Goal: Communication & Community: Share content

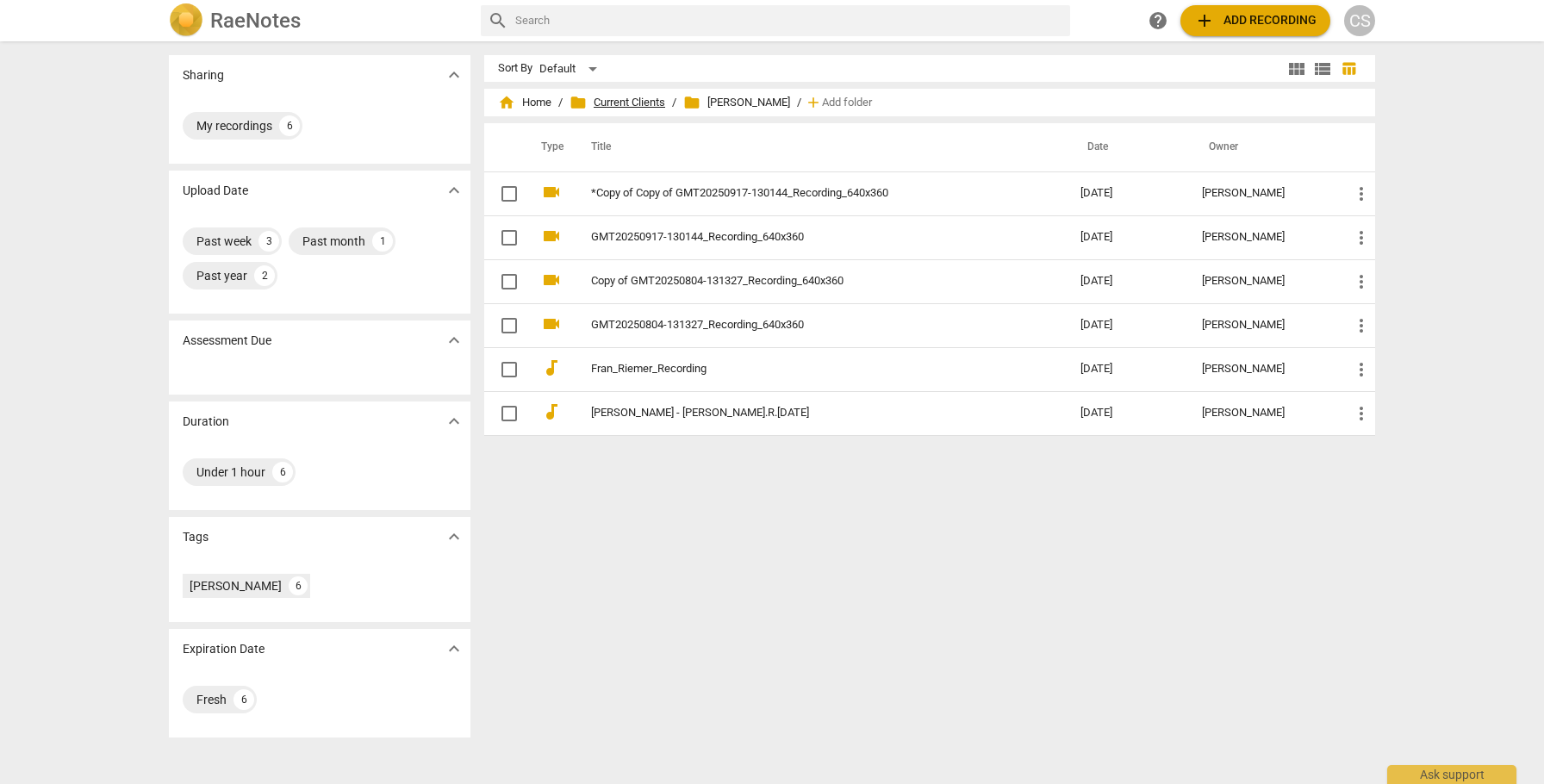
click at [607, 102] on span "folder Current Clients" at bounding box center [618, 103] width 96 height 17
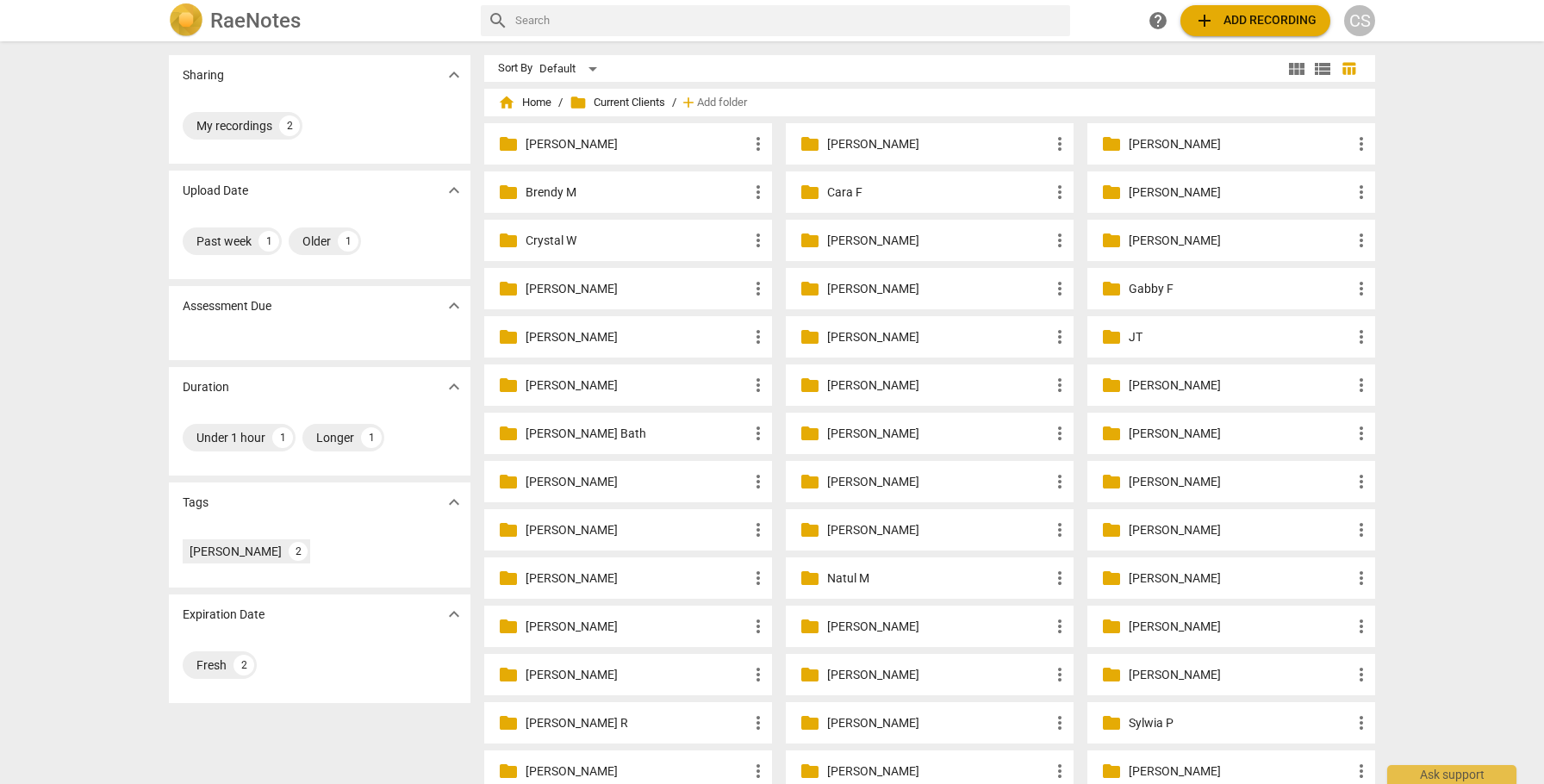
click at [839, 288] on p "[PERSON_NAME]" at bounding box center [938, 288] width 222 height 18
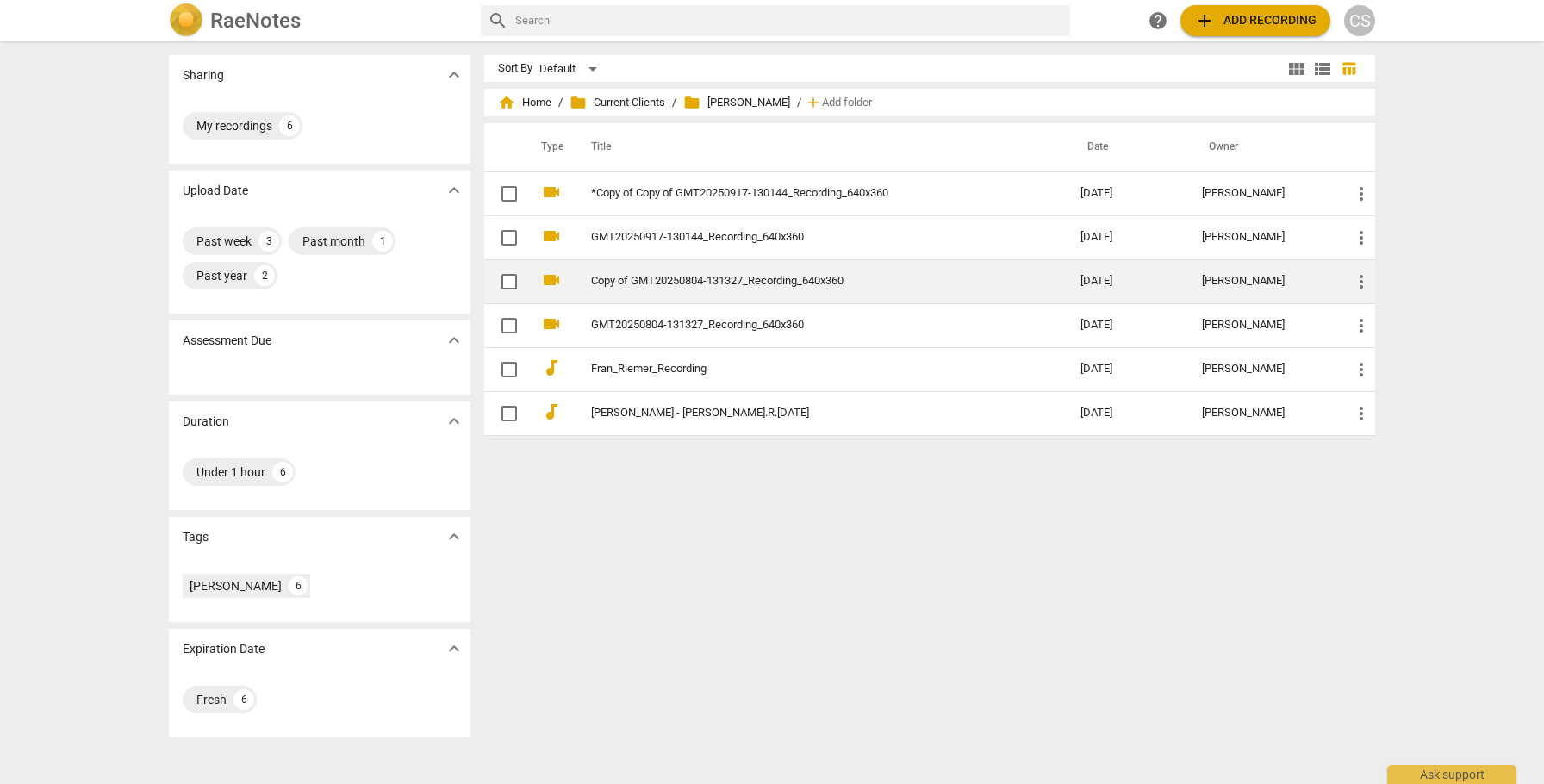
click at [870, 285] on link "Copy of GMT20250804-131327_Recording_640x360" at bounding box center [804, 281] width 428 height 12
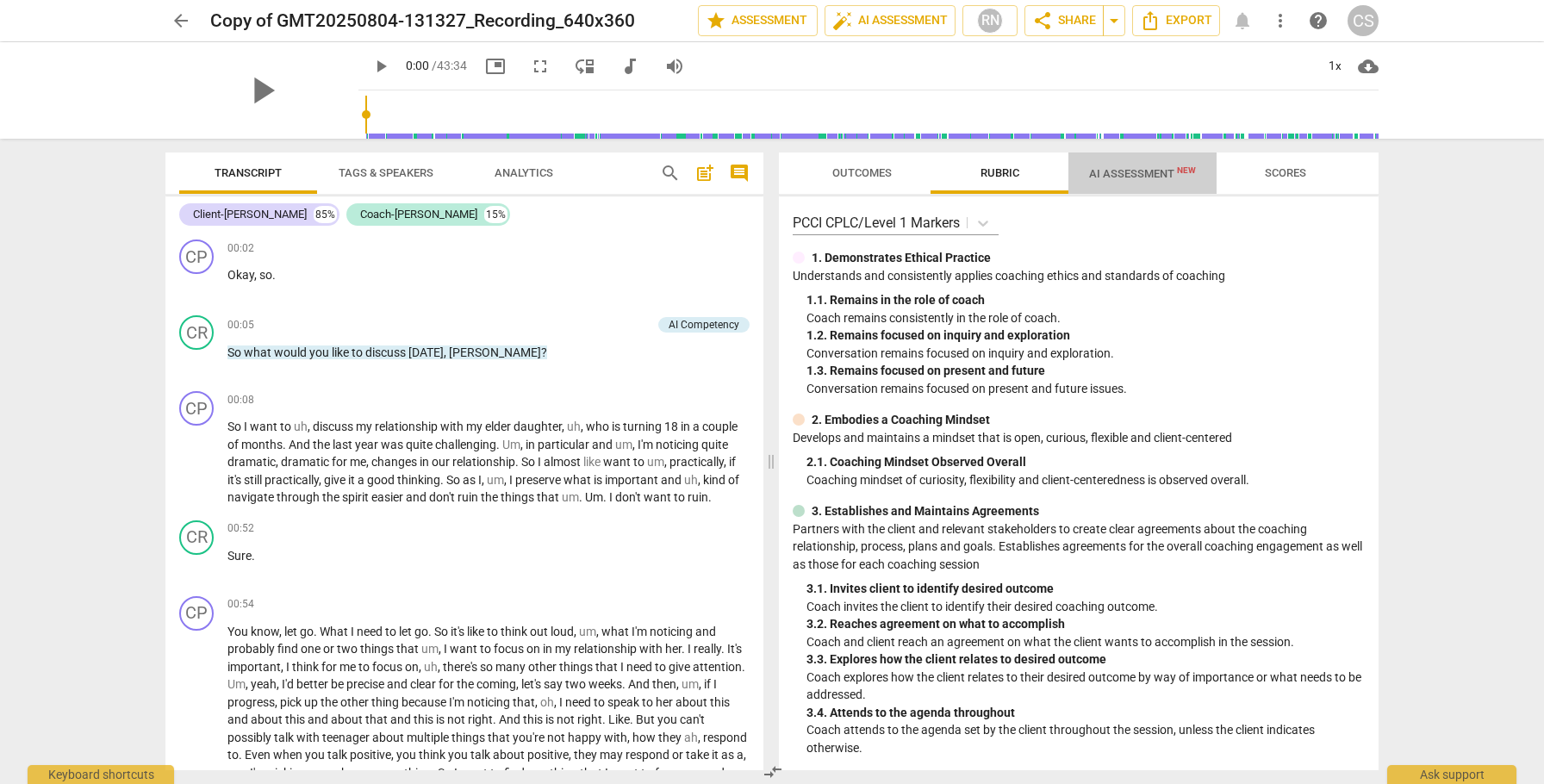
click at [1131, 171] on span "AI Assessment New" at bounding box center [1142, 173] width 107 height 12
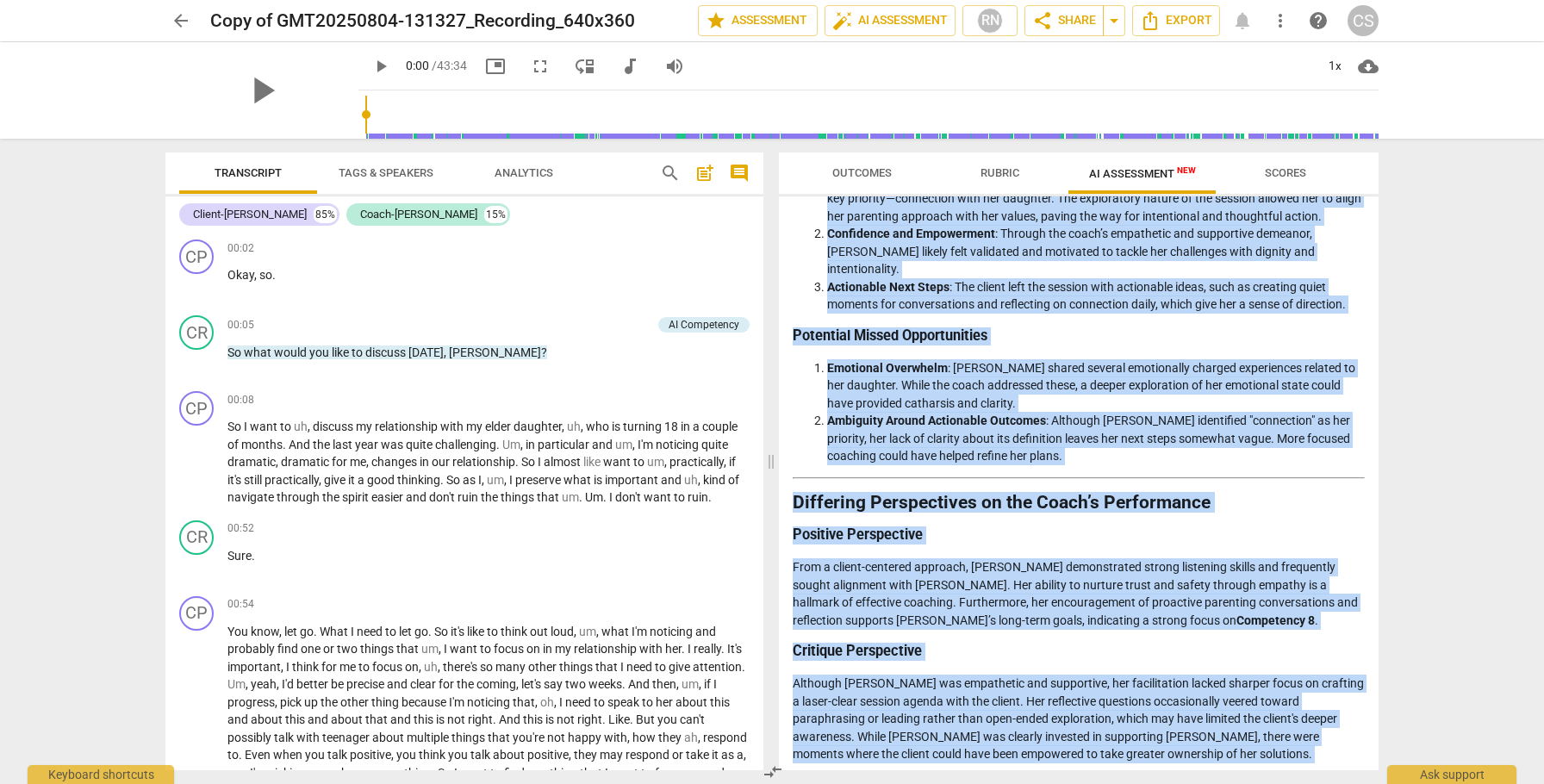
scroll to position [1813, 0]
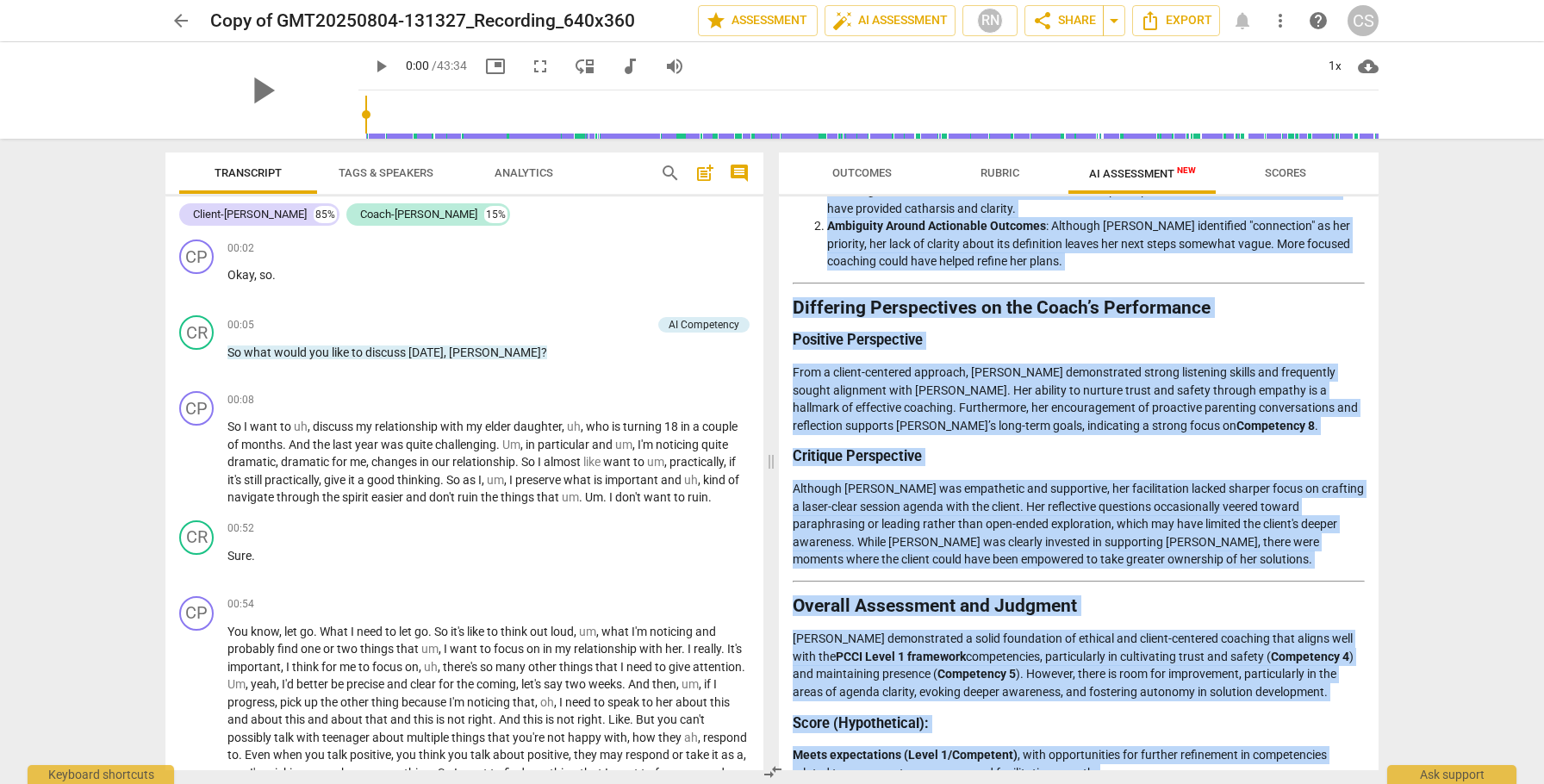
drag, startPoint x: 797, startPoint y: 254, endPoint x: 1291, endPoint y: 784, distance: 724.5
click at [1291, 783] on div "Outcomes Rubric AI Assessment New Scores Disclaimer: AI can make mistakes. Cons…" at bounding box center [1083, 461] width 621 height 646
copy div "Loremipsum do sit Ametcons Adipisc Elitseddo Eiusmodt in utl Etdol’m Aliquaen A…"
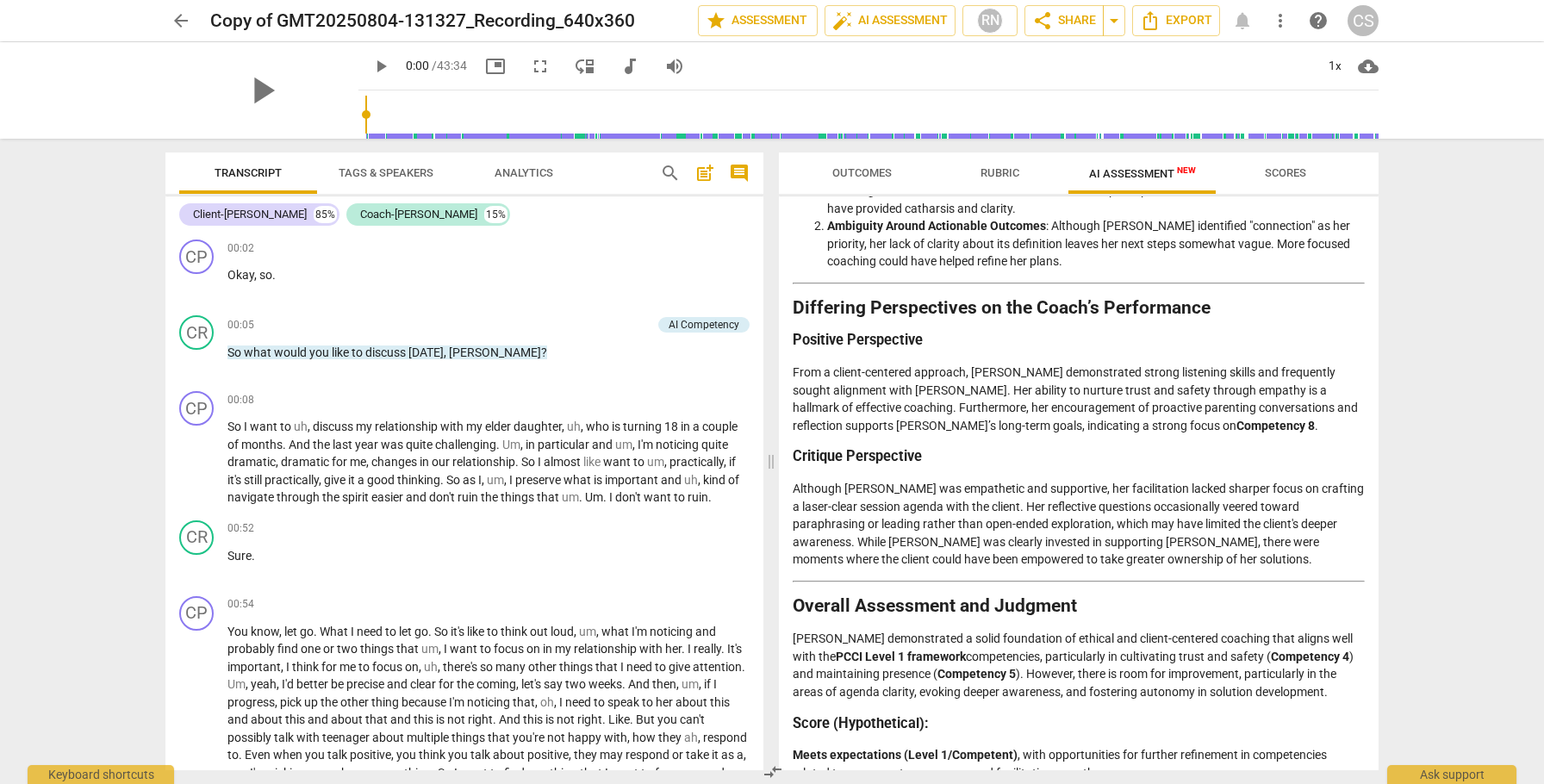
click at [707, 174] on span "post_add" at bounding box center [705, 174] width 21 height 21
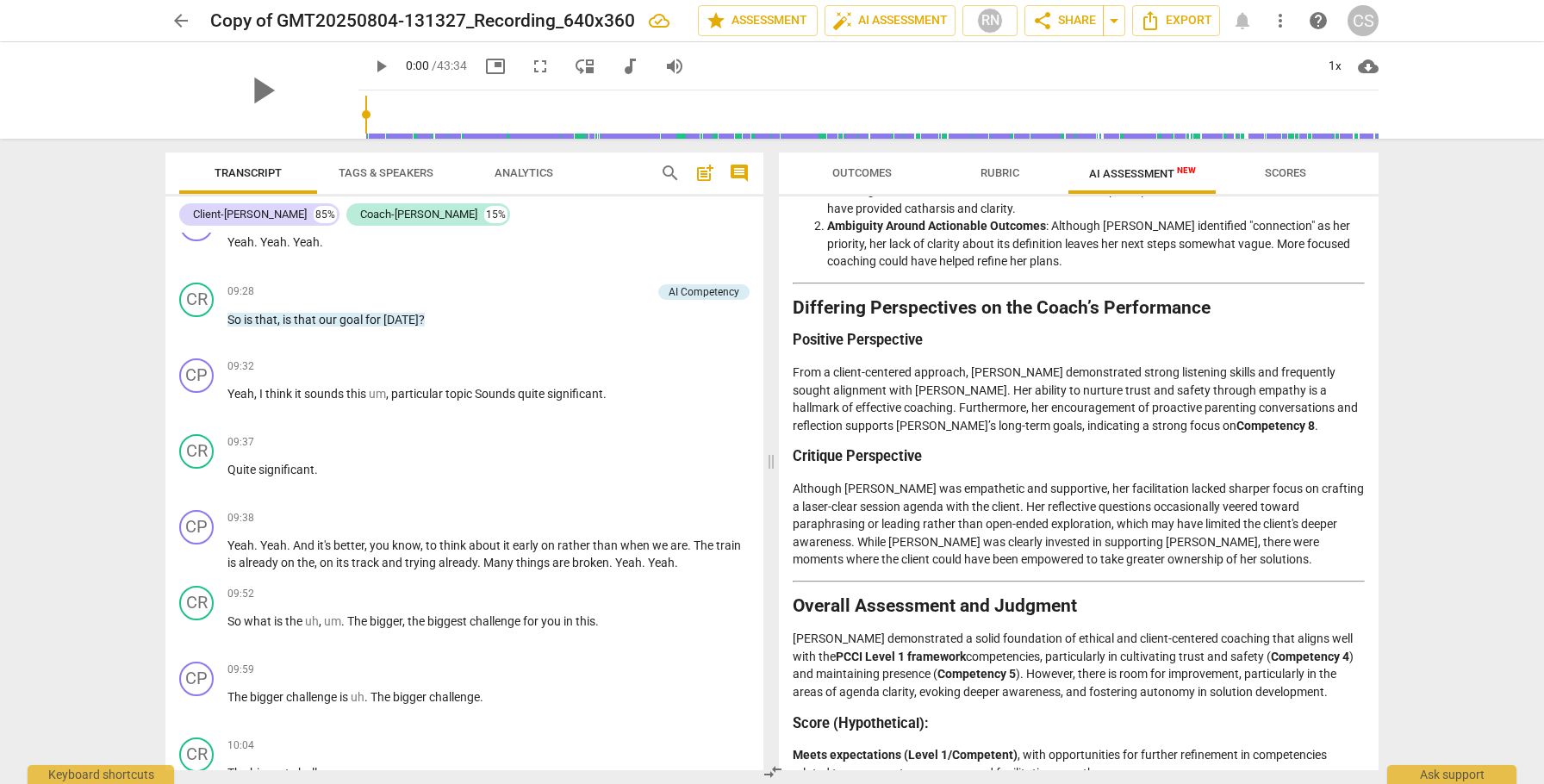
scroll to position [2422, 0]
click at [863, 171] on span "Outcomes" at bounding box center [862, 172] width 60 height 12
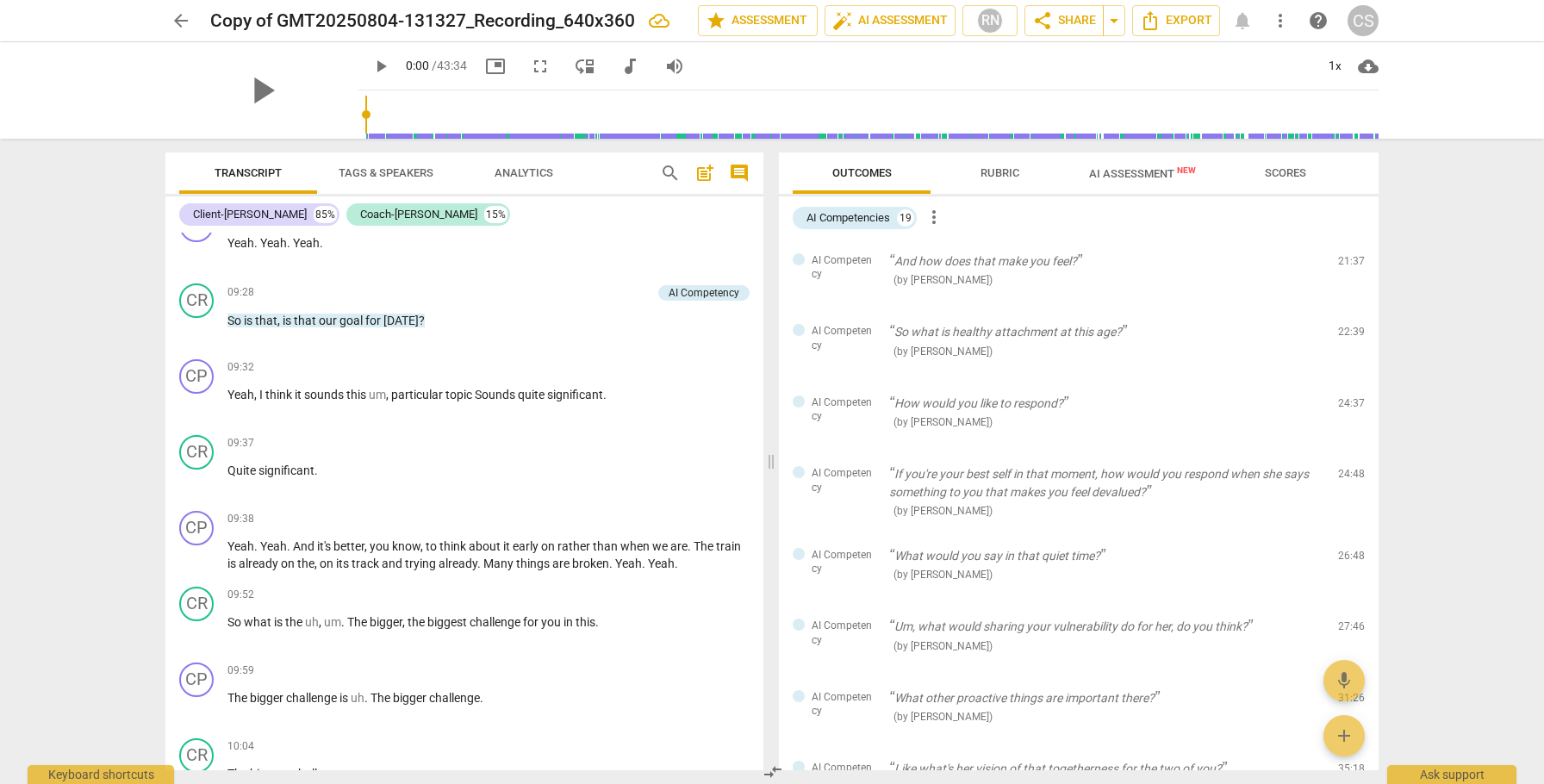
scroll to position [500, 0]
click at [1278, 175] on span "Scores" at bounding box center [1286, 172] width 41 height 12
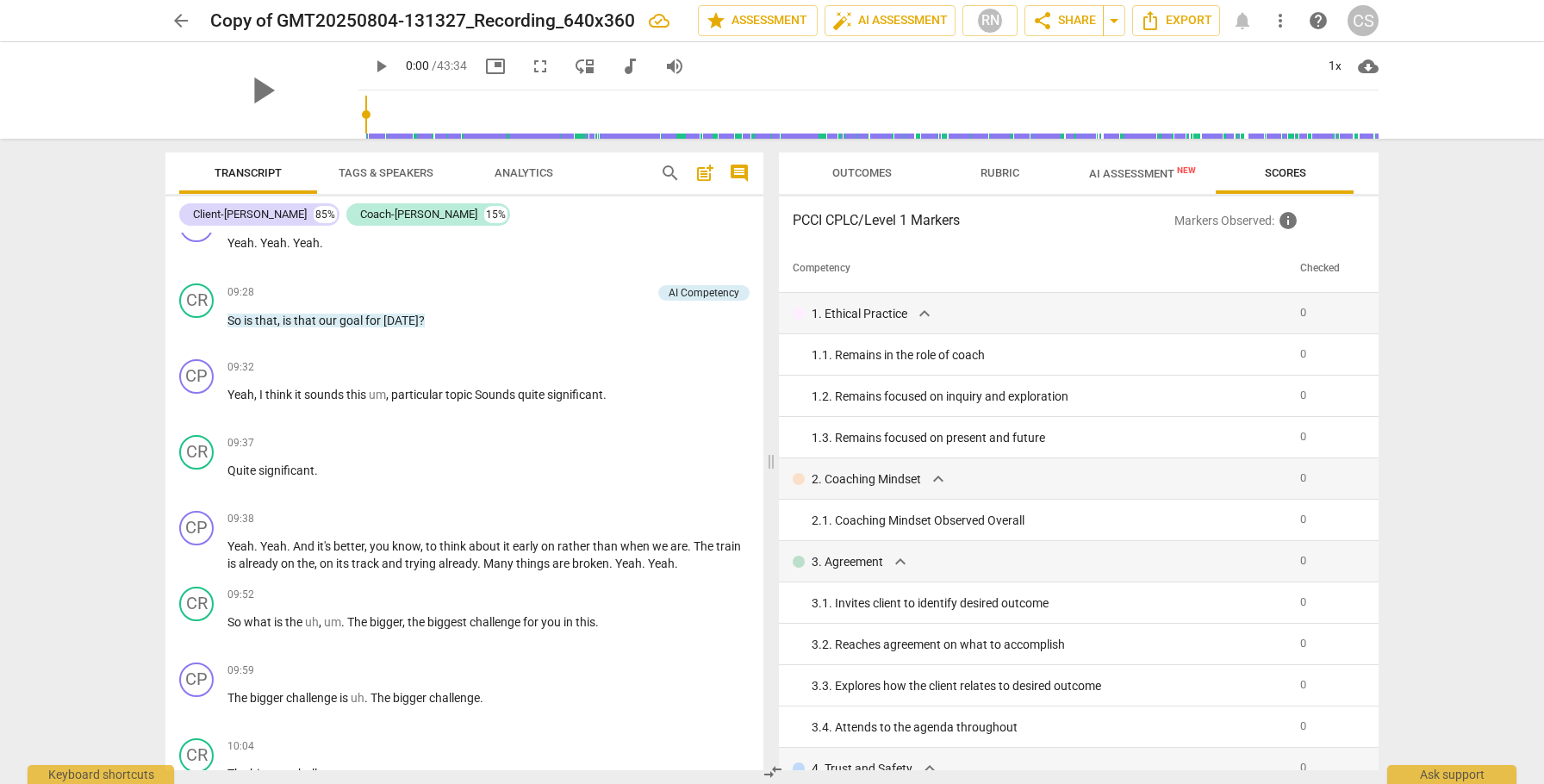
click at [1127, 171] on span "AI Assessment New" at bounding box center [1142, 173] width 107 height 12
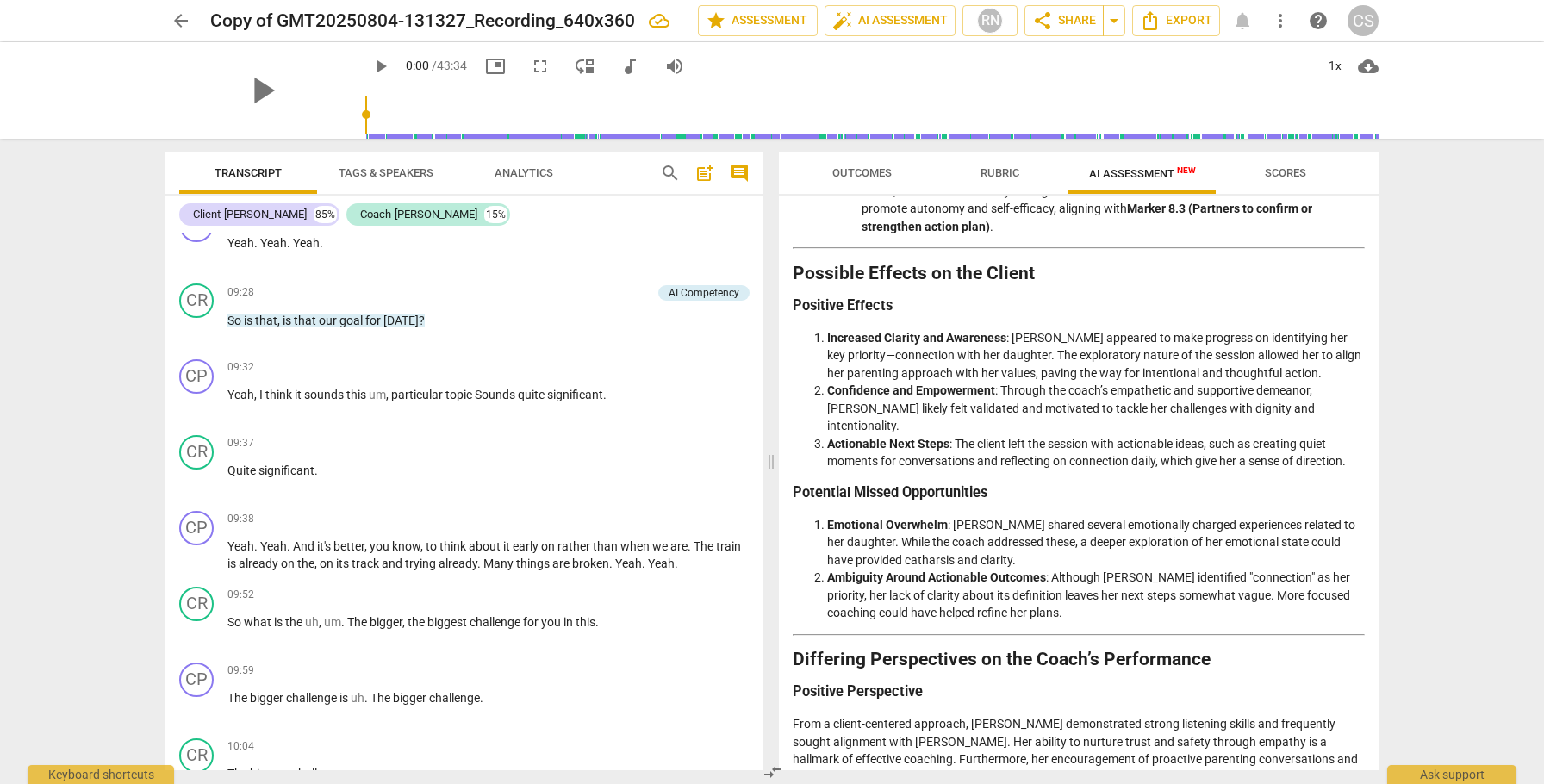
scroll to position [1475, 0]
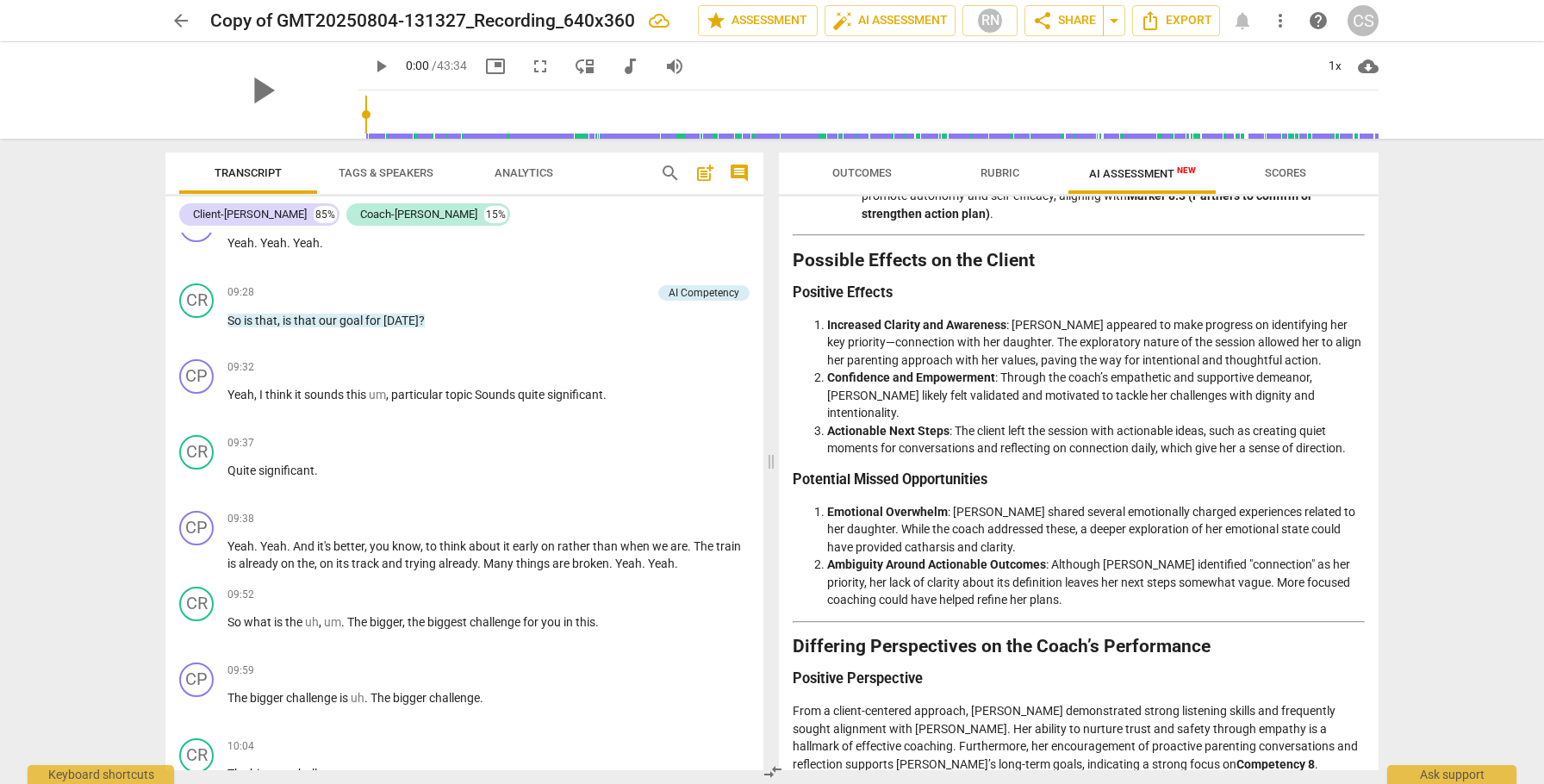
click at [177, 16] on span "arrow_back" at bounding box center [182, 21] width 21 height 21
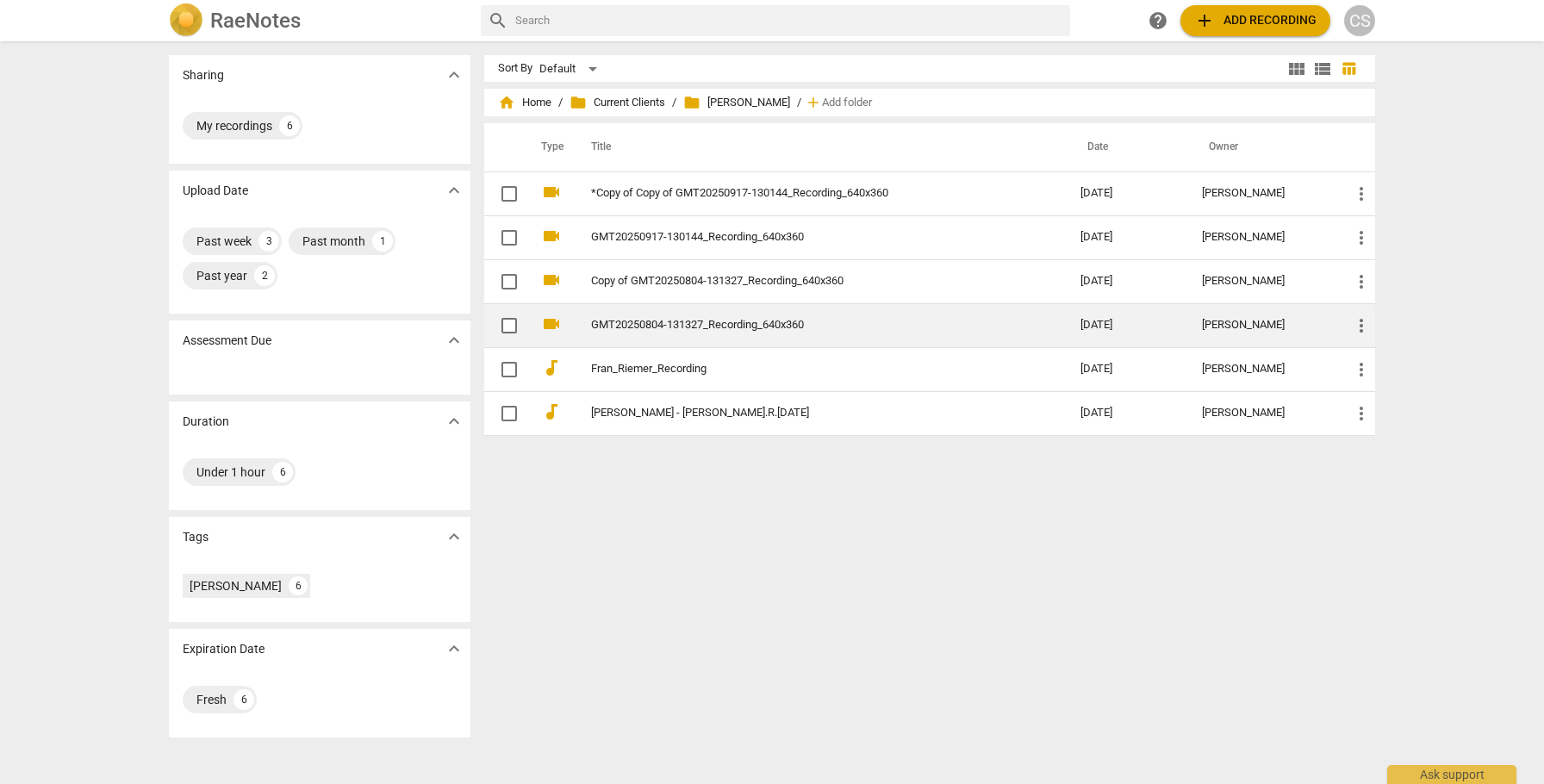
click at [762, 323] on link "GMT20250804-131327_Recording_640x360" at bounding box center [804, 325] width 428 height 12
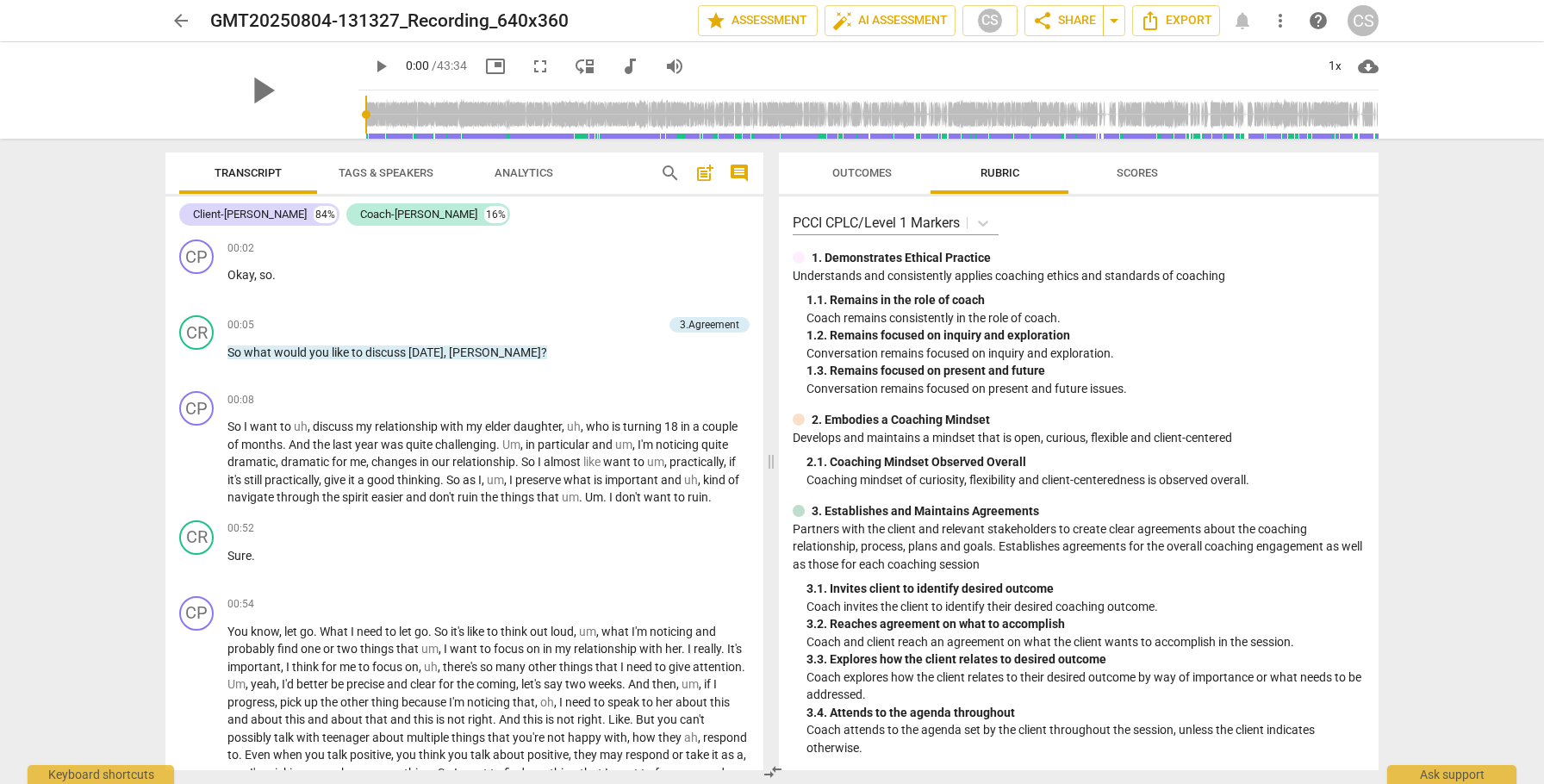
click at [865, 176] on span "Outcomes" at bounding box center [862, 172] width 60 height 12
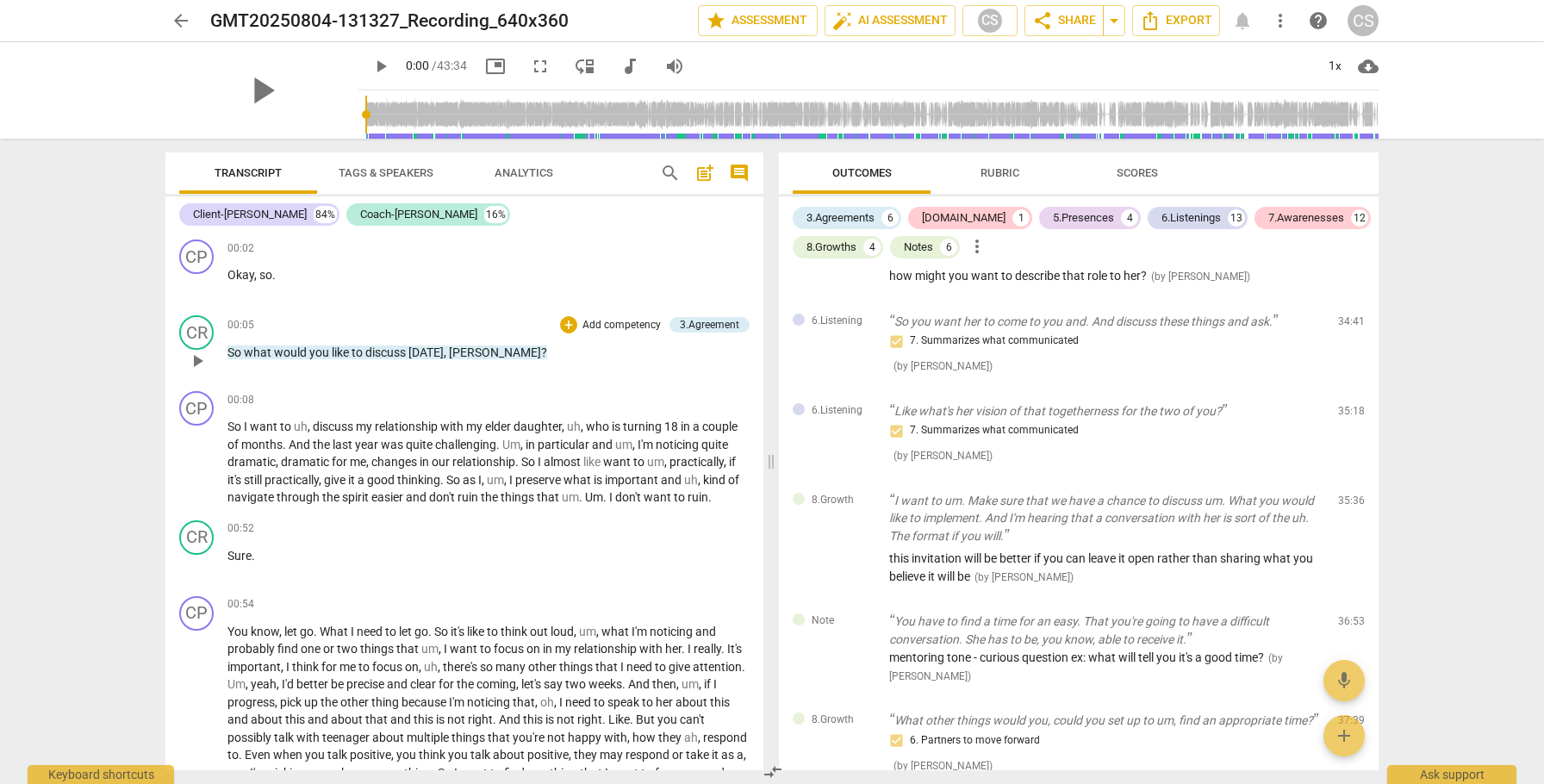
scroll to position [3703, 0]
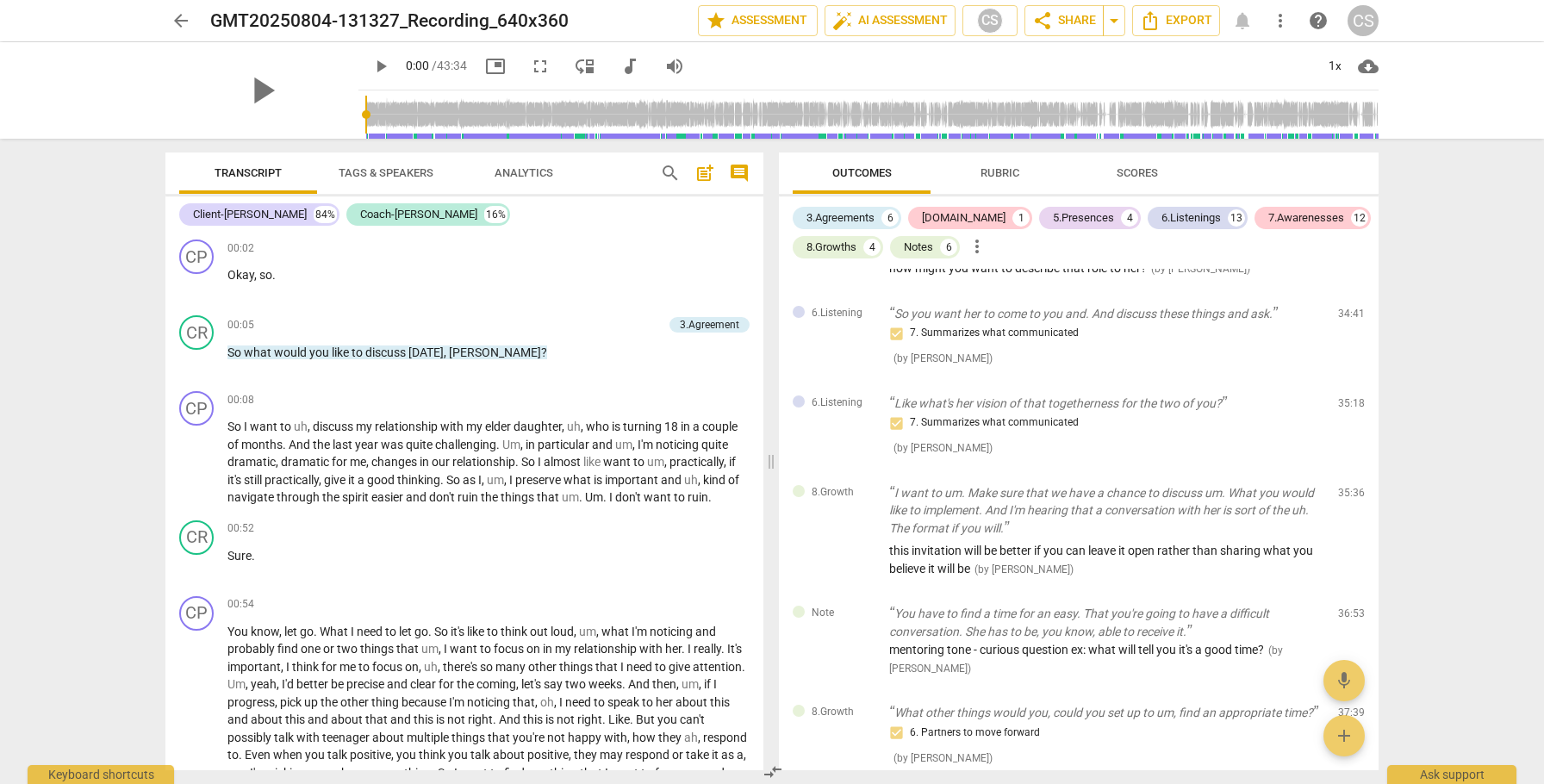
click at [702, 175] on span "post_add" at bounding box center [705, 174] width 21 height 21
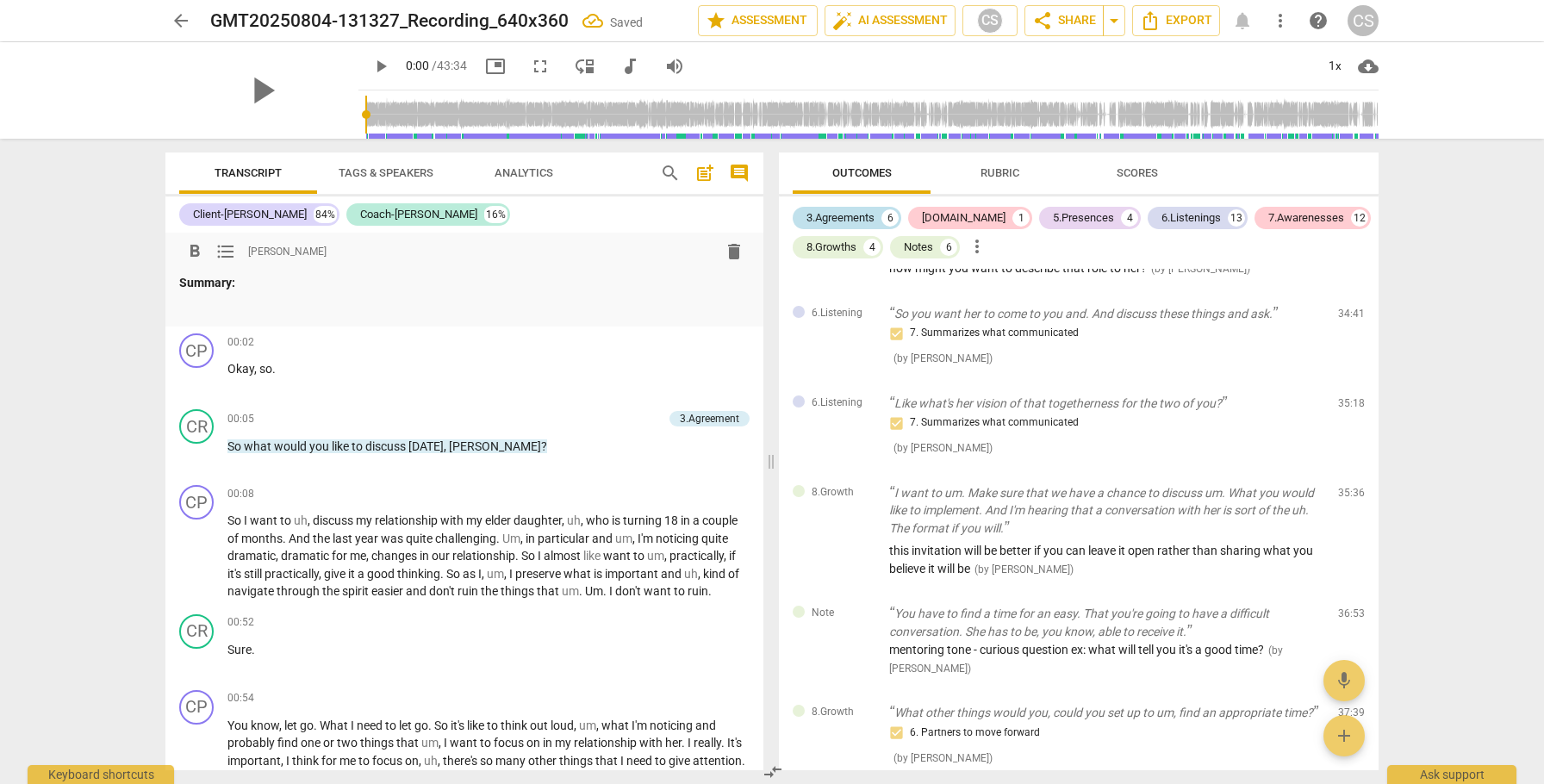
click at [841, 216] on div "3.Agreements" at bounding box center [840, 218] width 68 height 17
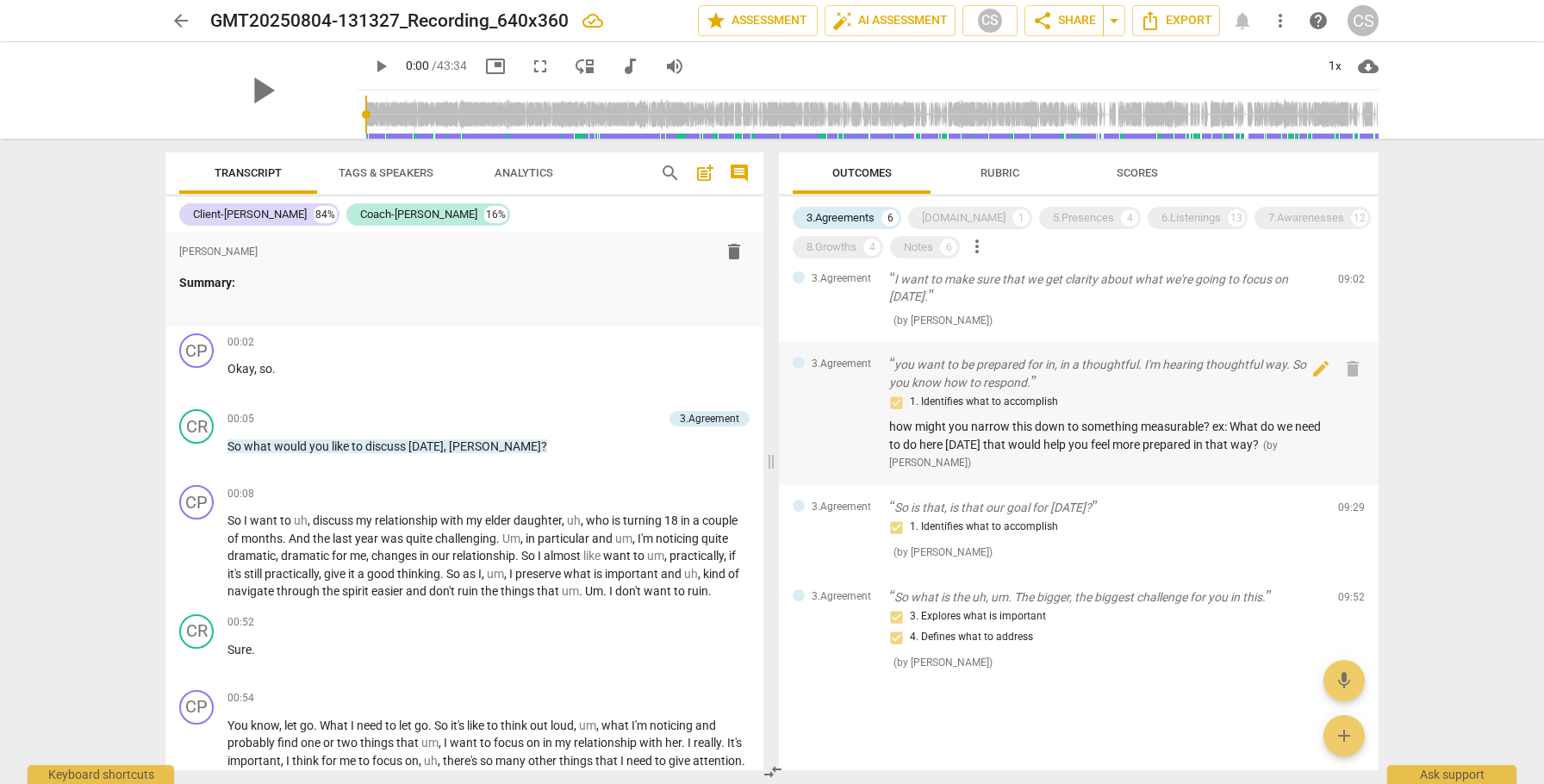
scroll to position [0, 0]
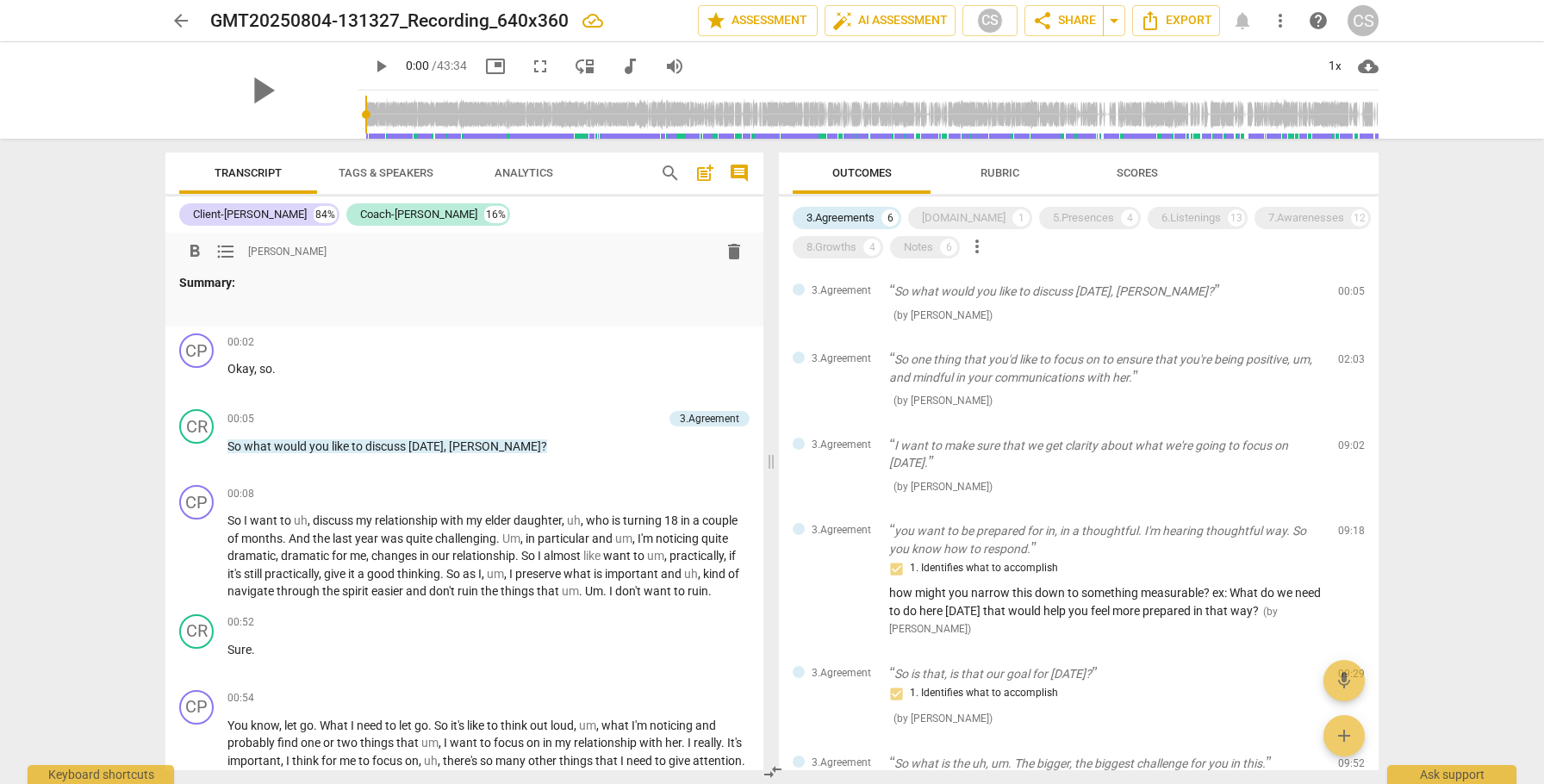
click at [262, 297] on div "Summary:" at bounding box center [465, 295] width 571 height 42
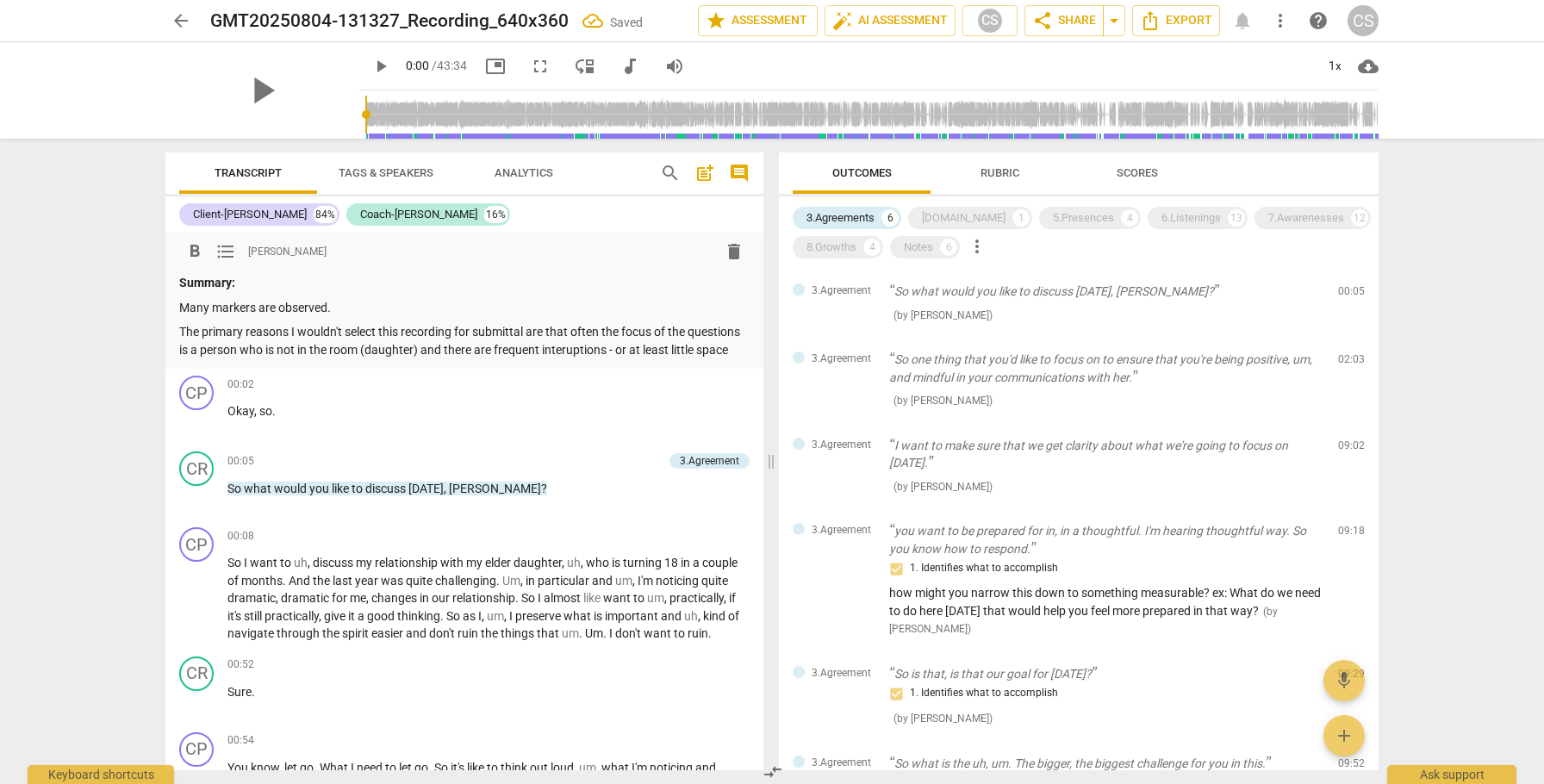
click at [623, 354] on p "The primary reasons I wouldn't select this recording for submittal are that oft…" at bounding box center [465, 340] width 571 height 36
click at [251, 358] on p "The primary reasons I wouldn't select this recording for submittal are that oft…" at bounding box center [465, 340] width 571 height 36
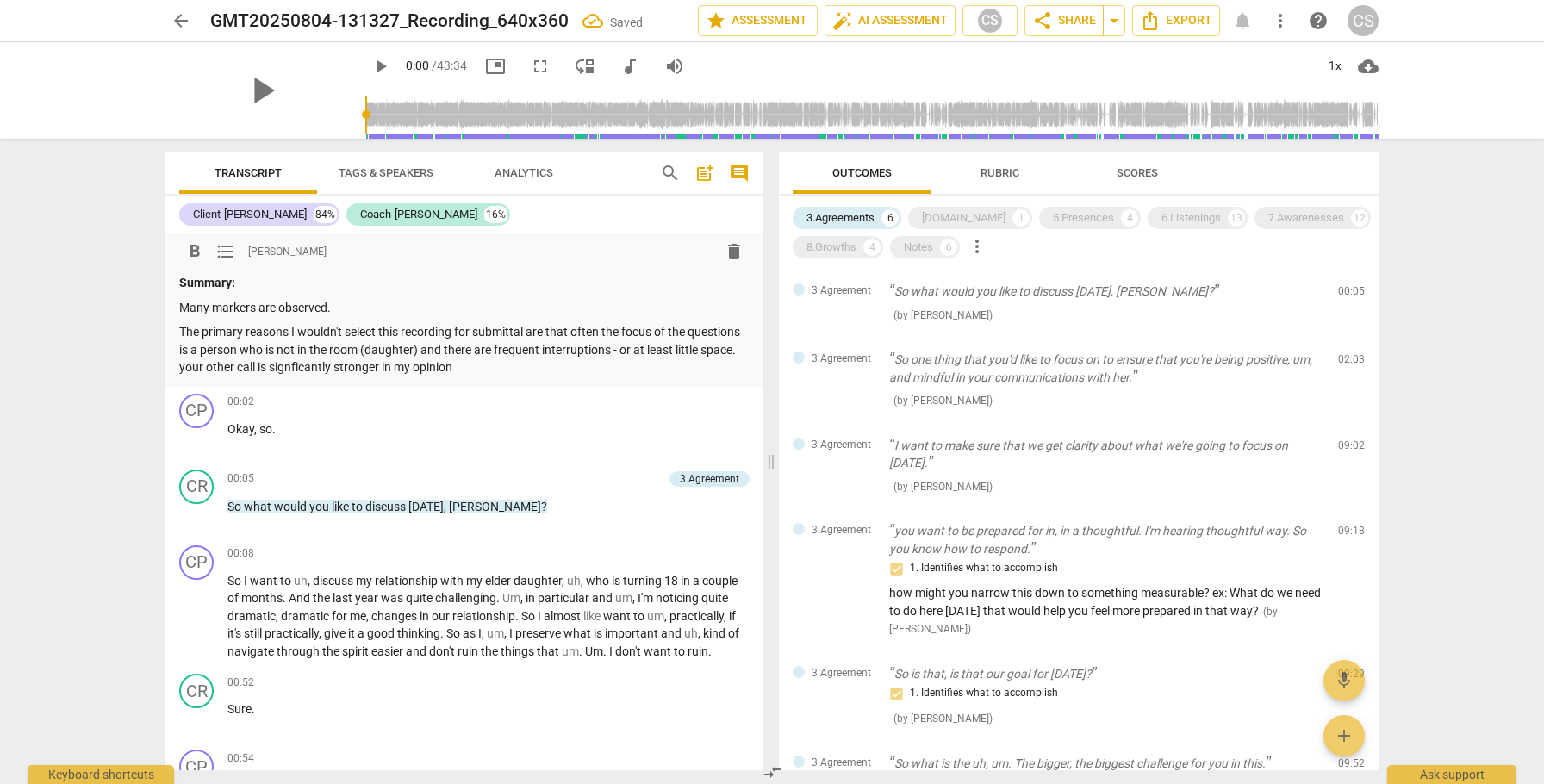
click at [249, 369] on p "The primary reasons I wouldn't select this recording for submittal are that oft…" at bounding box center [465, 350] width 571 height 54
click at [244, 360] on p "The primary reasons I wouldn't select this recording for submittal are that oft…" at bounding box center [465, 350] width 571 height 54
click at [185, 17] on span "arrow_back" at bounding box center [182, 21] width 21 height 21
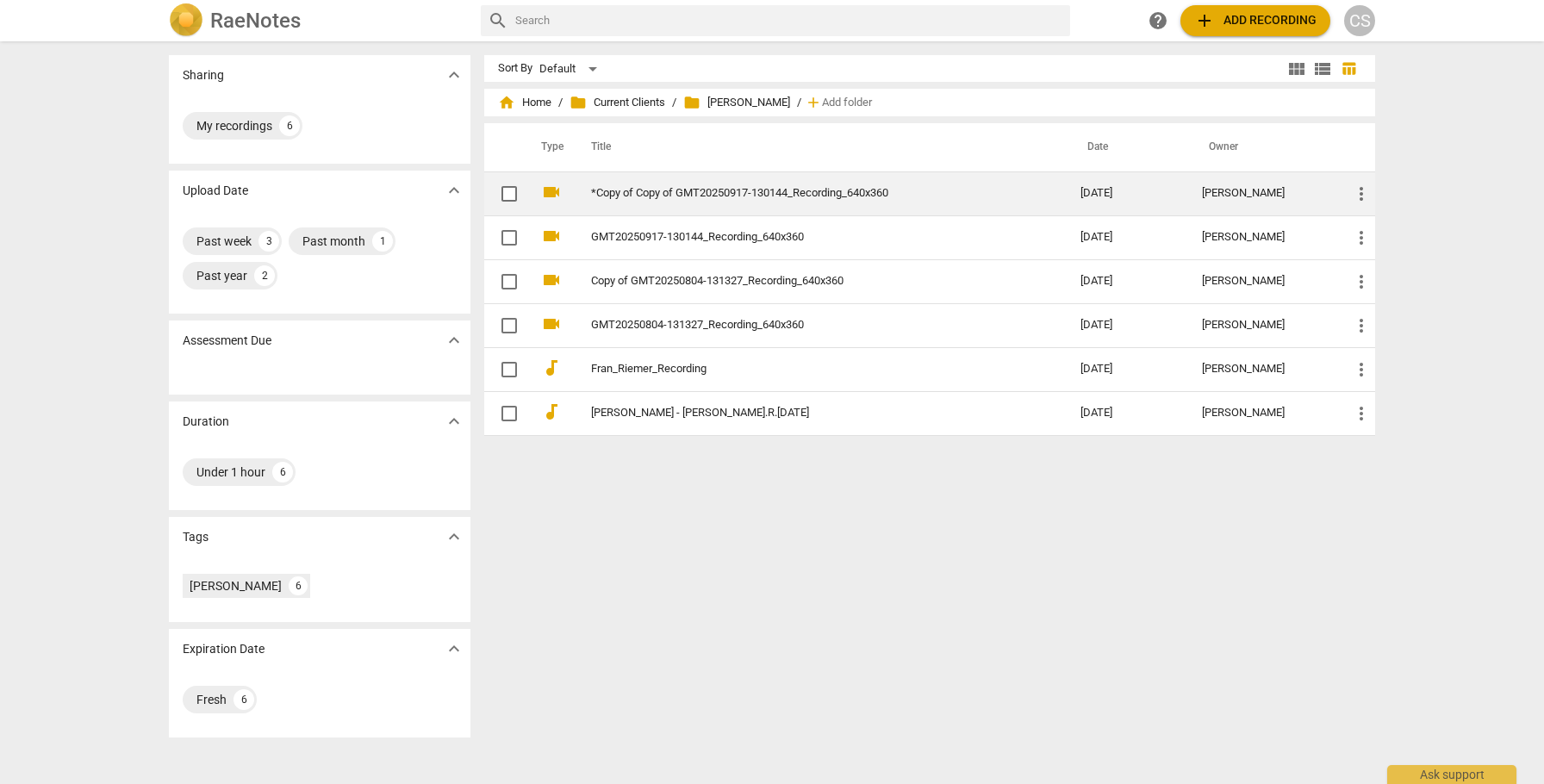
click at [668, 190] on link "*Copy of Copy of GMT20250917-130144_Recording_640x360" at bounding box center [804, 193] width 428 height 12
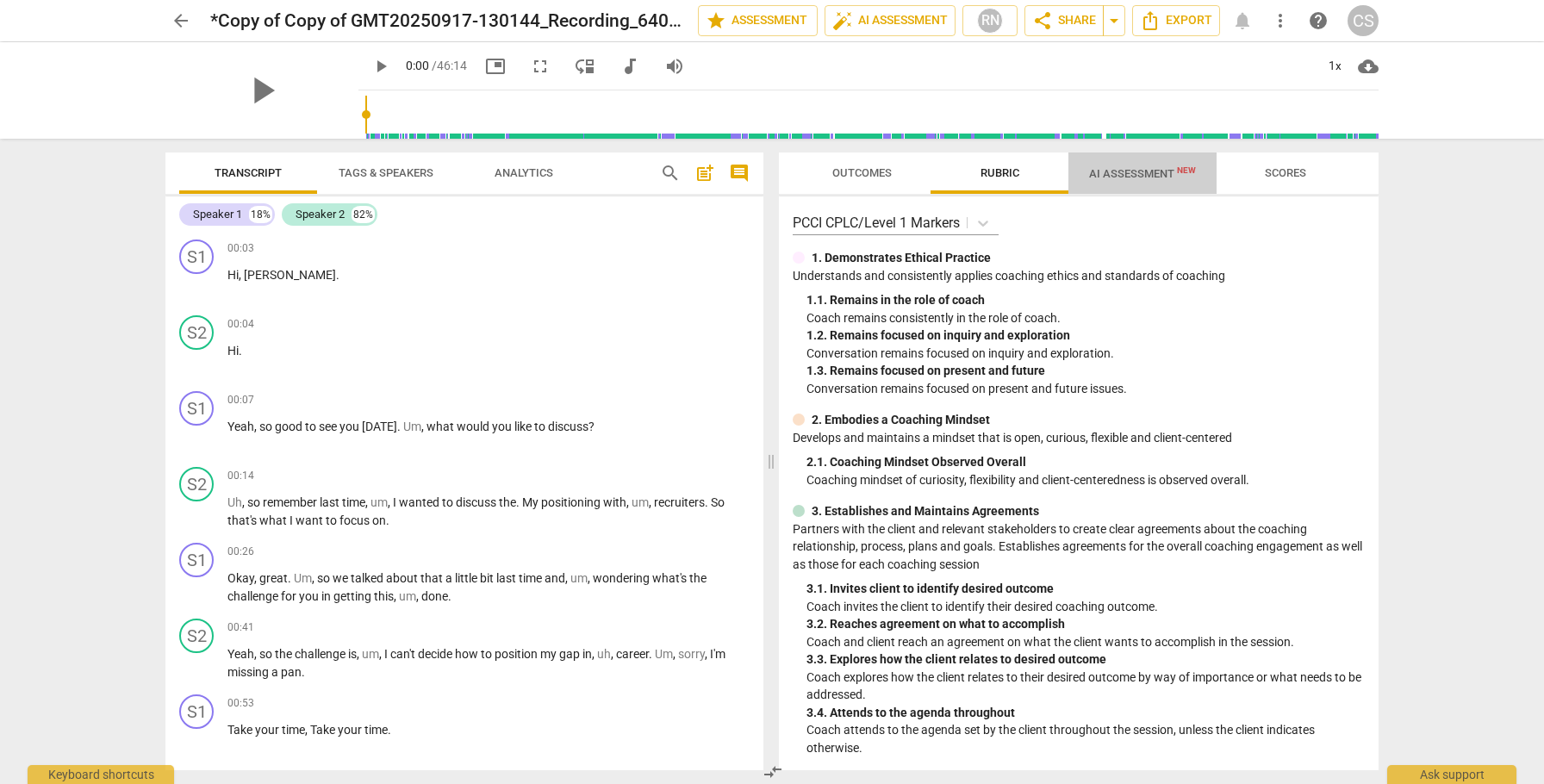
click at [1109, 172] on span "AI Assessment New" at bounding box center [1142, 173] width 107 height 12
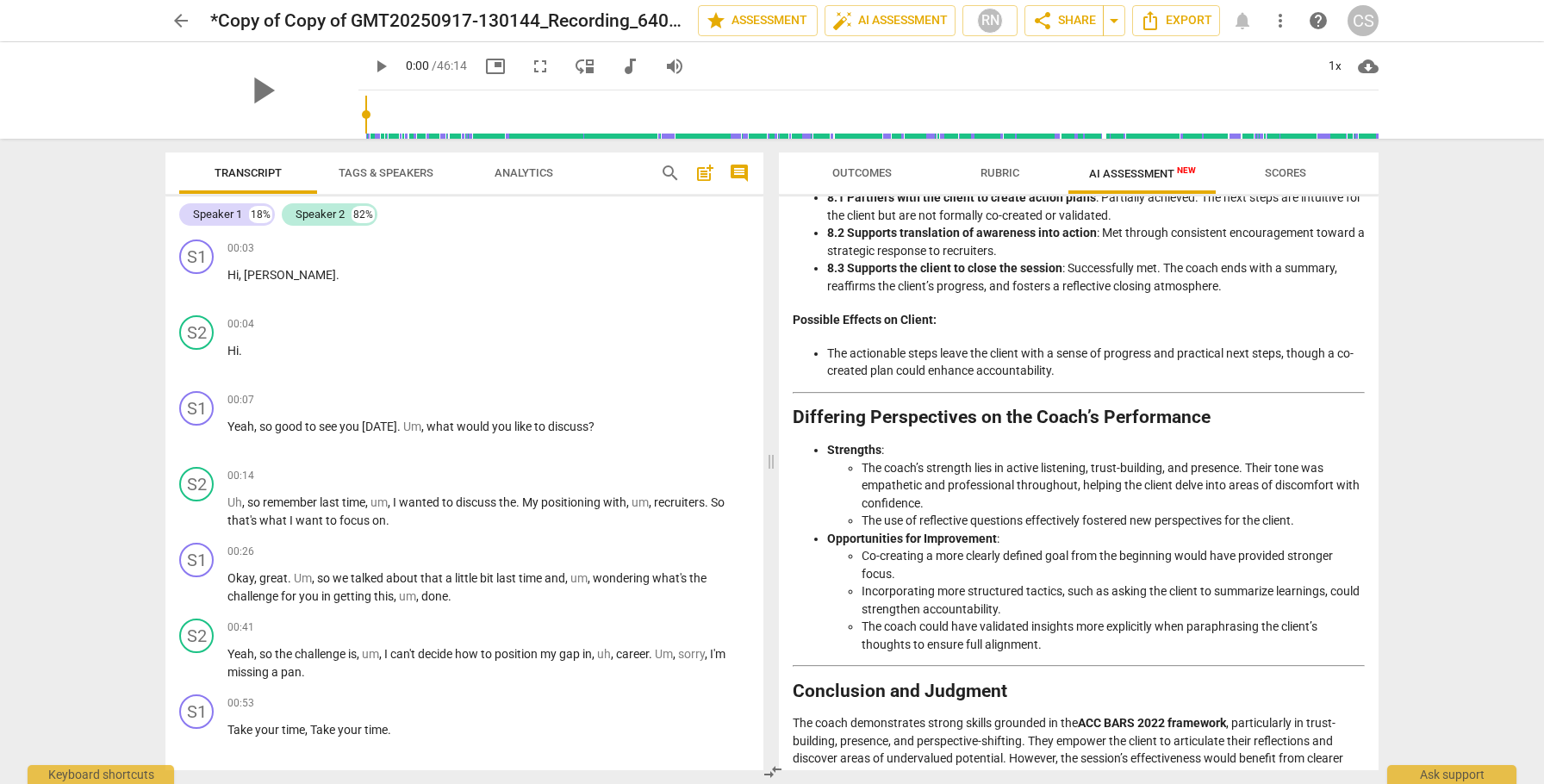
scroll to position [3378, 0]
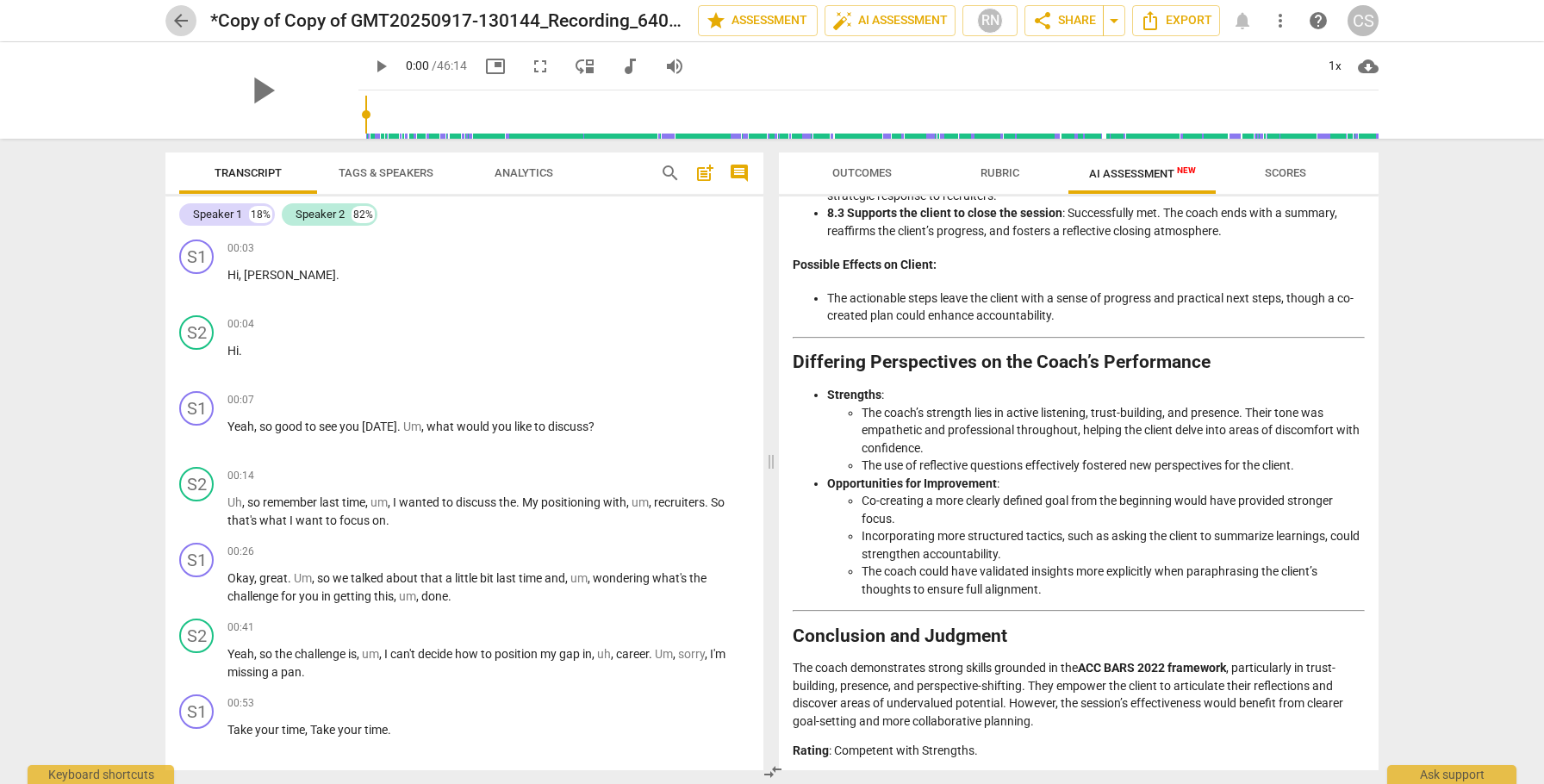
click at [181, 20] on span "arrow_back" at bounding box center [182, 21] width 21 height 21
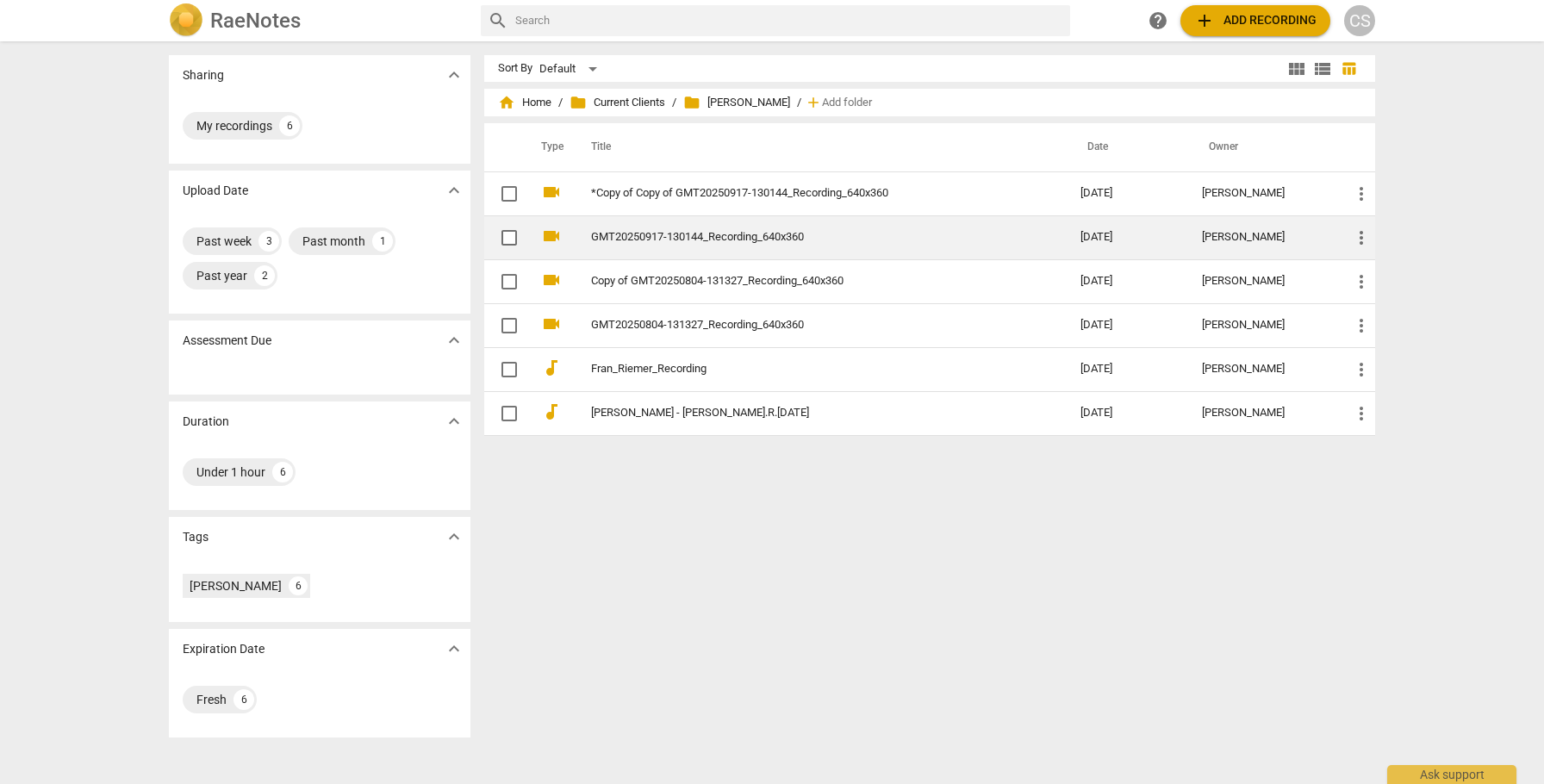
click at [738, 237] on link "GMT20250917-130144_Recording_640x360" at bounding box center [804, 236] width 428 height 12
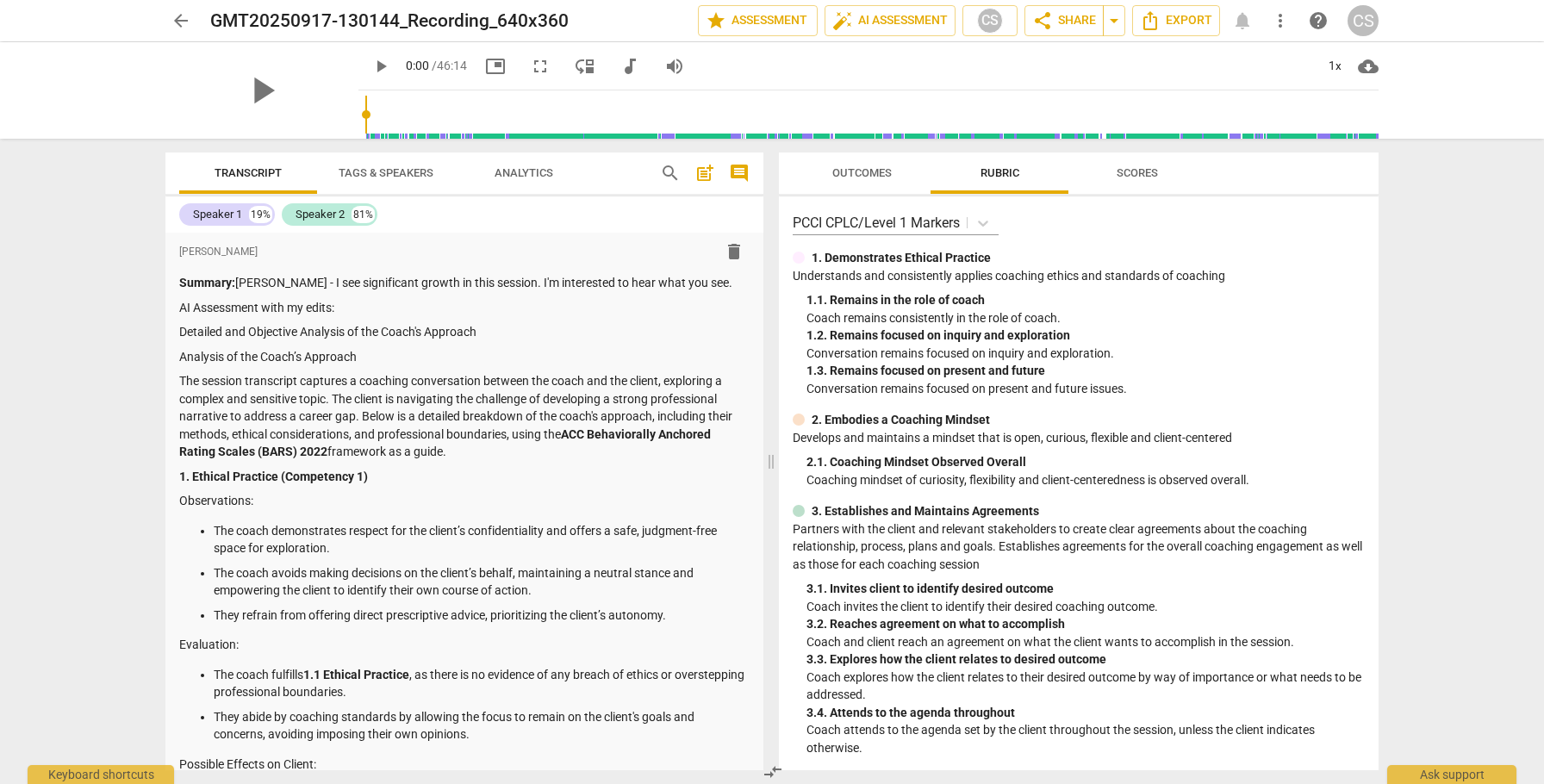
click at [182, 19] on span "arrow_back" at bounding box center [182, 21] width 21 height 21
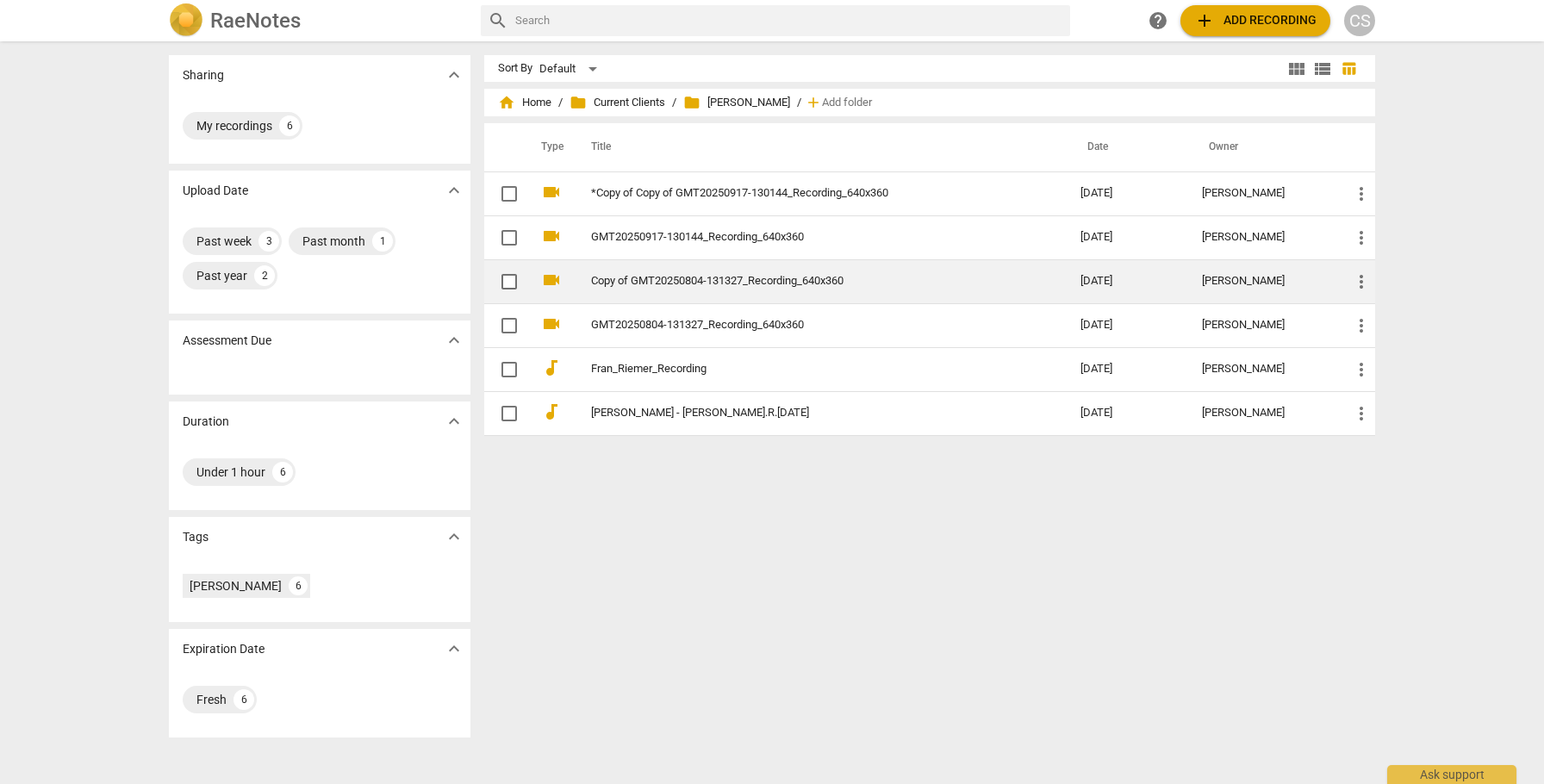
click at [729, 288] on td "Copy of GMT20250804-131327_Recording_640x360" at bounding box center [819, 282] width 497 height 44
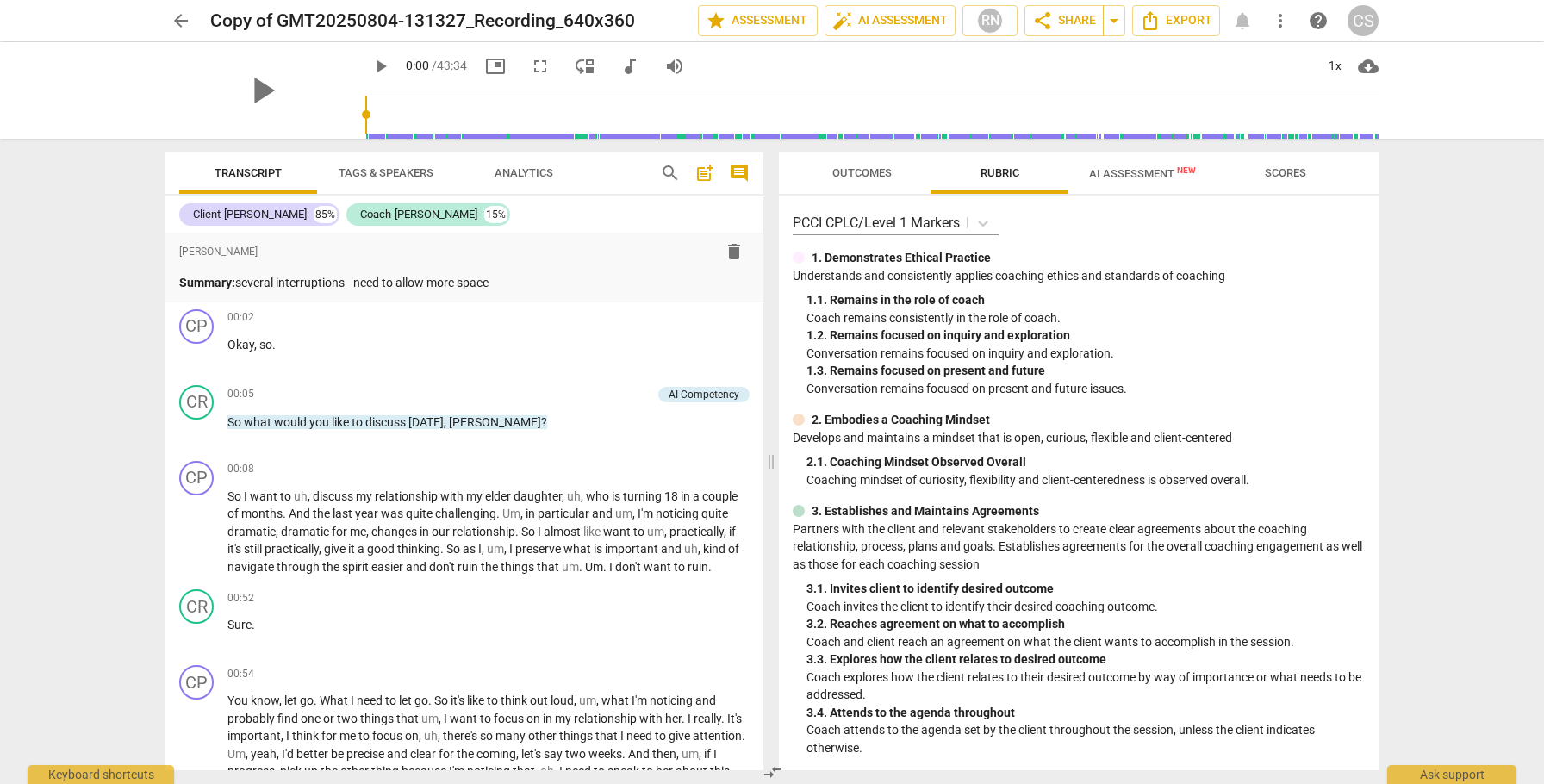
click at [184, 20] on span "arrow_back" at bounding box center [182, 21] width 21 height 21
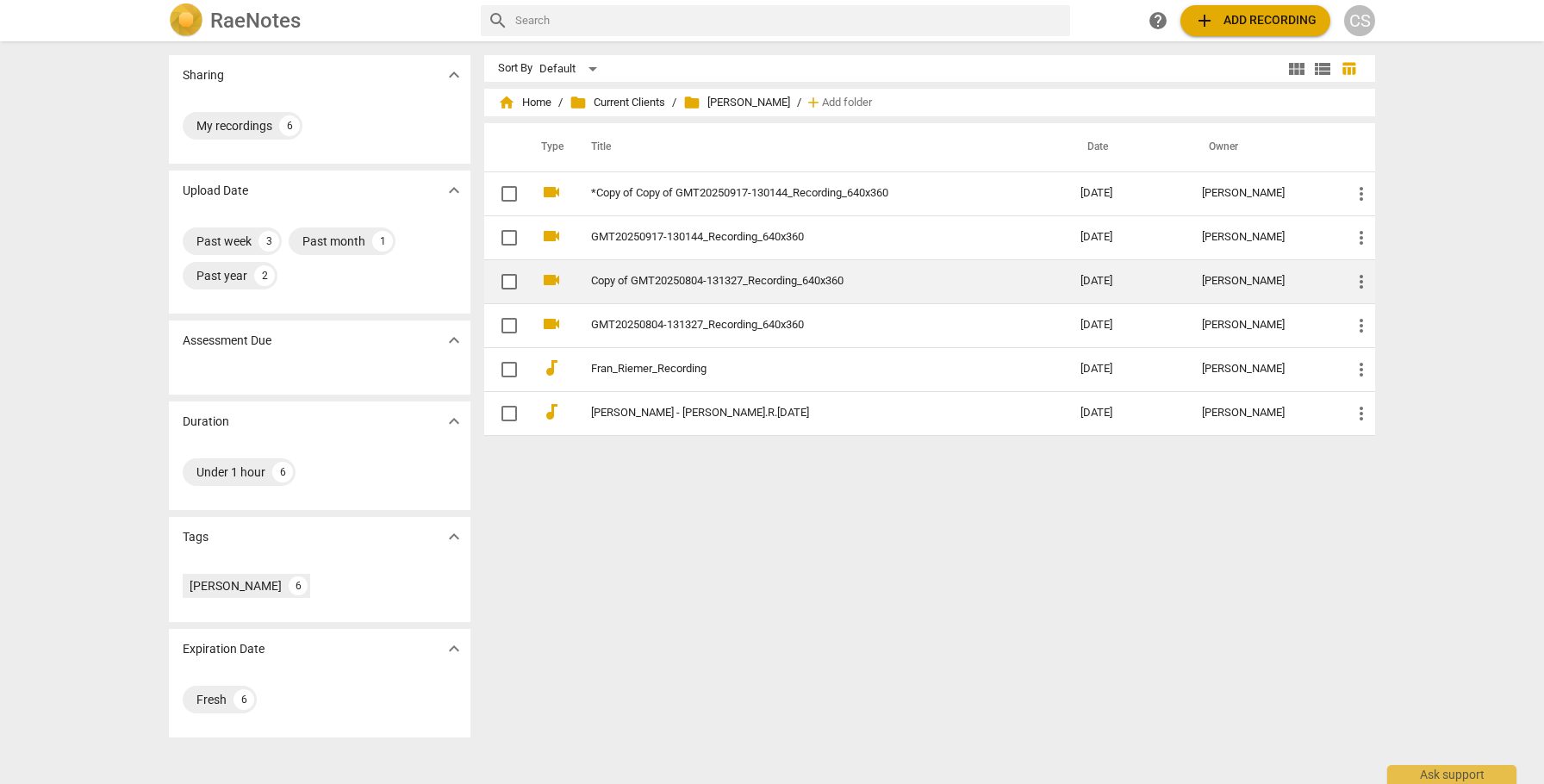
click at [718, 279] on link "Copy of GMT20250804-131327_Recording_640x360" at bounding box center [804, 281] width 428 height 12
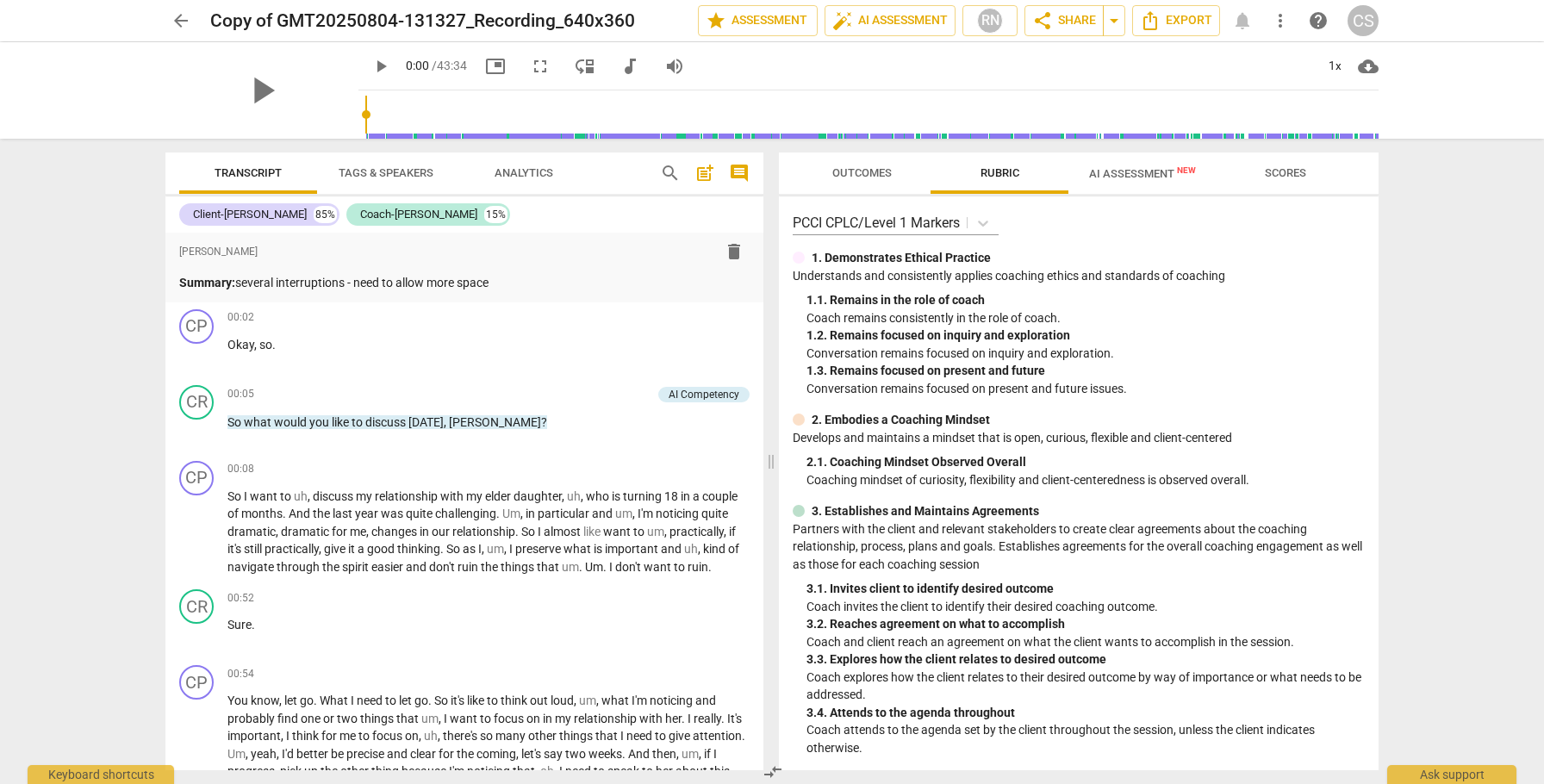
click at [1100, 173] on span "AI Assessment New" at bounding box center [1142, 173] width 107 height 12
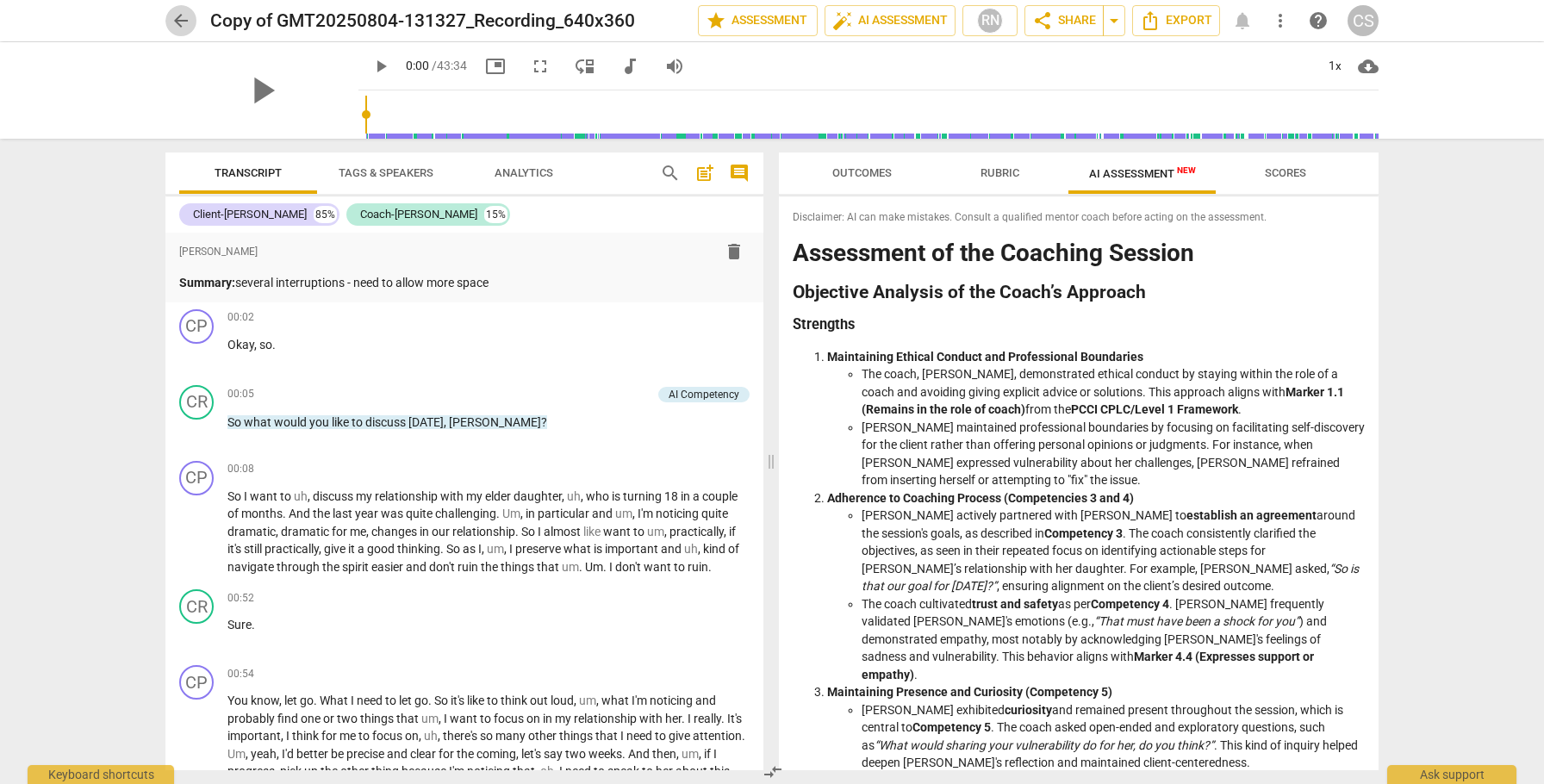
click at [180, 22] on span "arrow_back" at bounding box center [182, 21] width 21 height 21
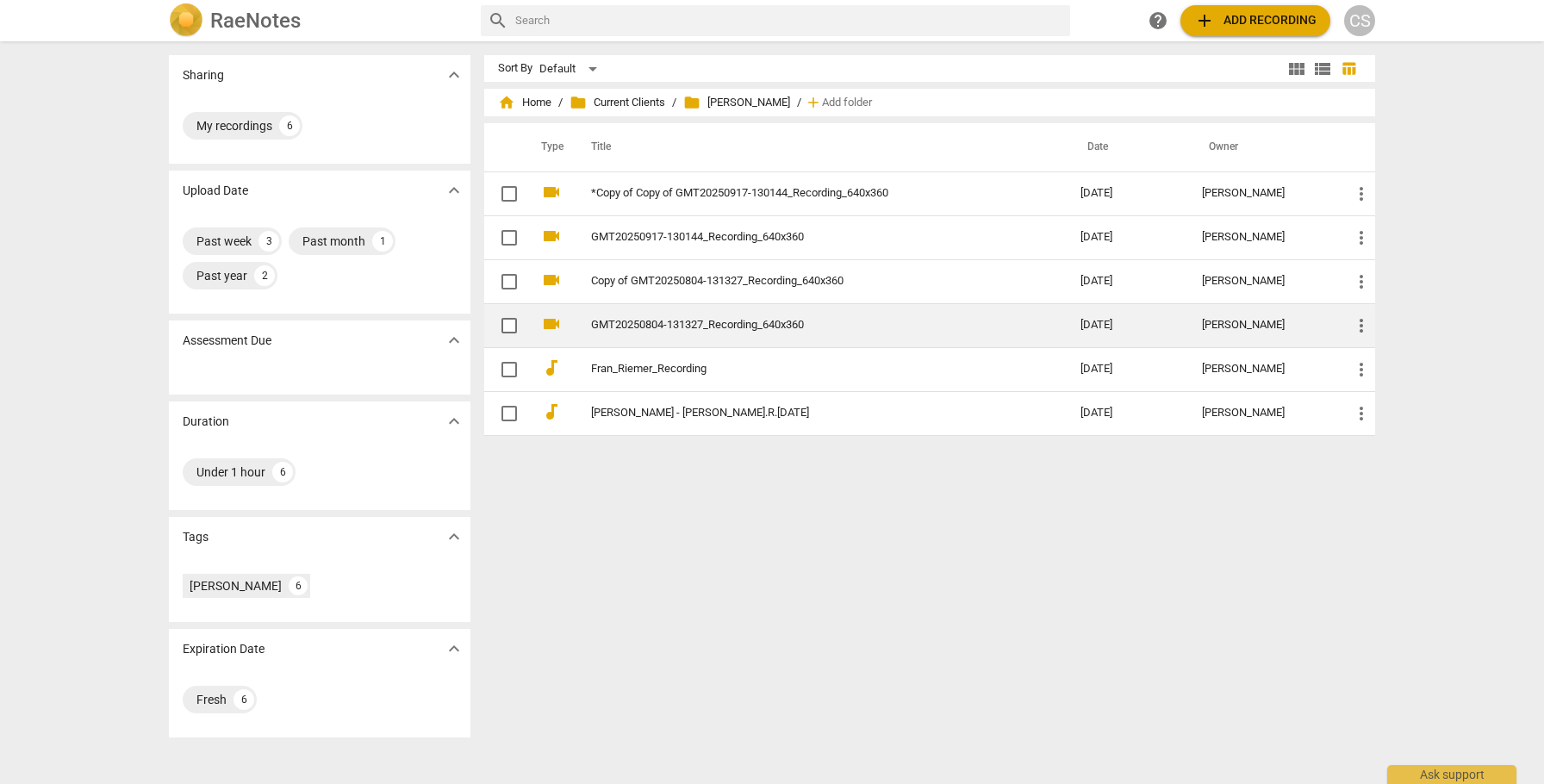
click at [712, 328] on link "GMT20250804-131327_Recording_640x360" at bounding box center [804, 325] width 428 height 12
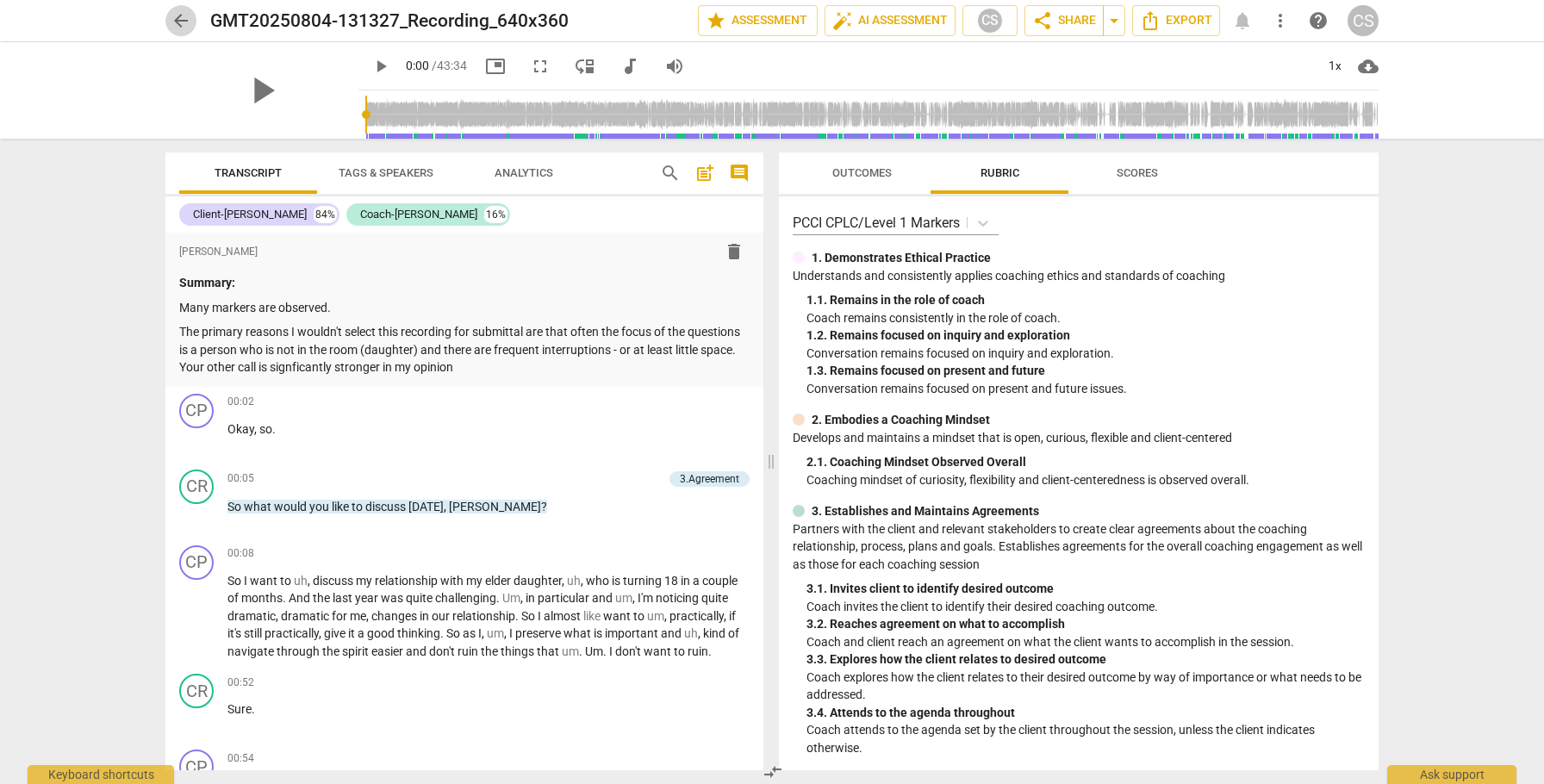
click at [180, 21] on span "arrow_back" at bounding box center [182, 21] width 21 height 21
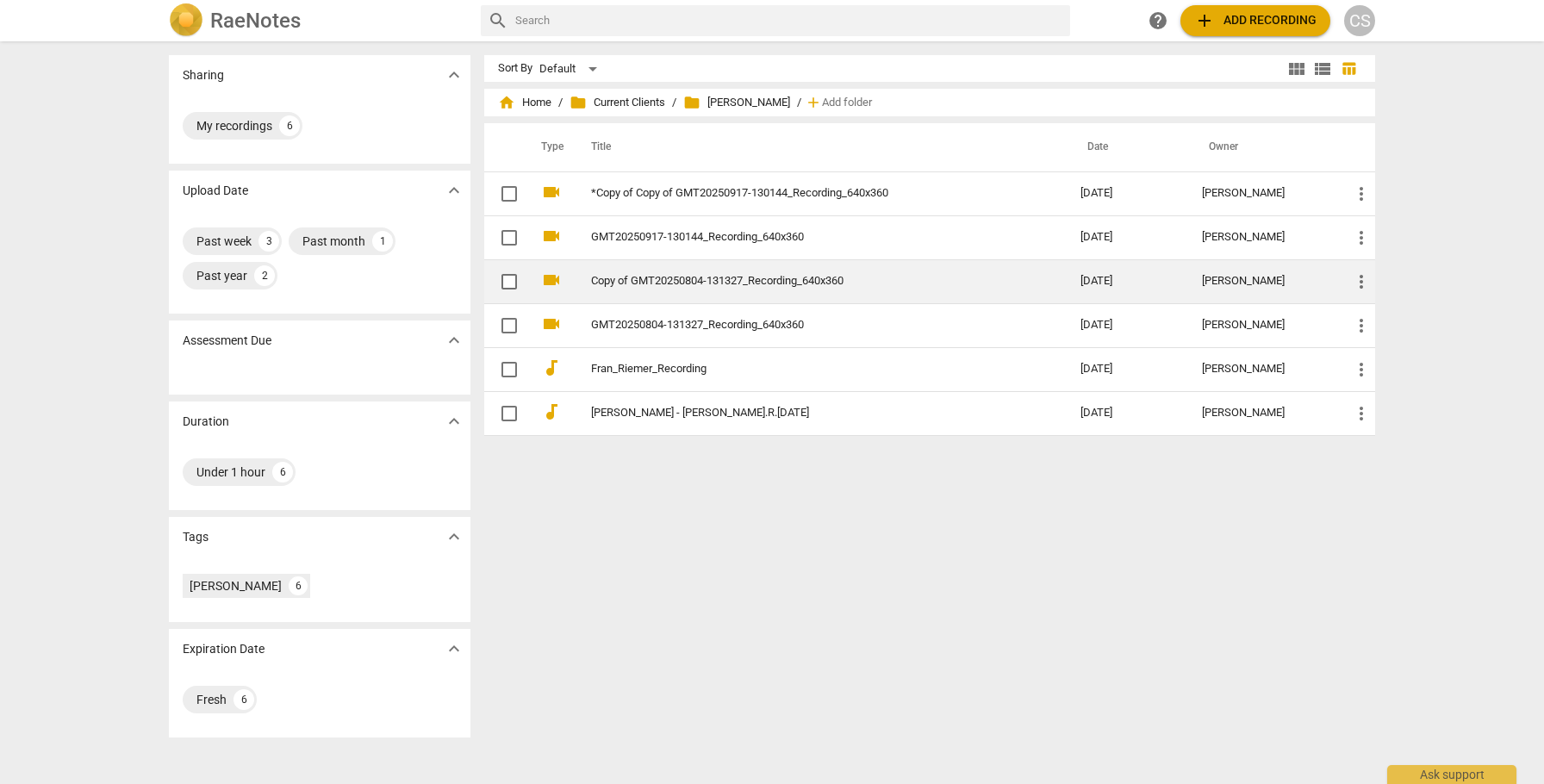
click at [726, 279] on link "Copy of GMT20250804-131327_Recording_640x360" at bounding box center [804, 281] width 428 height 12
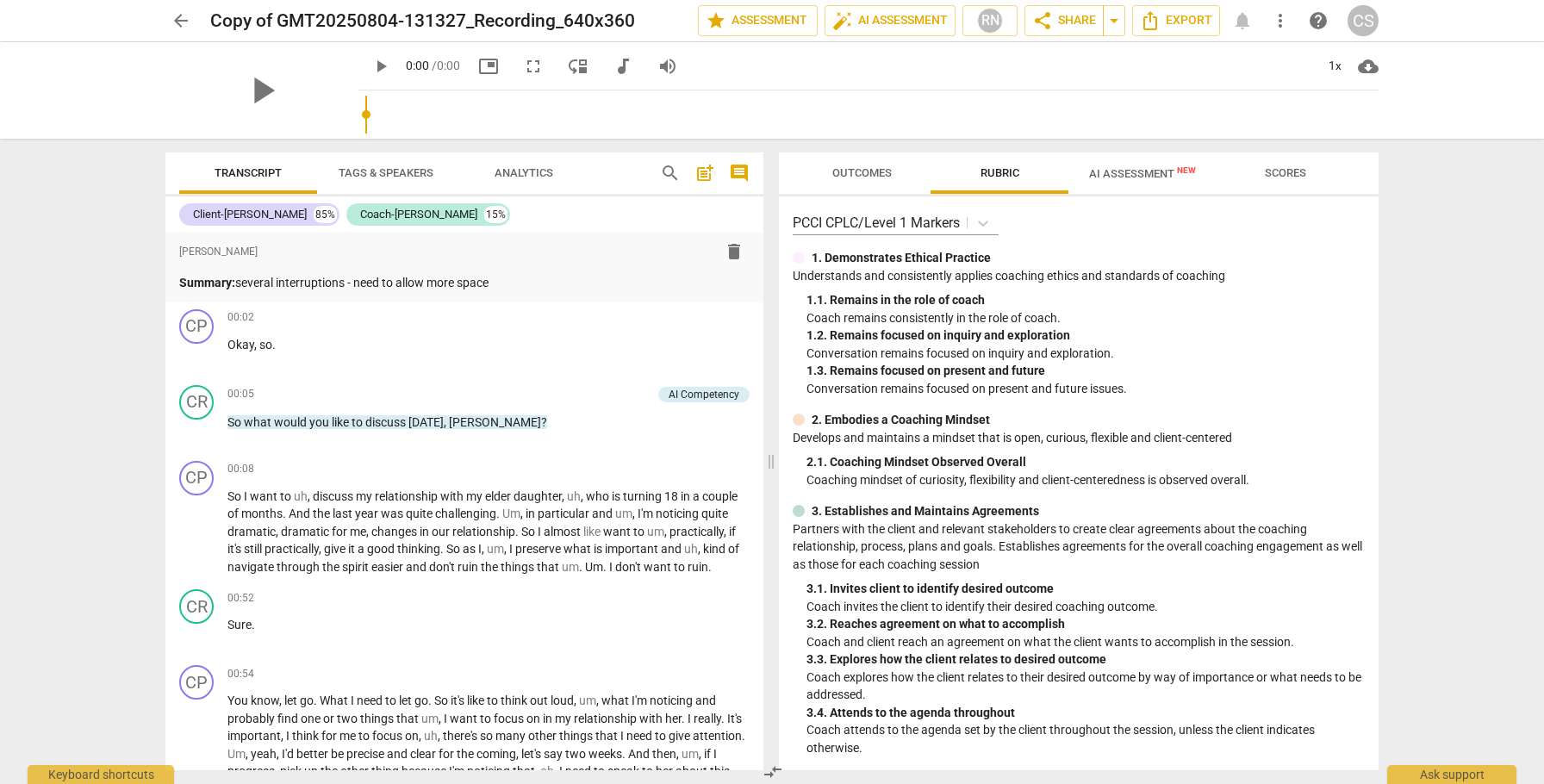
click at [1151, 171] on span "AI Assessment New" at bounding box center [1142, 173] width 107 height 12
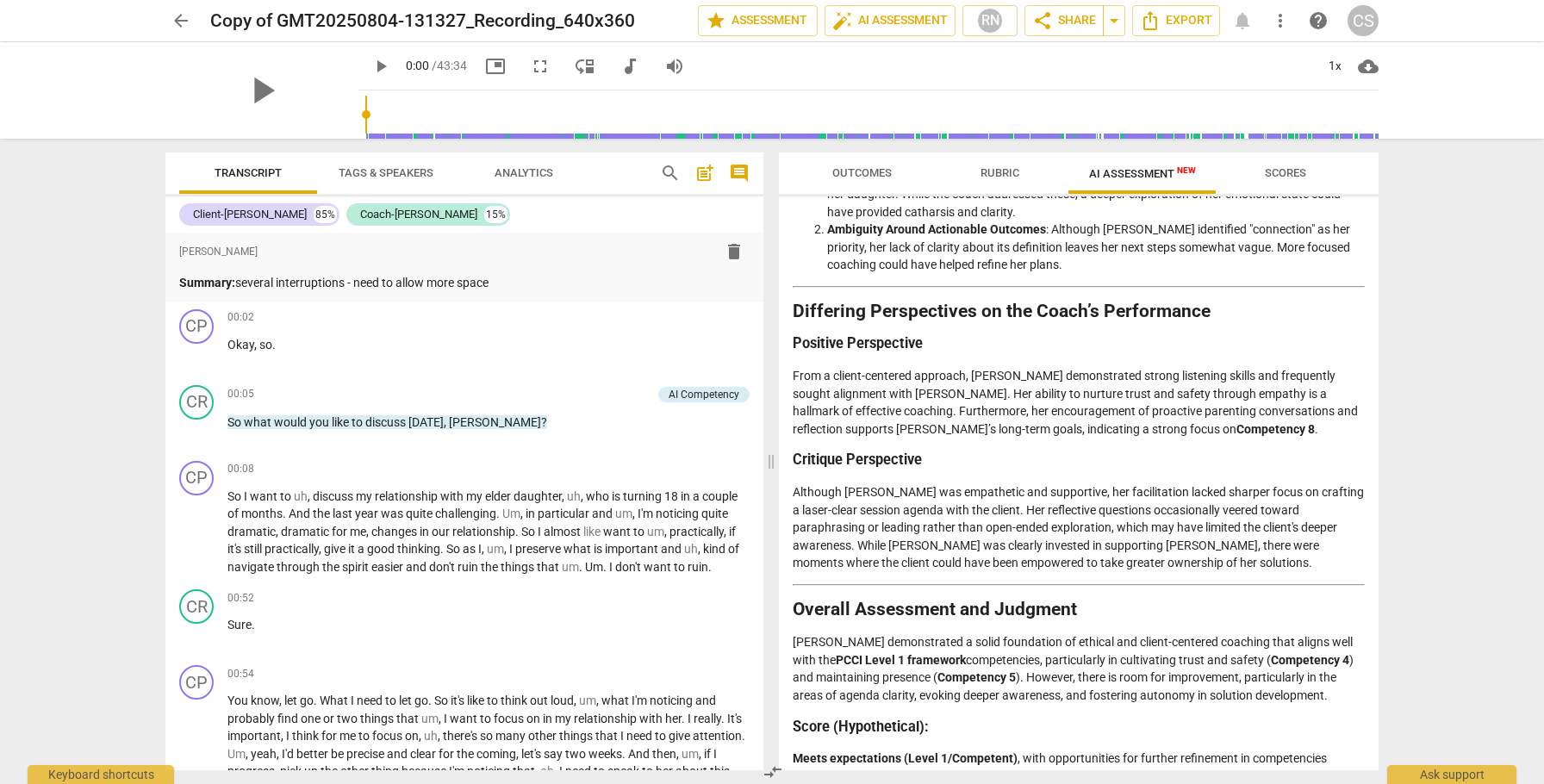
scroll to position [1813, 0]
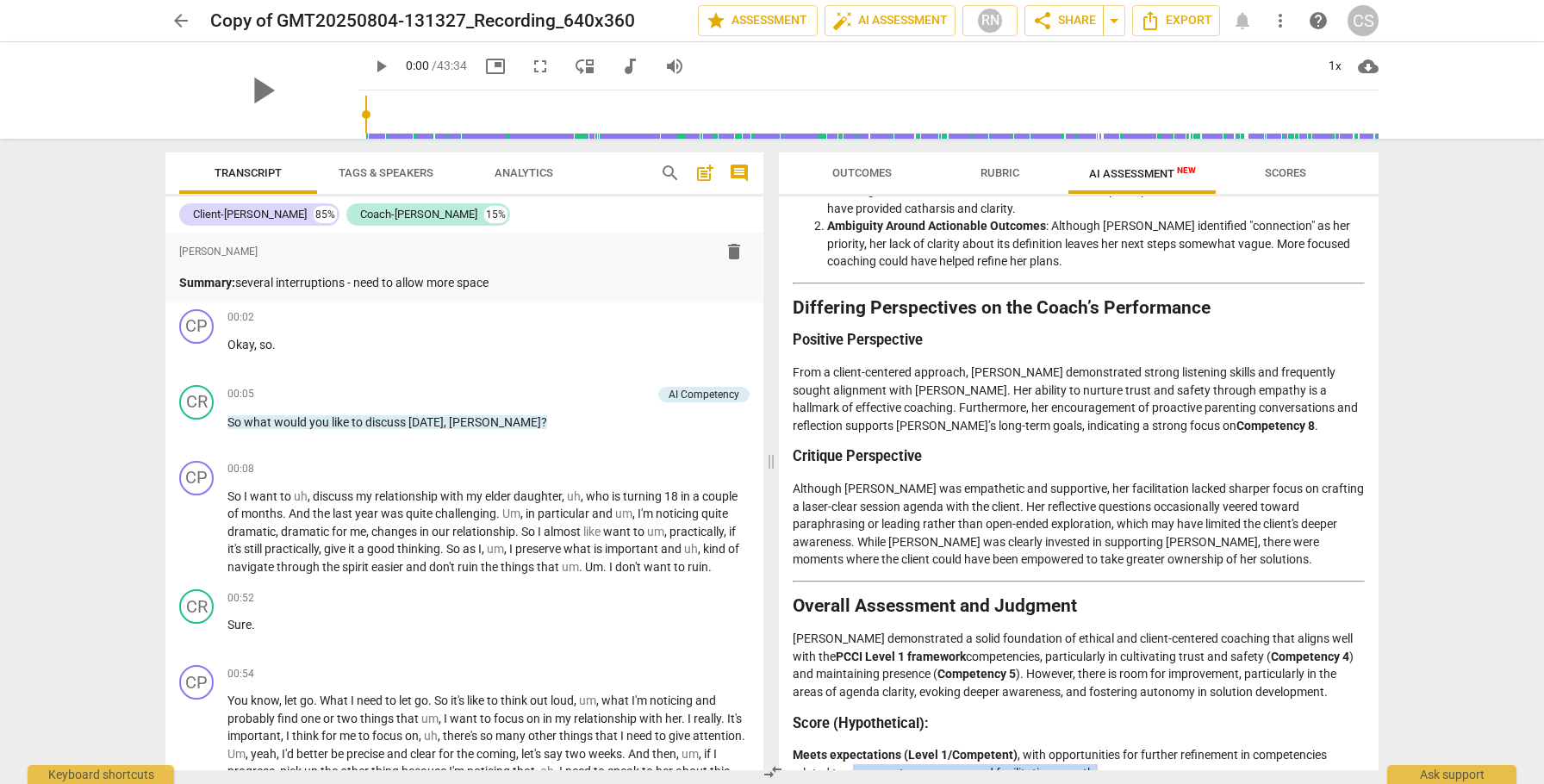
drag, startPoint x: 849, startPoint y: 687, endPoint x: 1127, endPoint y: 685, distance: 278.0
click at [1127, 747] on p "Meets expectations (Level 1/Competent) , with opportunities for further refinem…" at bounding box center [1079, 764] width 573 height 36
click at [180, 21] on span "arrow_back" at bounding box center [182, 21] width 21 height 21
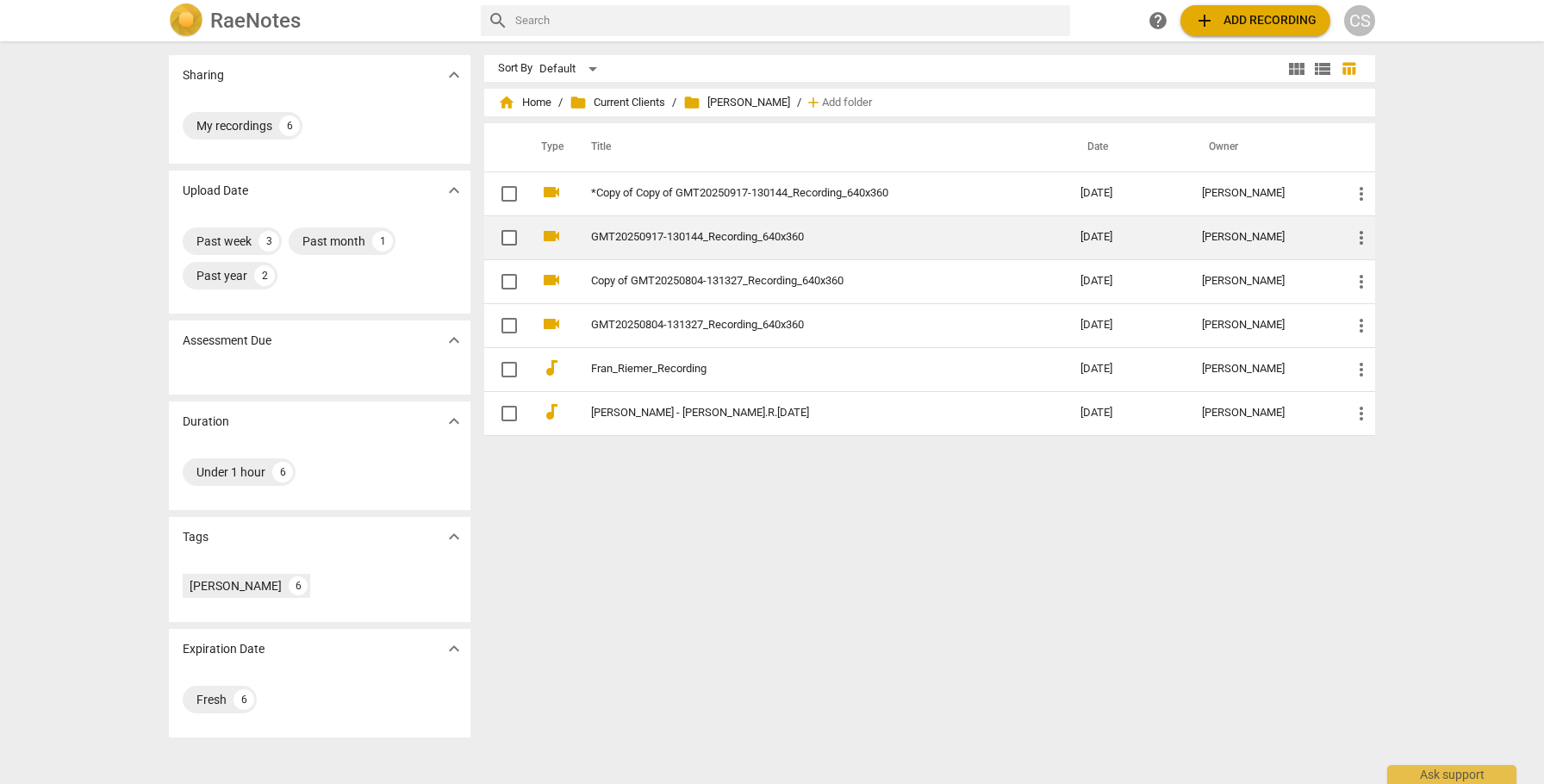
click at [673, 227] on td "GMT20250917-130144_Recording_640x360" at bounding box center [819, 237] width 497 height 44
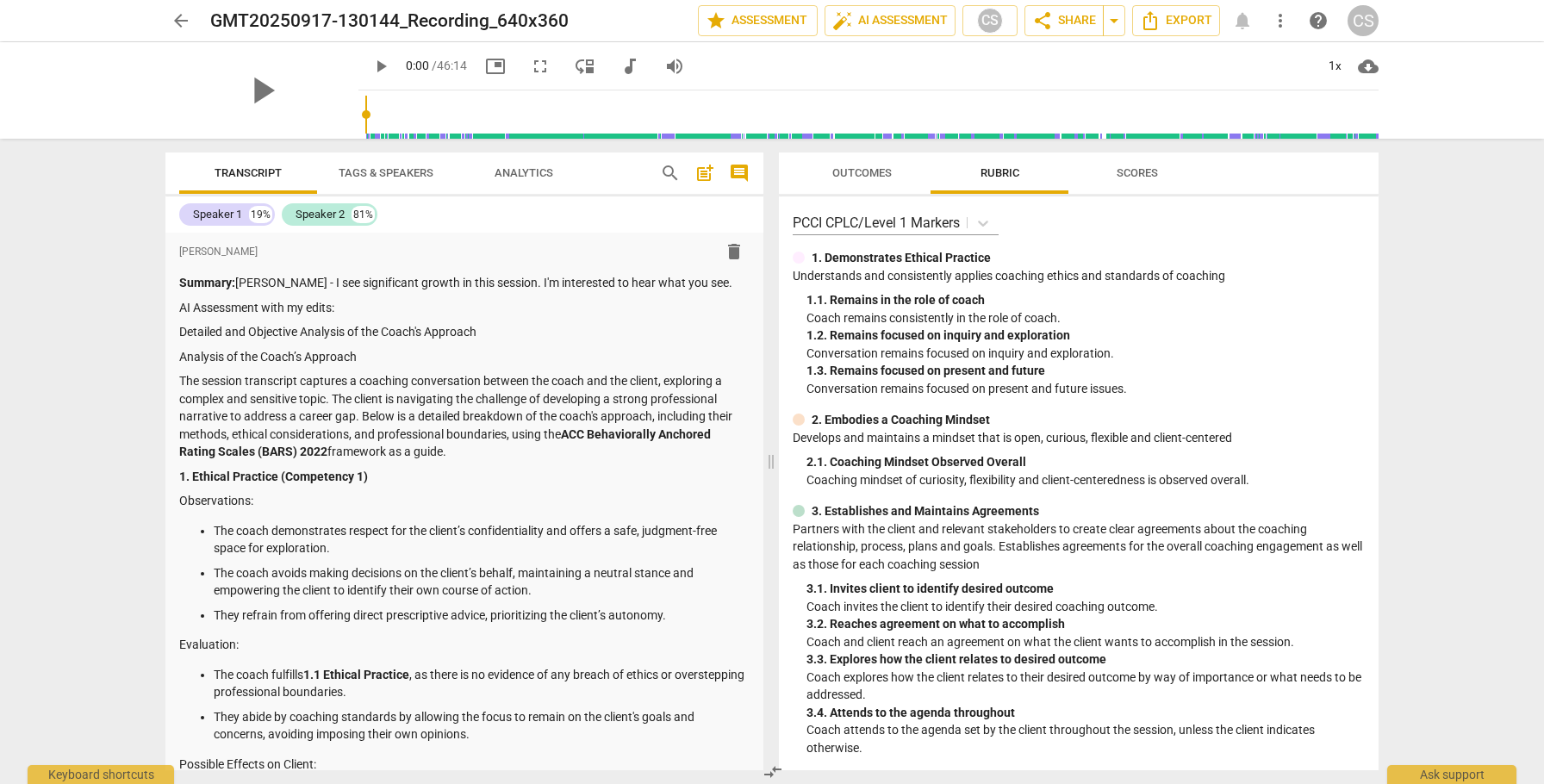
click at [184, 22] on span "arrow_back" at bounding box center [182, 21] width 21 height 21
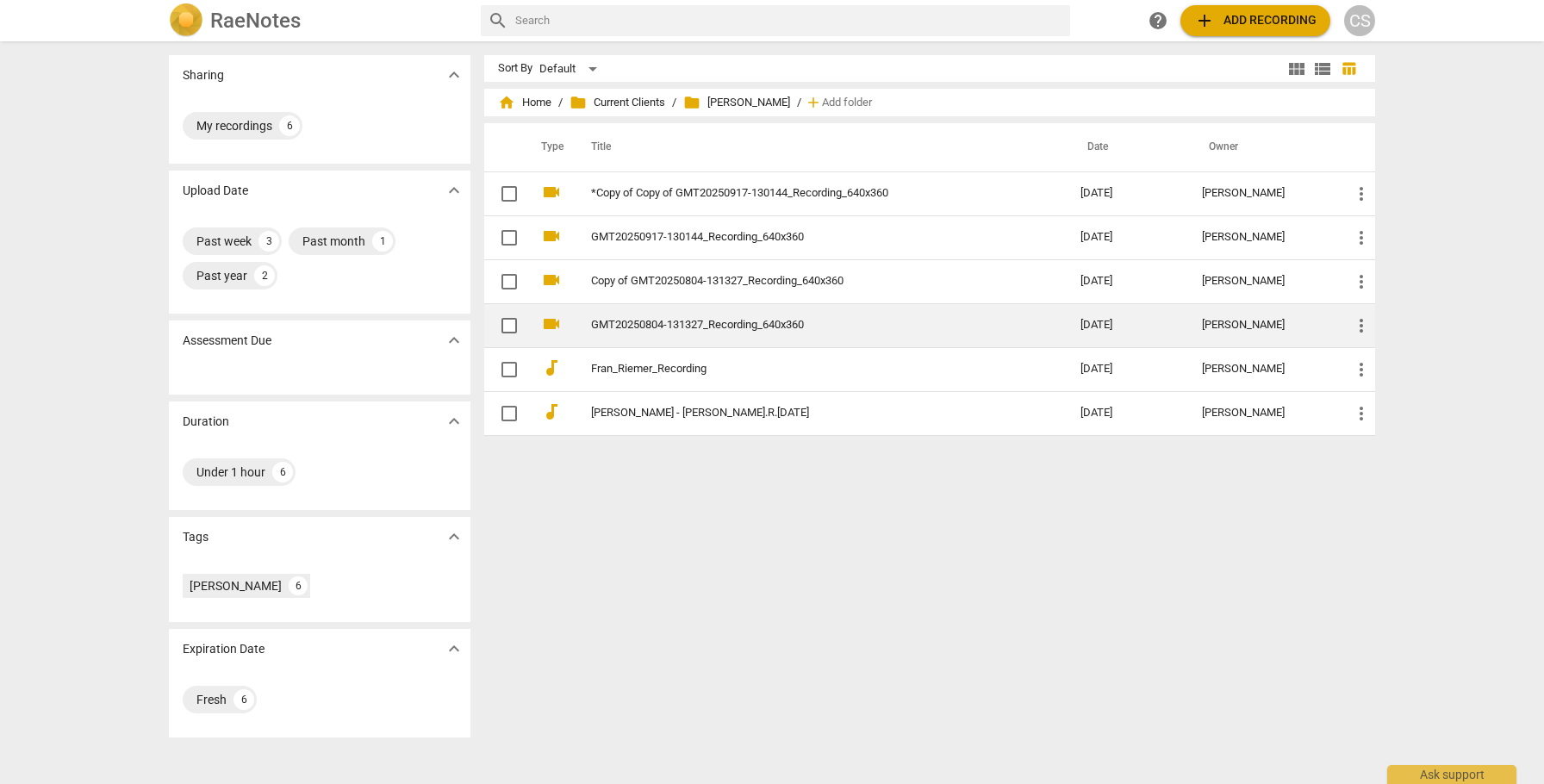
click at [706, 325] on link "GMT20250804-131327_Recording_640x360" at bounding box center [804, 325] width 428 height 12
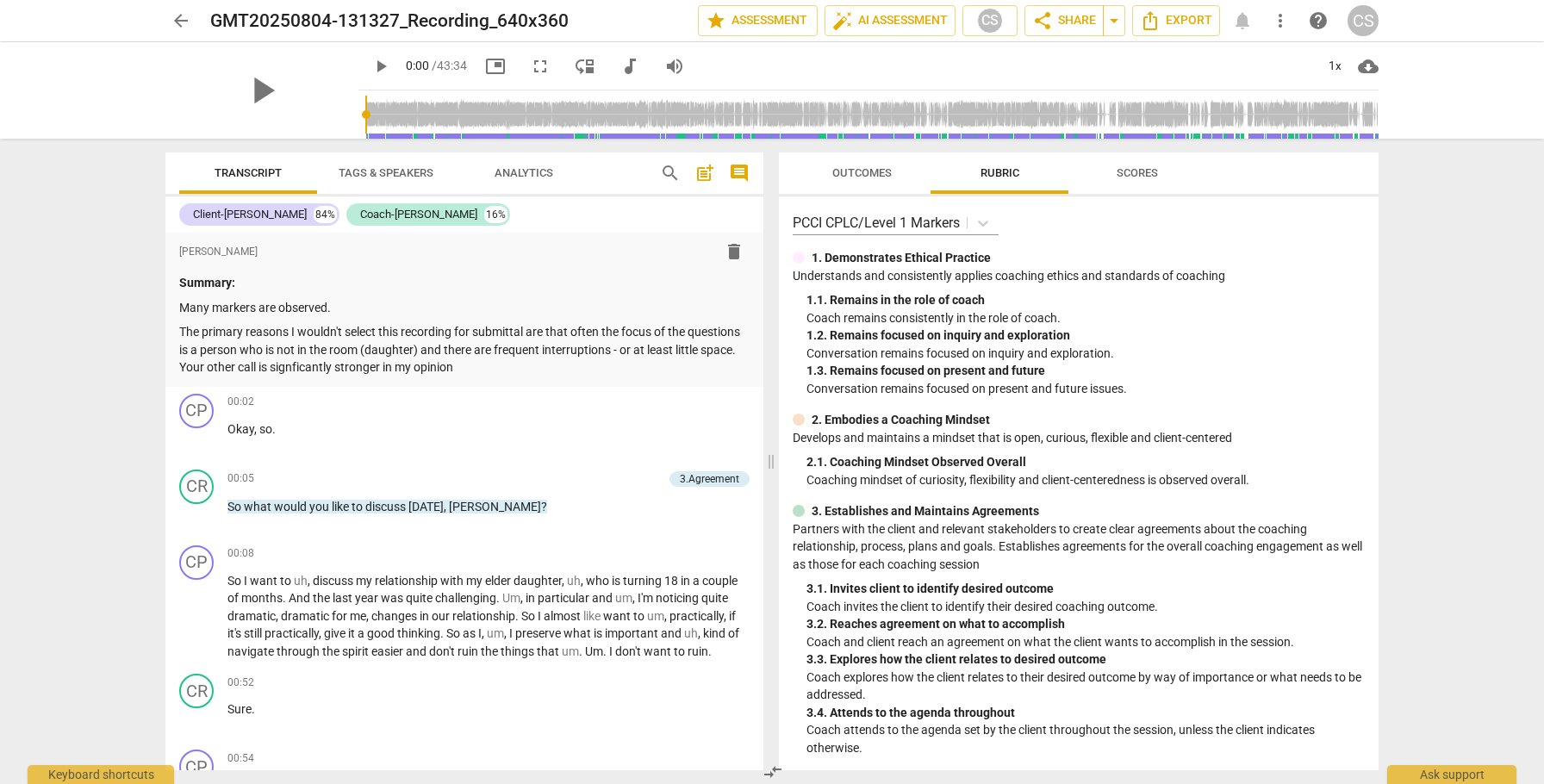
click at [864, 172] on span "Outcomes" at bounding box center [862, 172] width 60 height 12
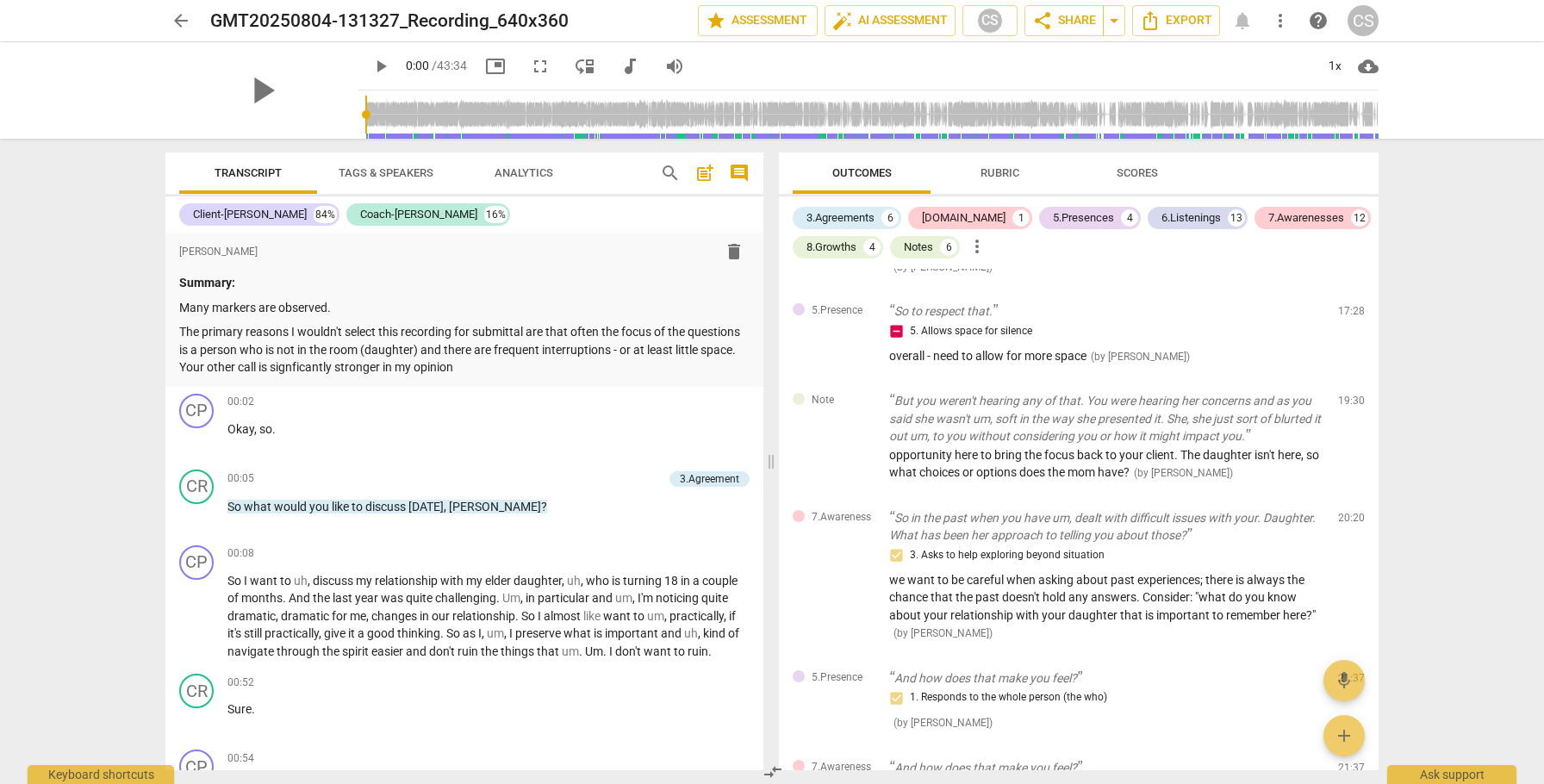
scroll to position [1619, 0]
click at [953, 407] on p "But you weren't hearing any of that. You were hearing her concerns and as you s…" at bounding box center [1107, 417] width 435 height 54
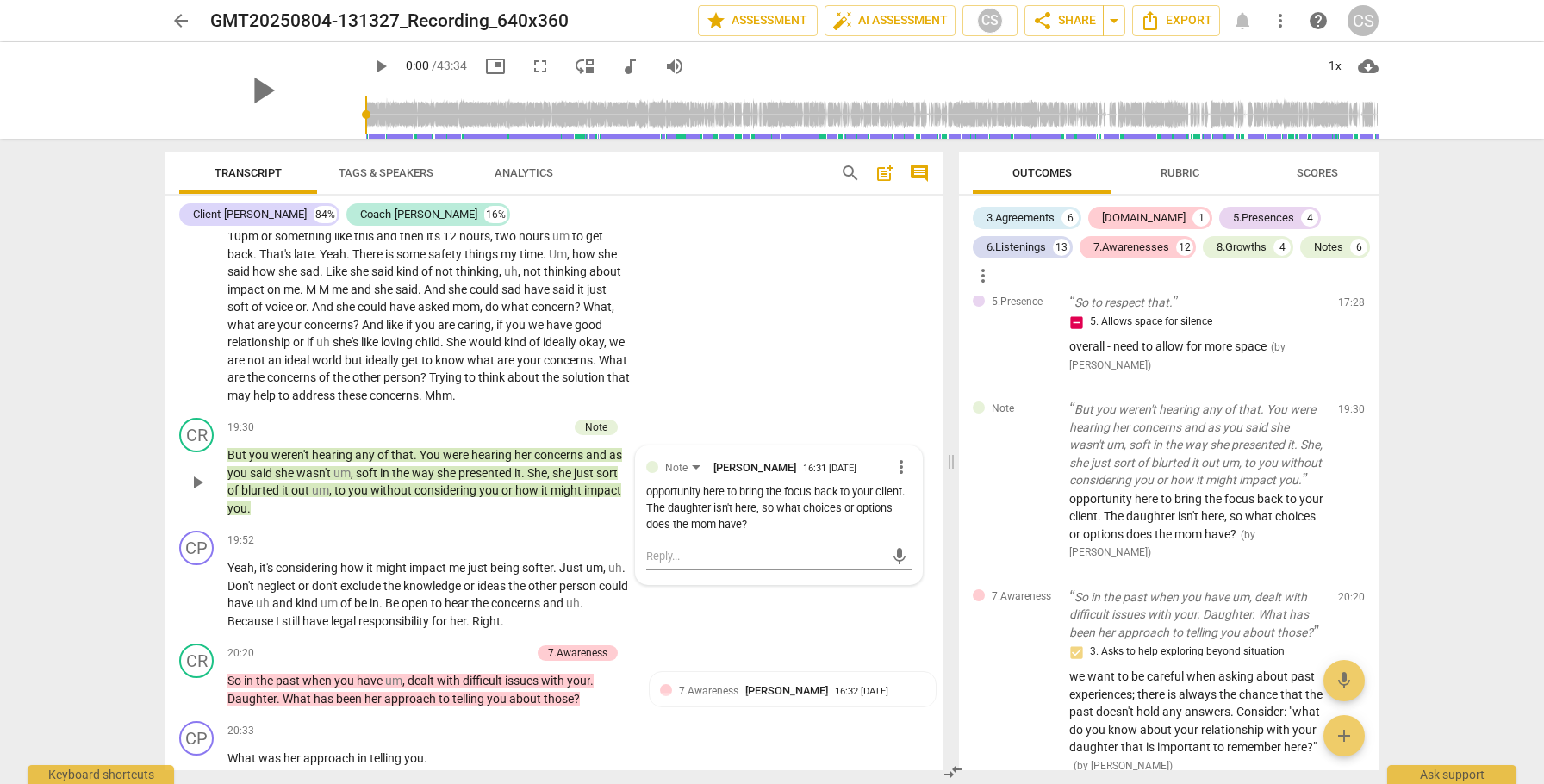
scroll to position [5933, 0]
click at [196, 492] on span "play_arrow" at bounding box center [198, 482] width 21 height 21
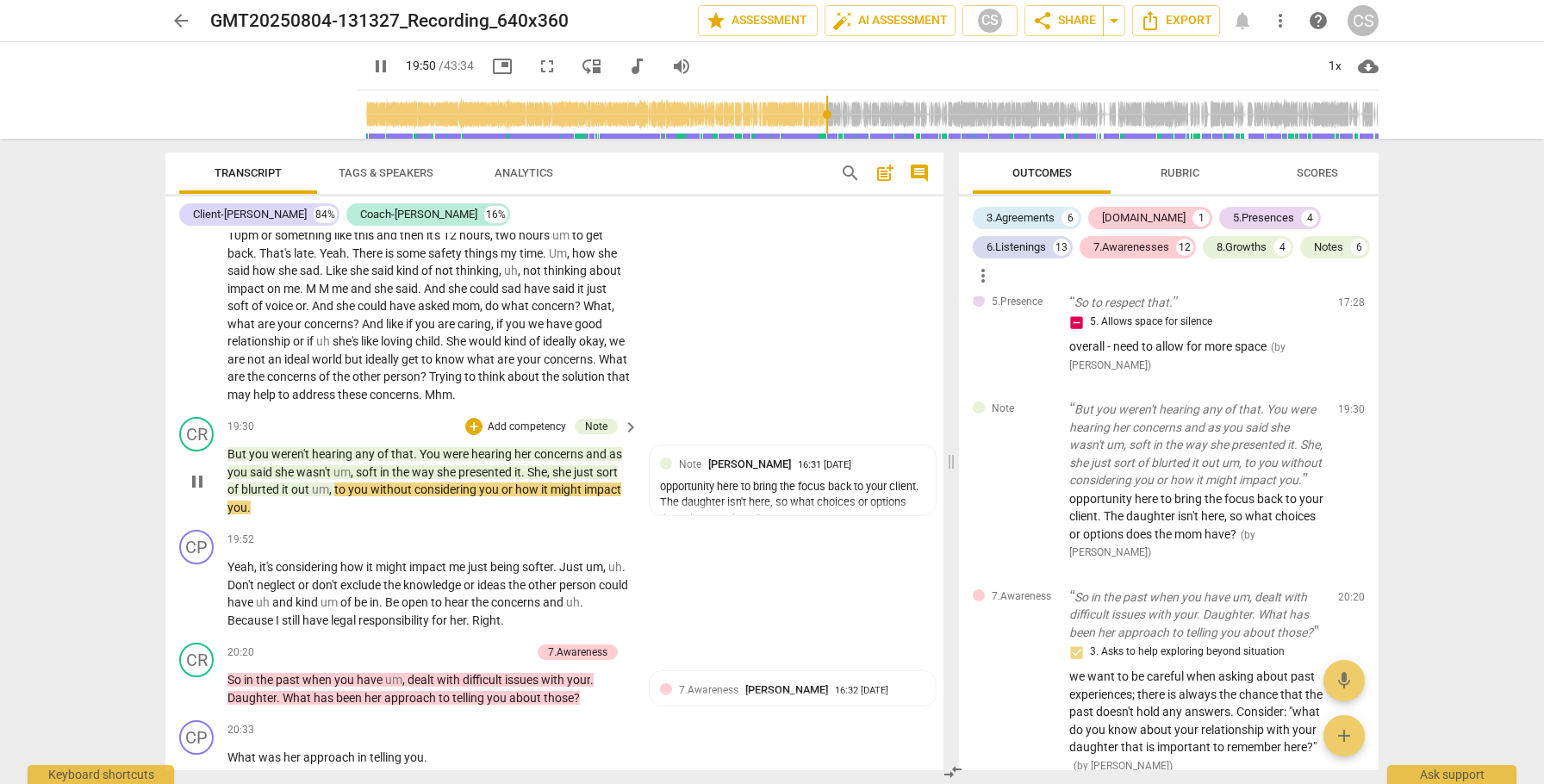
click at [196, 492] on span "pause" at bounding box center [198, 482] width 21 height 21
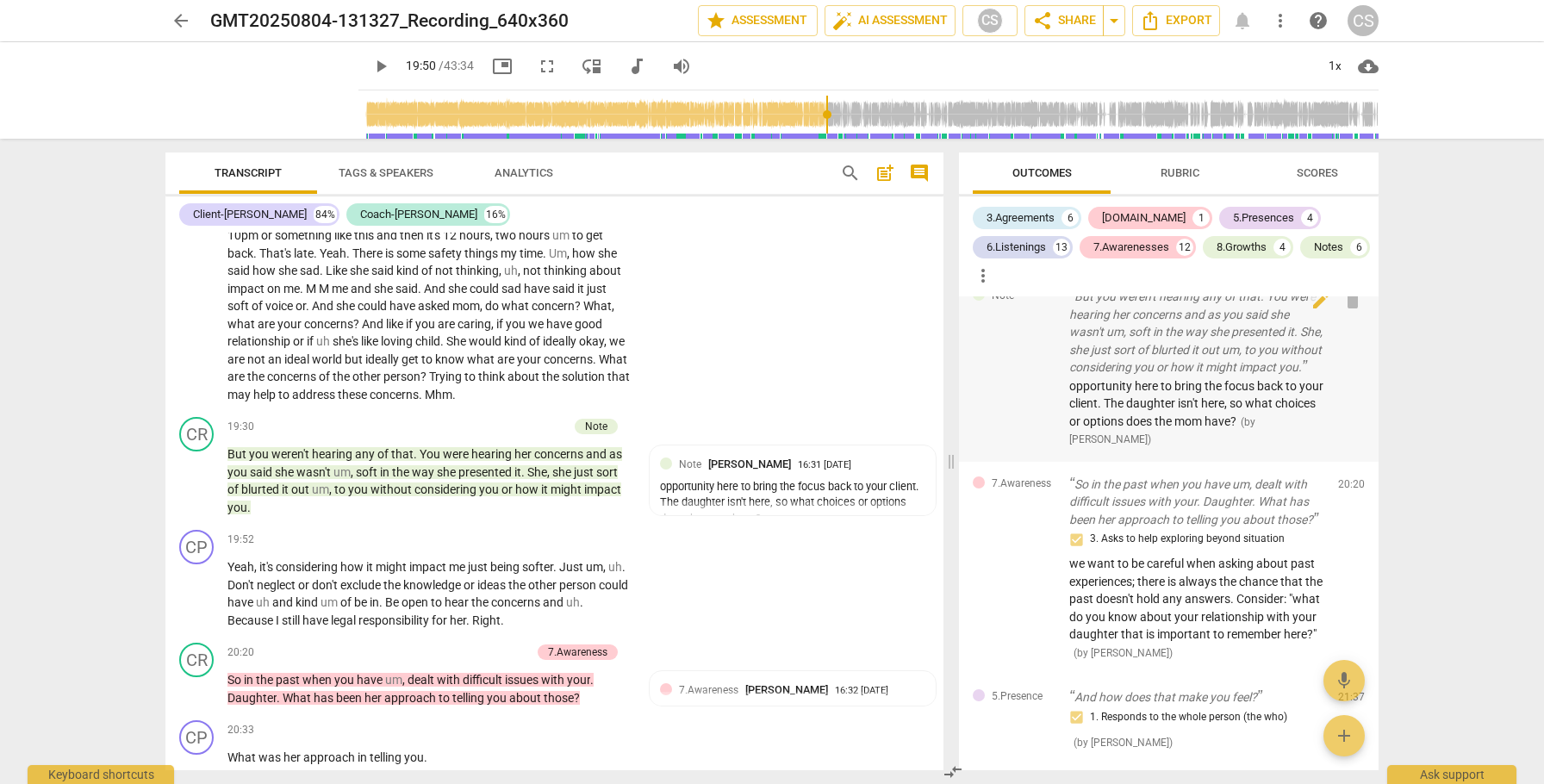
scroll to position [2102, 0]
click at [1157, 529] on p "So in the past when you have um, dealt with difficult issues with your. Daughte…" at bounding box center [1196, 502] width 255 height 54
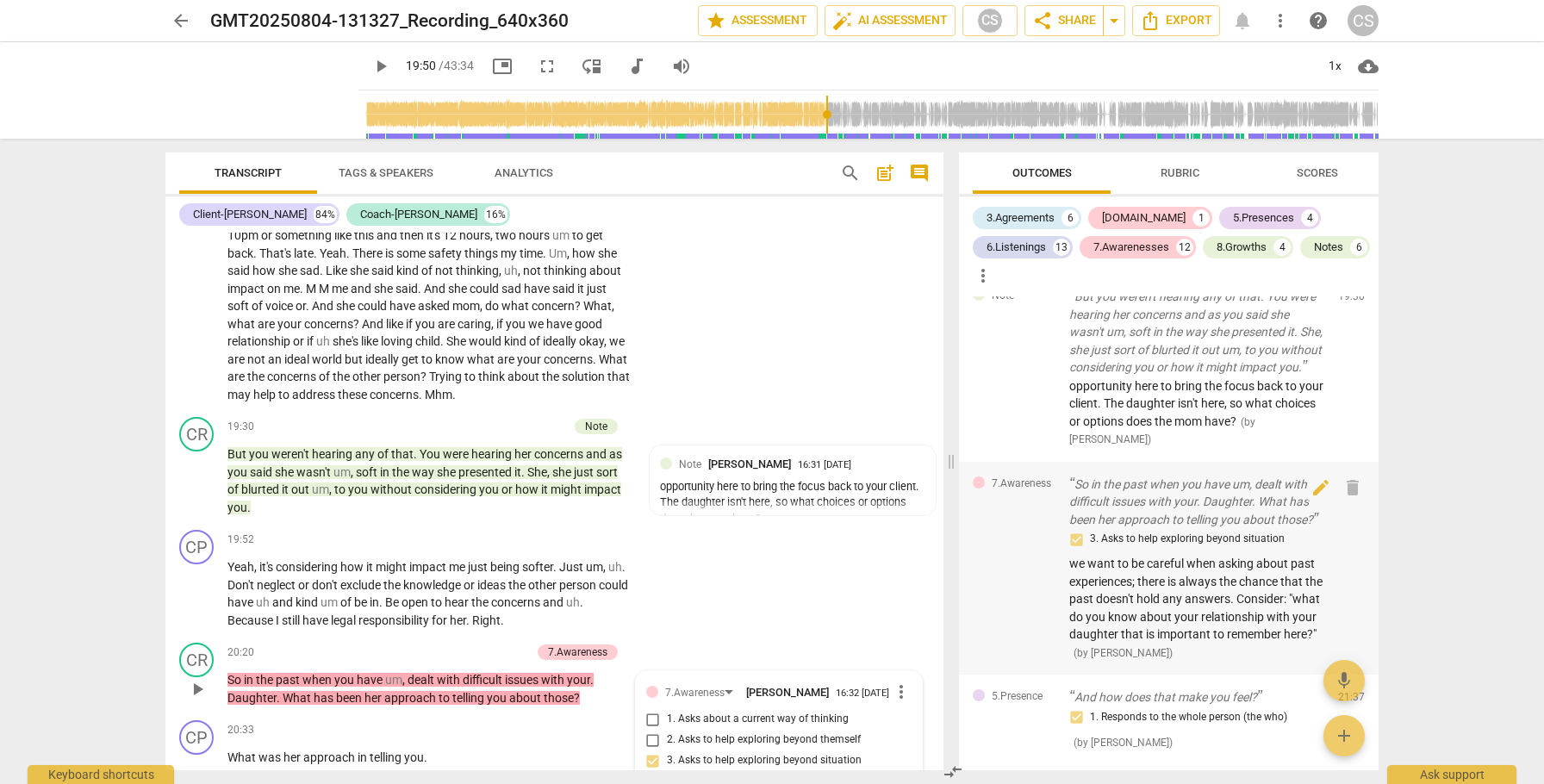
click at [1157, 529] on p "So in the past when you have um, dealt with difficult issues with your. Daughte…" at bounding box center [1196, 502] width 255 height 54
click at [1132, 529] on p "So in the past when you have um, dealt with difficult issues with your. Daughte…" at bounding box center [1196, 502] width 255 height 54
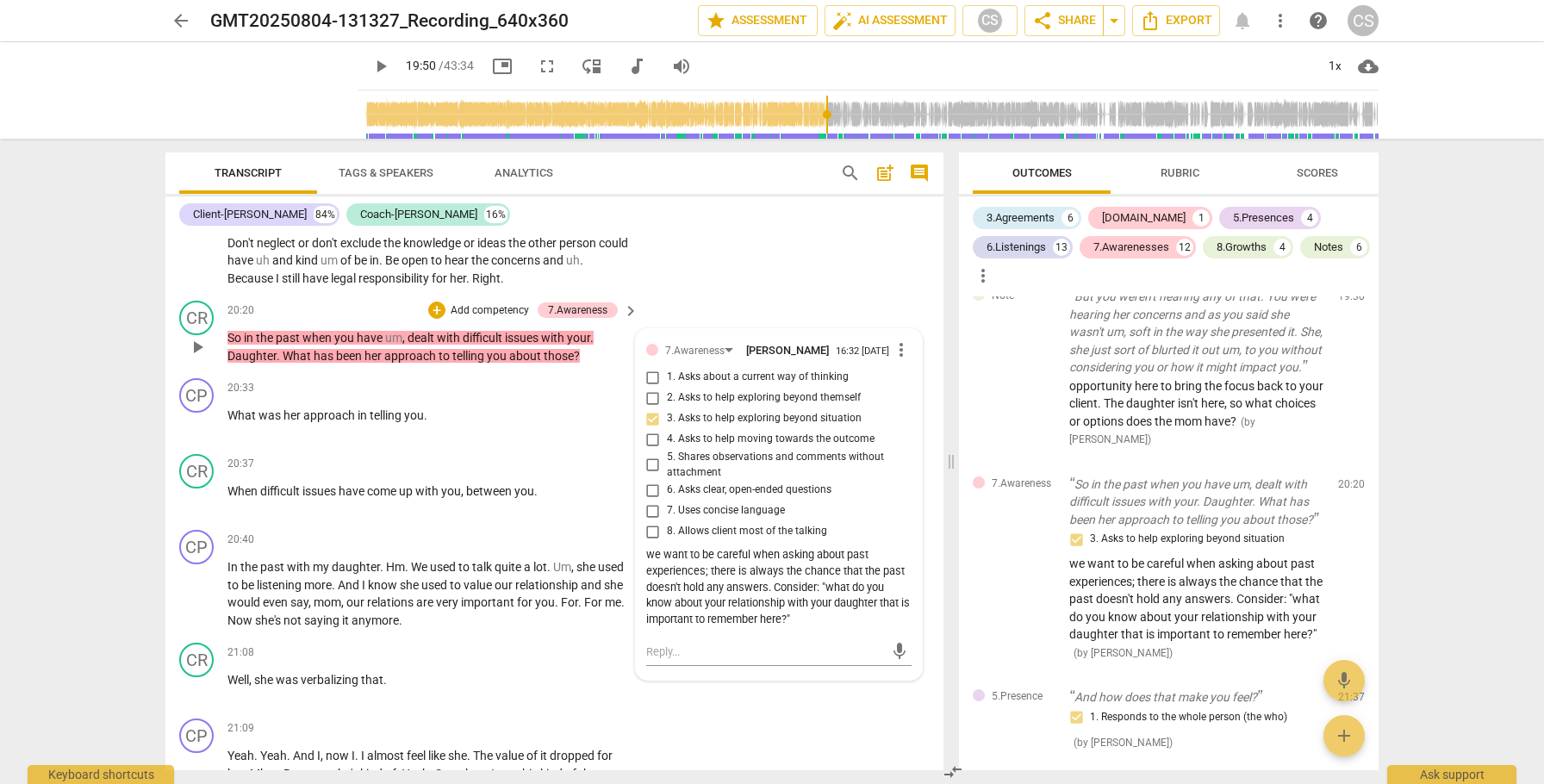
scroll to position [6288, 0]
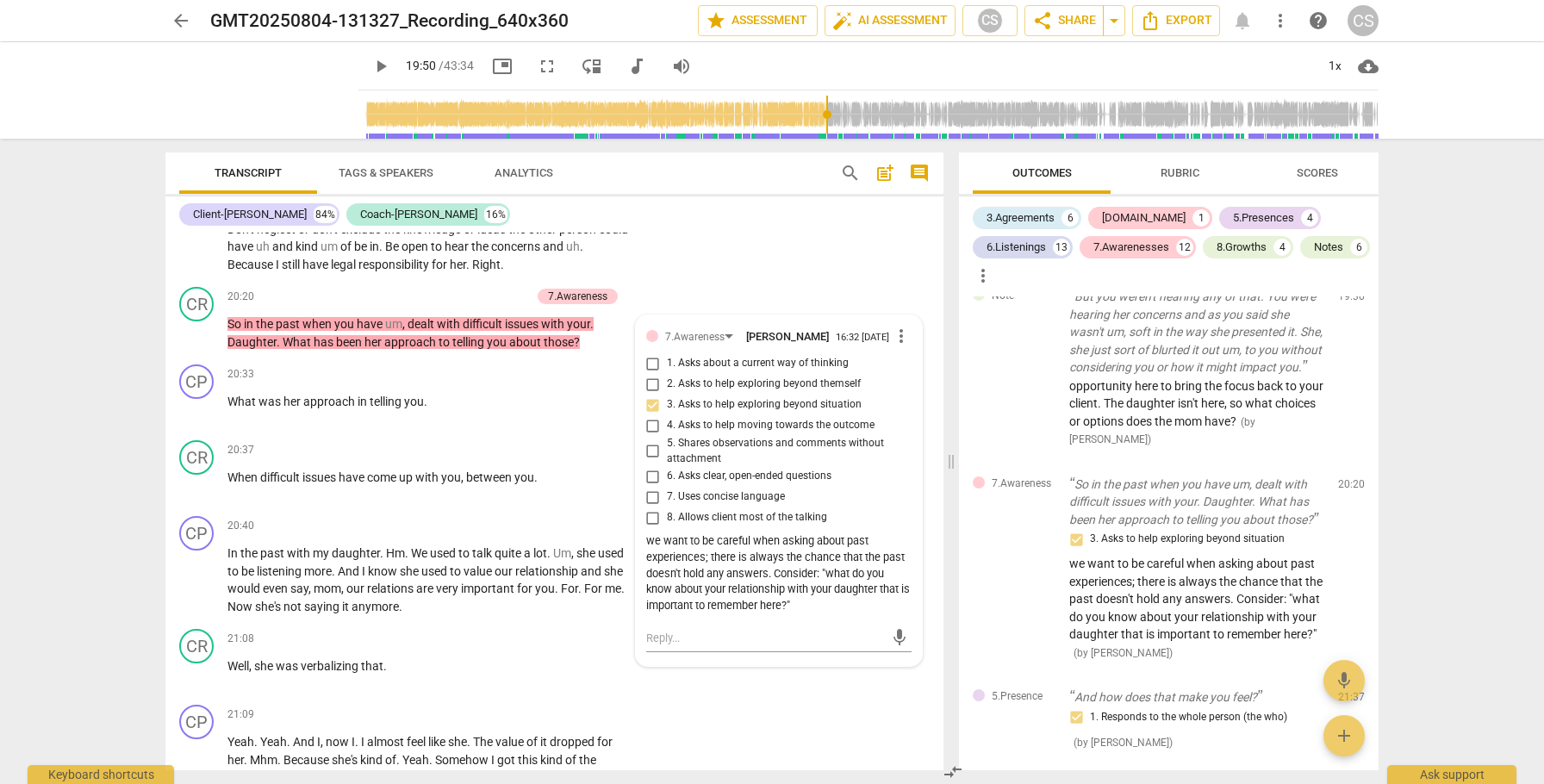
click at [1061, 171] on span "Outcomes" at bounding box center [1042, 172] width 60 height 12
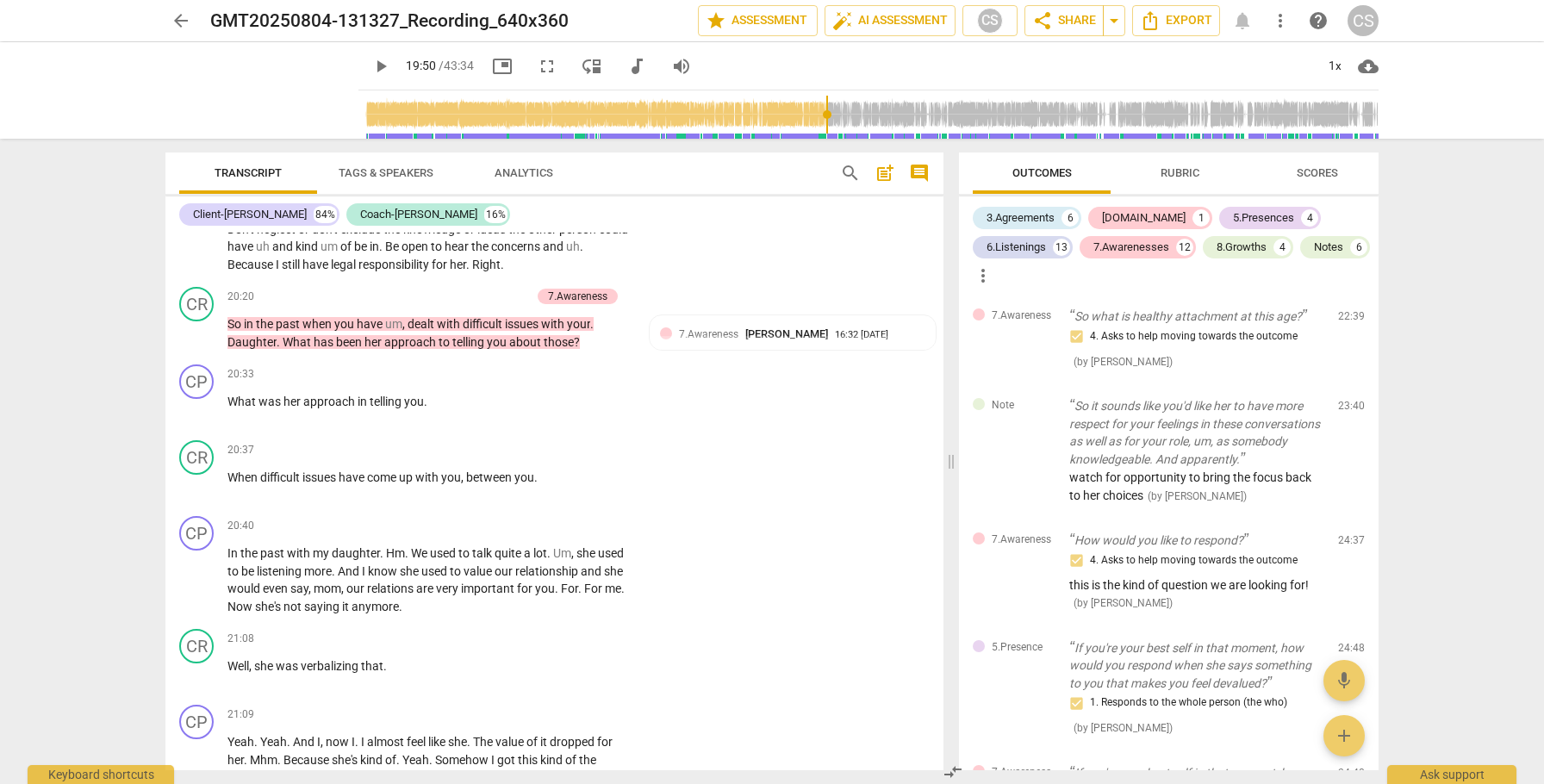
scroll to position [2673, 0]
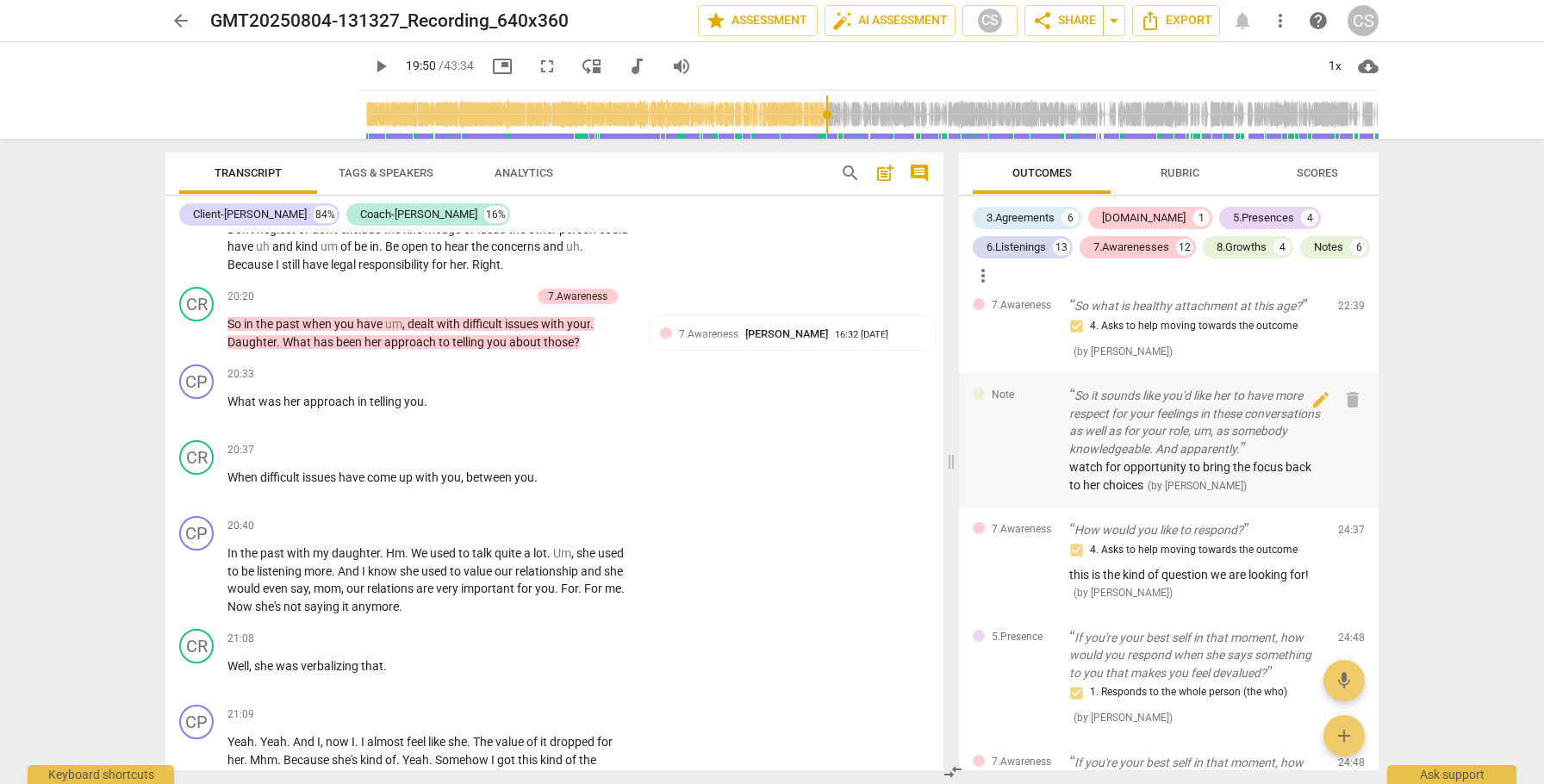
click at [1134, 457] on p "So it sounds like you'd like her to have more respect for your feelings in thes…" at bounding box center [1196, 423] width 255 height 71
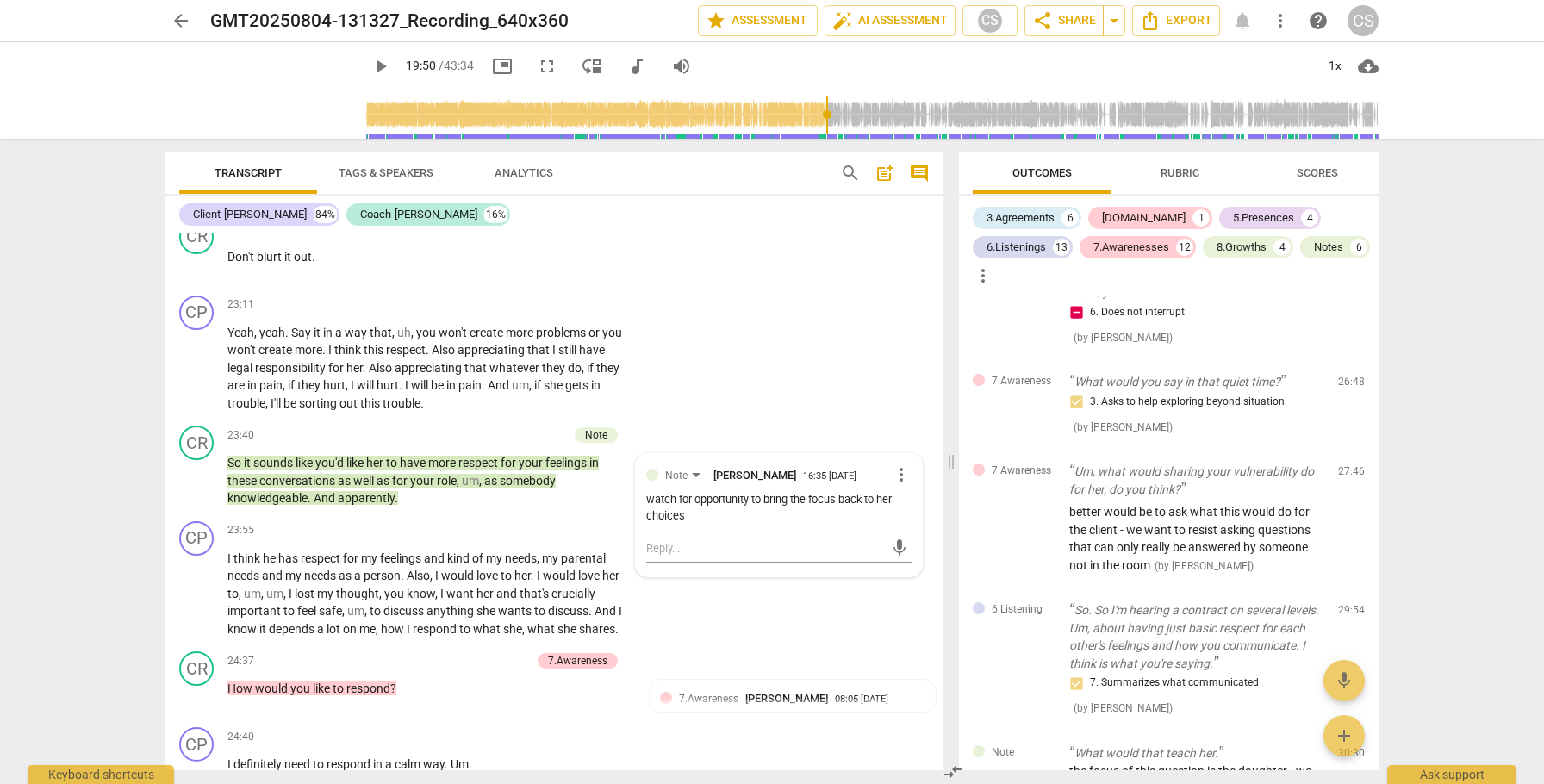
scroll to position [3382, 0]
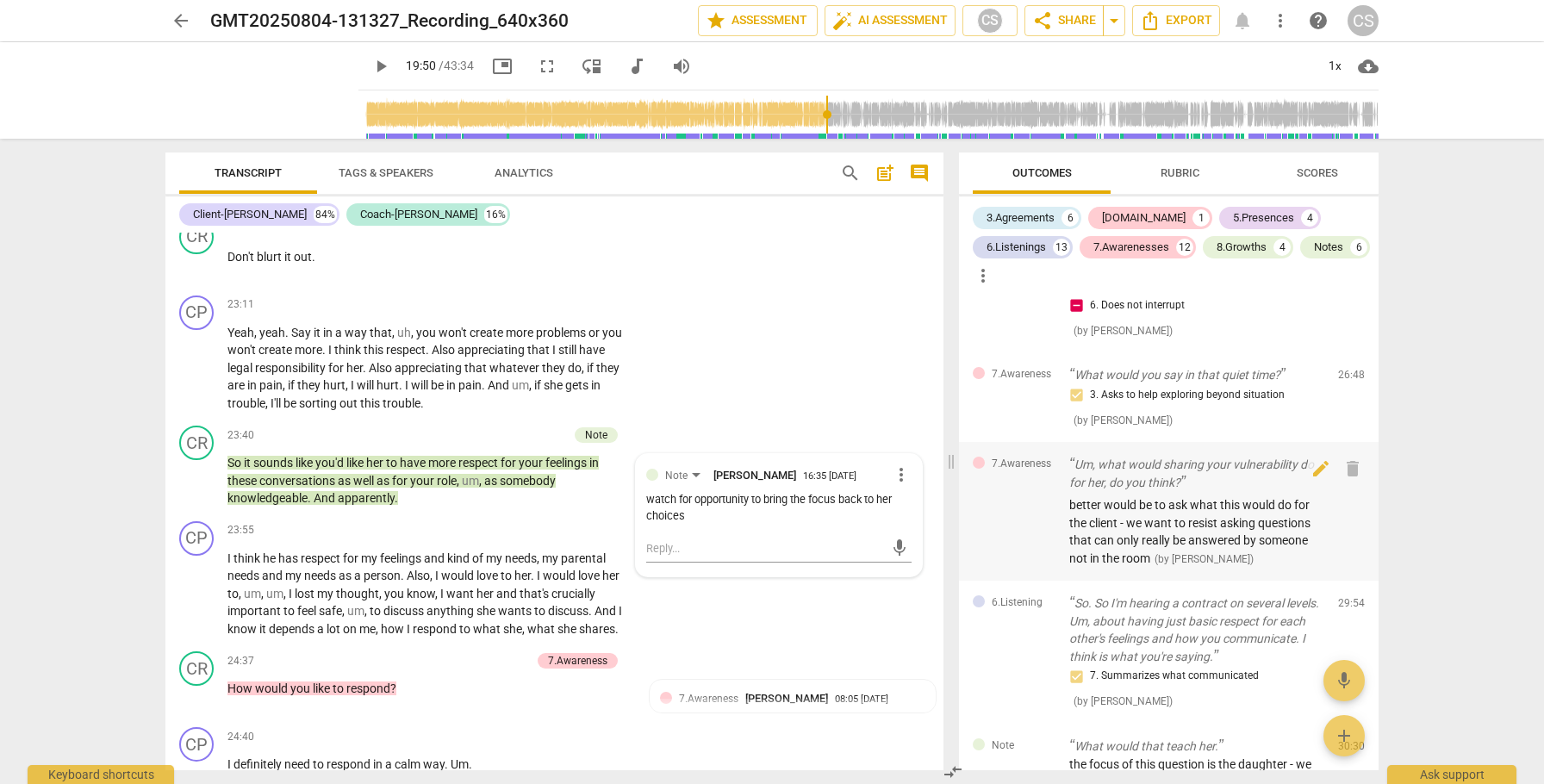
click at [1115, 565] on span "better would be to ask what this would do for the client - we want to resist as…" at bounding box center [1189, 531] width 241 height 67
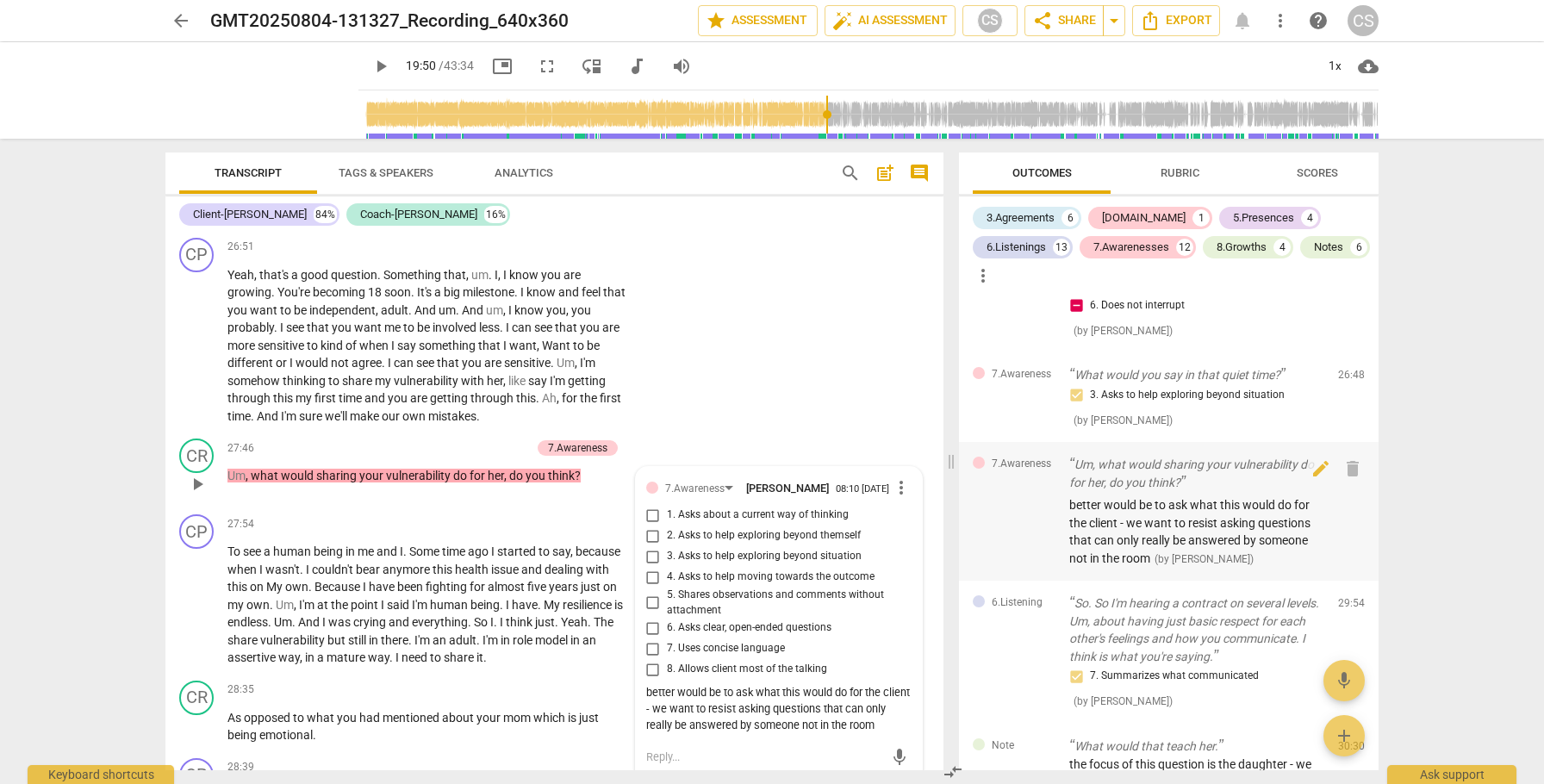
scroll to position [8772, 0]
click at [202, 491] on span "play_arrow" at bounding box center [198, 481] width 21 height 21
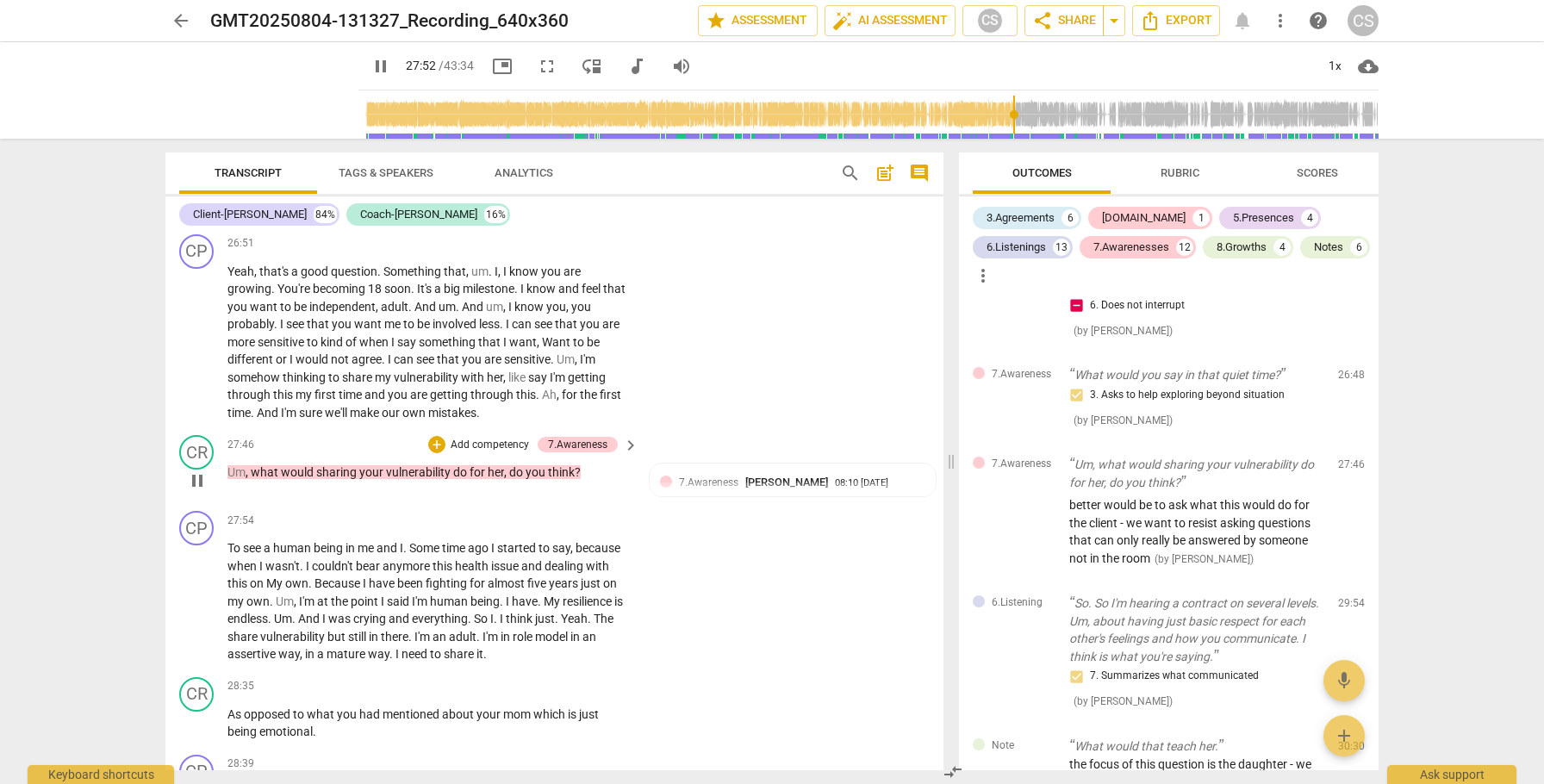
click at [202, 491] on span "pause" at bounding box center [198, 481] width 21 height 21
type input "1672"
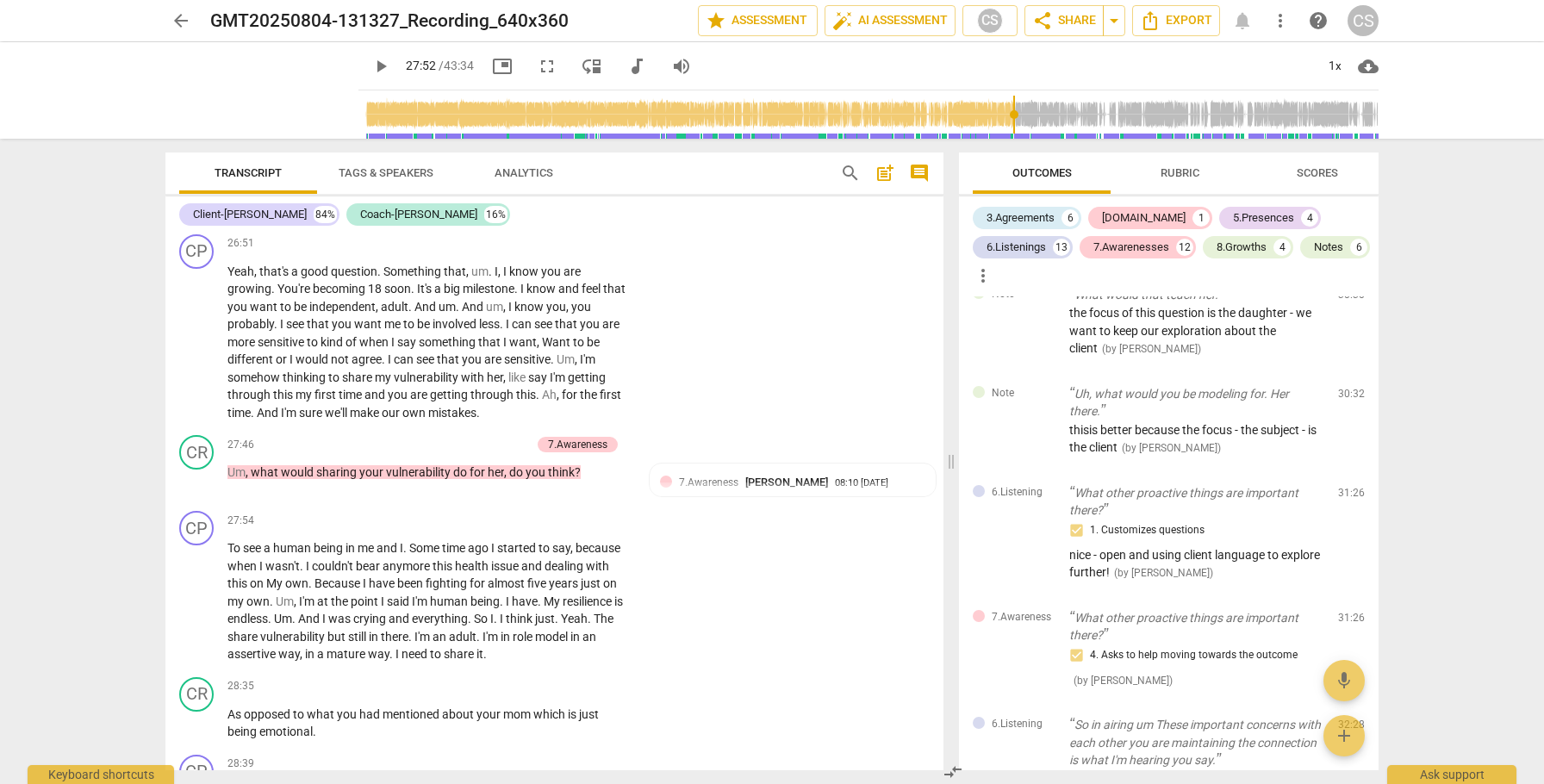
scroll to position [3830, 0]
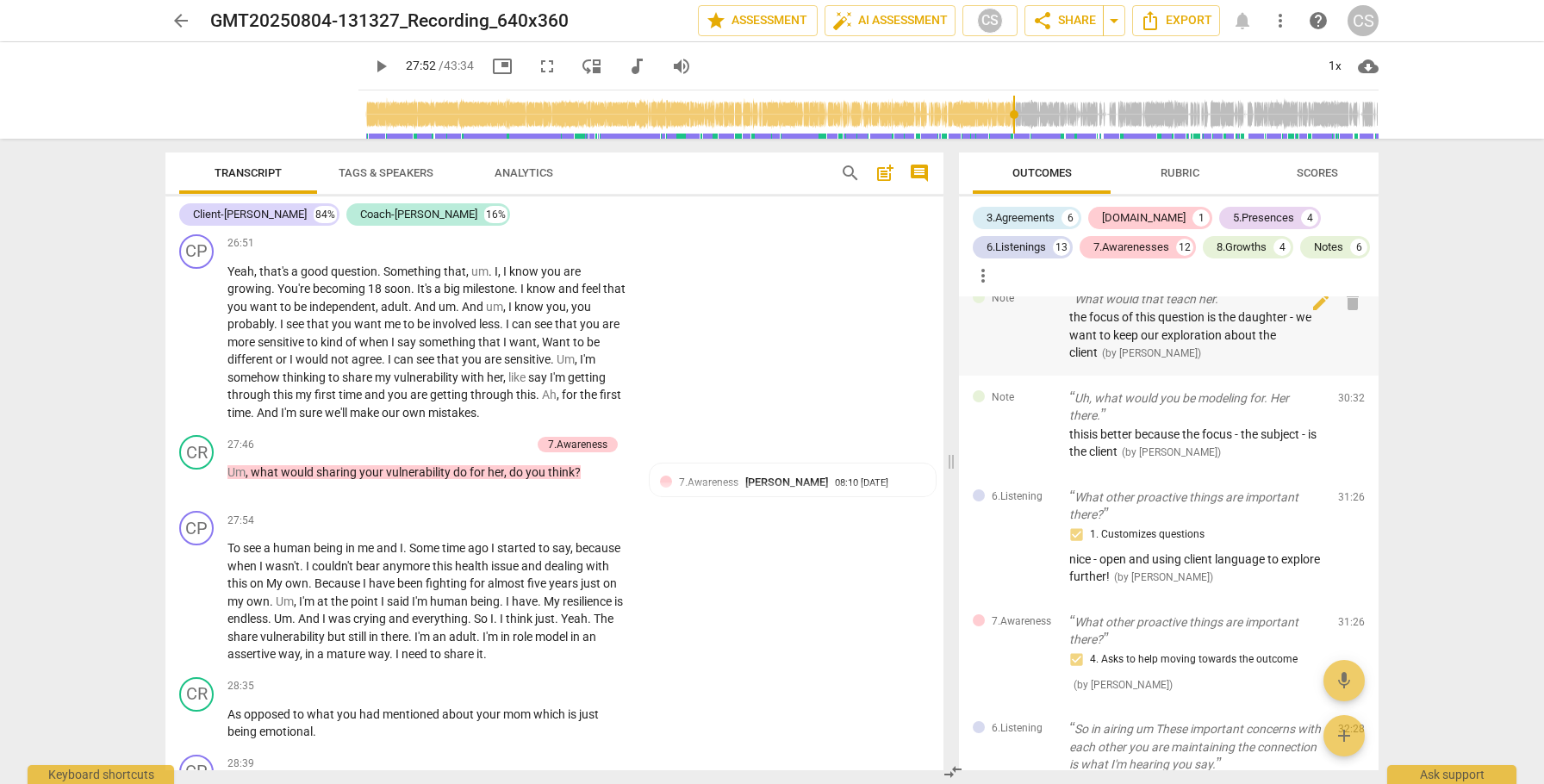
click at [1120, 359] on span "the focus of this question is the daughter - we want to keep our exploration ab…" at bounding box center [1190, 334] width 242 height 49
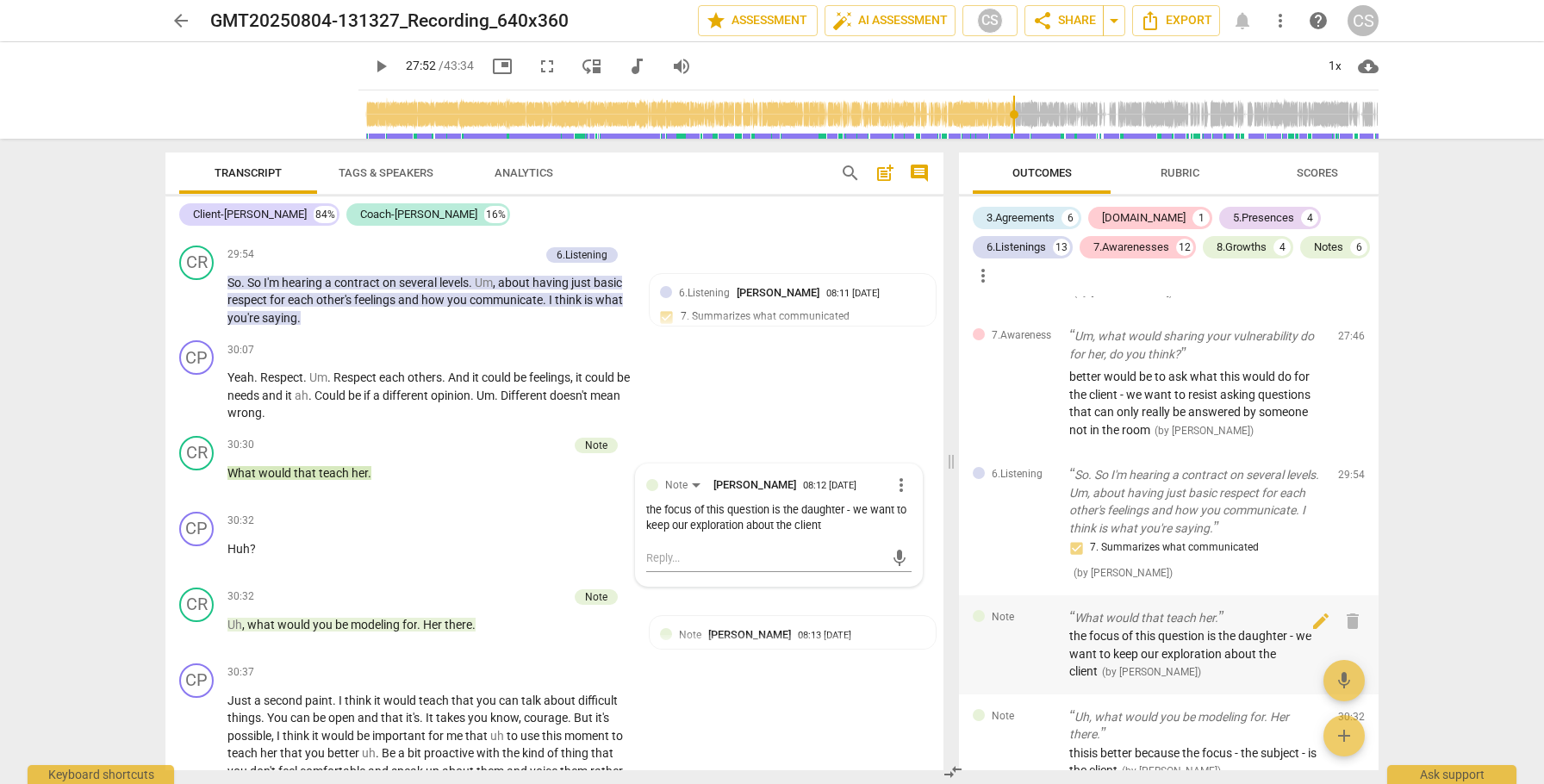
scroll to position [3504, 0]
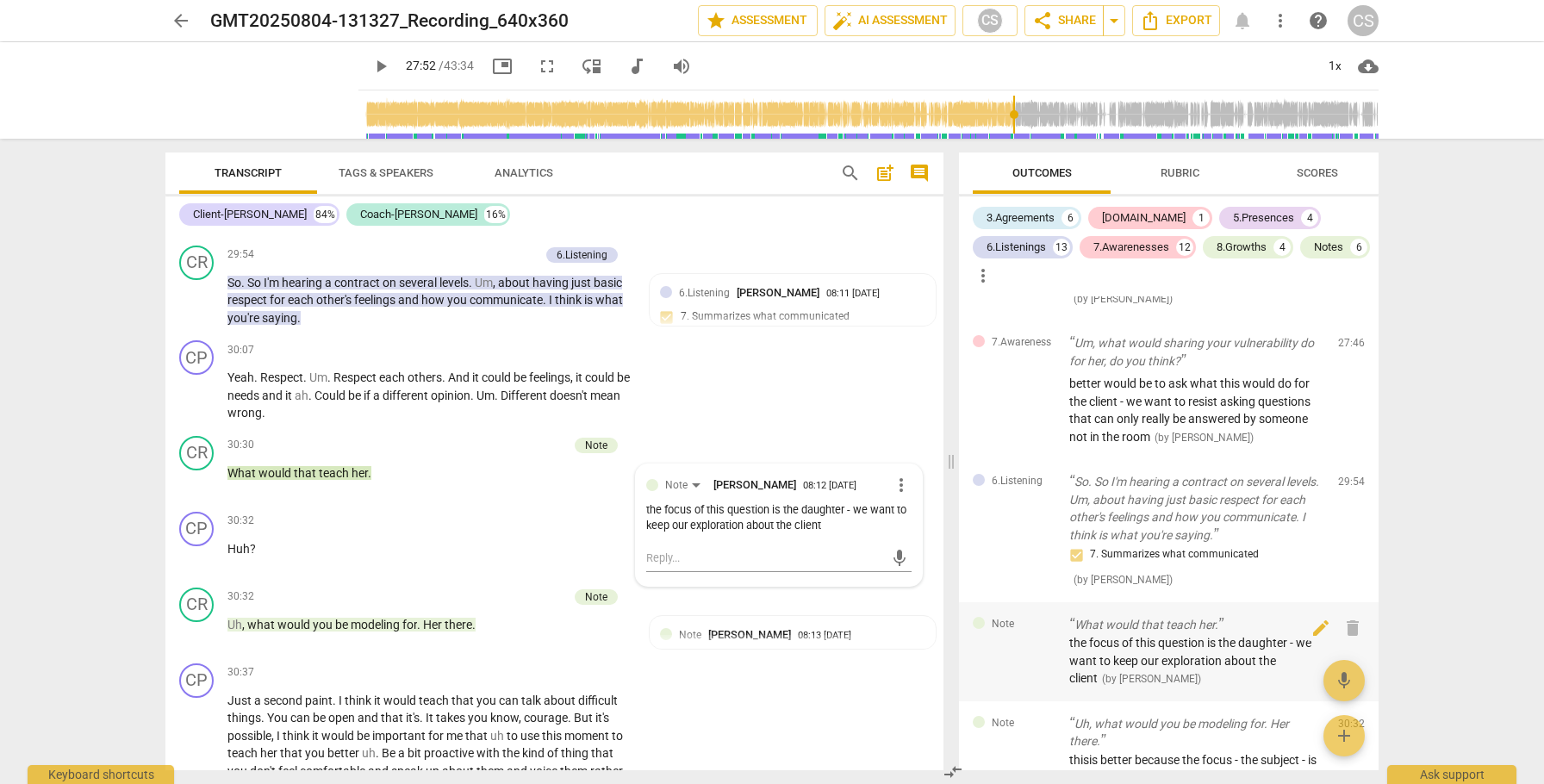
click at [1164, 370] on p "Um, what would sharing your vulnerability do for her, do you think?" at bounding box center [1196, 352] width 255 height 36
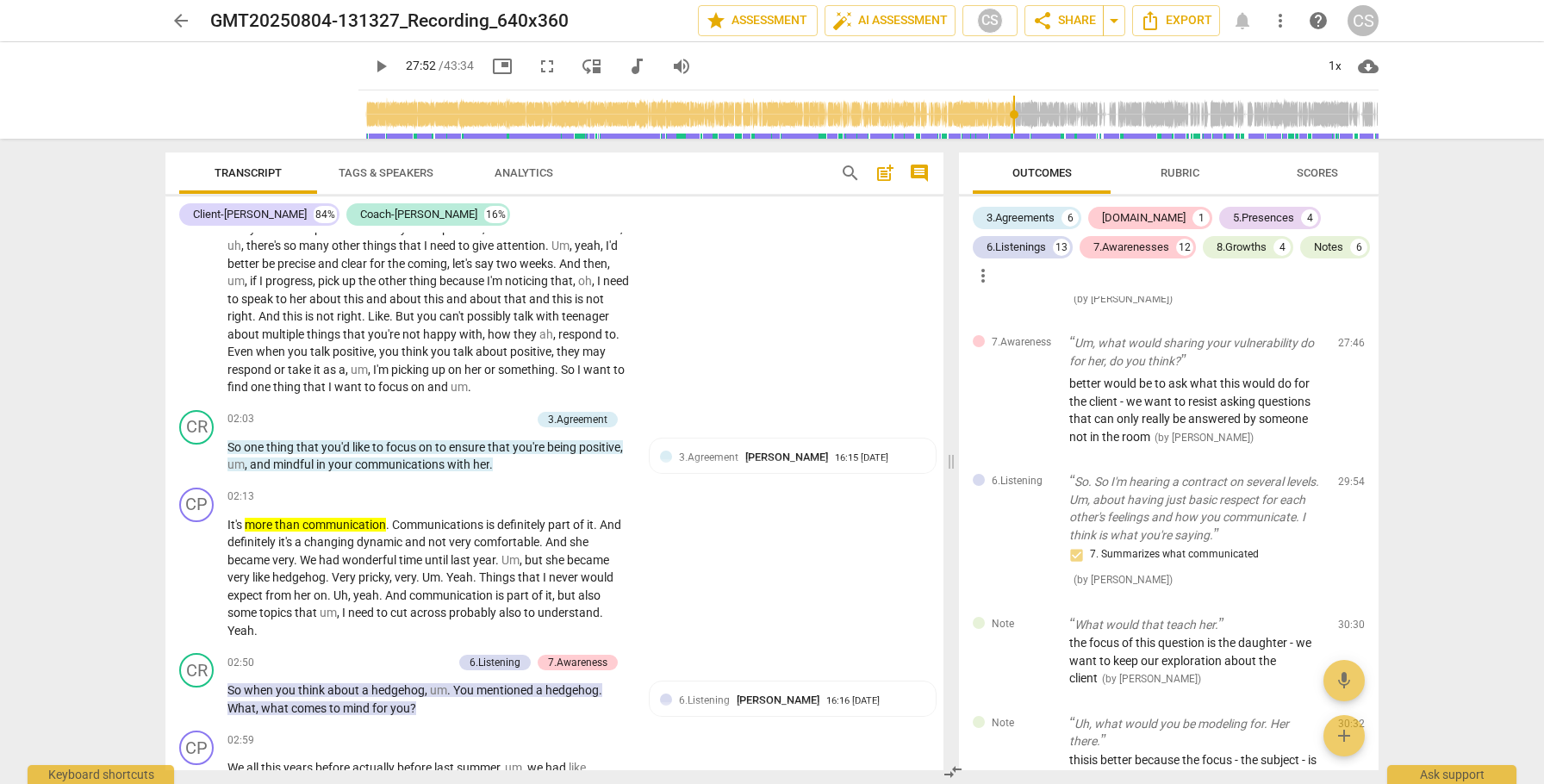
scroll to position [0, 0]
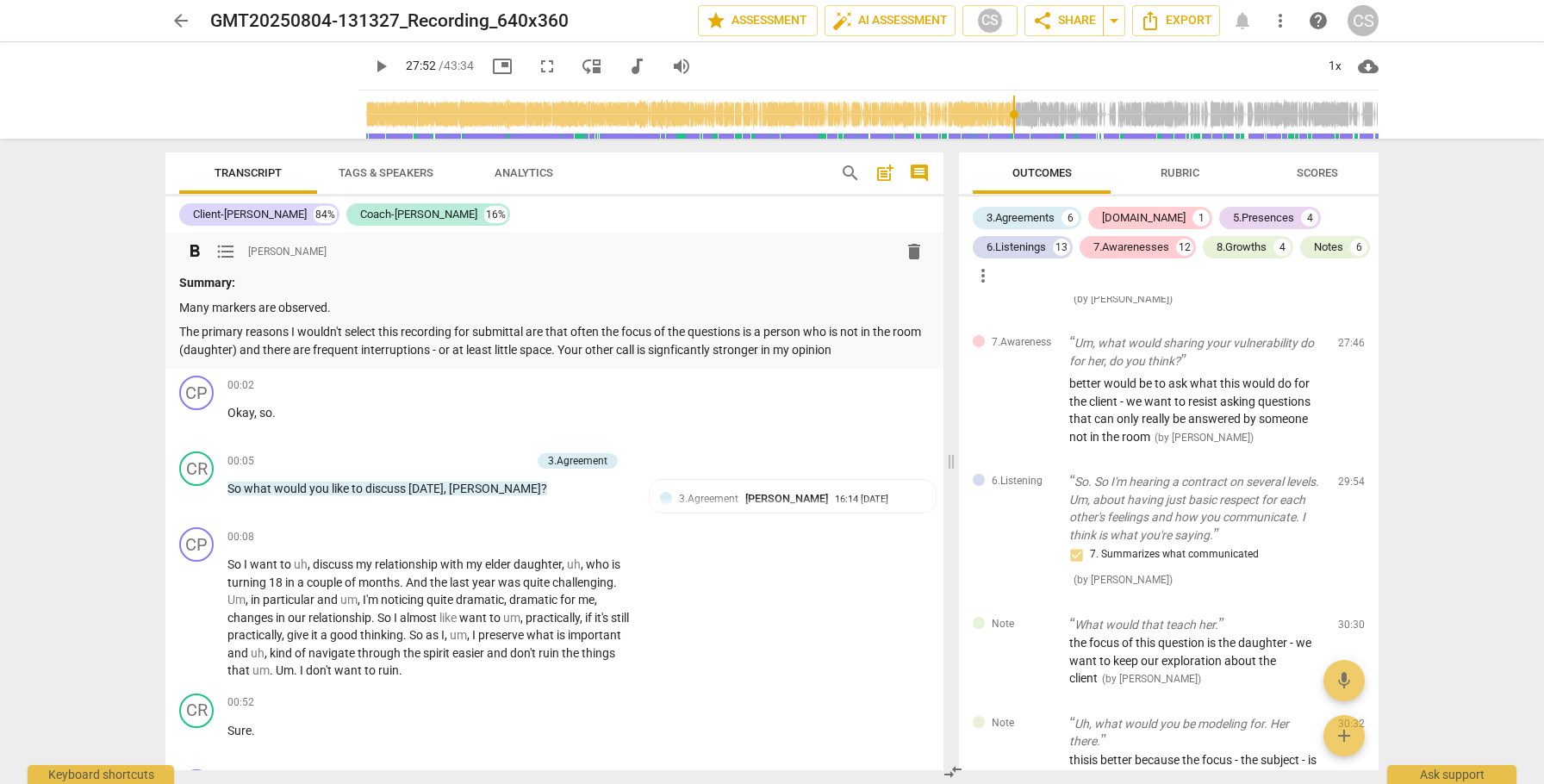
click at [881, 351] on p "The primary reasons I wouldn't select this recording for submittal are that oft…" at bounding box center [554, 340] width 750 height 36
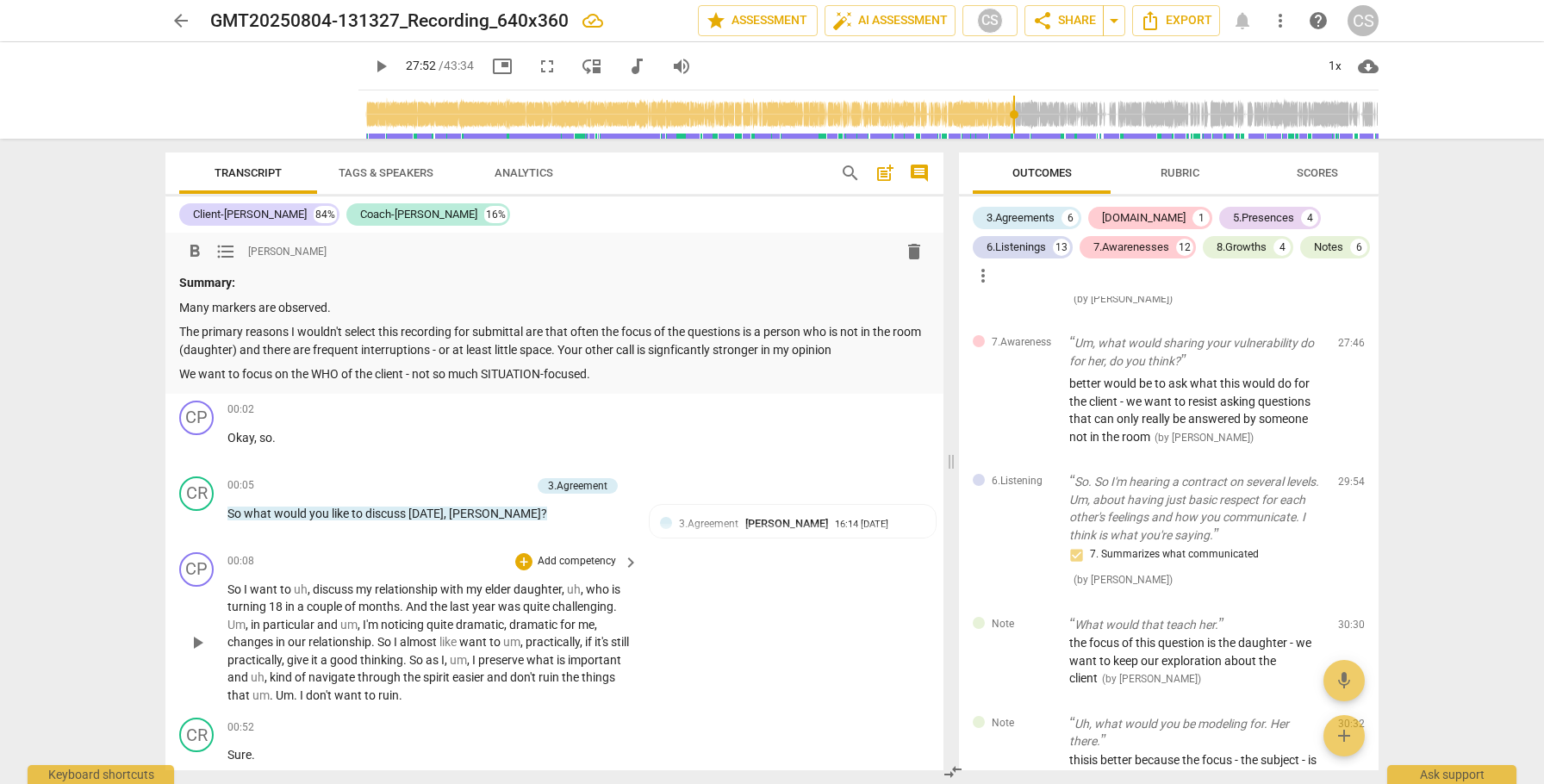
scroll to position [4, 0]
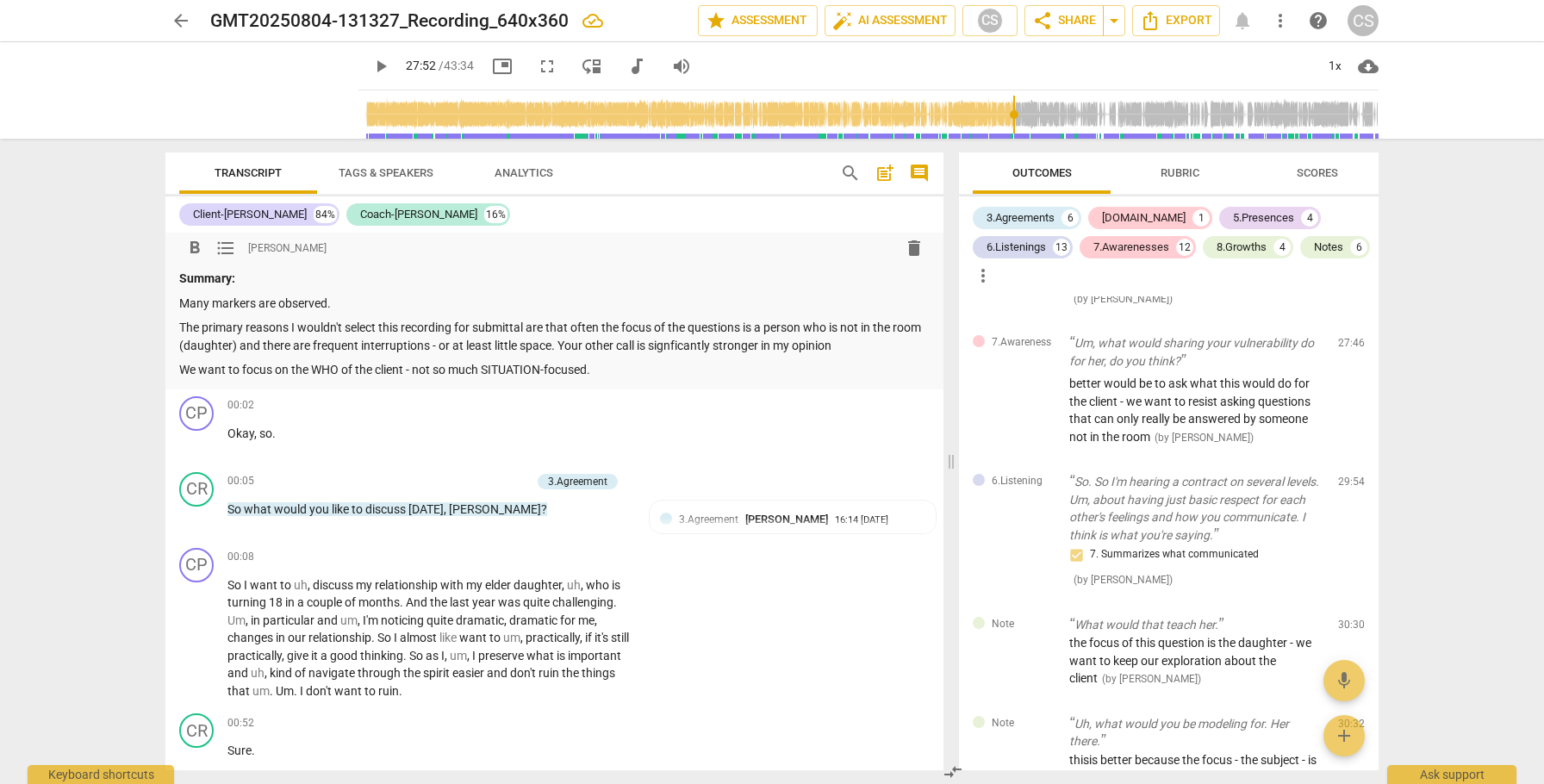
click at [180, 24] on span "arrow_back" at bounding box center [182, 21] width 21 height 21
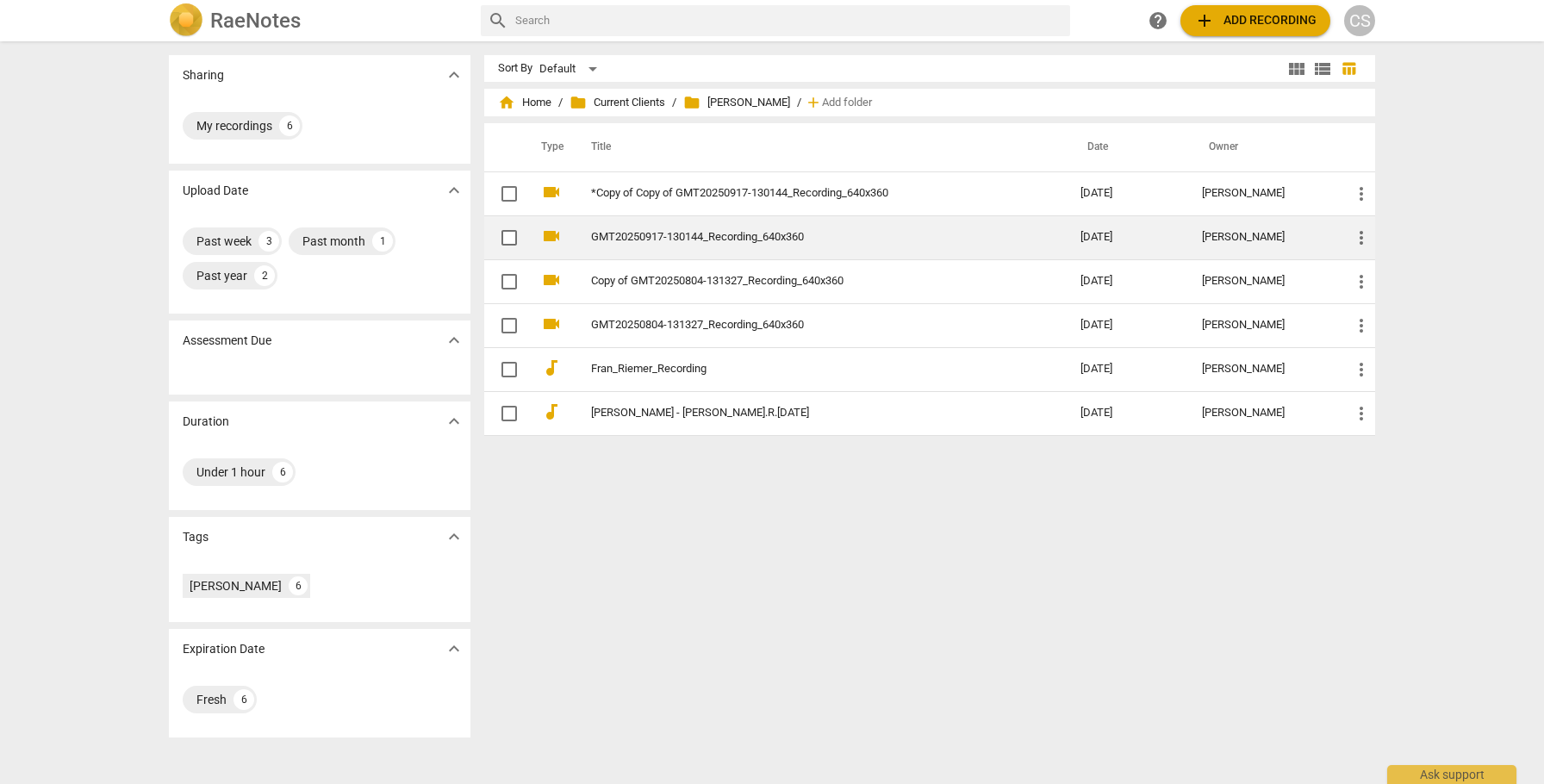
click at [625, 236] on link "GMT20250917-130144_Recording_640x360" at bounding box center [804, 236] width 428 height 12
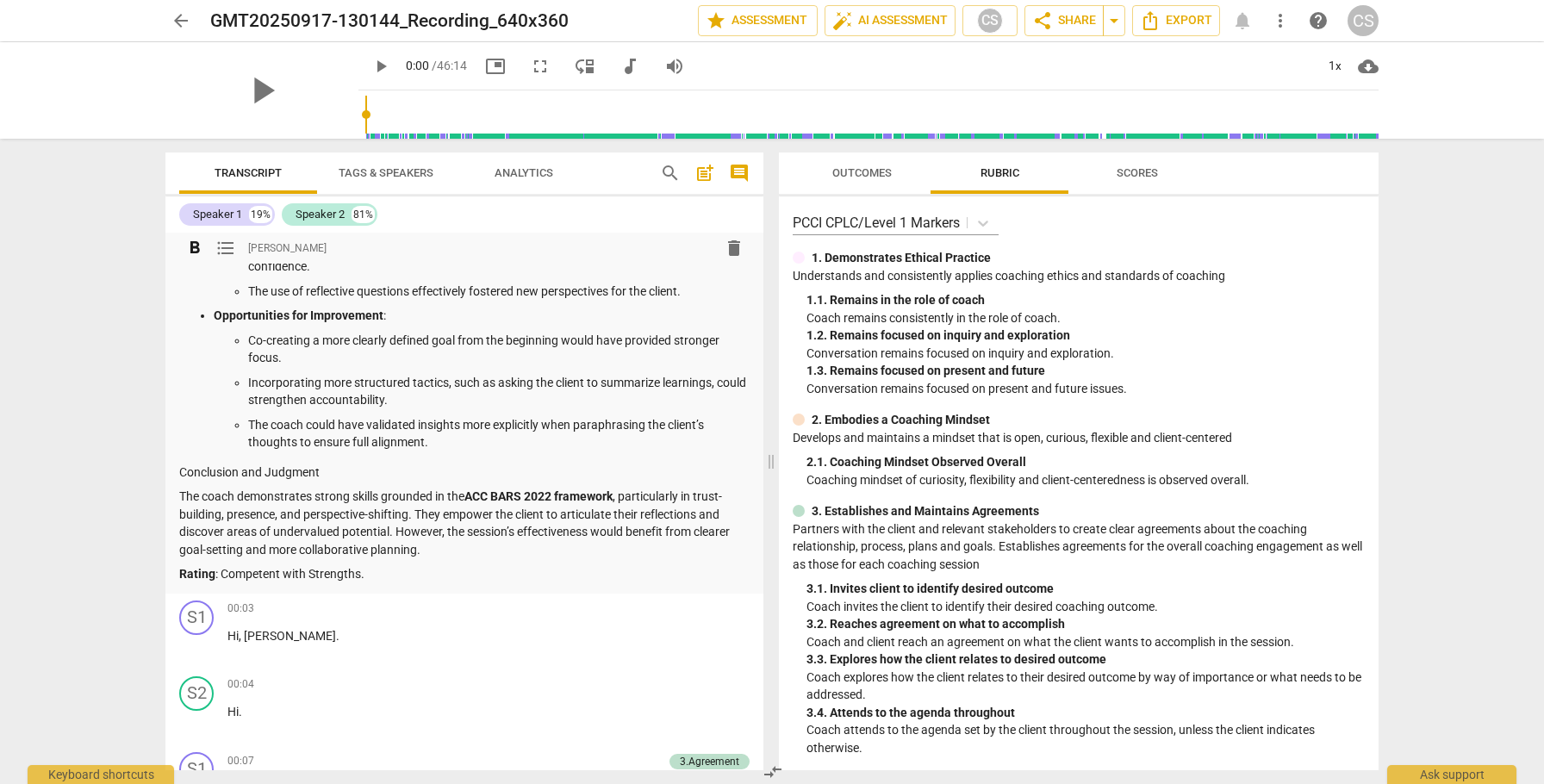
scroll to position [3409, 0]
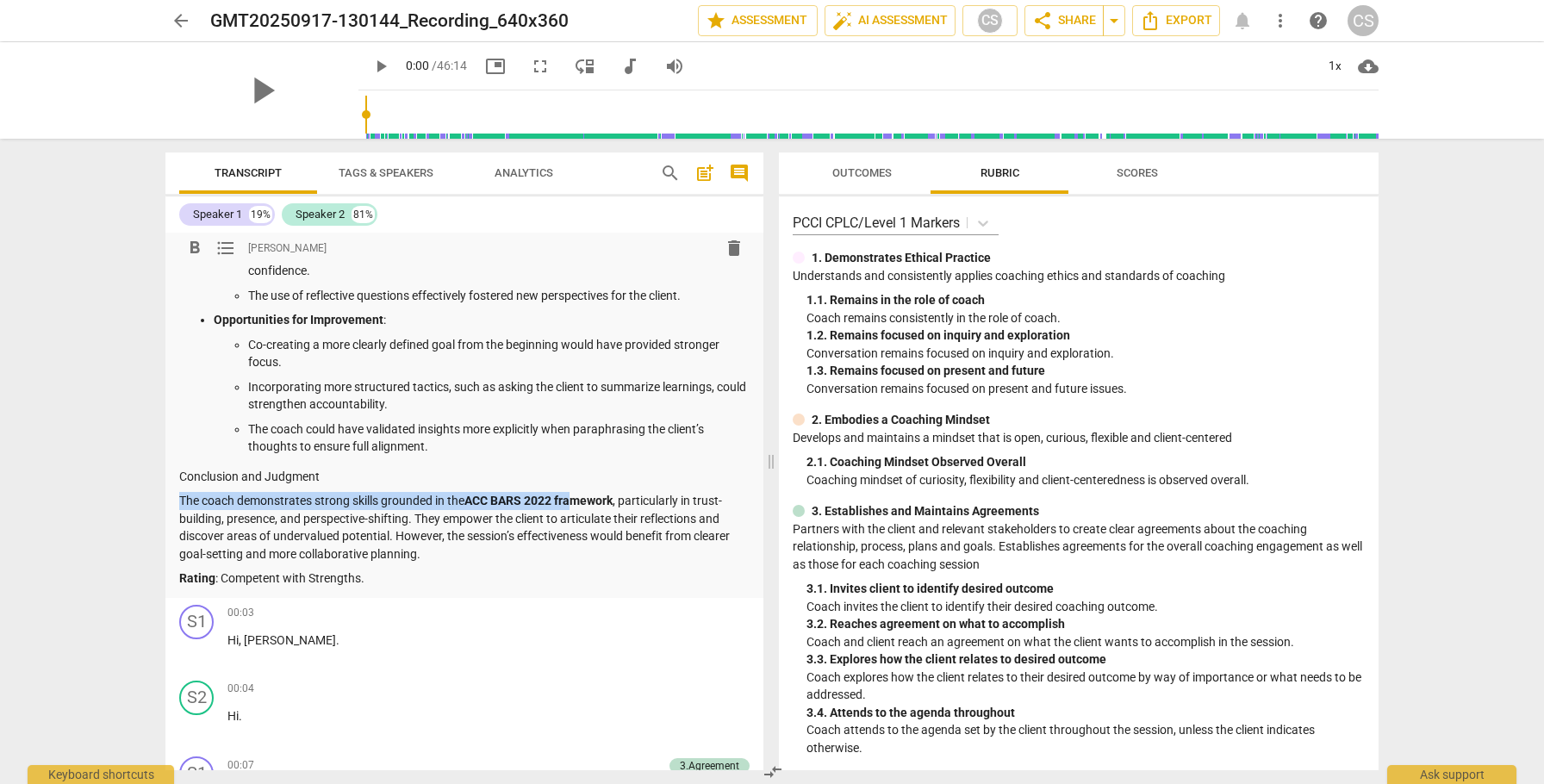
drag, startPoint x: 181, startPoint y: 519, endPoint x: 576, endPoint y: 511, distance: 395.1
click at [576, 511] on p "The coach demonstrates strong skills grounded in the ACC BARS 2022 framework , …" at bounding box center [465, 527] width 571 height 71
click at [542, 507] on strong "ACC BARS 2022 framework" at bounding box center [538, 501] width 148 height 13
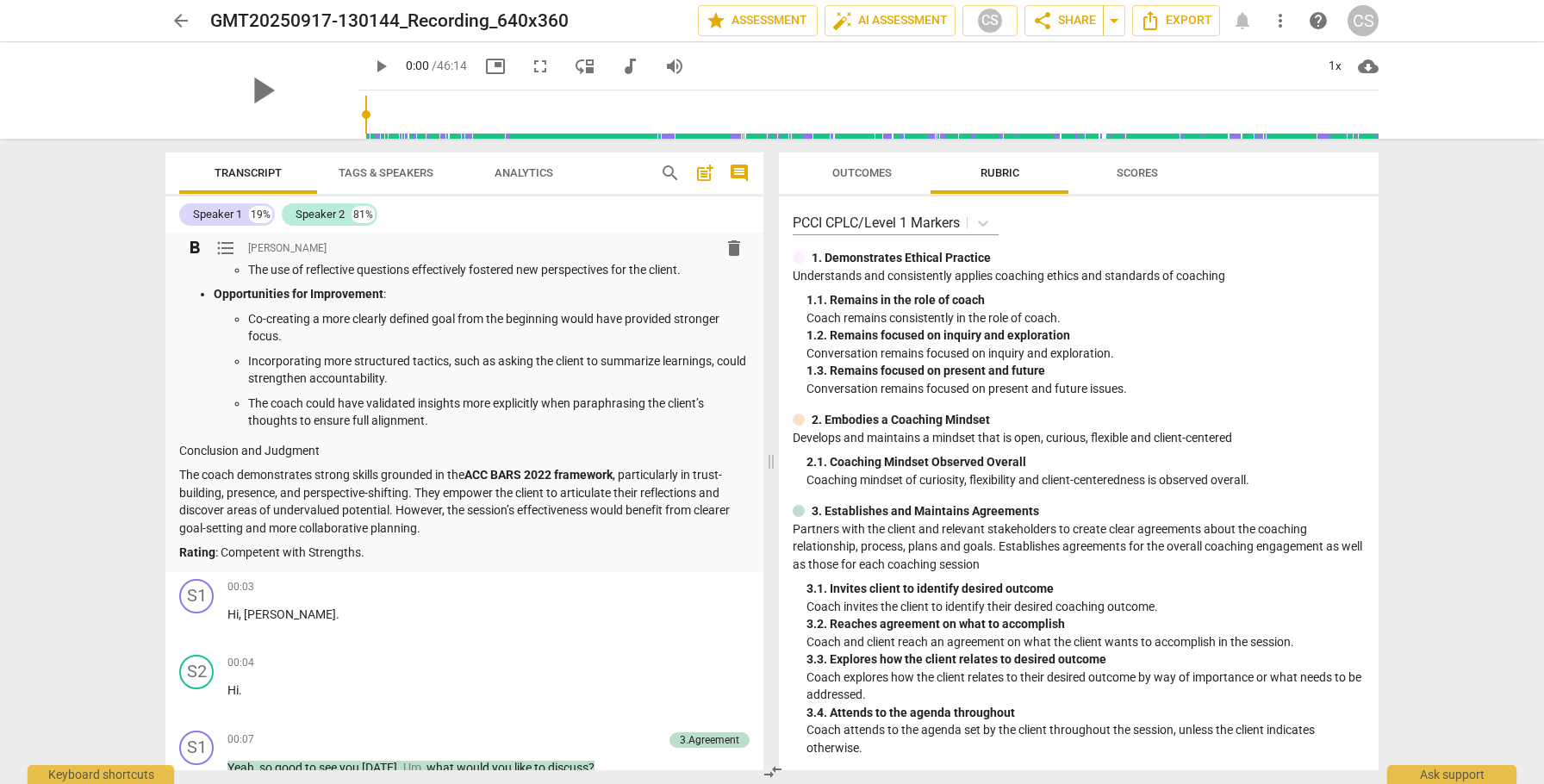
scroll to position [3440, 0]
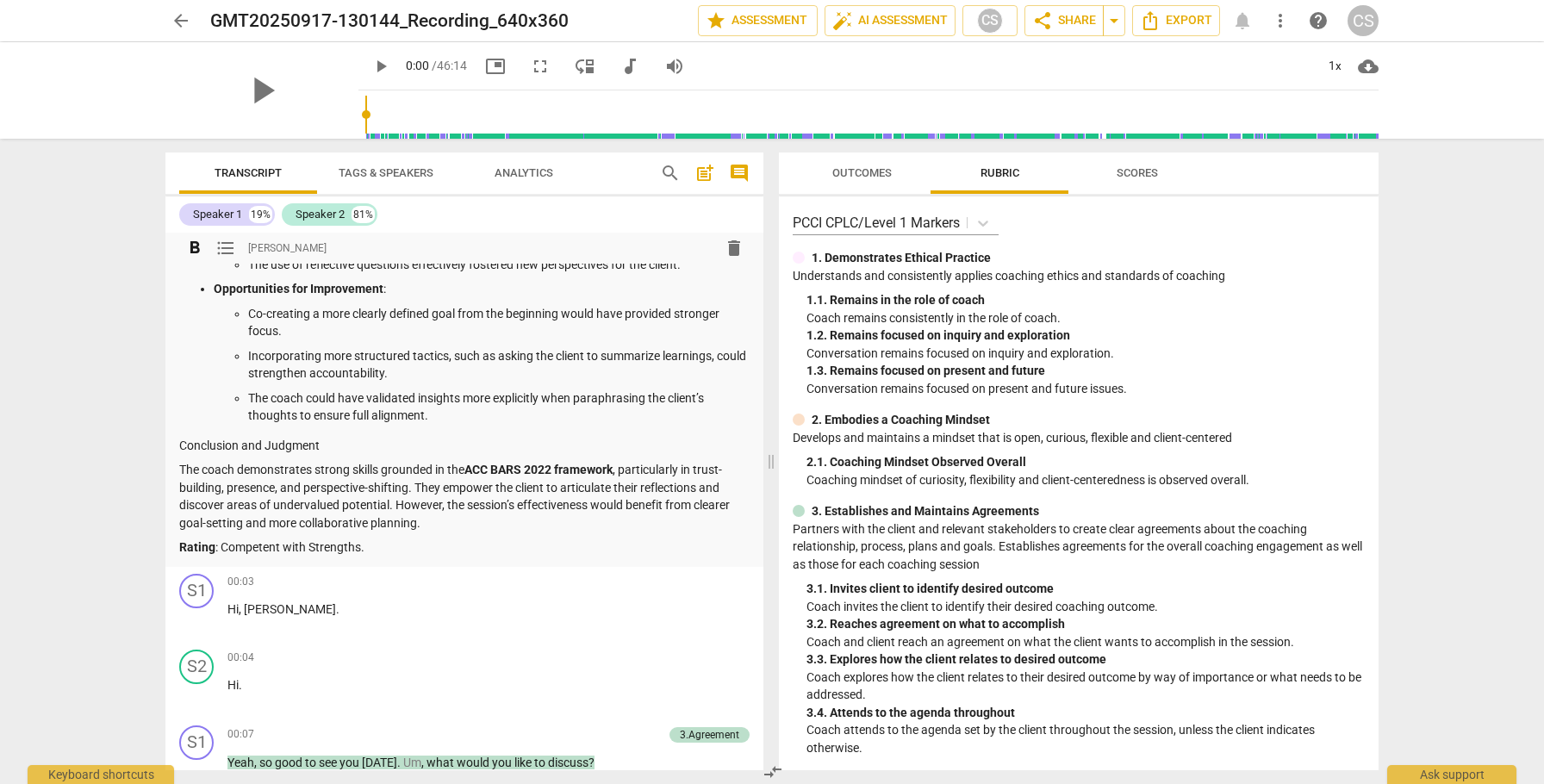
click at [852, 171] on span "Outcomes" at bounding box center [862, 172] width 60 height 12
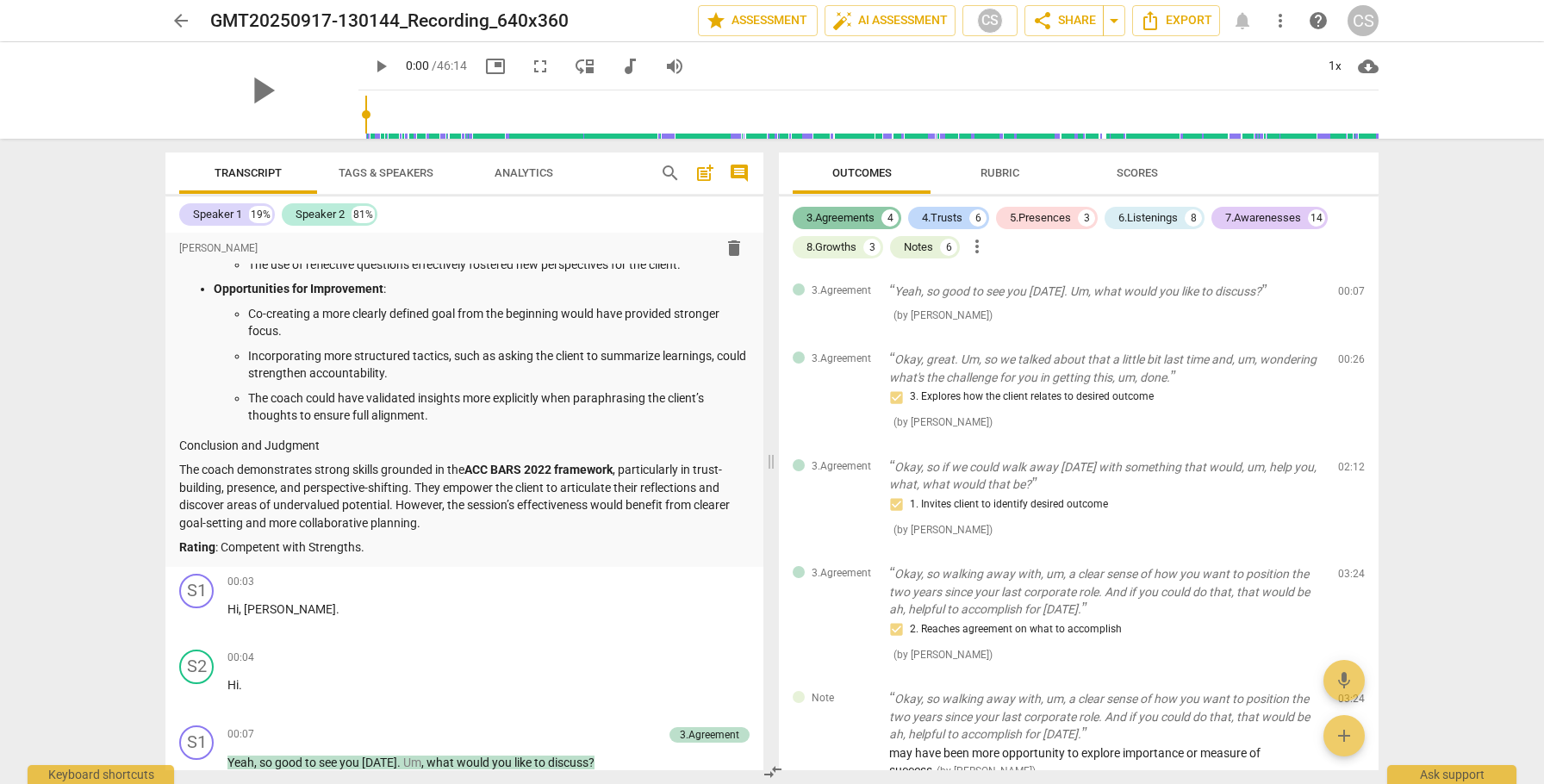
click at [843, 215] on div "3.Agreements" at bounding box center [840, 218] width 68 height 17
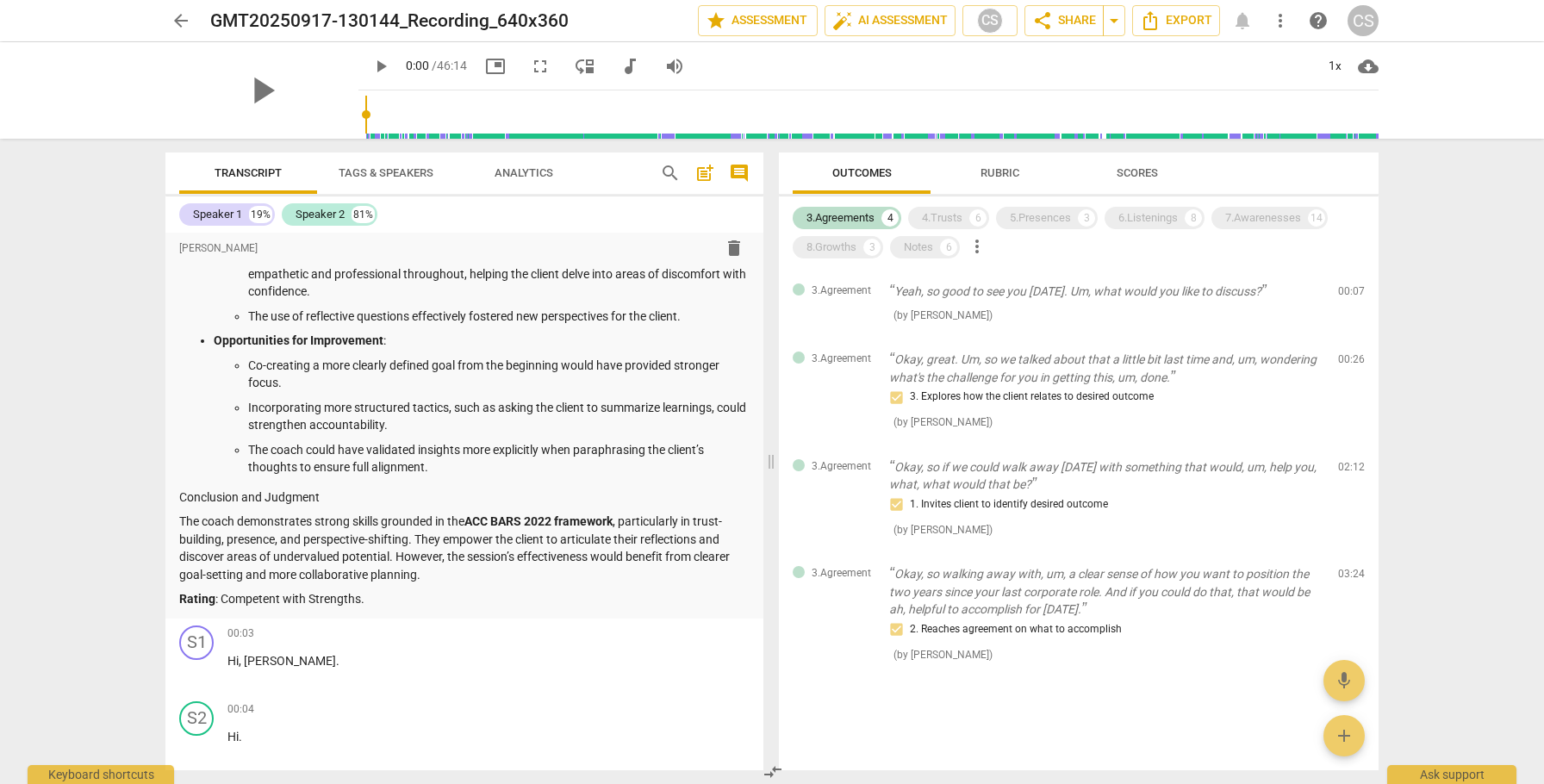
scroll to position [3387, 0]
click at [1117, 615] on p "Okay, so walking away with, um, a clear sense of how you want to position the t…" at bounding box center [1107, 592] width 435 height 54
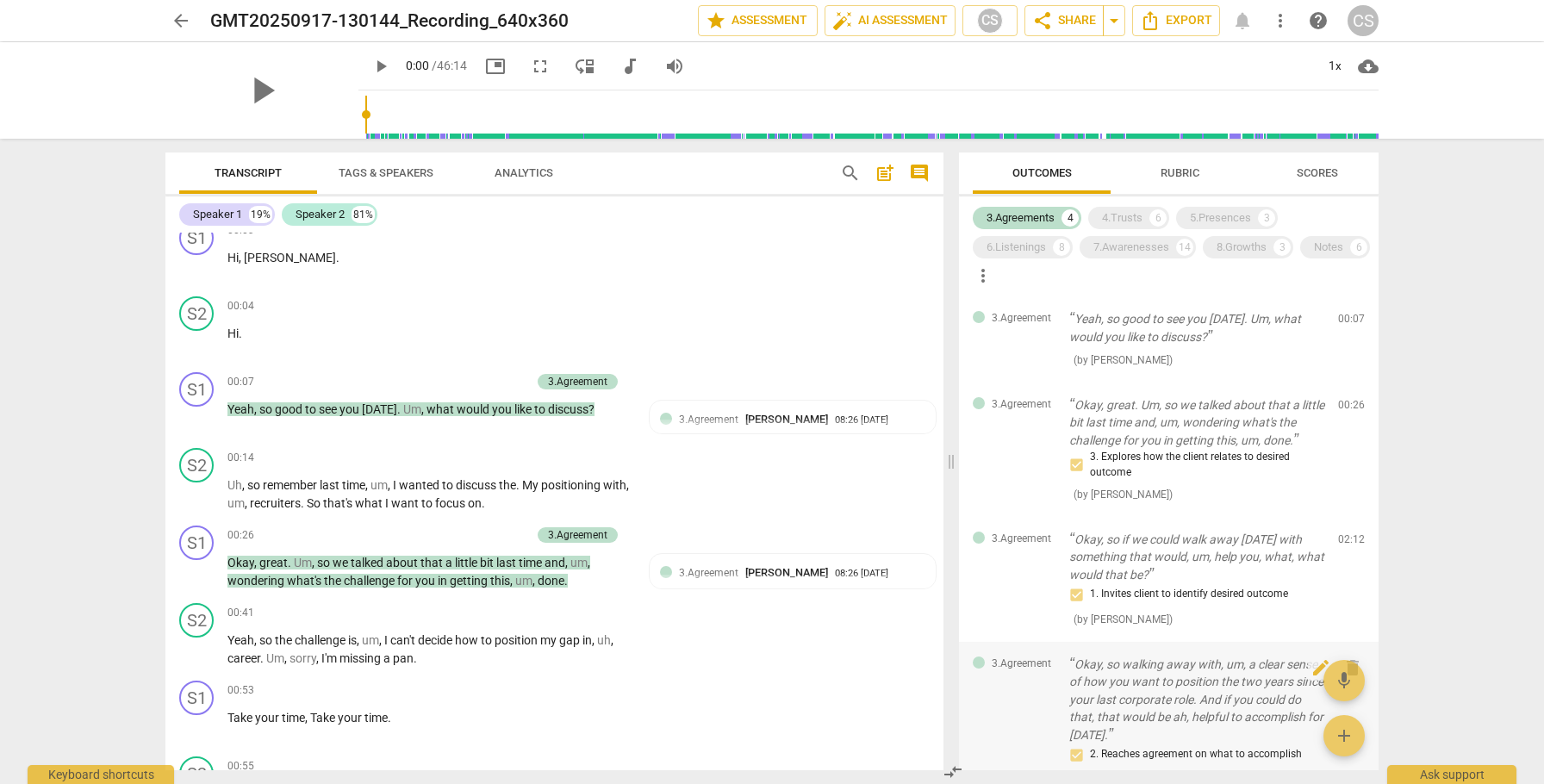
scroll to position [5092, 0]
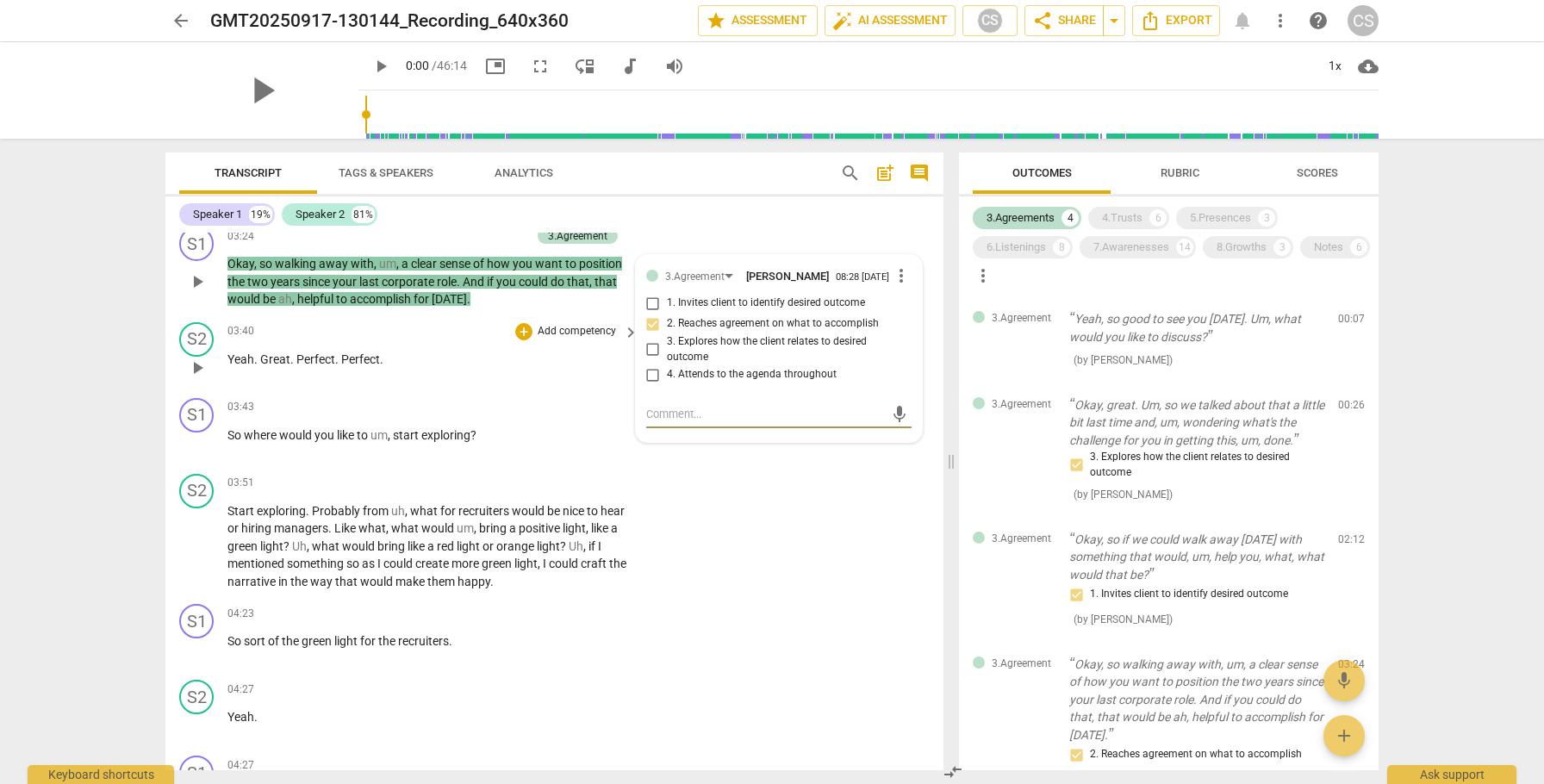
click at [199, 379] on span "play_arrow" at bounding box center [198, 368] width 21 height 21
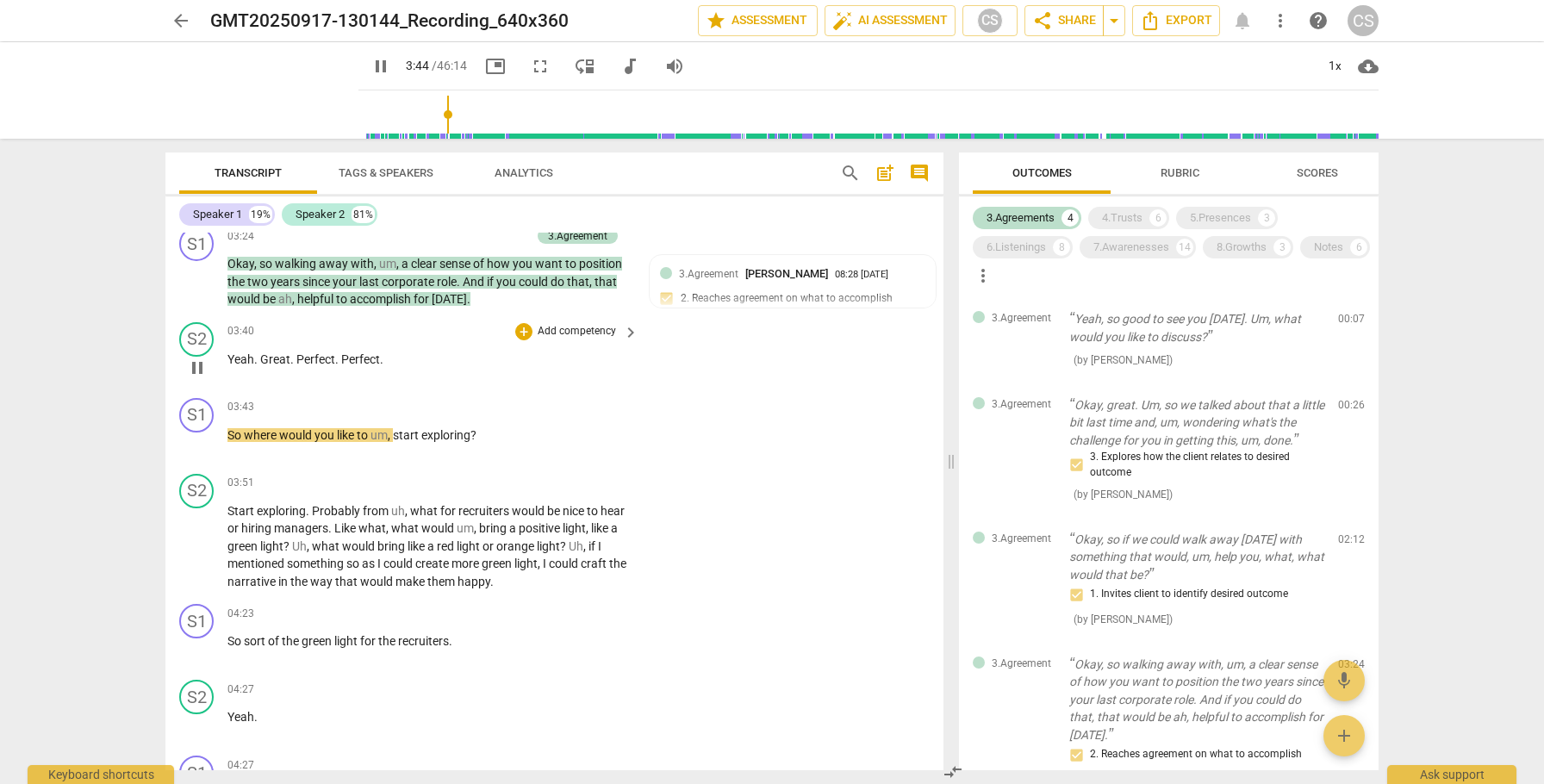
click at [260, 366] on span "Great" at bounding box center [275, 359] width 30 height 13
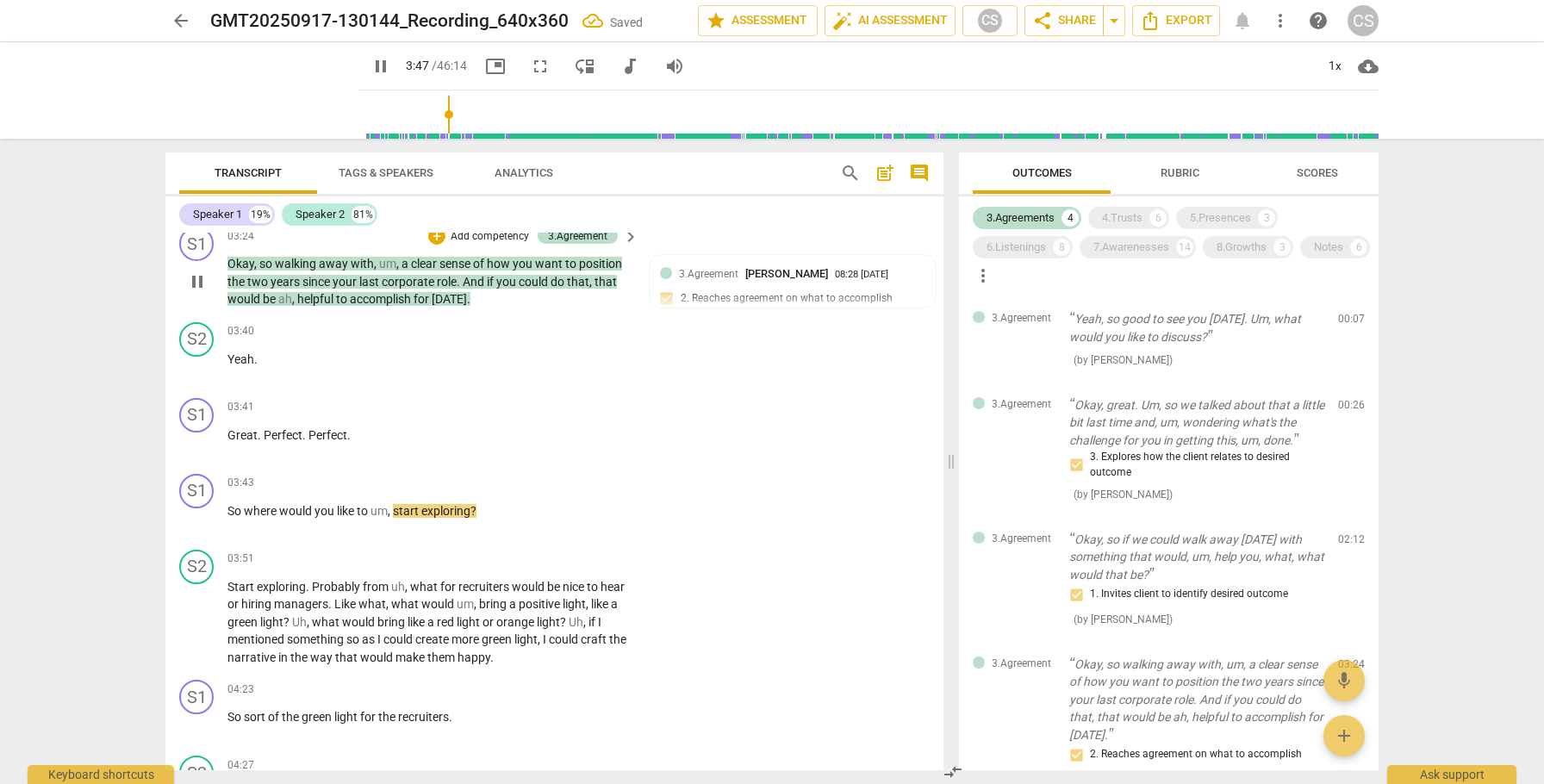
click at [366, 306] on span "accomplish" at bounding box center [381, 299] width 63 height 13
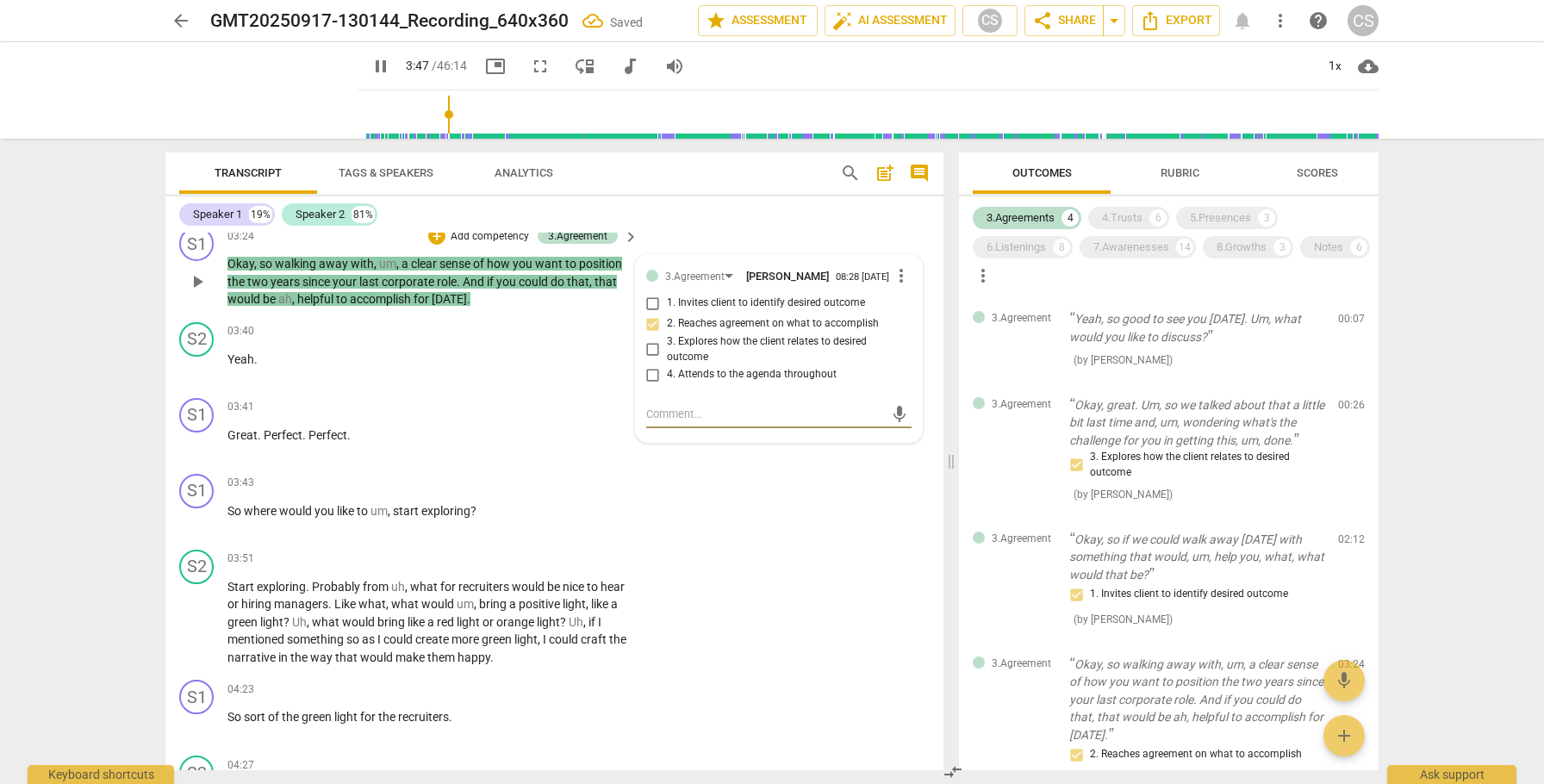
click at [366, 306] on span "accomplish" at bounding box center [381, 299] width 63 height 13
click at [199, 454] on span "pause" at bounding box center [198, 444] width 21 height 21
type input "223"
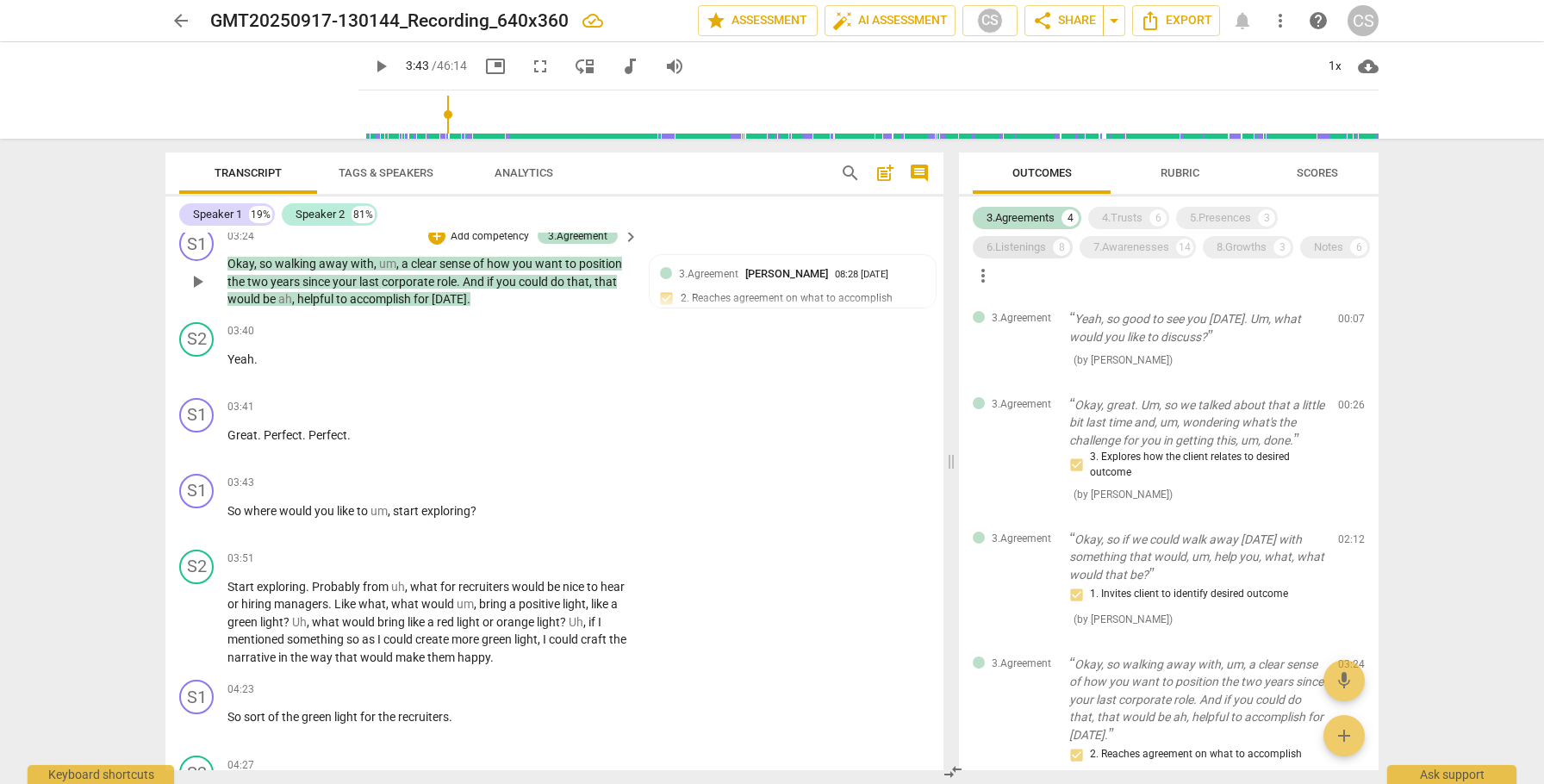
click at [1019, 249] on div "6.Listenings" at bounding box center [1017, 247] width 60 height 17
click at [1018, 216] on div "3.Agreements" at bounding box center [1020, 218] width 68 height 17
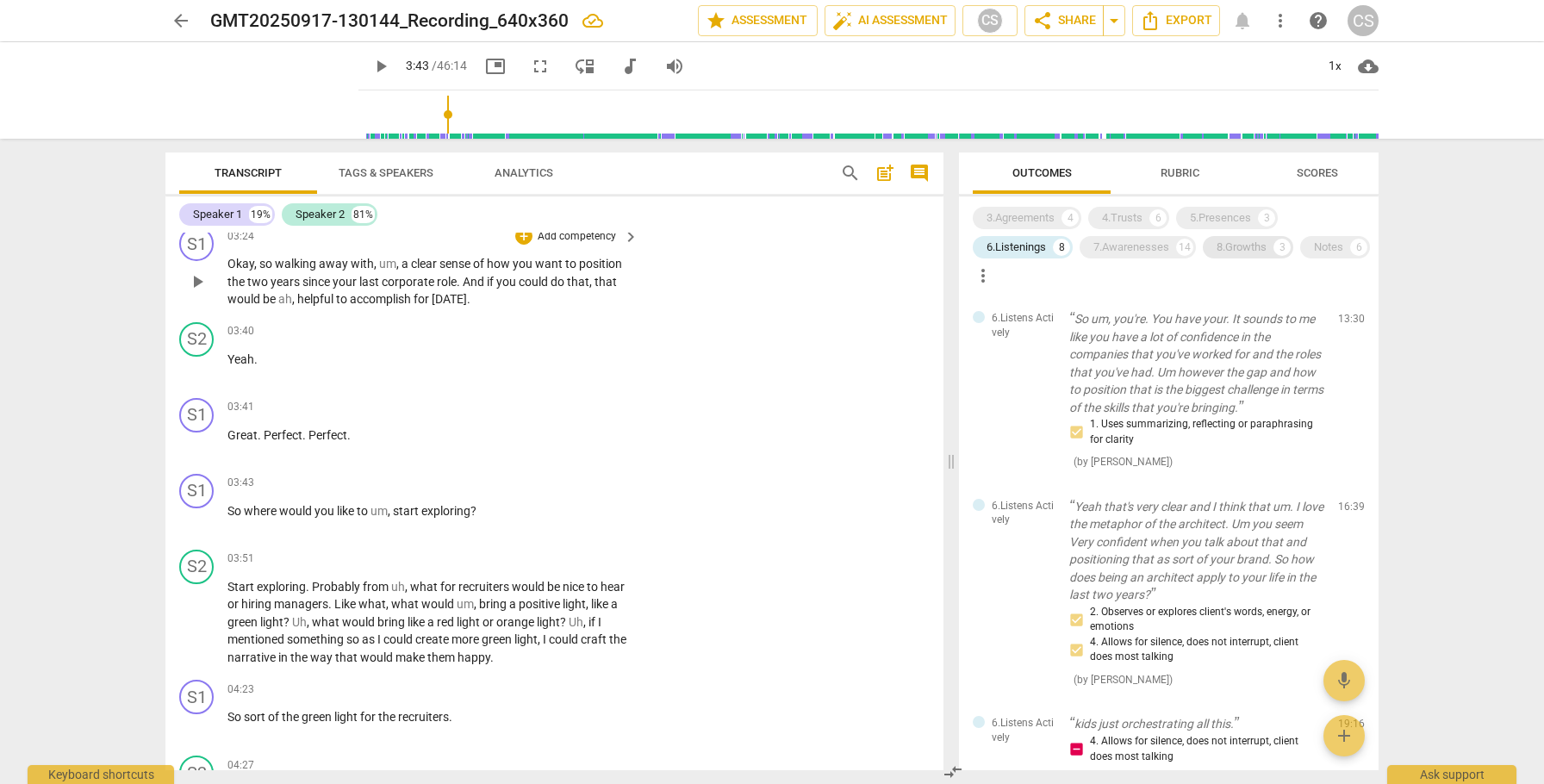
click at [1247, 254] on div "8.Growths" at bounding box center [1241, 247] width 50 height 17
click at [1037, 243] on div "6.Listenings" at bounding box center [1017, 247] width 60 height 17
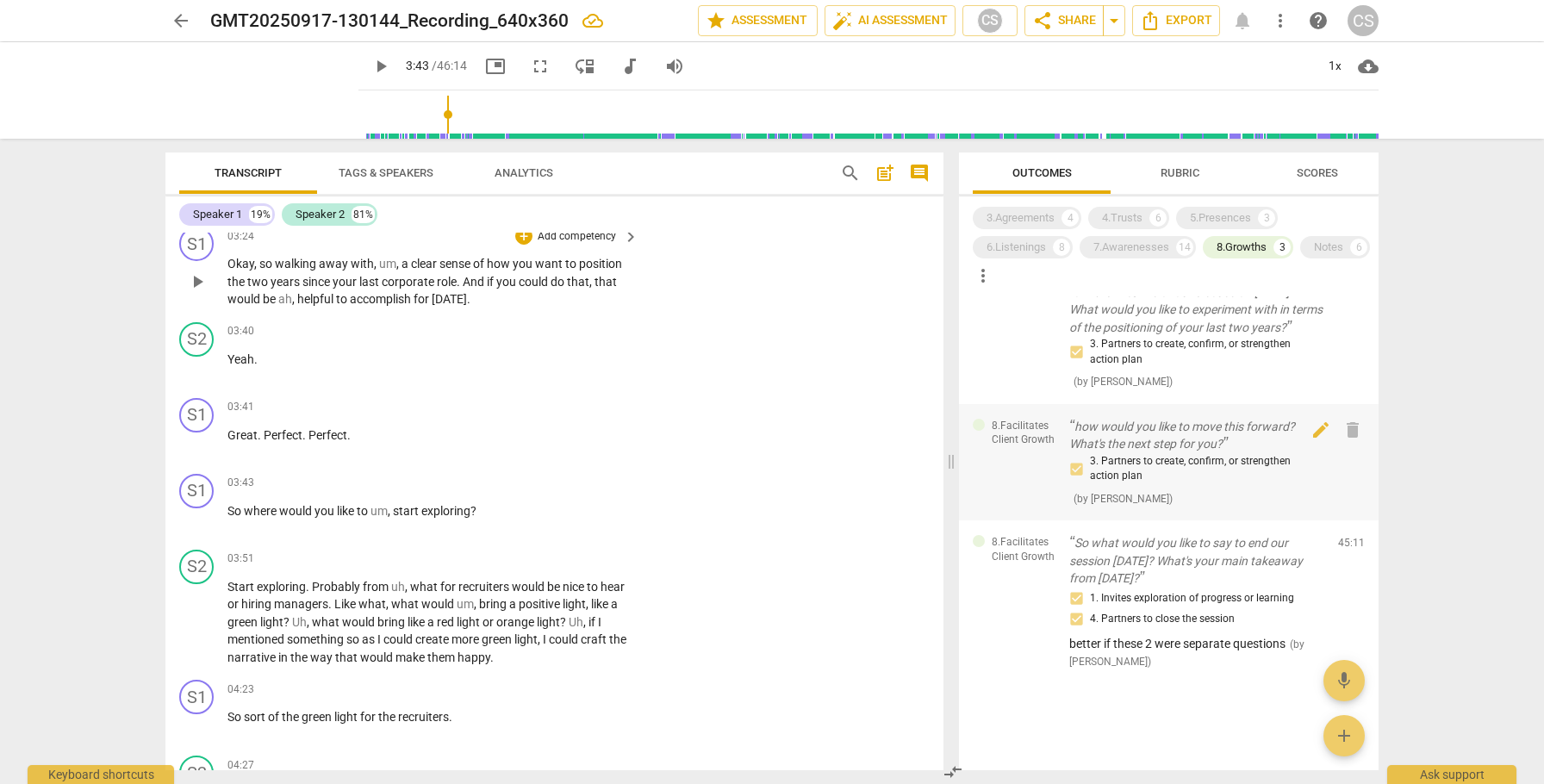
scroll to position [63, 0]
click at [1256, 249] on div "8.Growths" at bounding box center [1241, 247] width 50 height 17
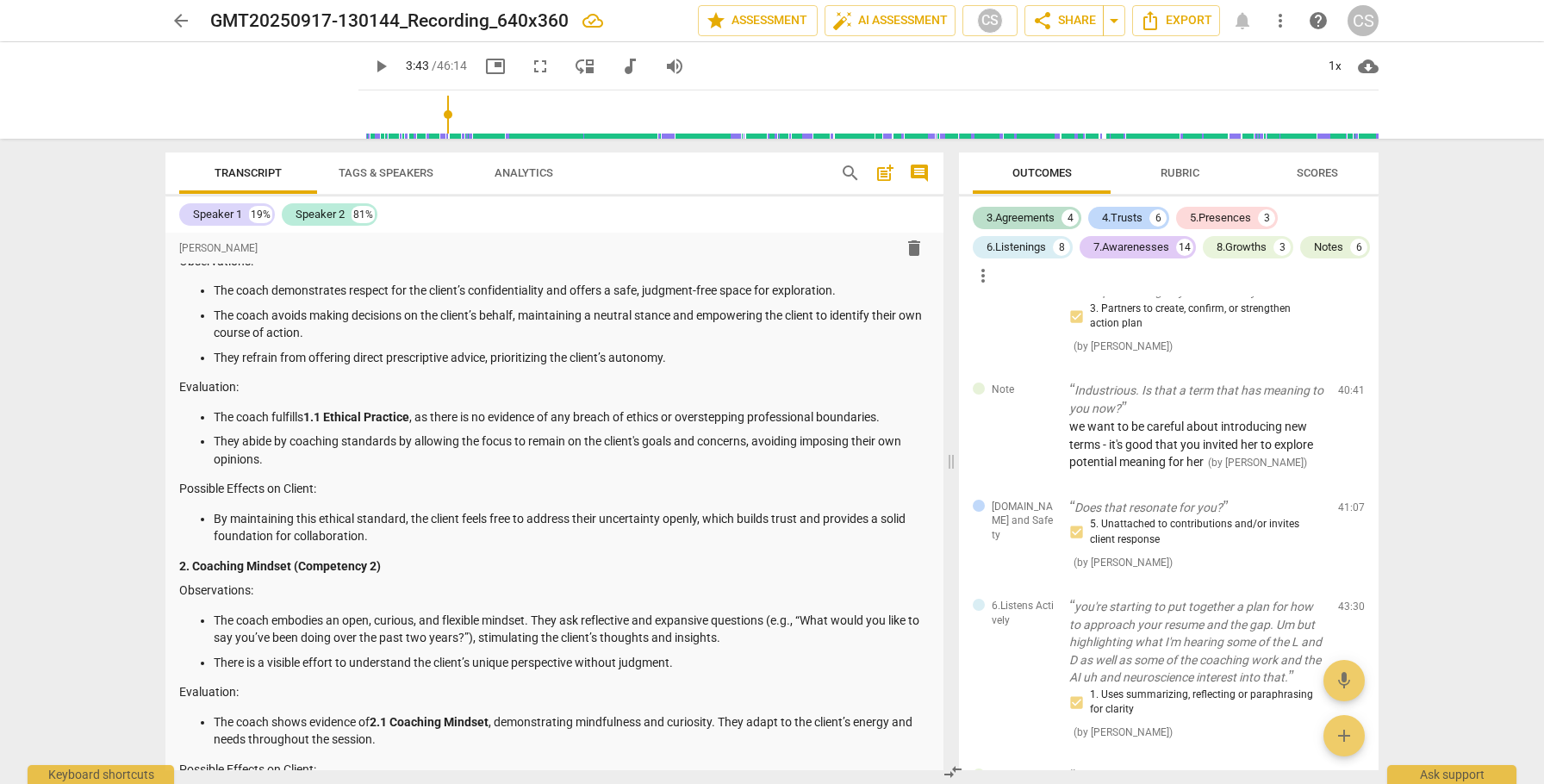
scroll to position [0, 0]
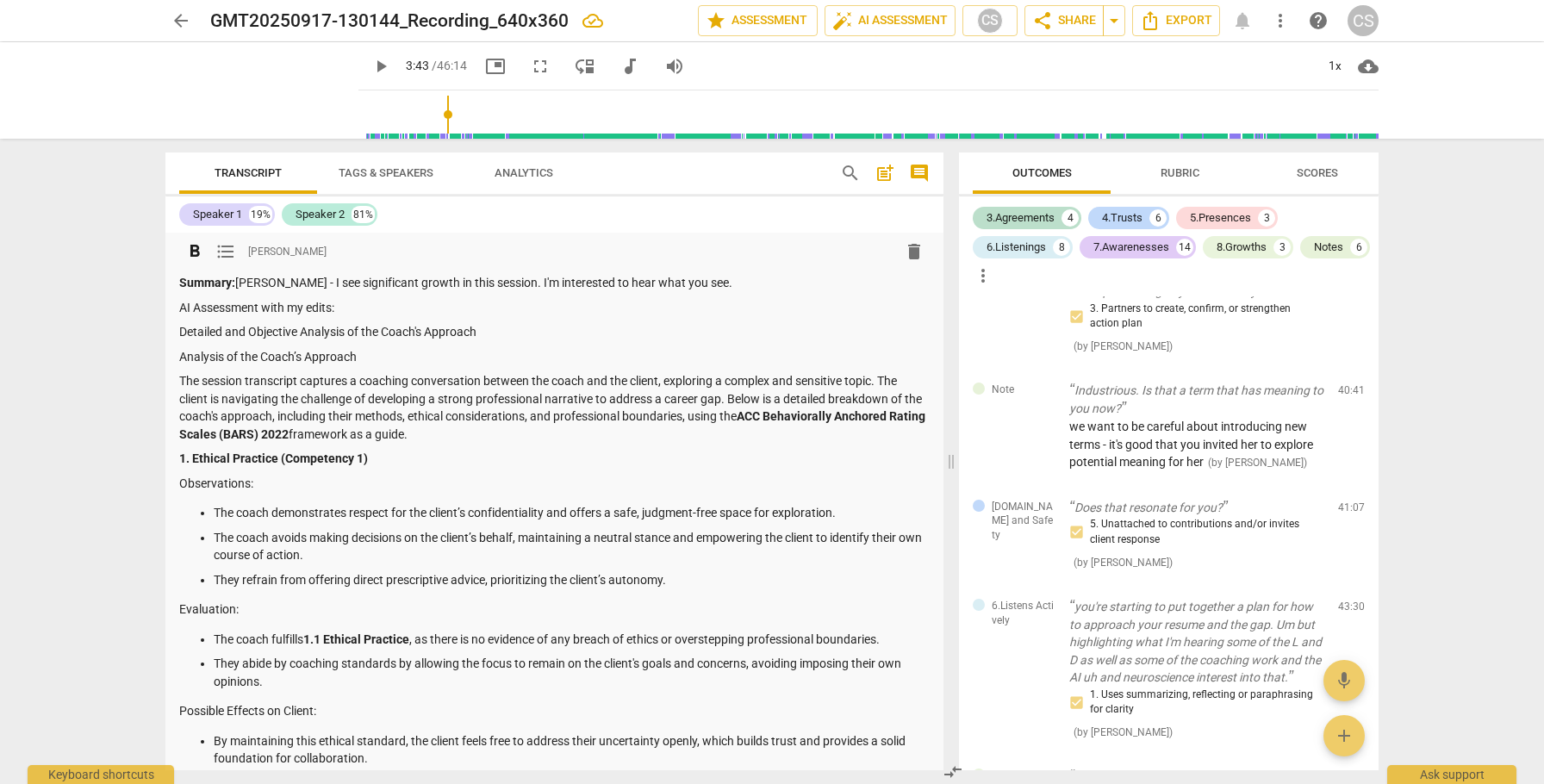
click at [240, 280] on p "Summary: [PERSON_NAME] - I see significant growth in this session. I'm interest…" at bounding box center [554, 282] width 750 height 18
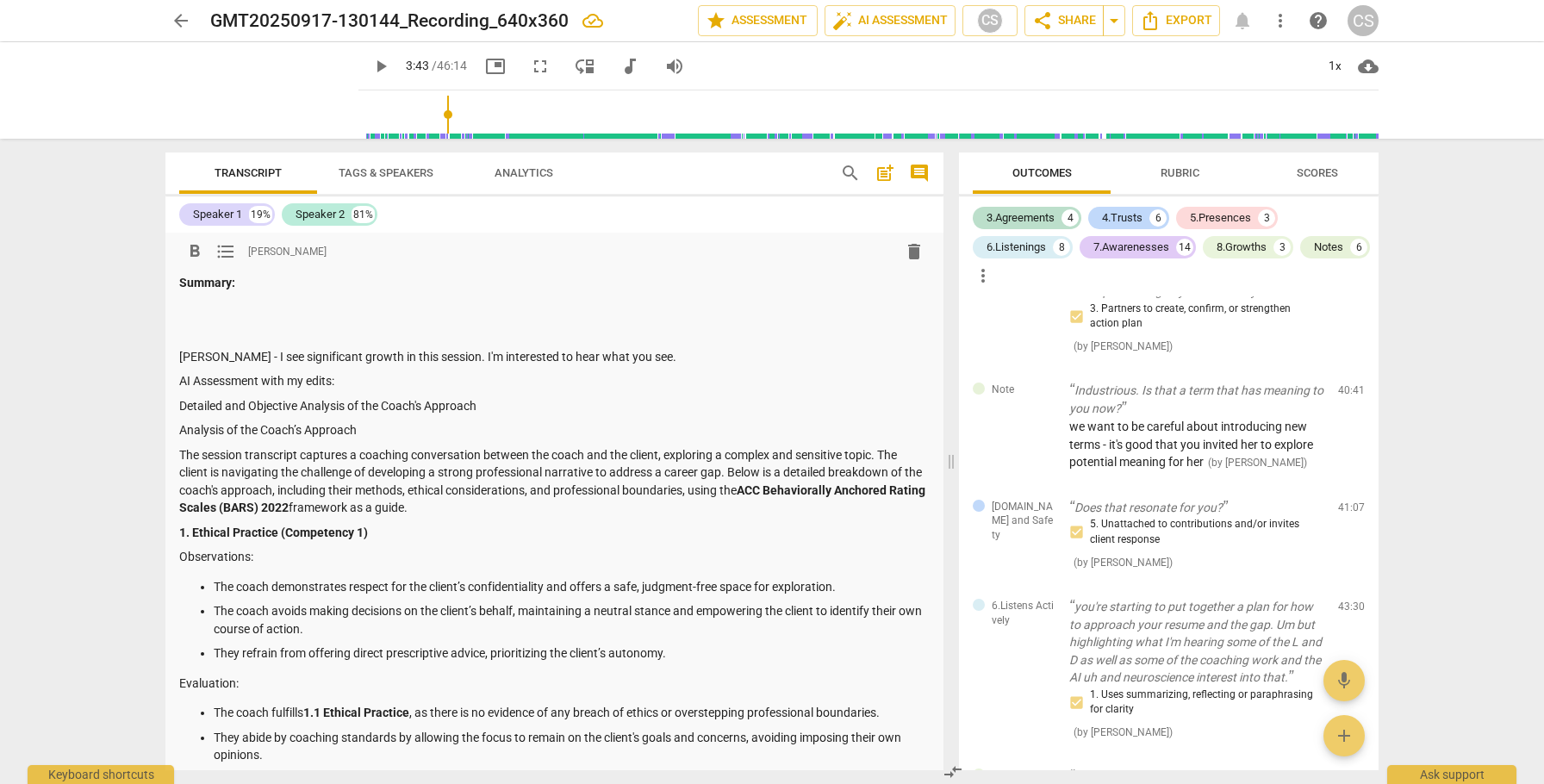
click at [265, 276] on p "Summary:" at bounding box center [554, 282] width 750 height 18
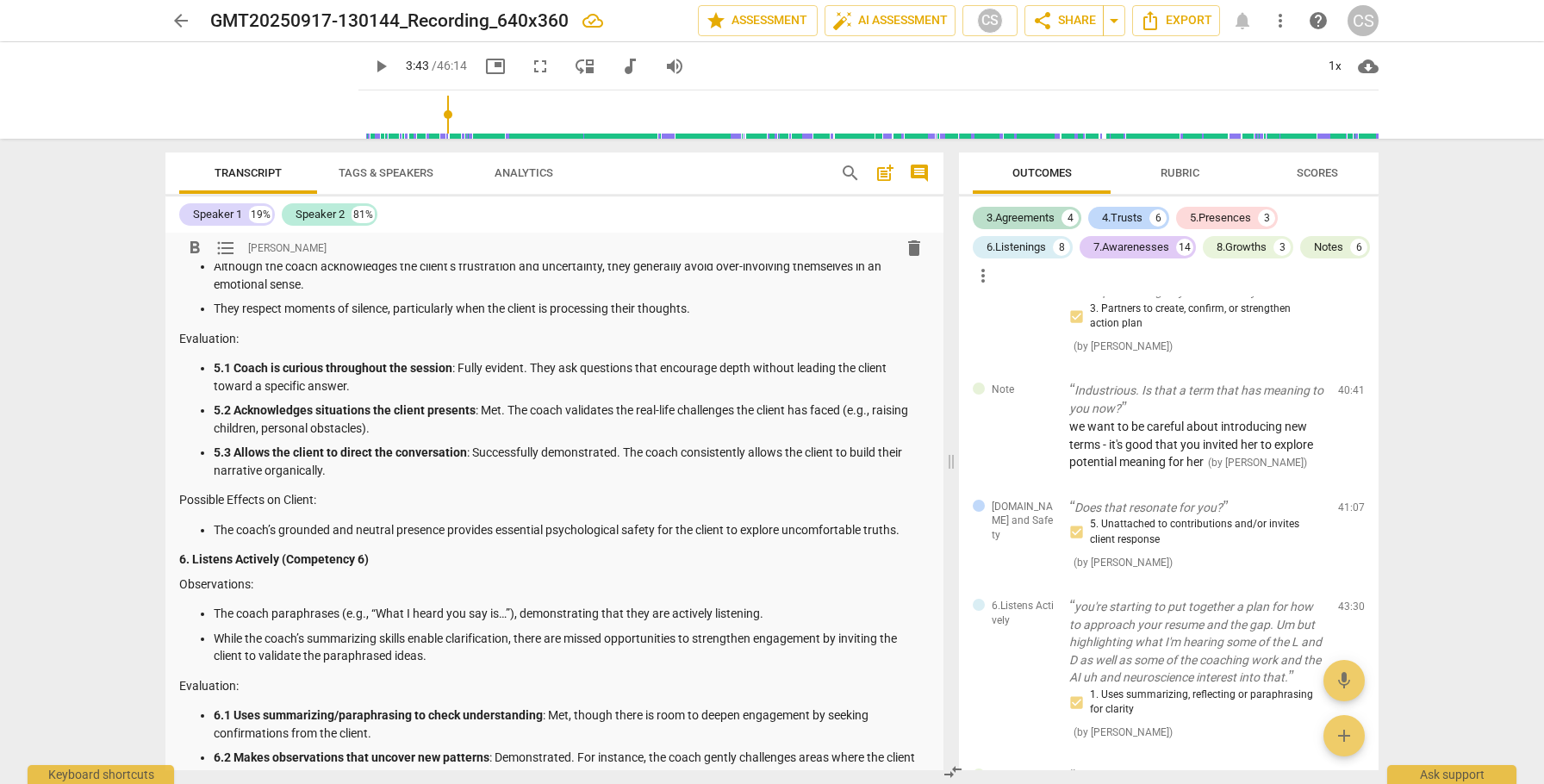
scroll to position [1867, 0]
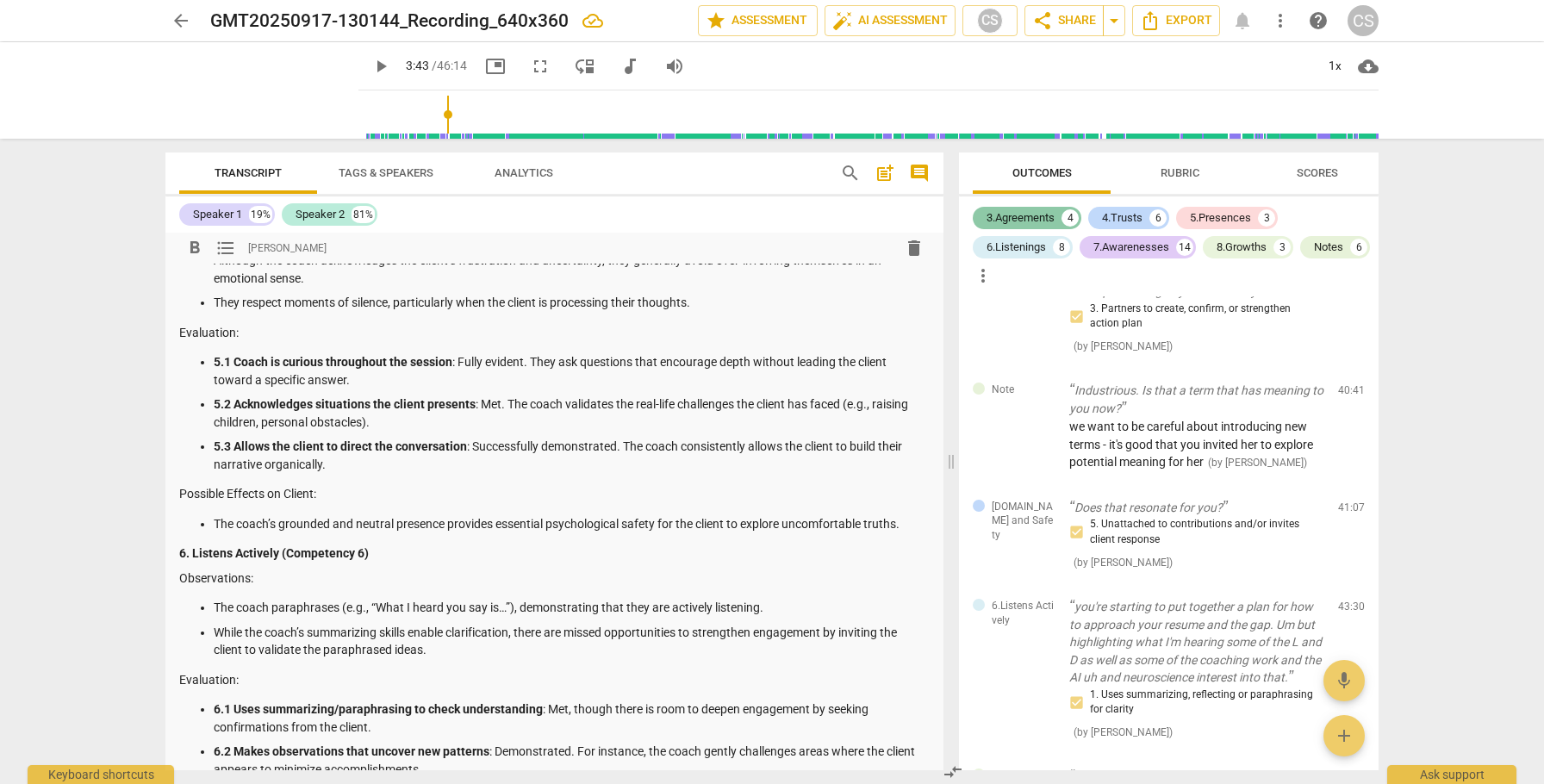
click at [1029, 221] on div "3.Agreements" at bounding box center [1020, 218] width 68 height 17
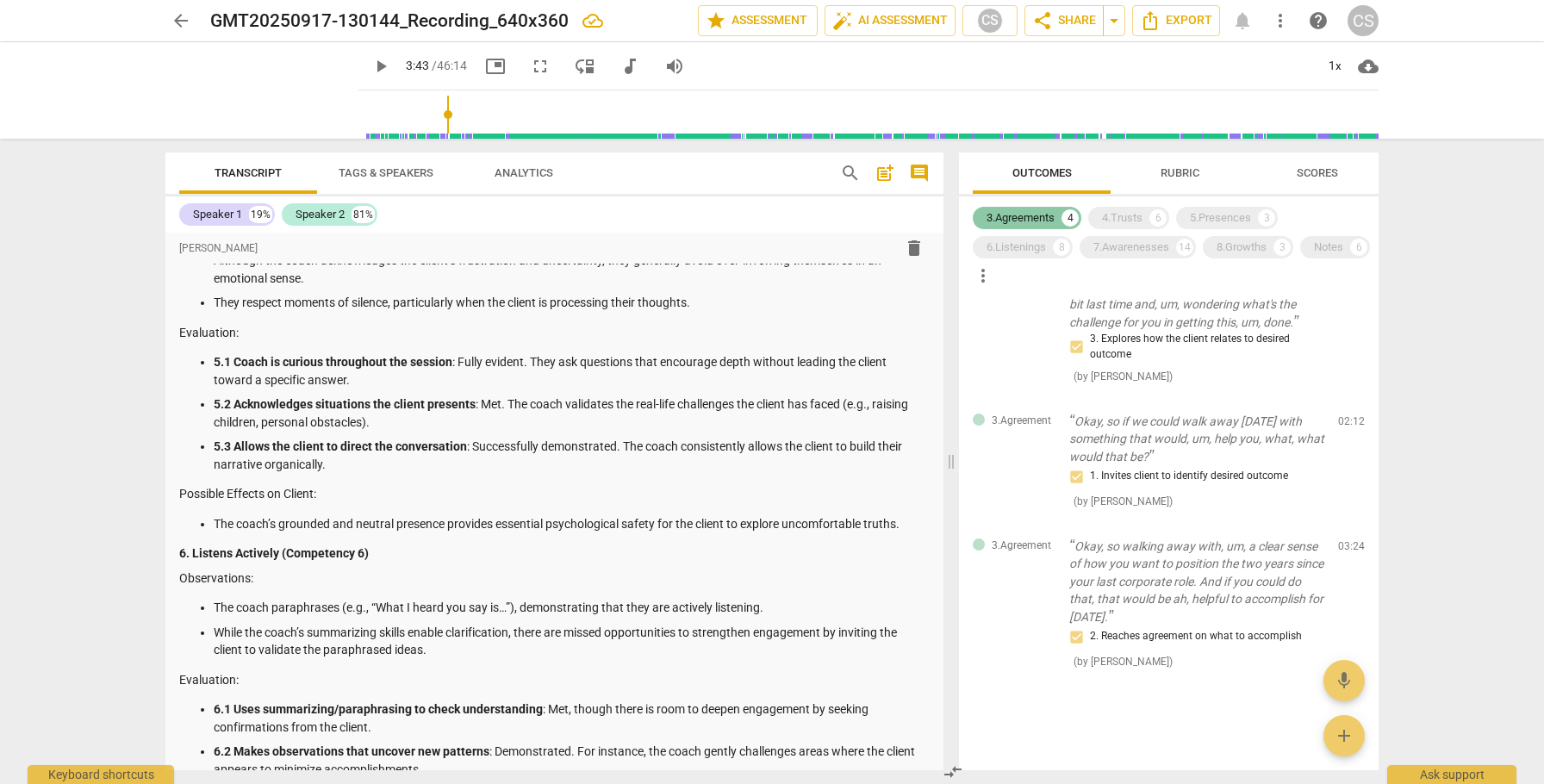
scroll to position [136, 0]
click at [1140, 569] on p "Okay, so walking away with, um, a clear sense of how you want to position the t…" at bounding box center [1196, 582] width 255 height 88
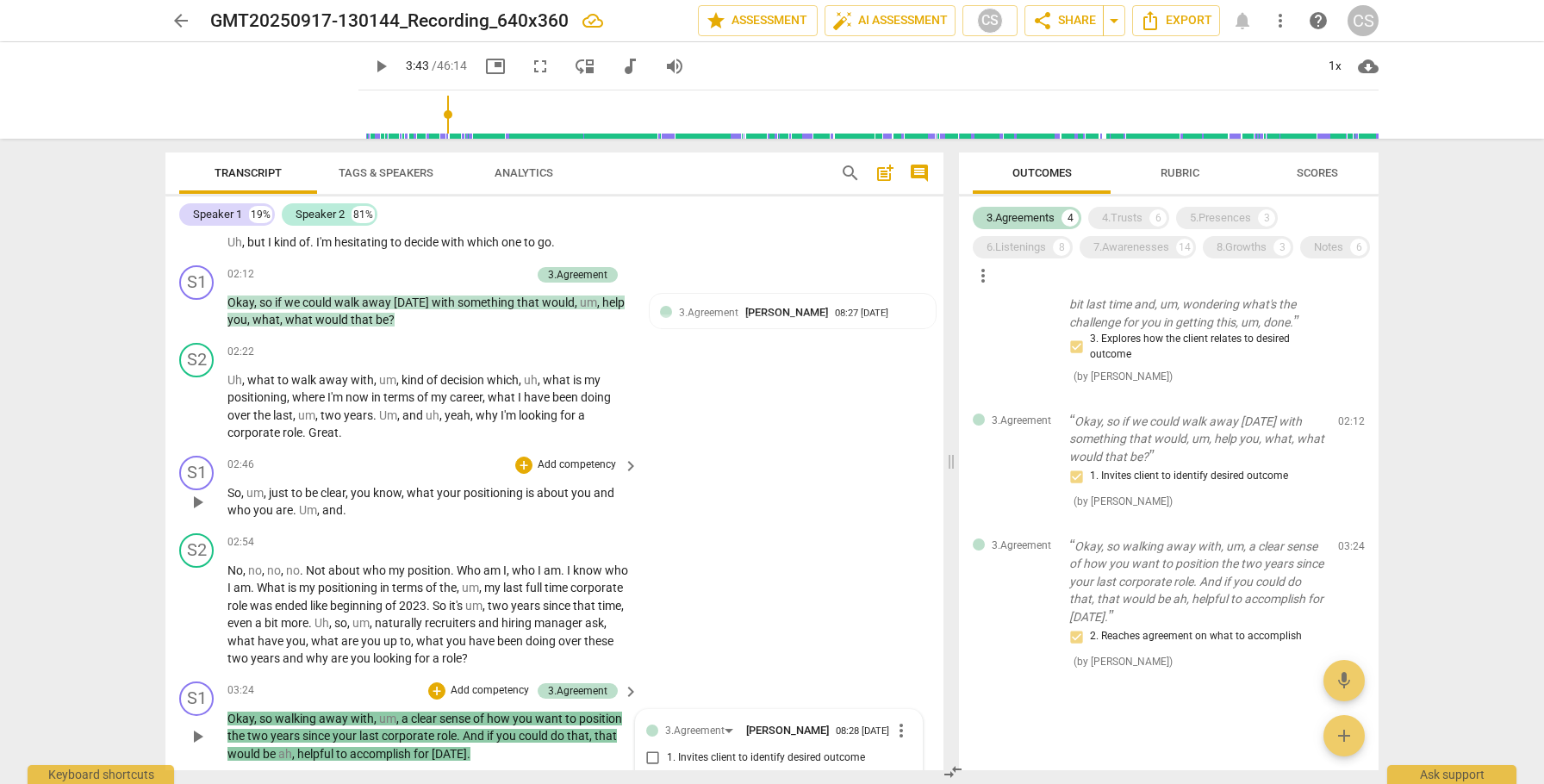
scroll to position [4808, 0]
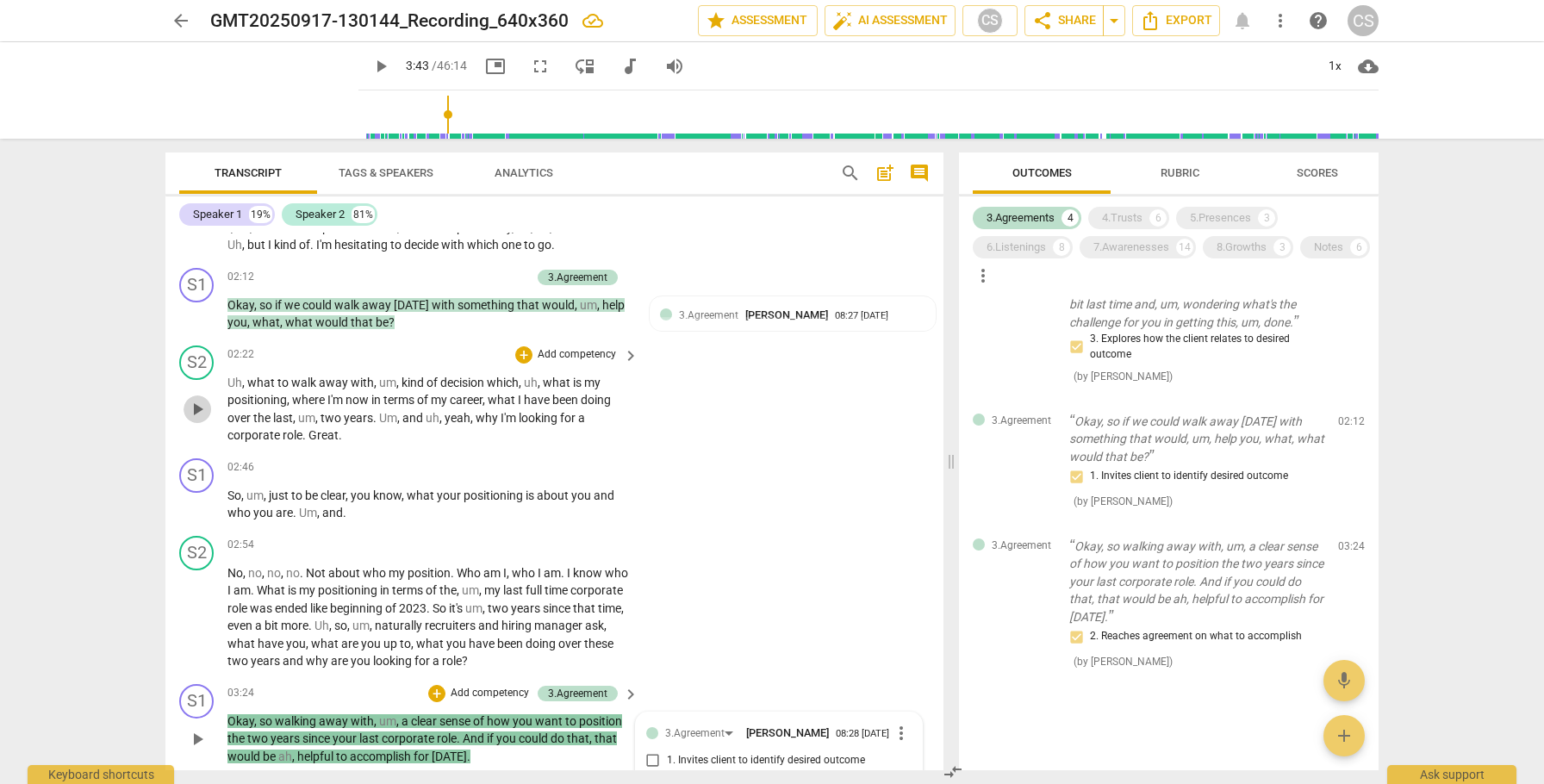
click at [202, 420] on span "play_arrow" at bounding box center [198, 409] width 21 height 21
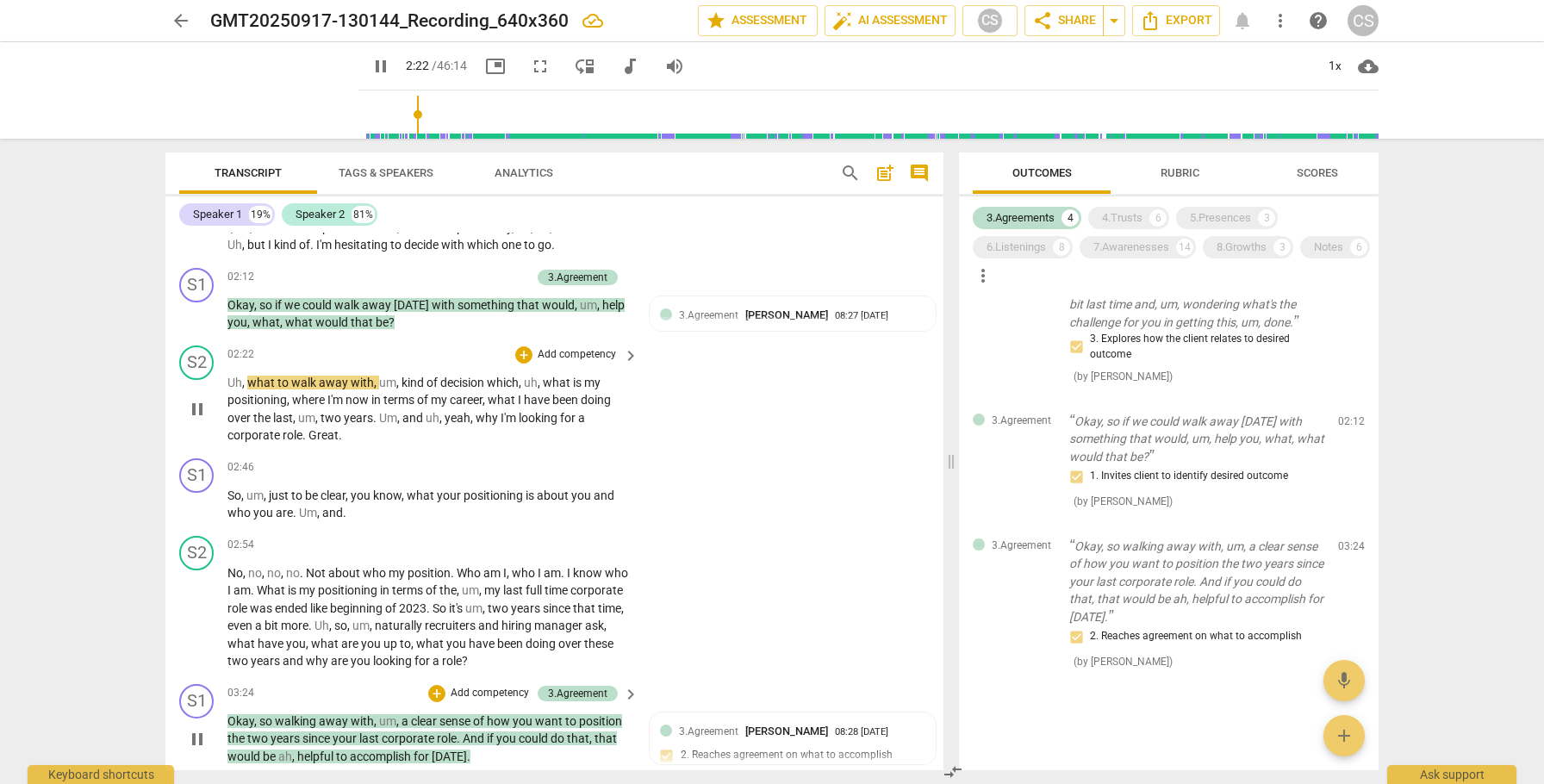
click at [202, 420] on span "pause" at bounding box center [198, 409] width 21 height 21
click at [198, 325] on span "play_arrow" at bounding box center [198, 315] width 21 height 21
click at [198, 325] on span "pause" at bounding box center [198, 315] width 21 height 21
click at [200, 420] on span "play_arrow" at bounding box center [198, 409] width 21 height 21
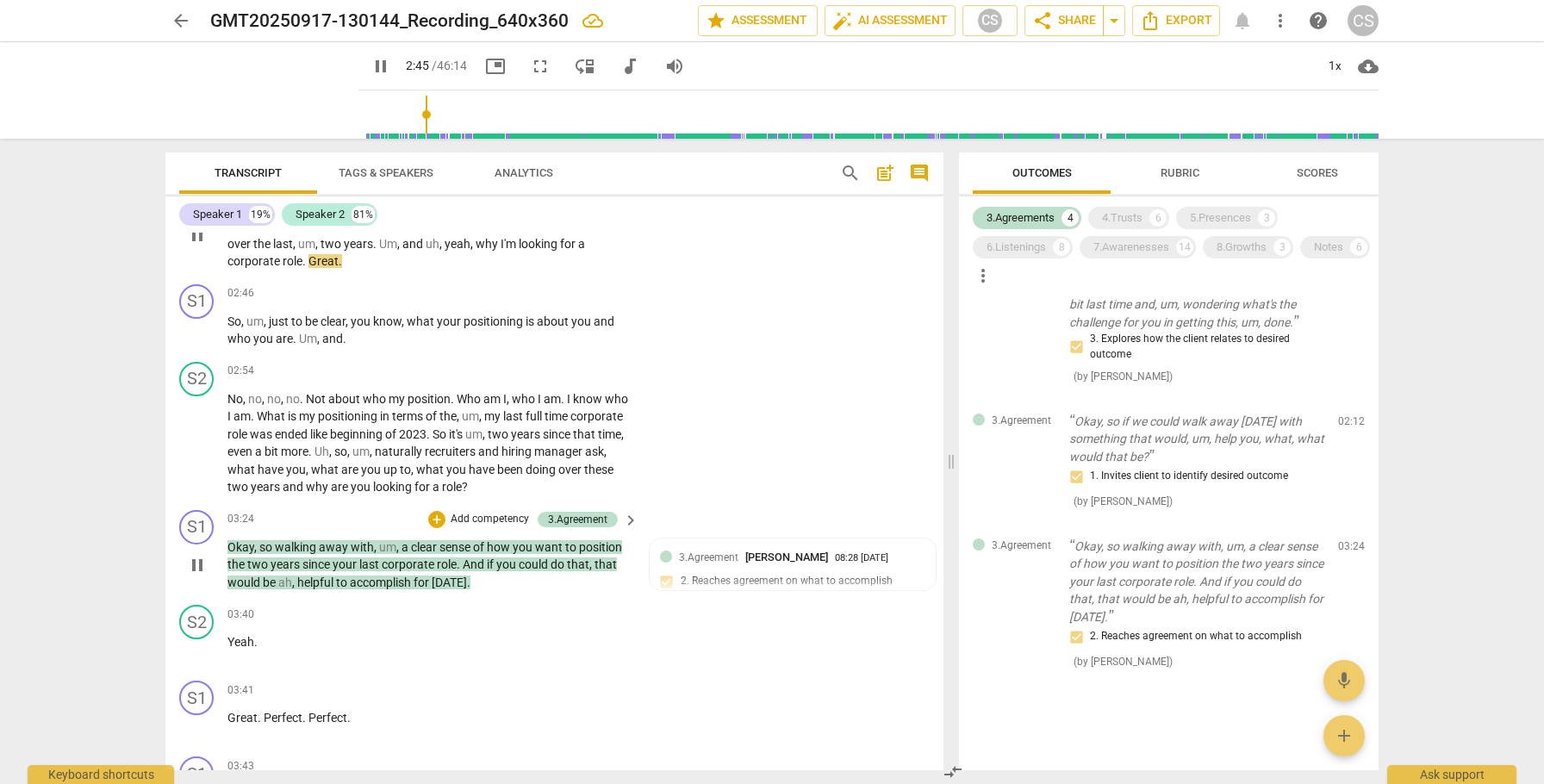
scroll to position [4983, 0]
click at [198, 575] on span "pause" at bounding box center [198, 565] width 21 height 21
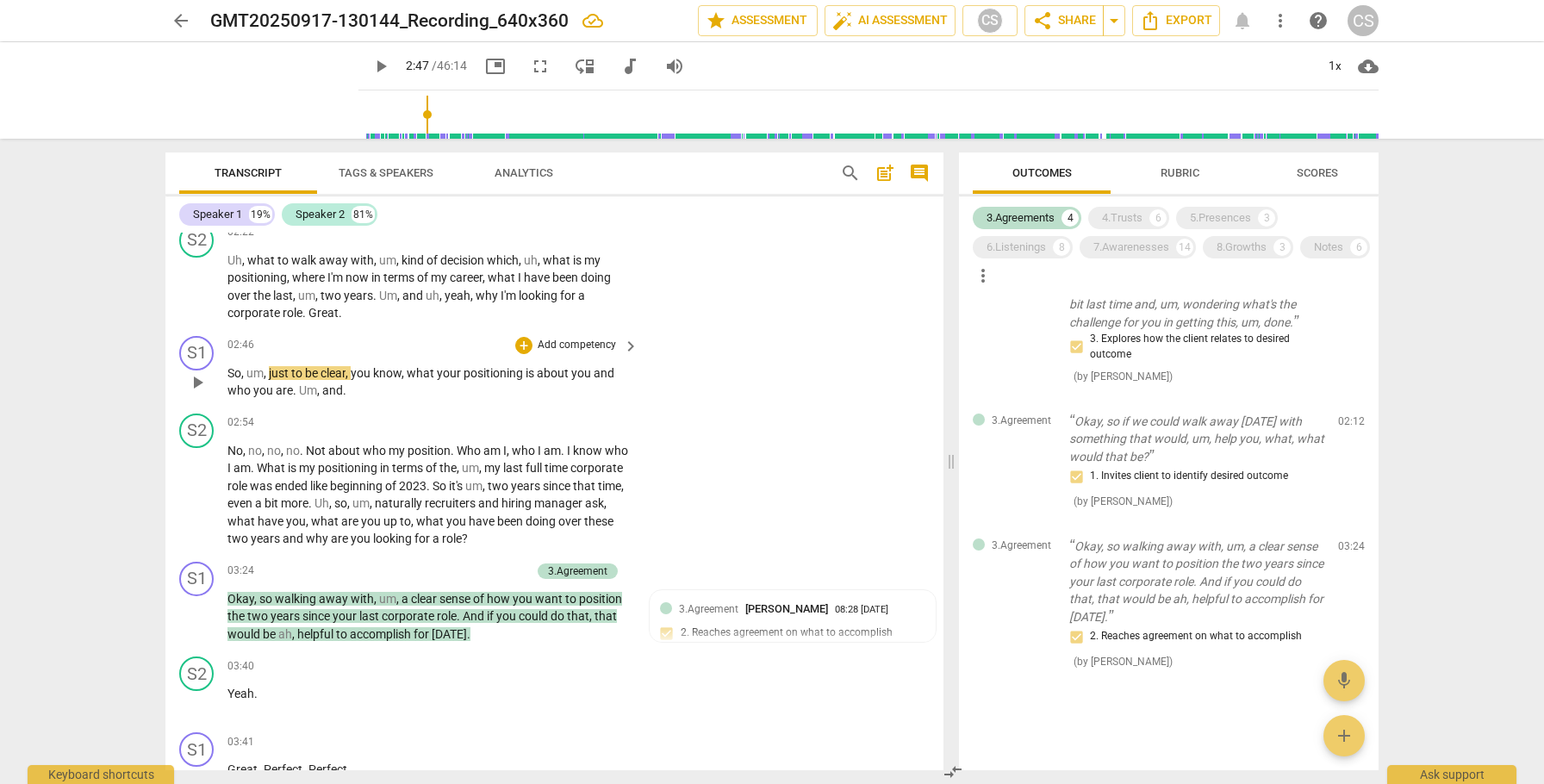
scroll to position [4926, 0]
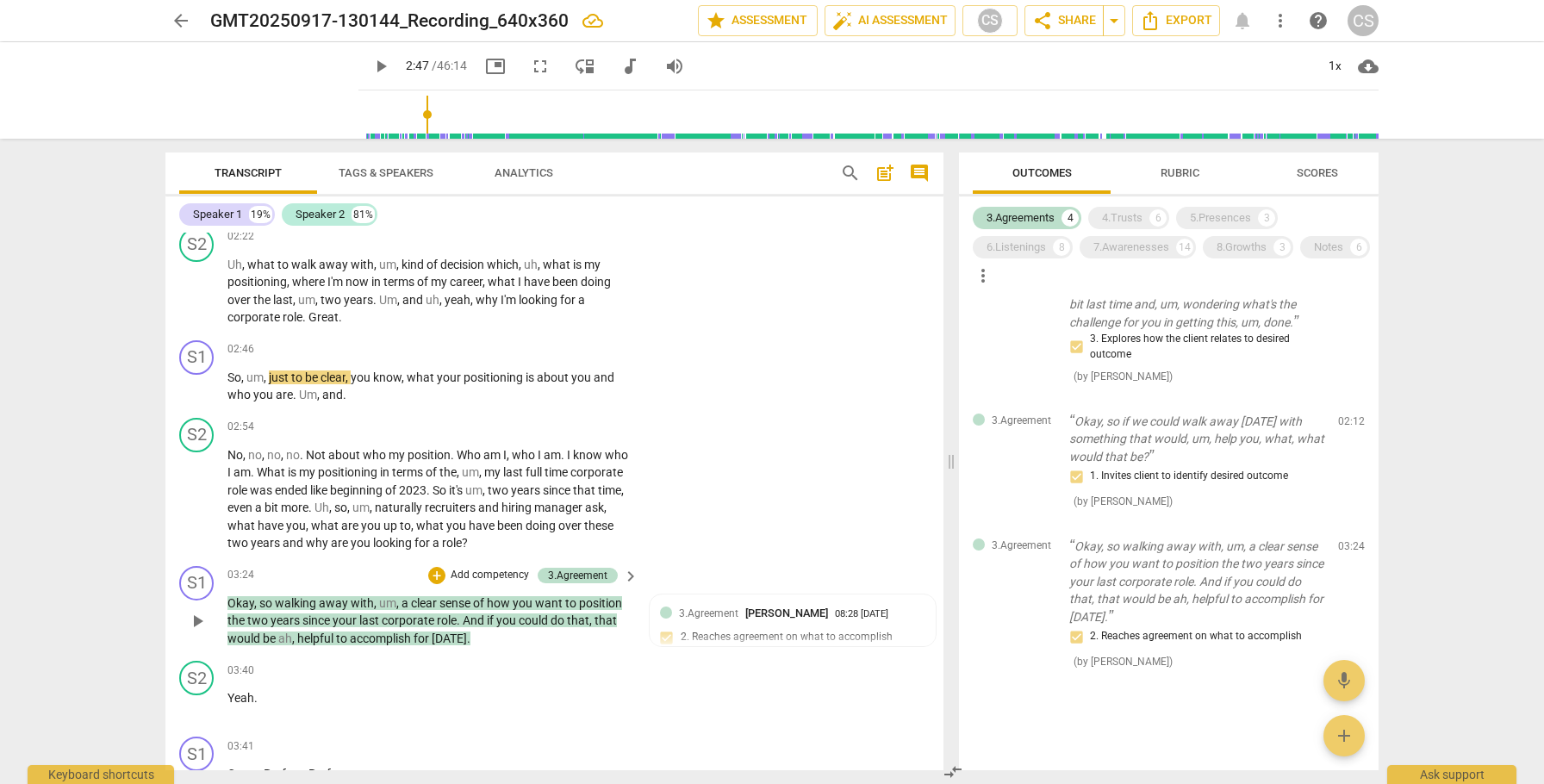
click at [197, 631] on span "play_arrow" at bounding box center [198, 622] width 21 height 21
click at [197, 631] on span "pause" at bounding box center [198, 622] width 21 height 21
click at [197, 631] on span "play_arrow" at bounding box center [198, 622] width 21 height 21
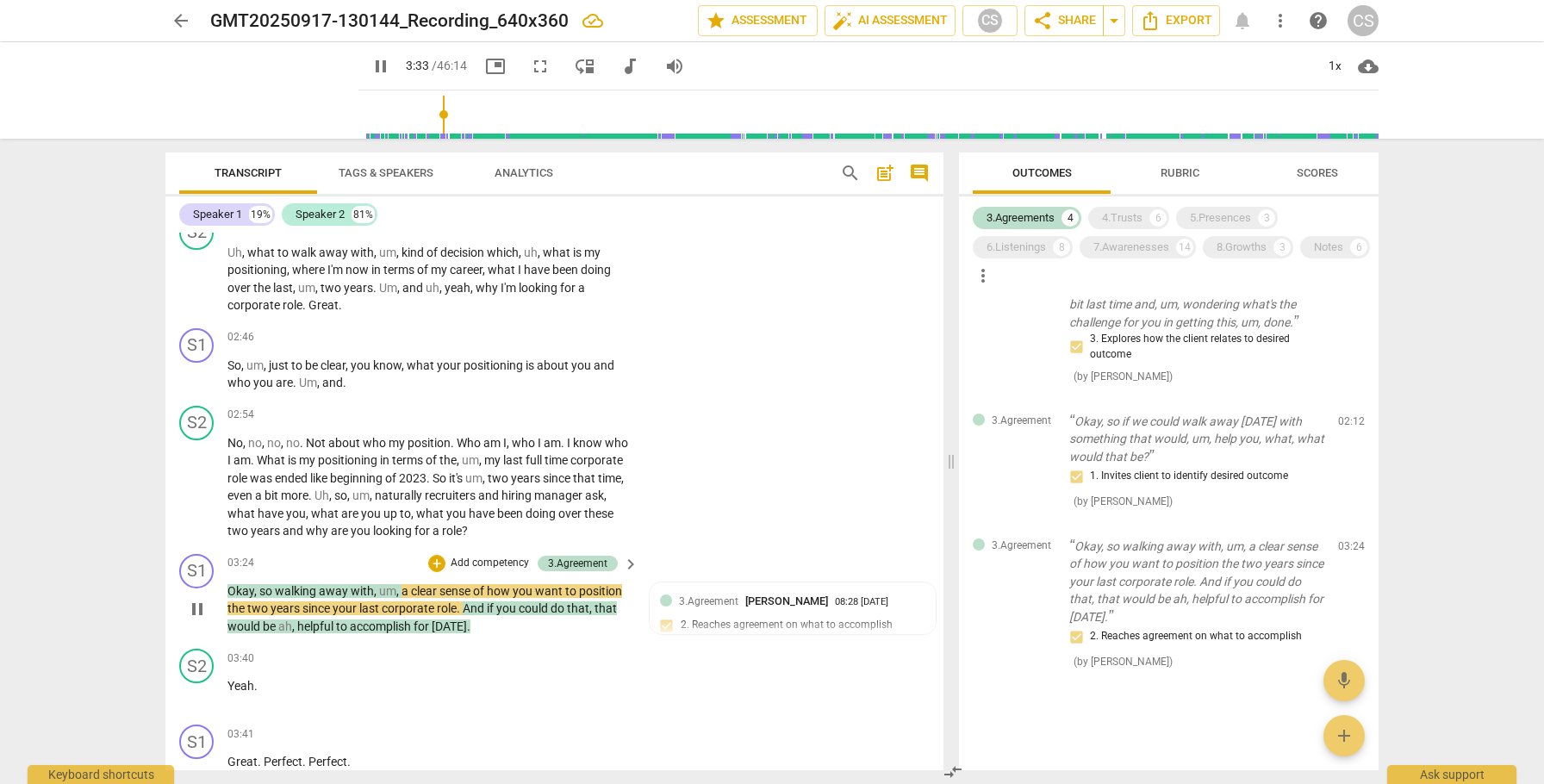
scroll to position [4948, 0]
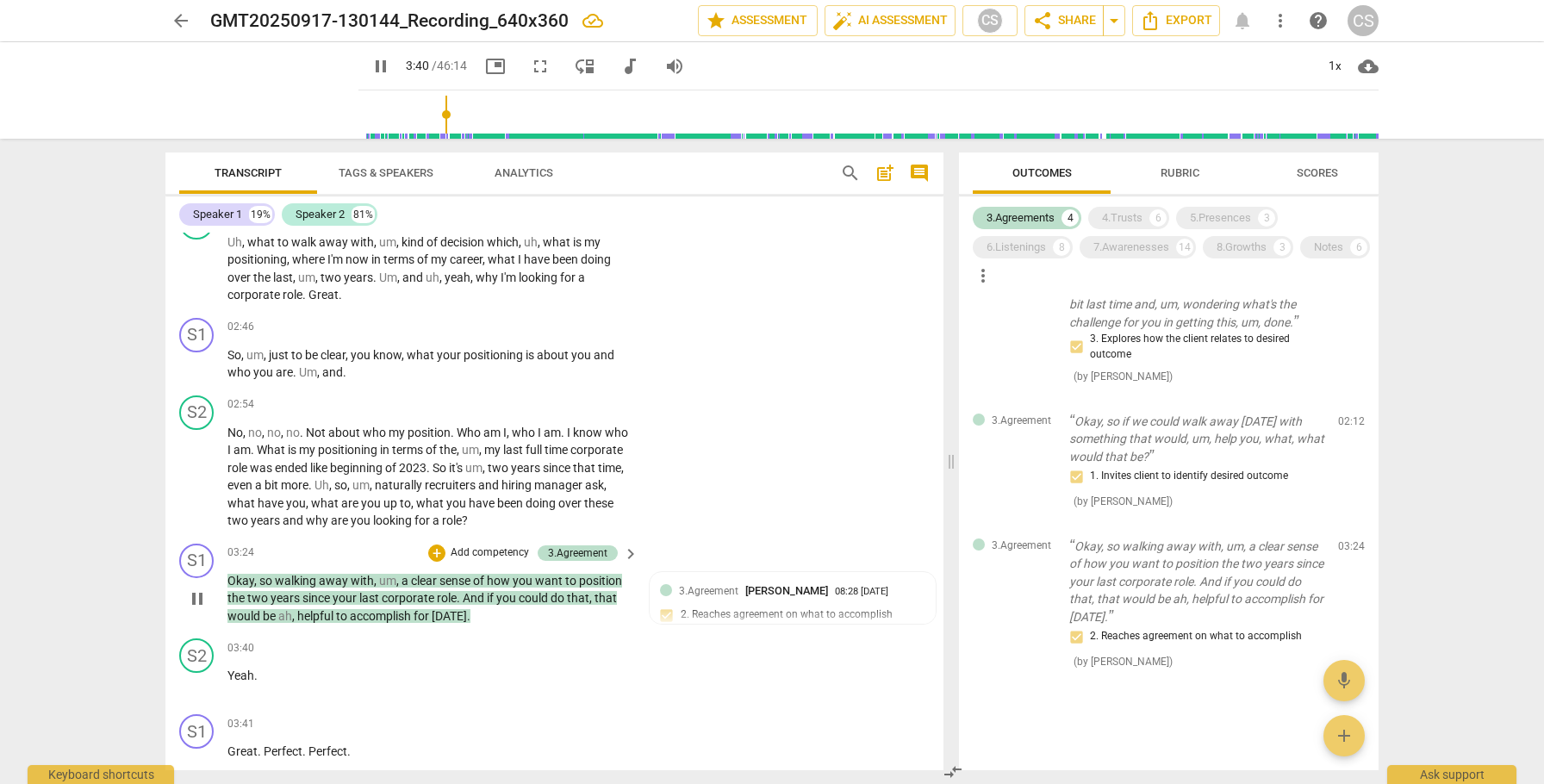
click at [196, 609] on span "pause" at bounding box center [198, 600] width 21 height 21
type input "221"
drag, startPoint x: 410, startPoint y: 600, endPoint x: 470, endPoint y: 602, distance: 60.0
click at [470, 602] on p "Okay , so walking away with , um , a clear sense of how you want to position th…" at bounding box center [429, 600] width 403 height 54
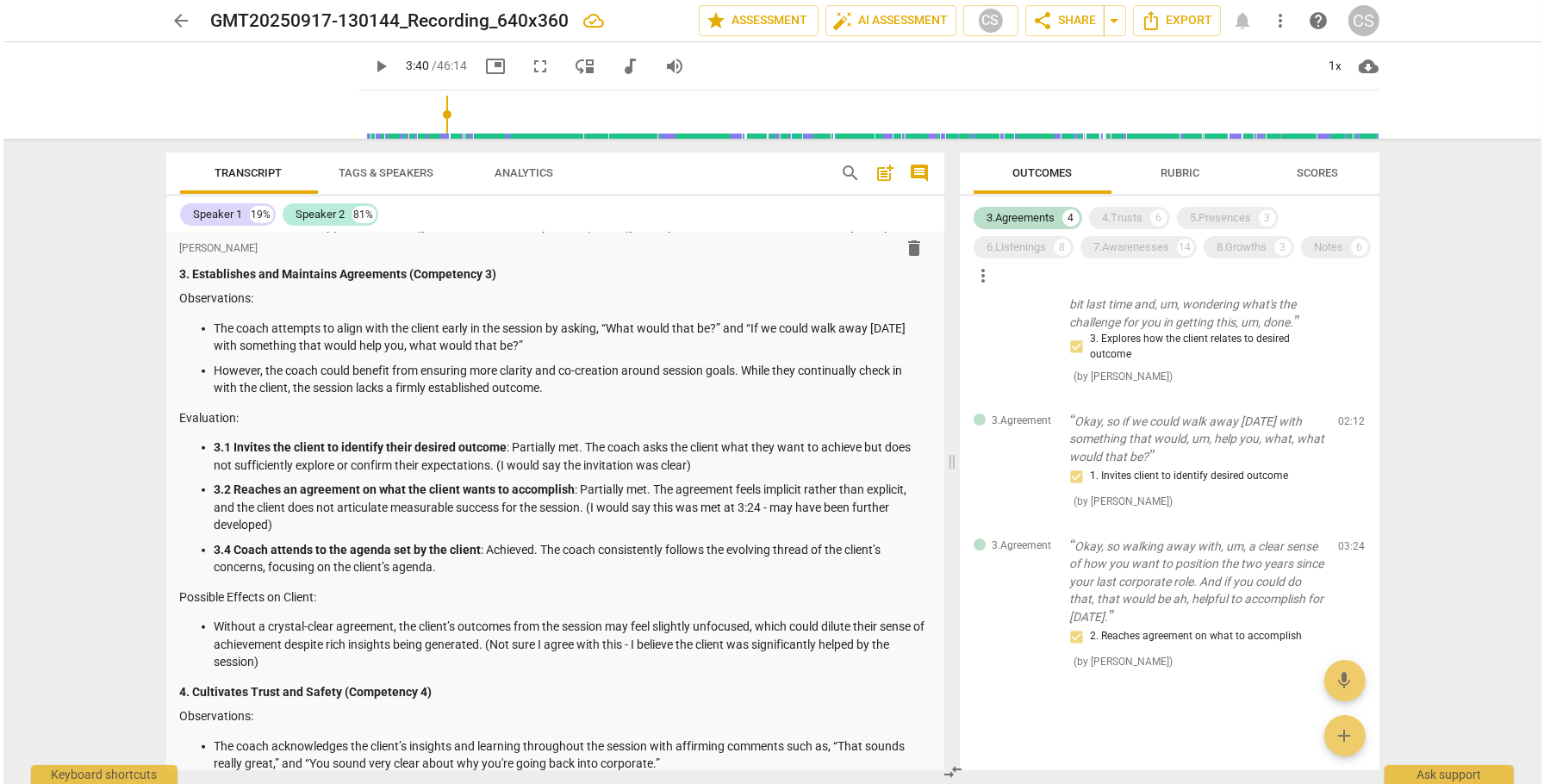
scroll to position [0, 0]
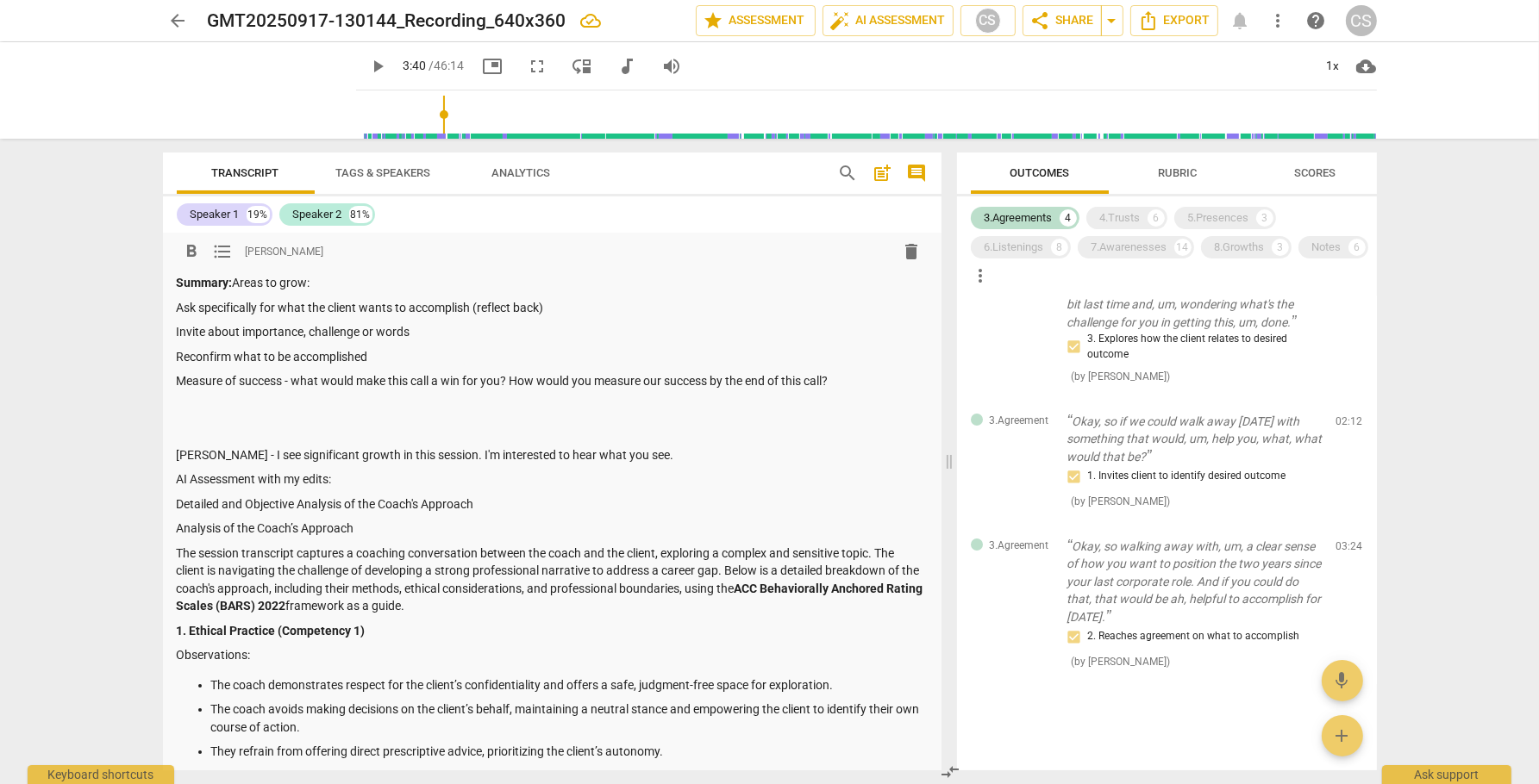
click at [862, 386] on p "Measure of success - what would make this call a win for you? How would you mea…" at bounding box center [552, 380] width 751 height 18
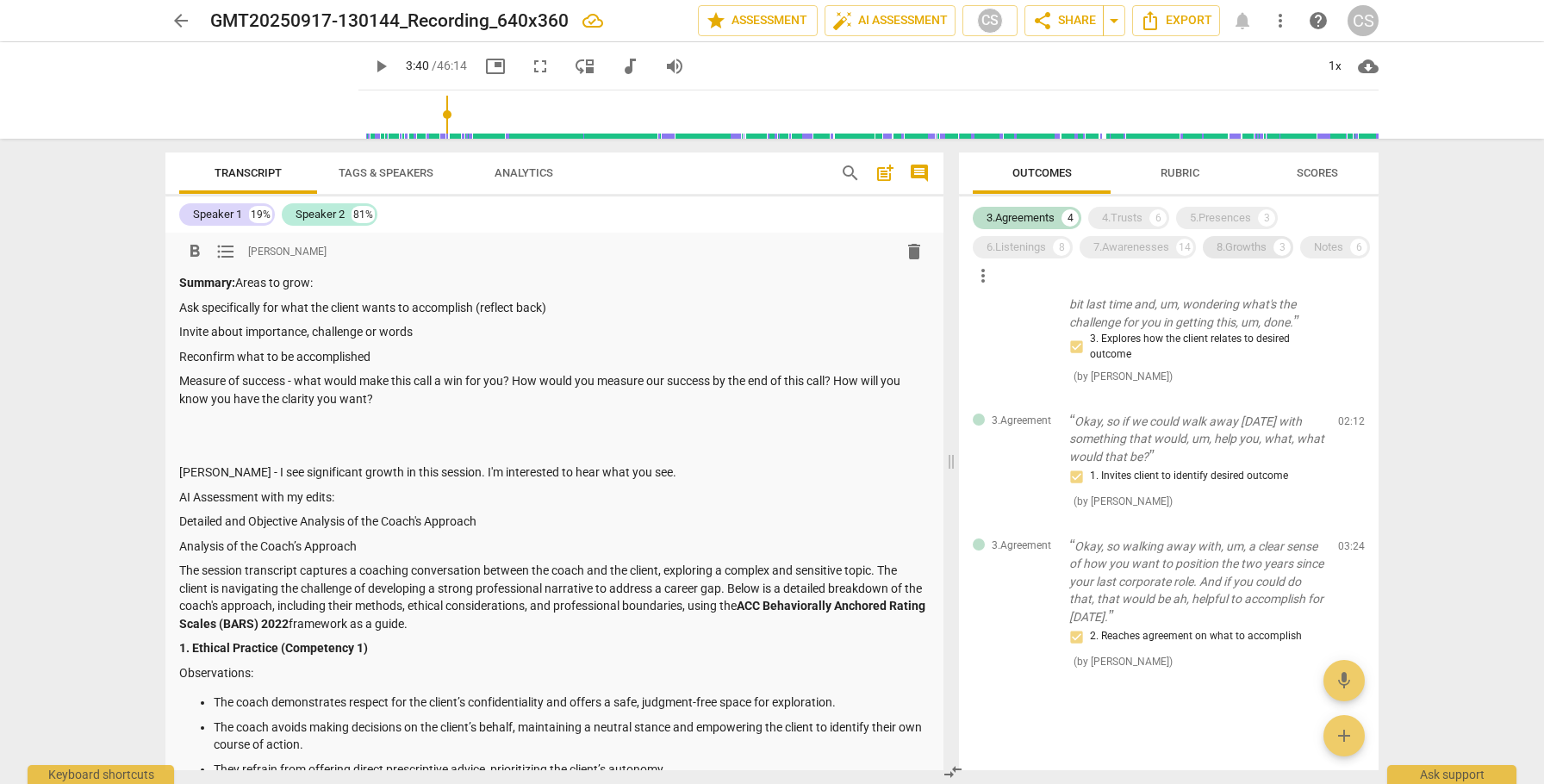
click at [1242, 249] on div "8.Growths" at bounding box center [1241, 247] width 50 height 17
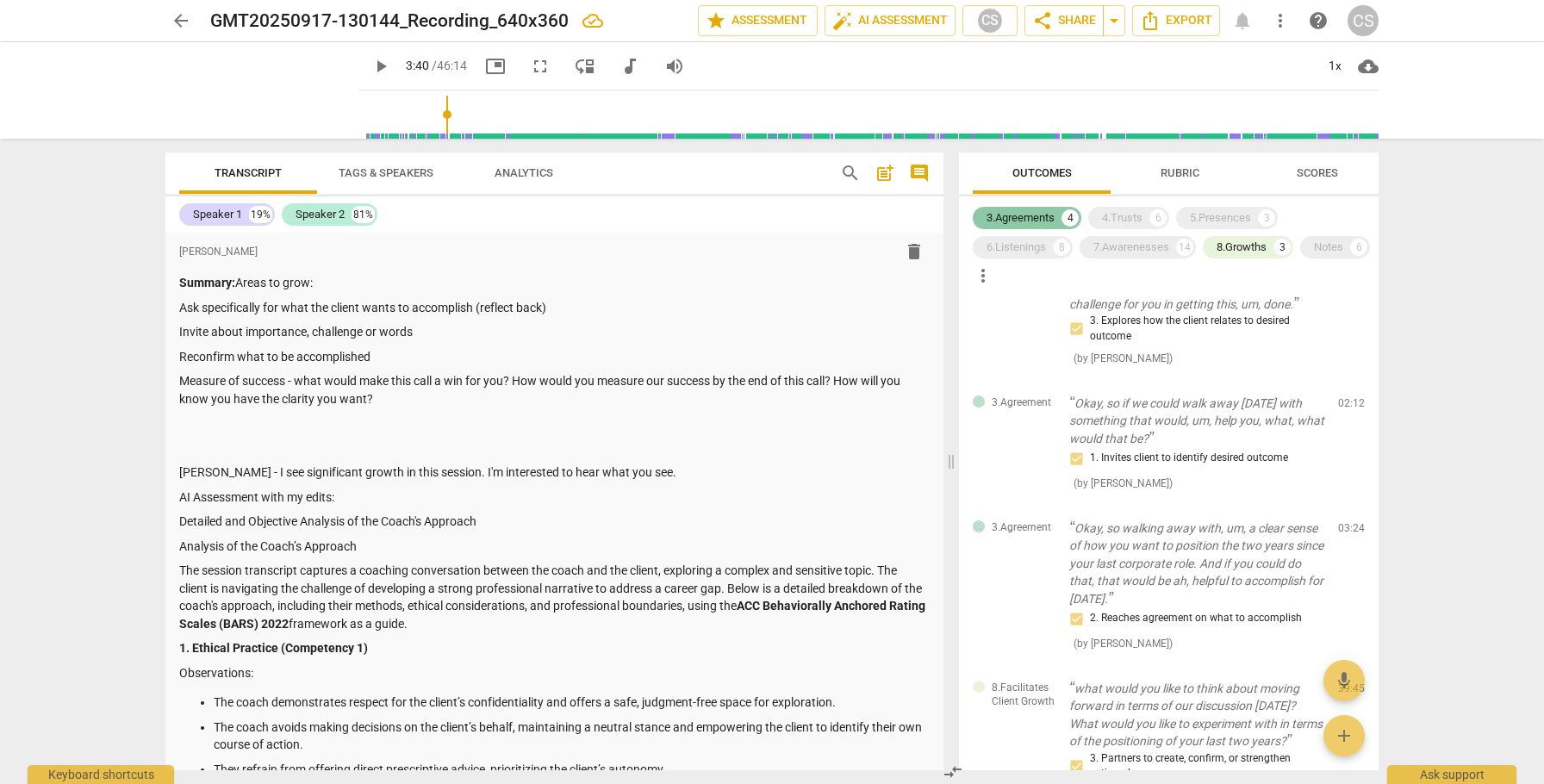
click at [1037, 219] on div "3.Agreements" at bounding box center [1020, 218] width 68 height 17
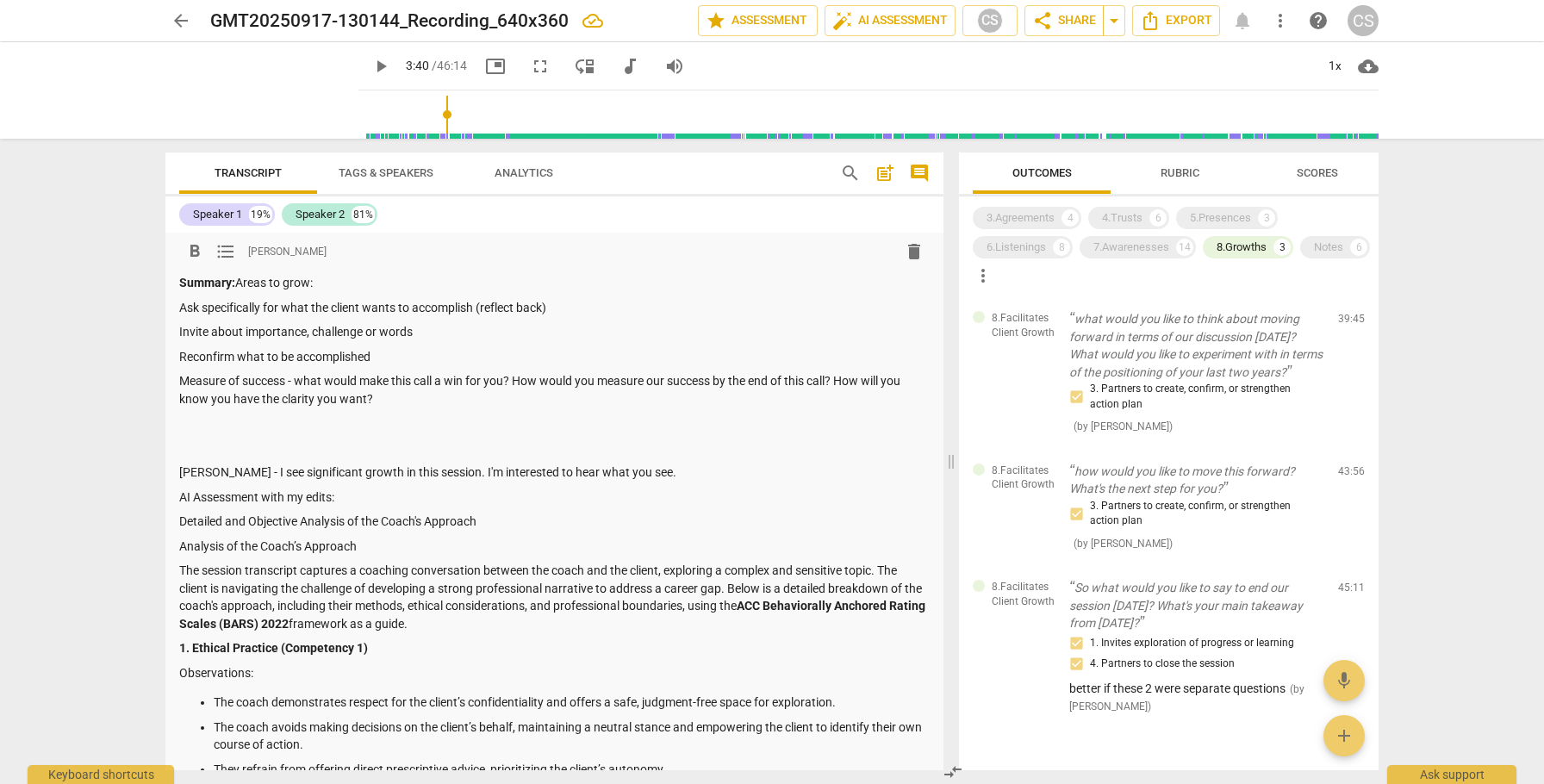
click at [390, 397] on p "Measure of success - what would make this call a win for you? How would you mea…" at bounding box center [554, 389] width 750 height 36
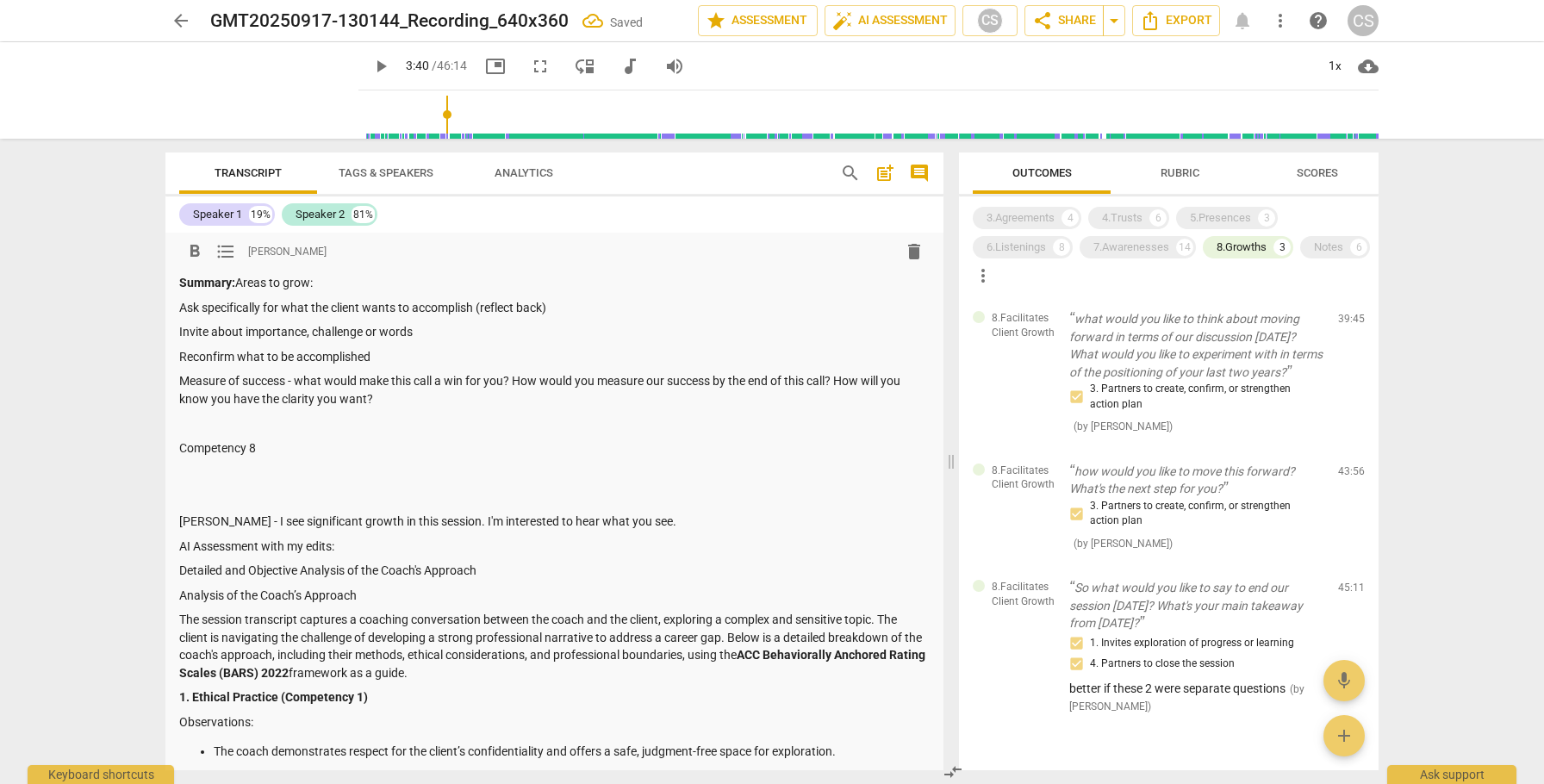
click at [180, 308] on p "Ask specifically for what the client wants to accomplish (reflect back)" at bounding box center [554, 307] width 750 height 18
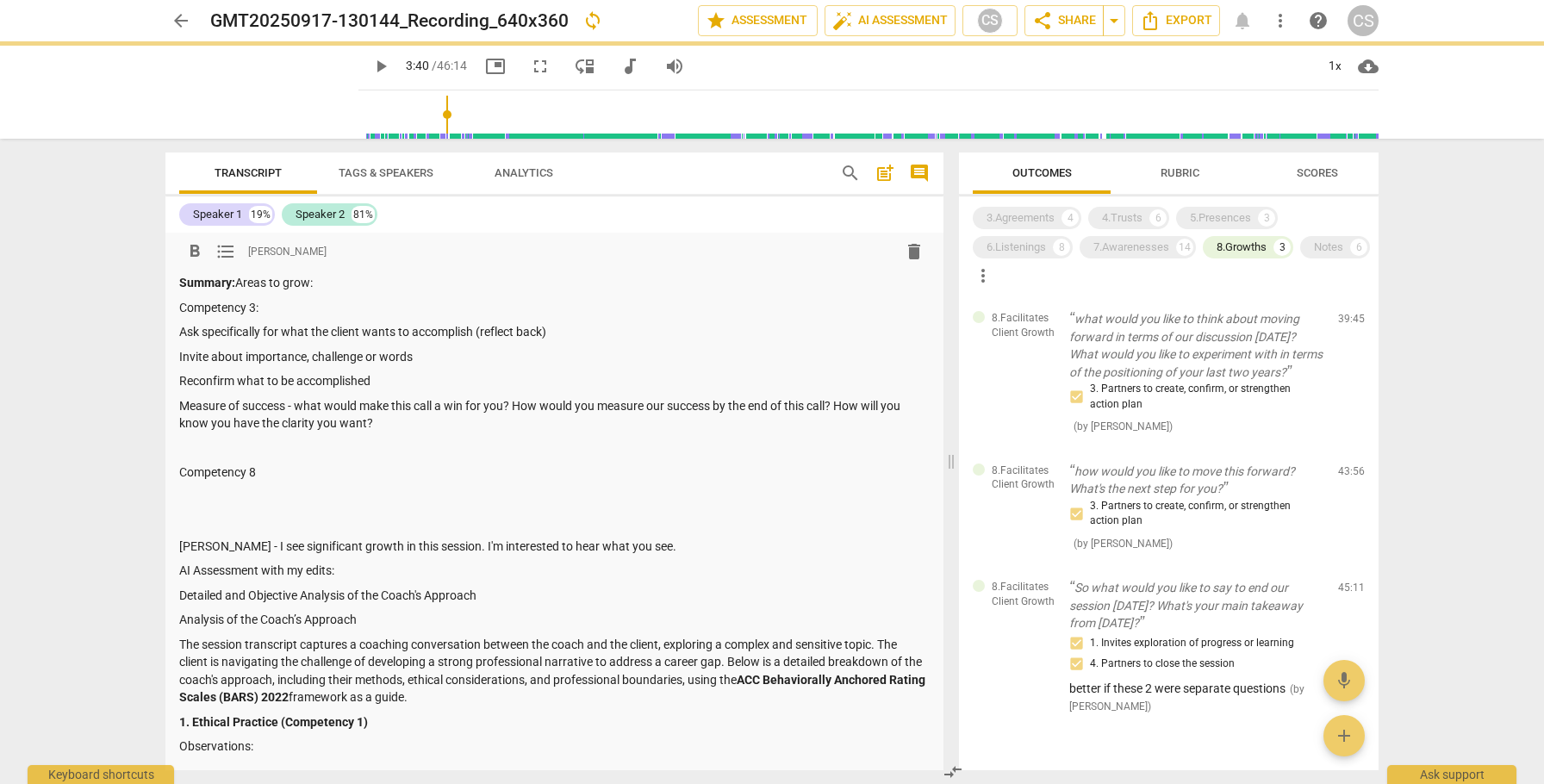
click at [272, 471] on p "Competency 8" at bounding box center [554, 473] width 750 height 18
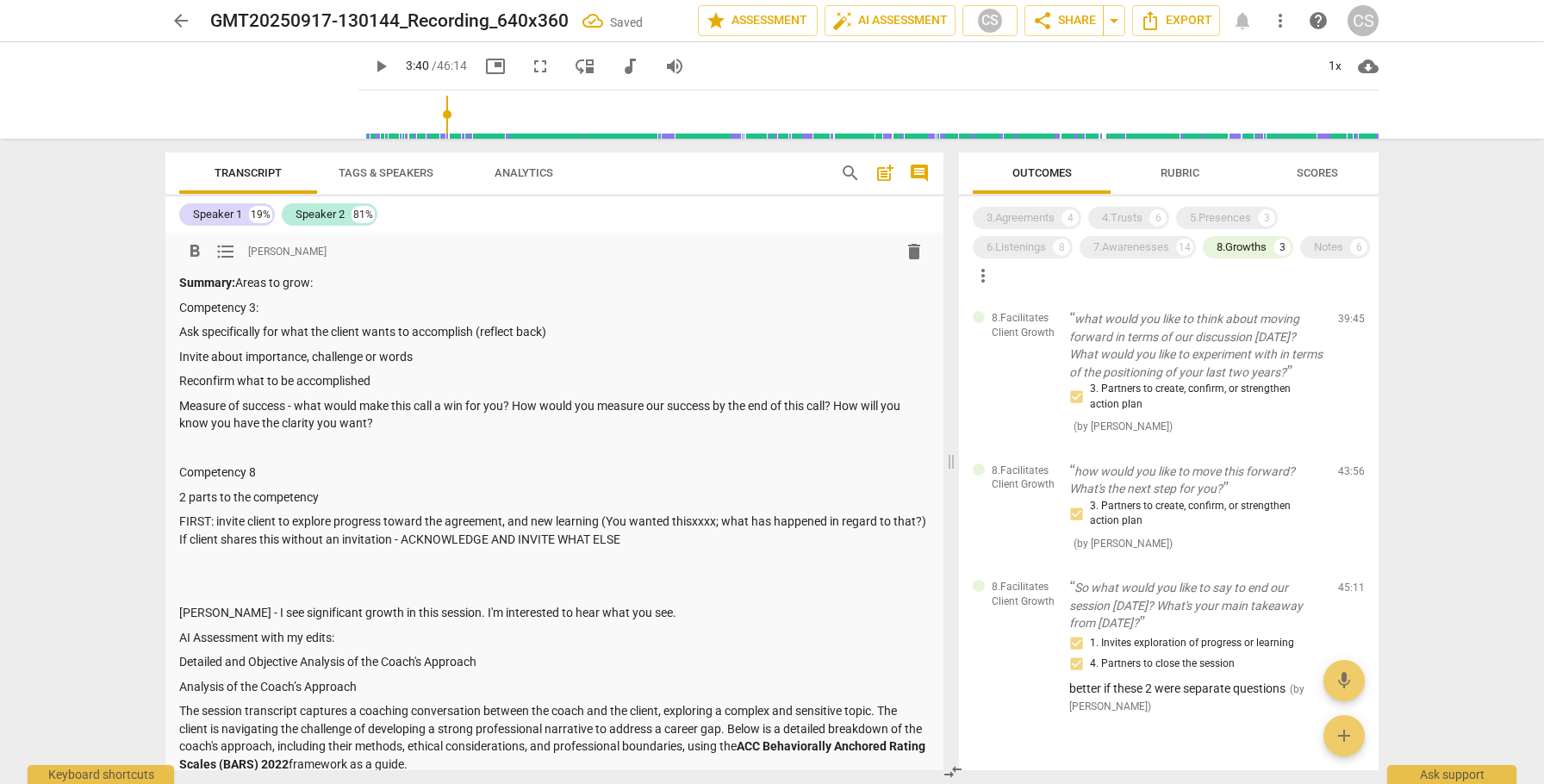
click at [769, 613] on p "[PERSON_NAME] - I see significant growth in this session. I'm interested to hea…" at bounding box center [554, 613] width 750 height 18
click at [677, 537] on p "FIRST: invite client to explore progress toward the agreement, and new learning…" at bounding box center [554, 530] width 750 height 36
click at [1177, 173] on span "Rubric" at bounding box center [1180, 172] width 38 height 12
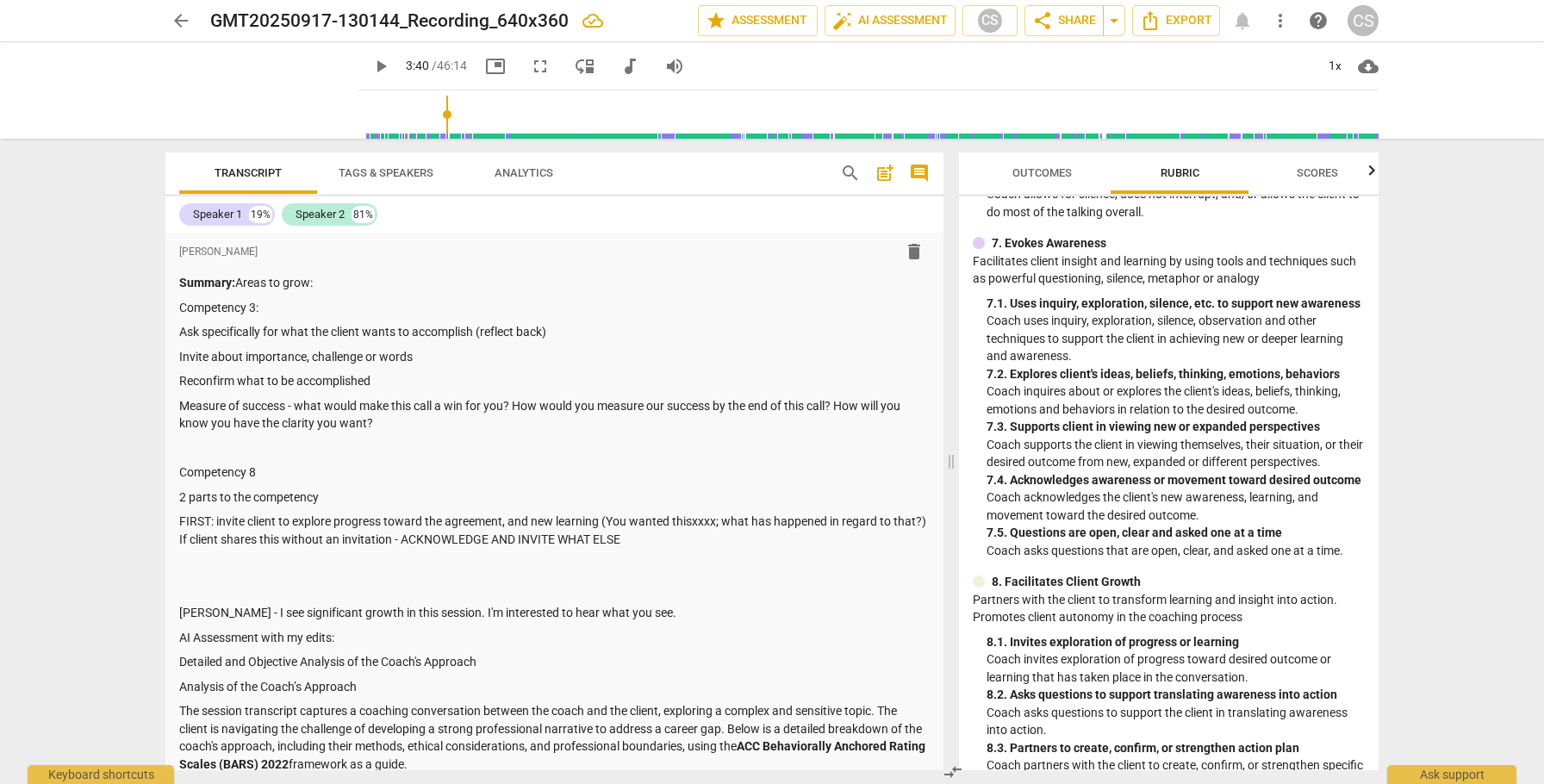
scroll to position [1703, 0]
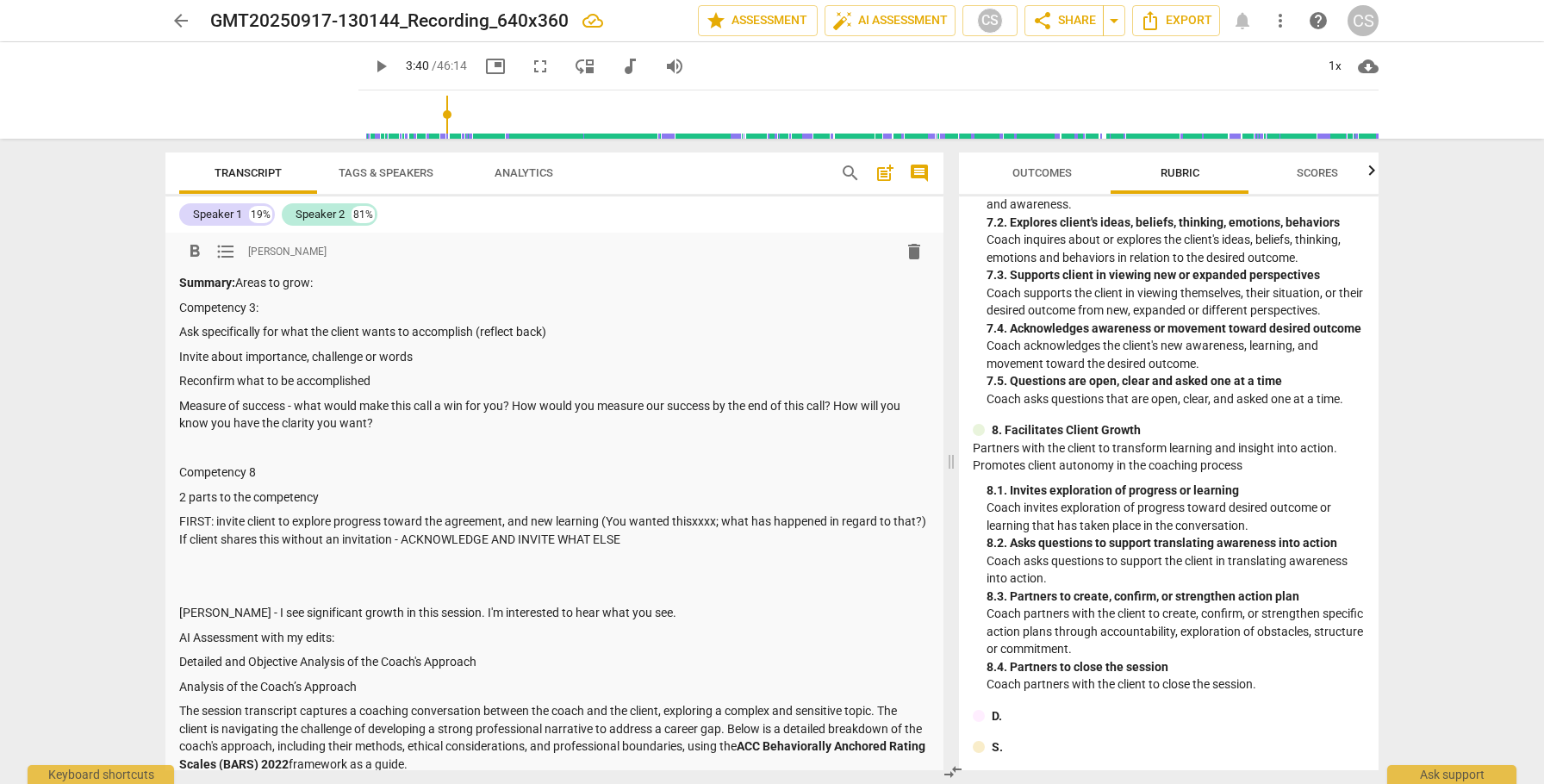
click at [706, 544] on p "FIRST: invite client to explore progress toward the agreement, and new learning…" at bounding box center [554, 530] width 750 height 36
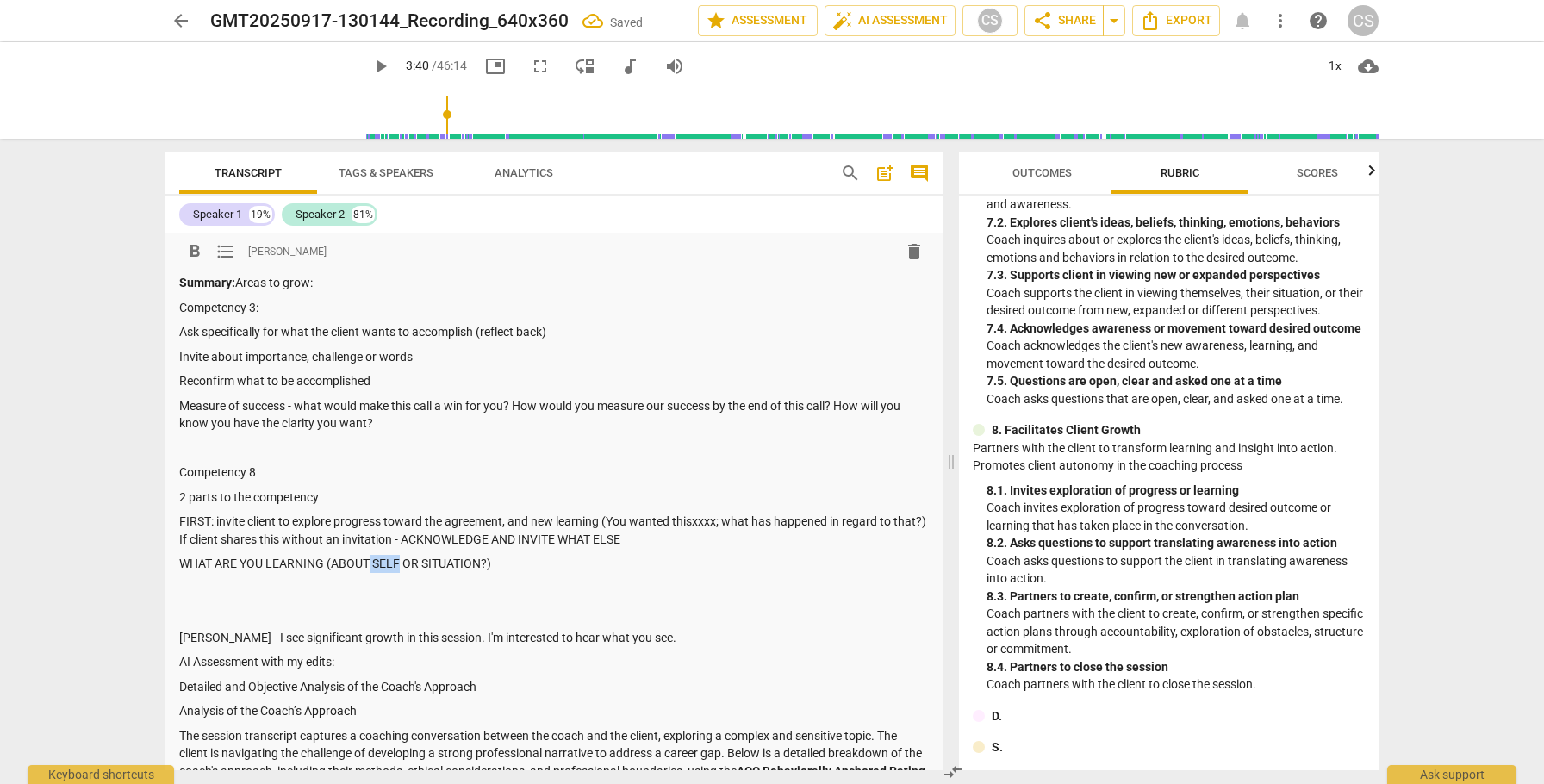
drag, startPoint x: 372, startPoint y: 559, endPoint x: 398, endPoint y: 564, distance: 26.5
click at [398, 564] on p "WHAT ARE YOU LEARNING (ABOUT SELF OR SITUATION?)" at bounding box center [554, 564] width 750 height 18
click at [544, 570] on p "WHAT ARE YOU LEARNING (ABOUT SELF OR SITUATION?)" at bounding box center [554, 564] width 750 height 18
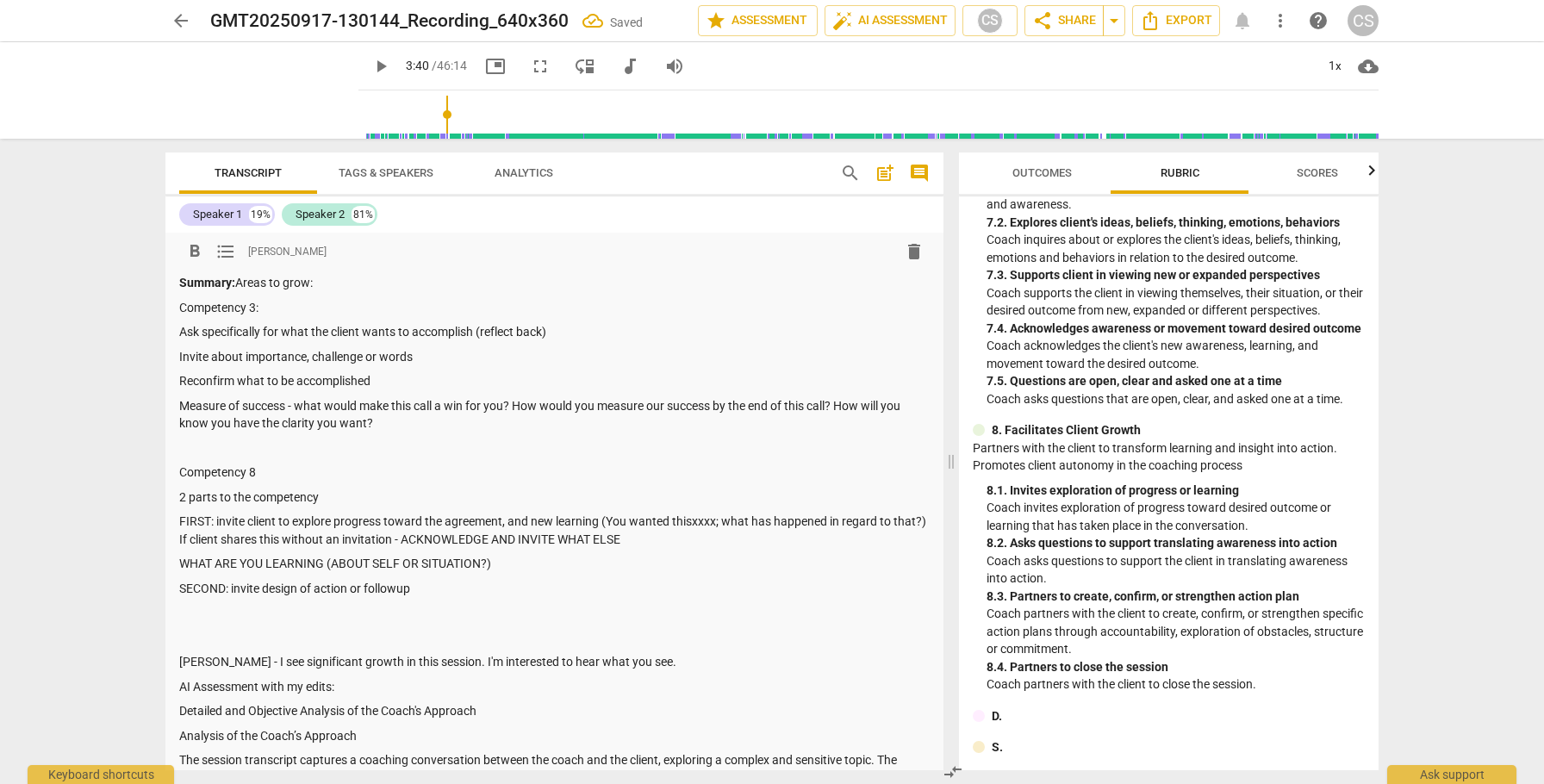
click at [395, 560] on p "WHAT ARE YOU LEARNING (ABOUT SELF OR SITUATION?)" at bounding box center [554, 564] width 750 height 18
click at [401, 560] on p "WHAT ARE YOU LEARNING (ABOUT SELF OR SITUATION?)" at bounding box center [554, 564] width 750 height 18
click at [526, 558] on p "WHAT ARE YOU LEARNING (ABOUT SELF* OR SITUATION?)" at bounding box center [554, 564] width 750 height 18
click at [425, 589] on p "SECOND: invite design of action or followup" at bounding box center [554, 589] width 750 height 18
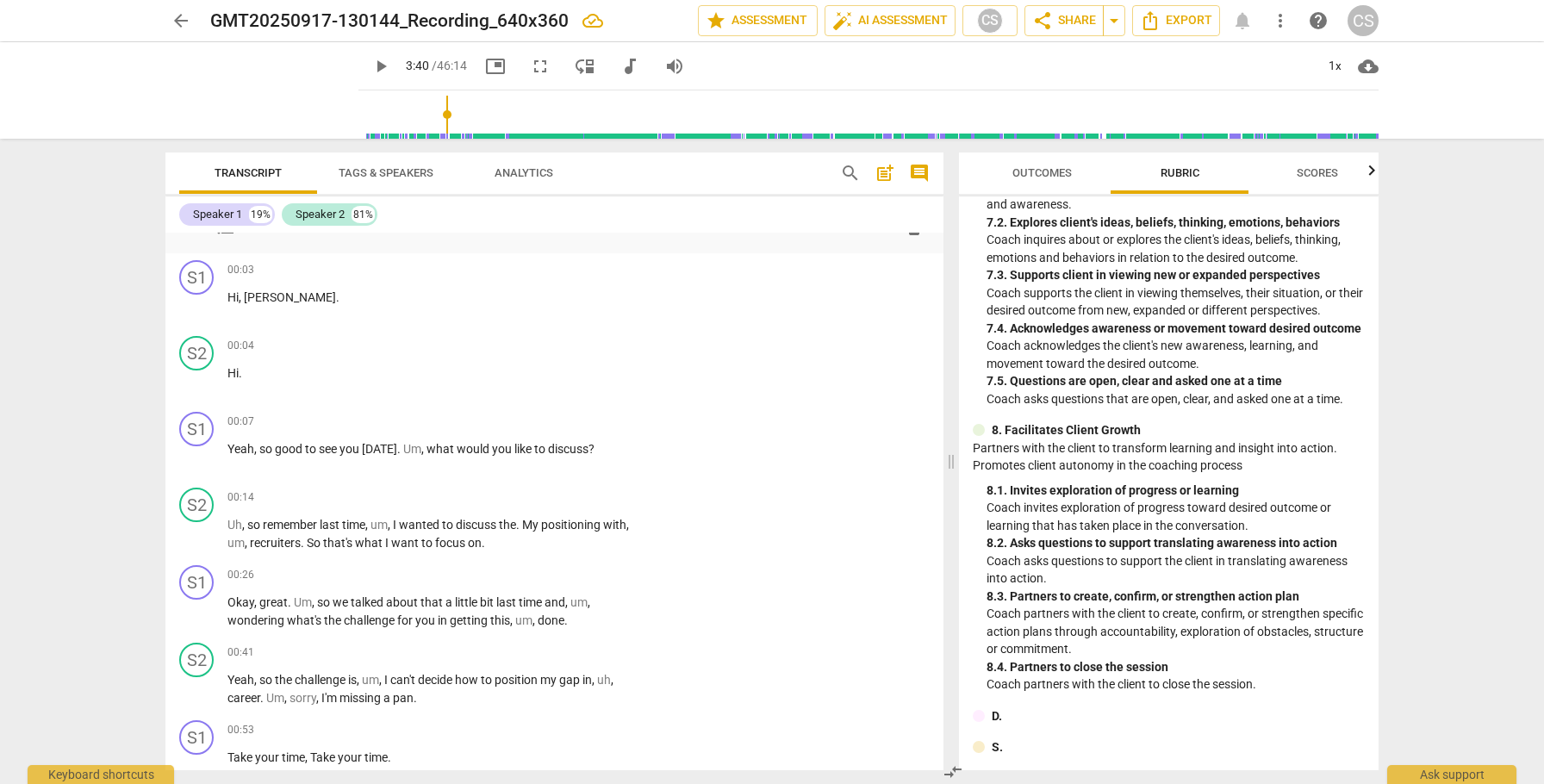
scroll to position [3722, 0]
click at [1316, 20] on span "help" at bounding box center [1318, 21] width 21 height 21
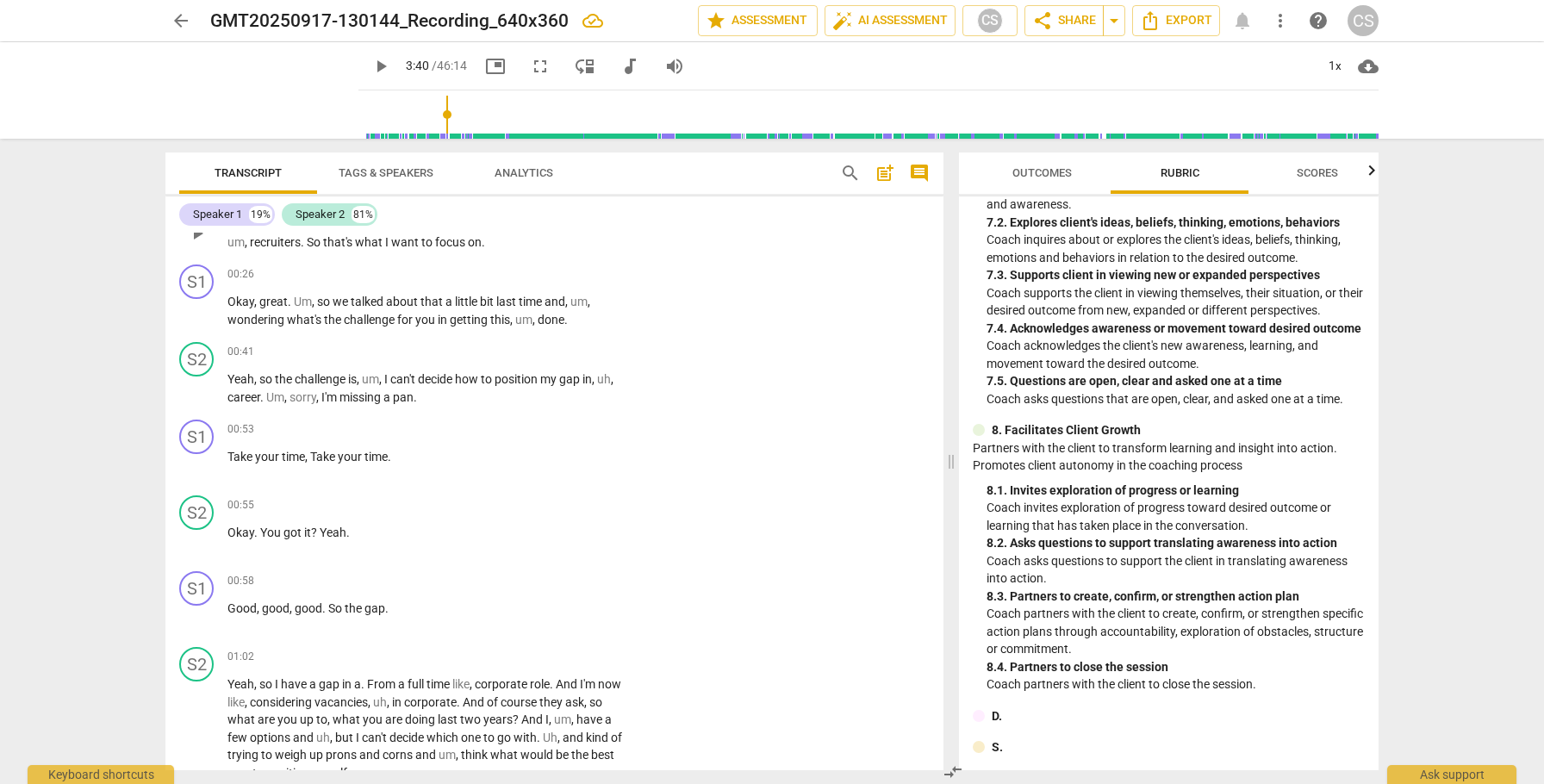
scroll to position [4026, 0]
click at [409, 405] on span "pan" at bounding box center [404, 398] width 21 height 13
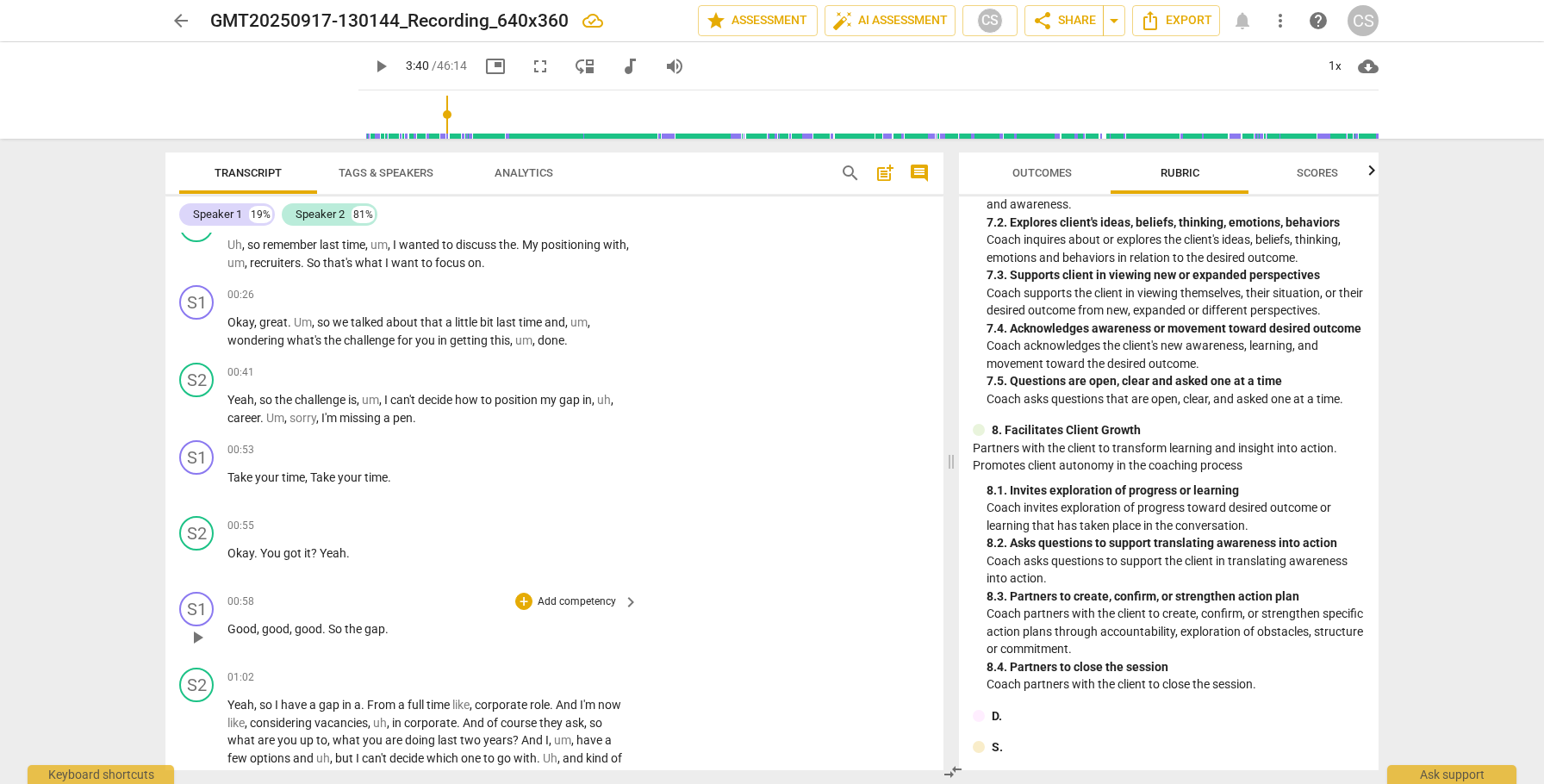
scroll to position [4010, 0]
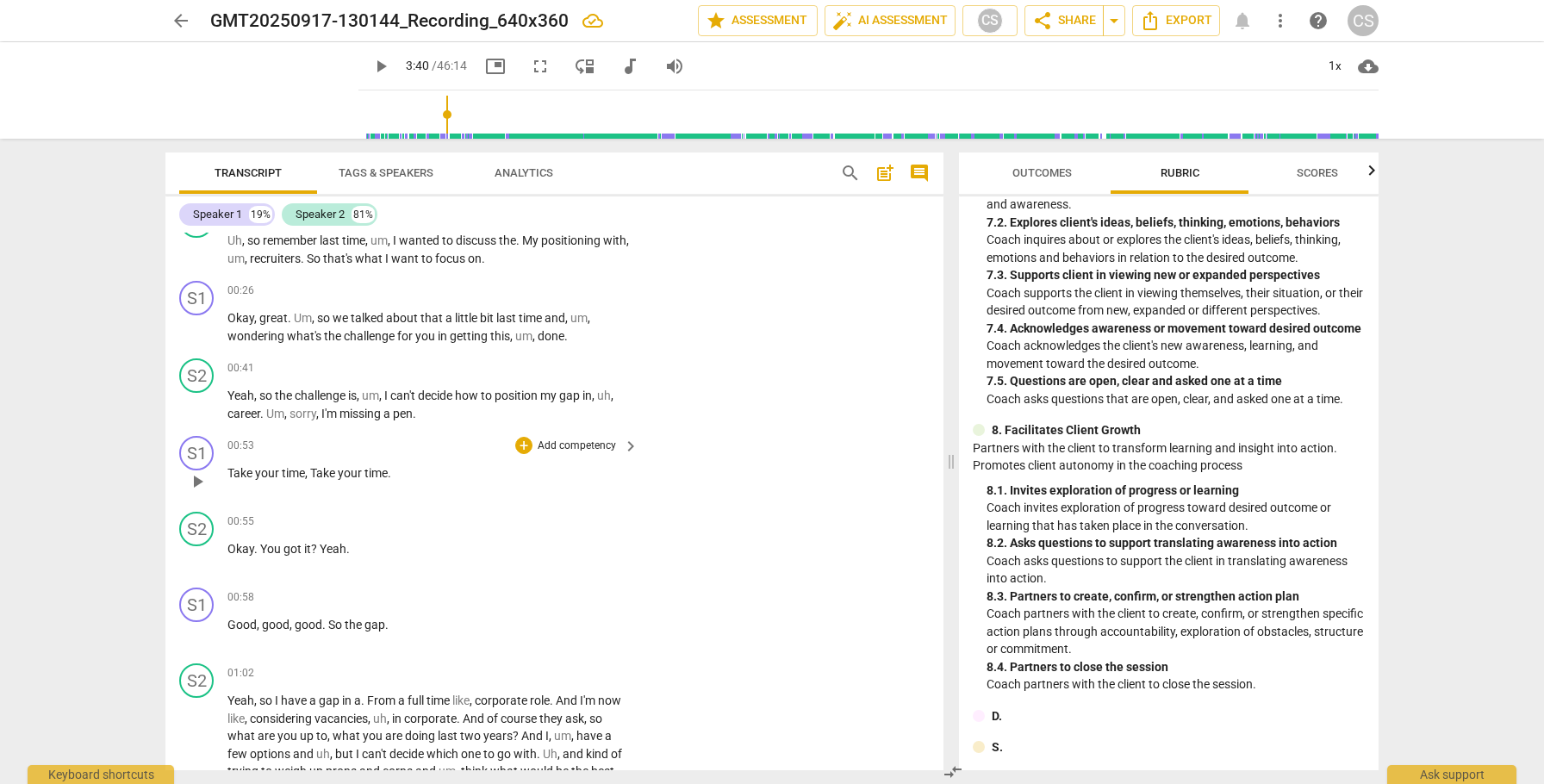
click at [201, 492] on span "play_arrow" at bounding box center [198, 482] width 21 height 21
click at [199, 568] on span "pause" at bounding box center [198, 558] width 21 height 21
type input "58"
click at [260, 555] on span "You" at bounding box center [272, 549] width 23 height 13
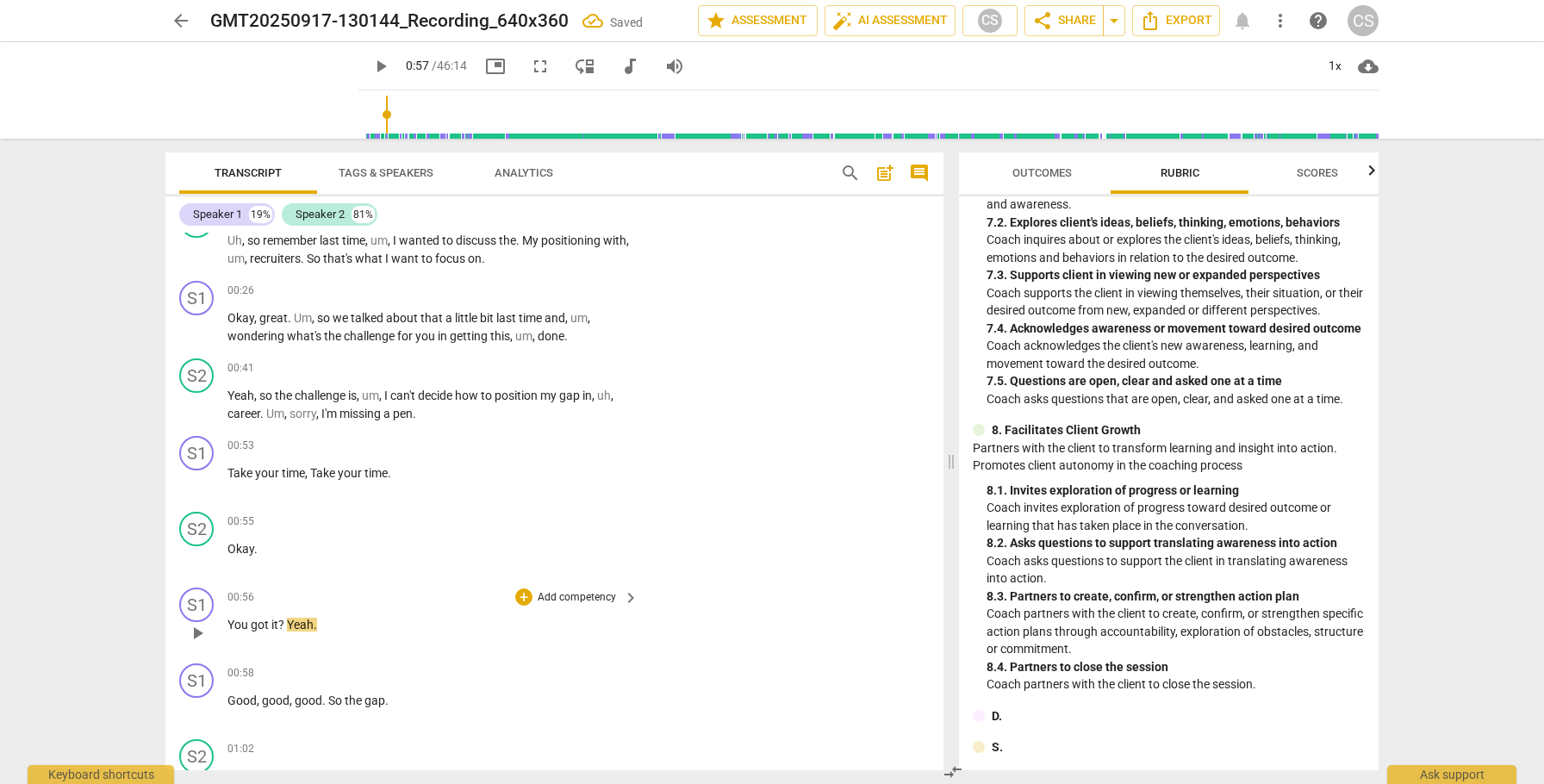
click at [287, 631] on span "Yeah" at bounding box center [301, 625] width 27 height 13
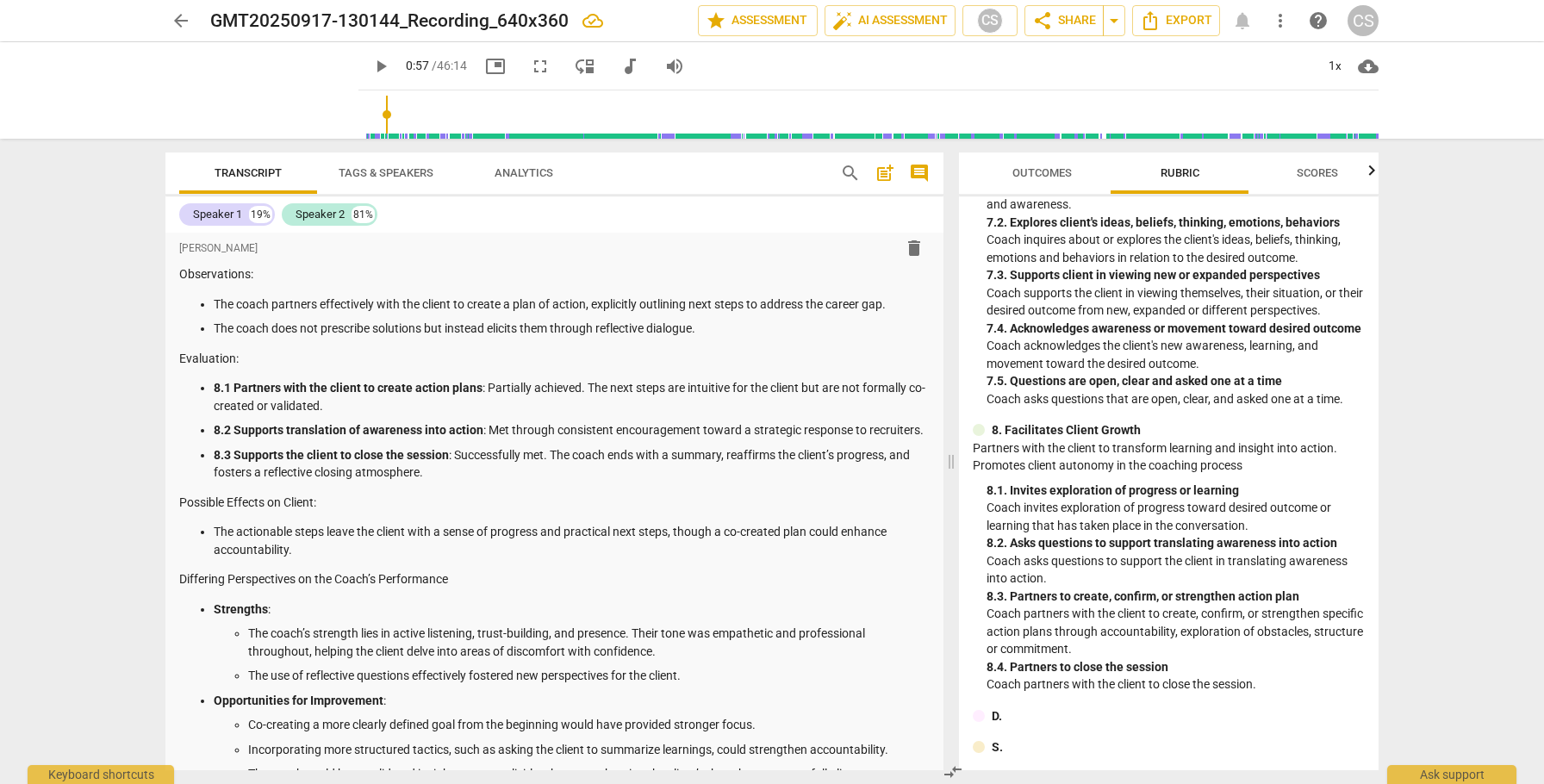
scroll to position [3065, 0]
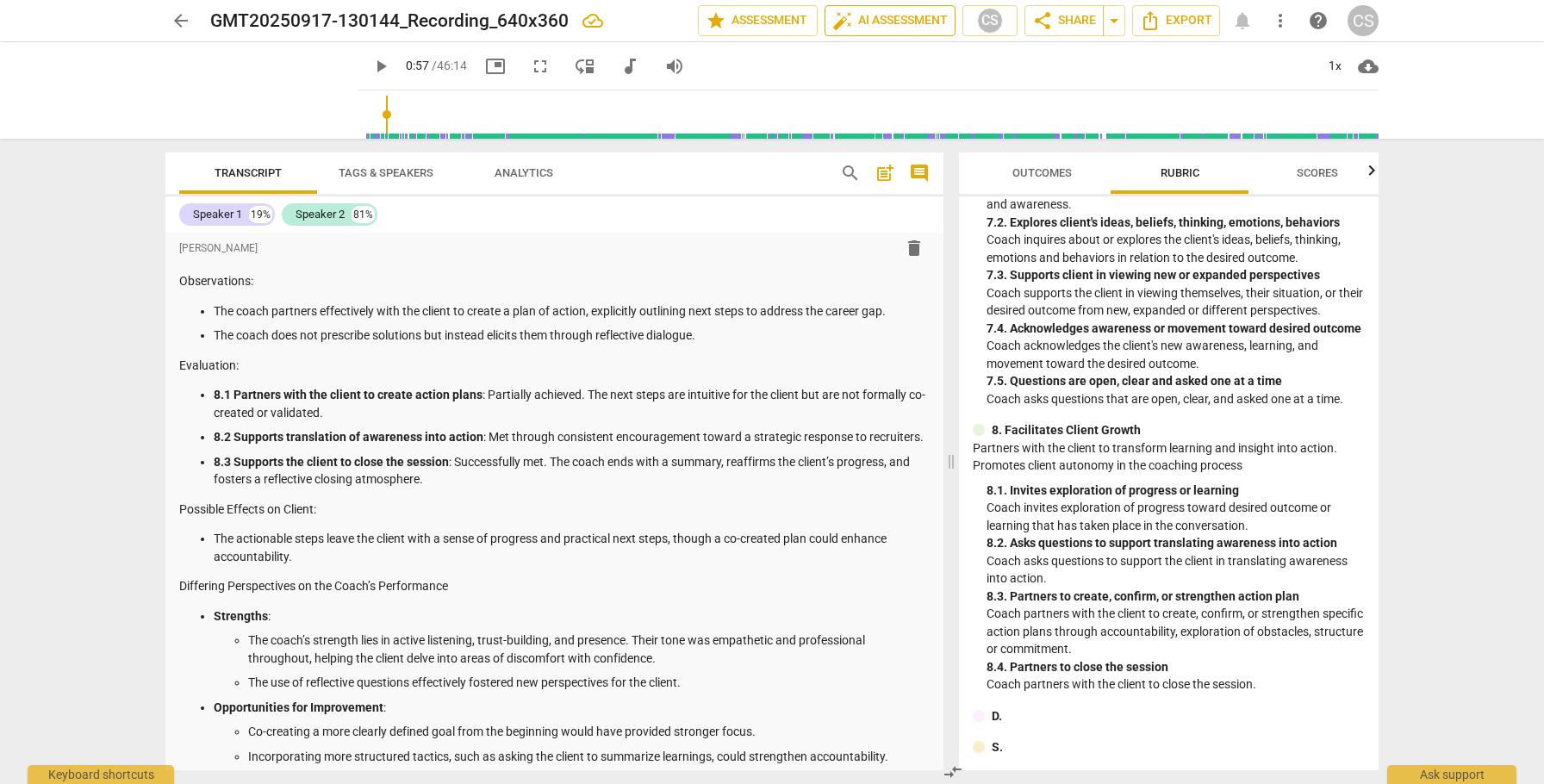
click at [879, 21] on span "auto_fix_high AI Assessment" at bounding box center [890, 21] width 115 height 21
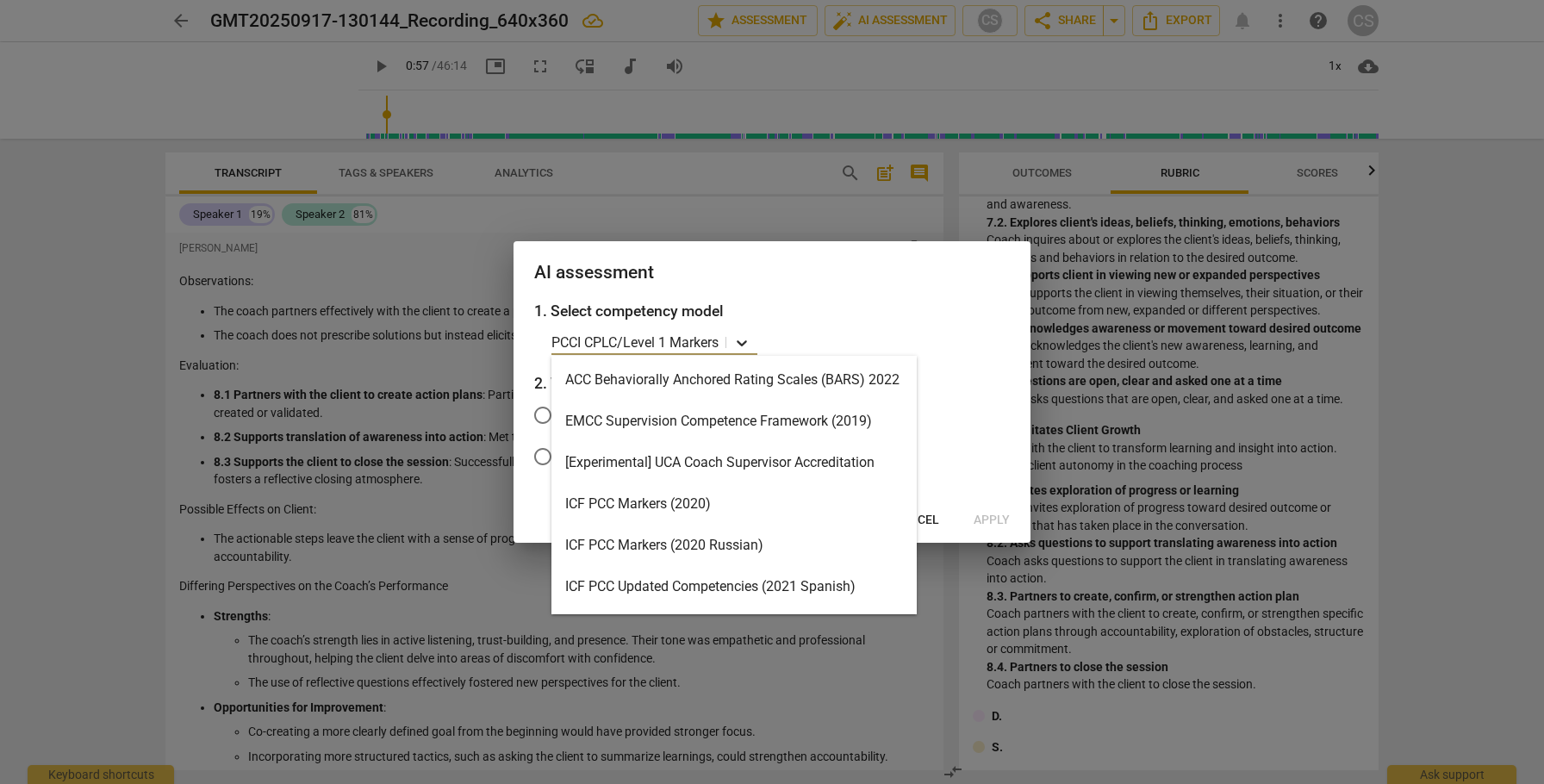
click at [745, 346] on icon at bounding box center [742, 343] width 11 height 6
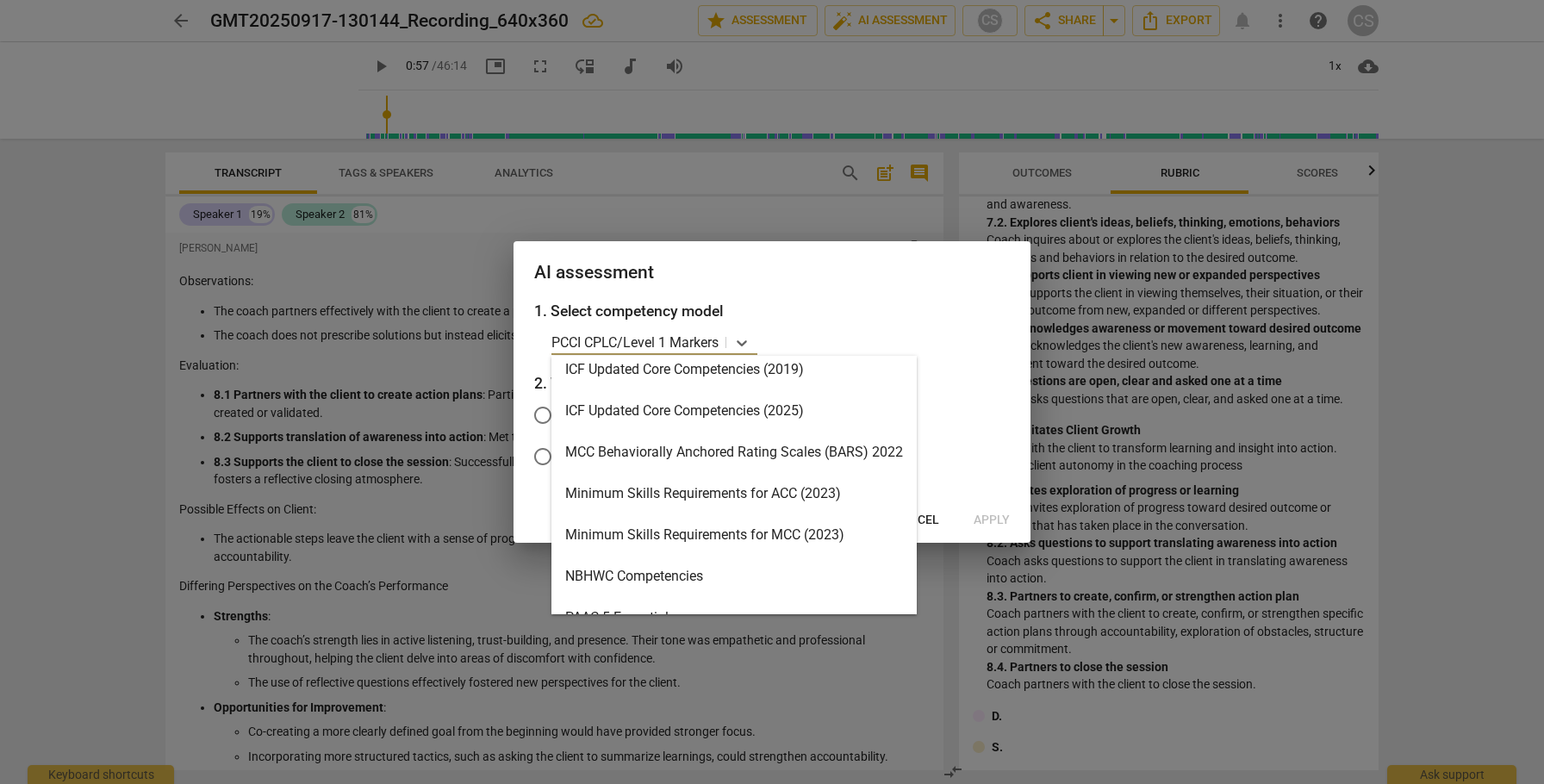
scroll to position [386, 0]
click at [698, 489] on div "Minimum Skills Requirements for ACC (2023)" at bounding box center [734, 490] width 365 height 41
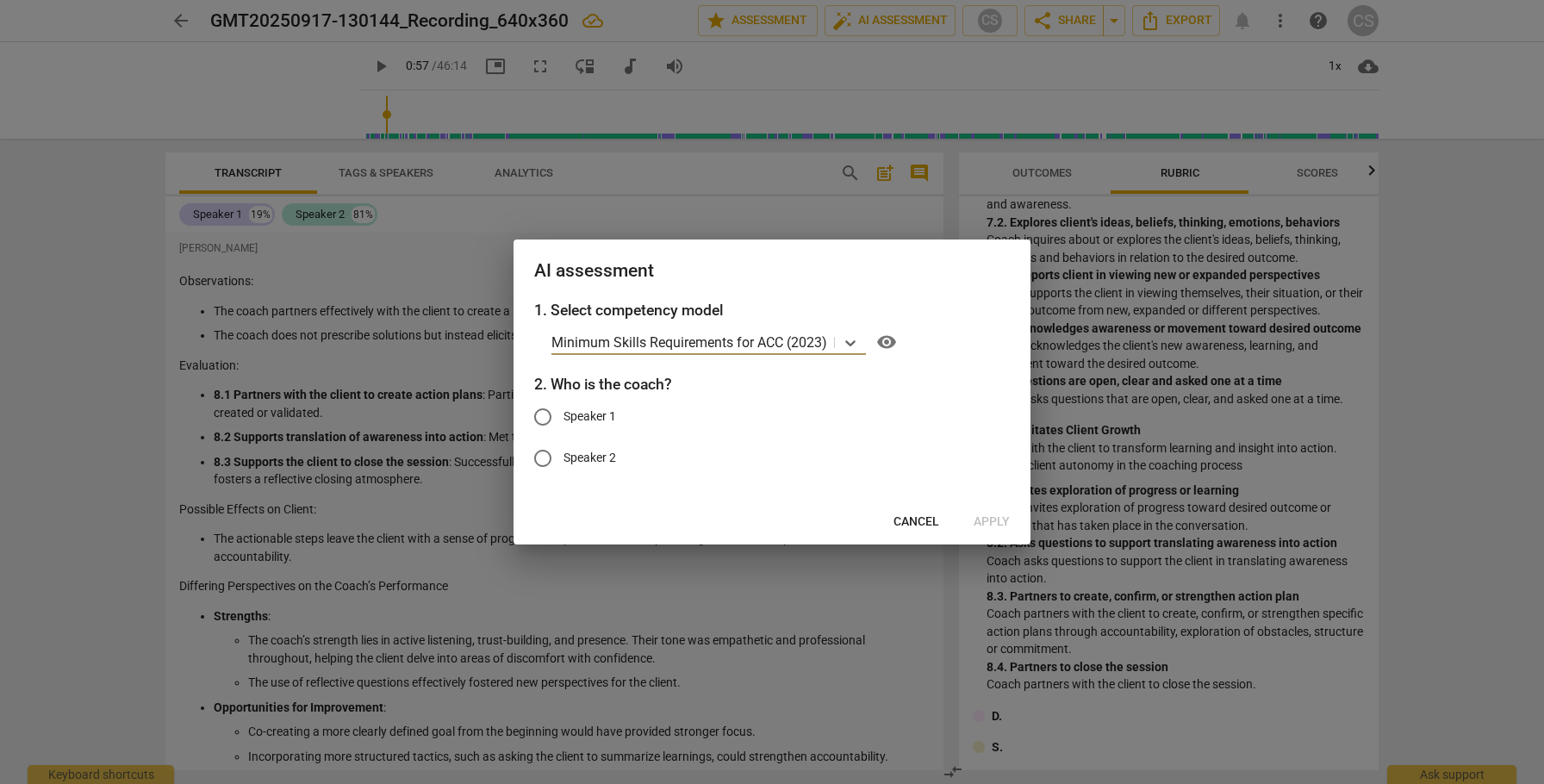
click at [546, 414] on input "Speaker 1" at bounding box center [543, 417] width 41 height 41
radio input "true"
click at [993, 522] on span "Apply" at bounding box center [992, 523] width 37 height 17
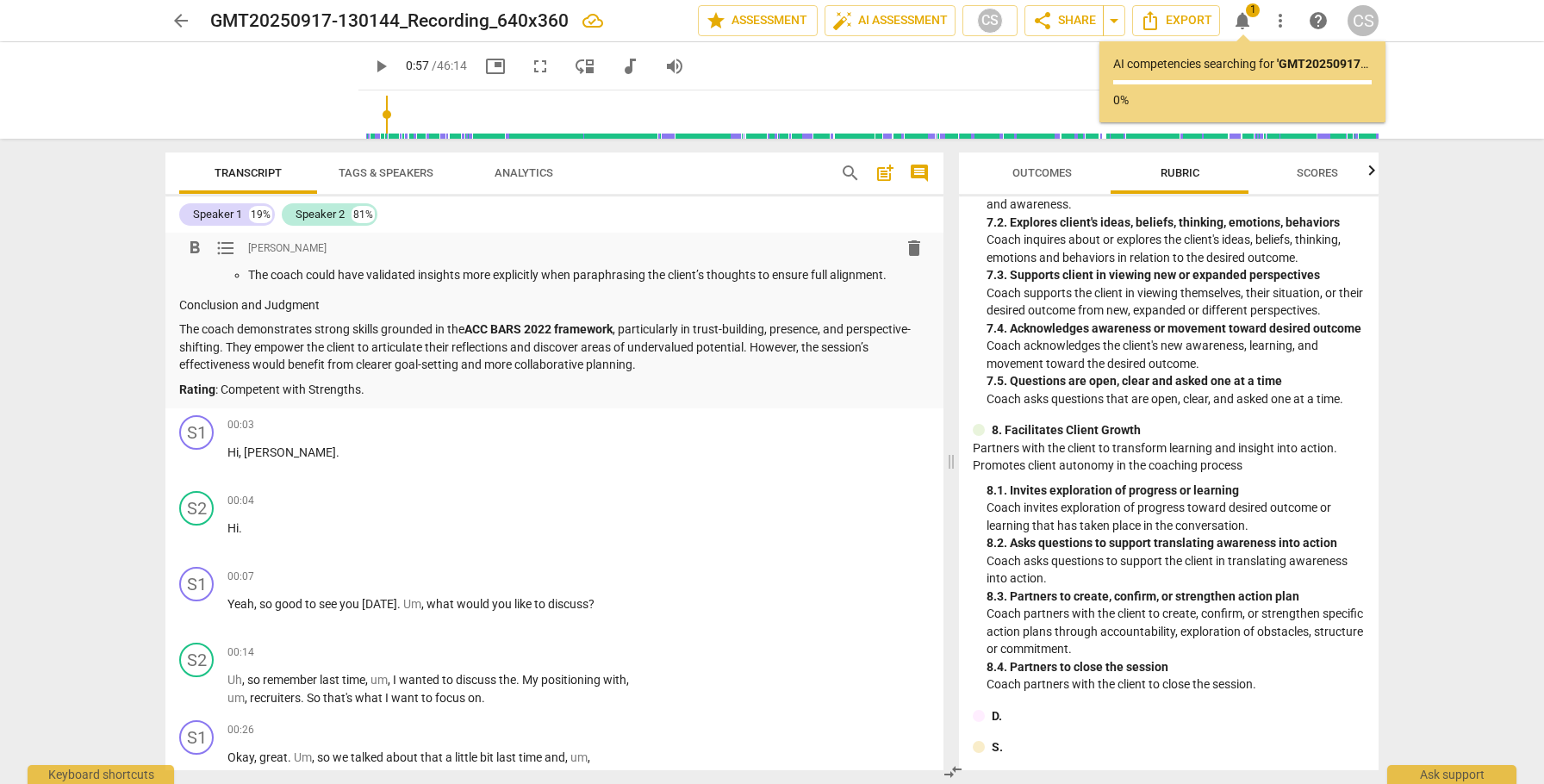
scroll to position [3572, 0]
click at [185, 19] on span "arrow_back" at bounding box center [182, 21] width 21 height 21
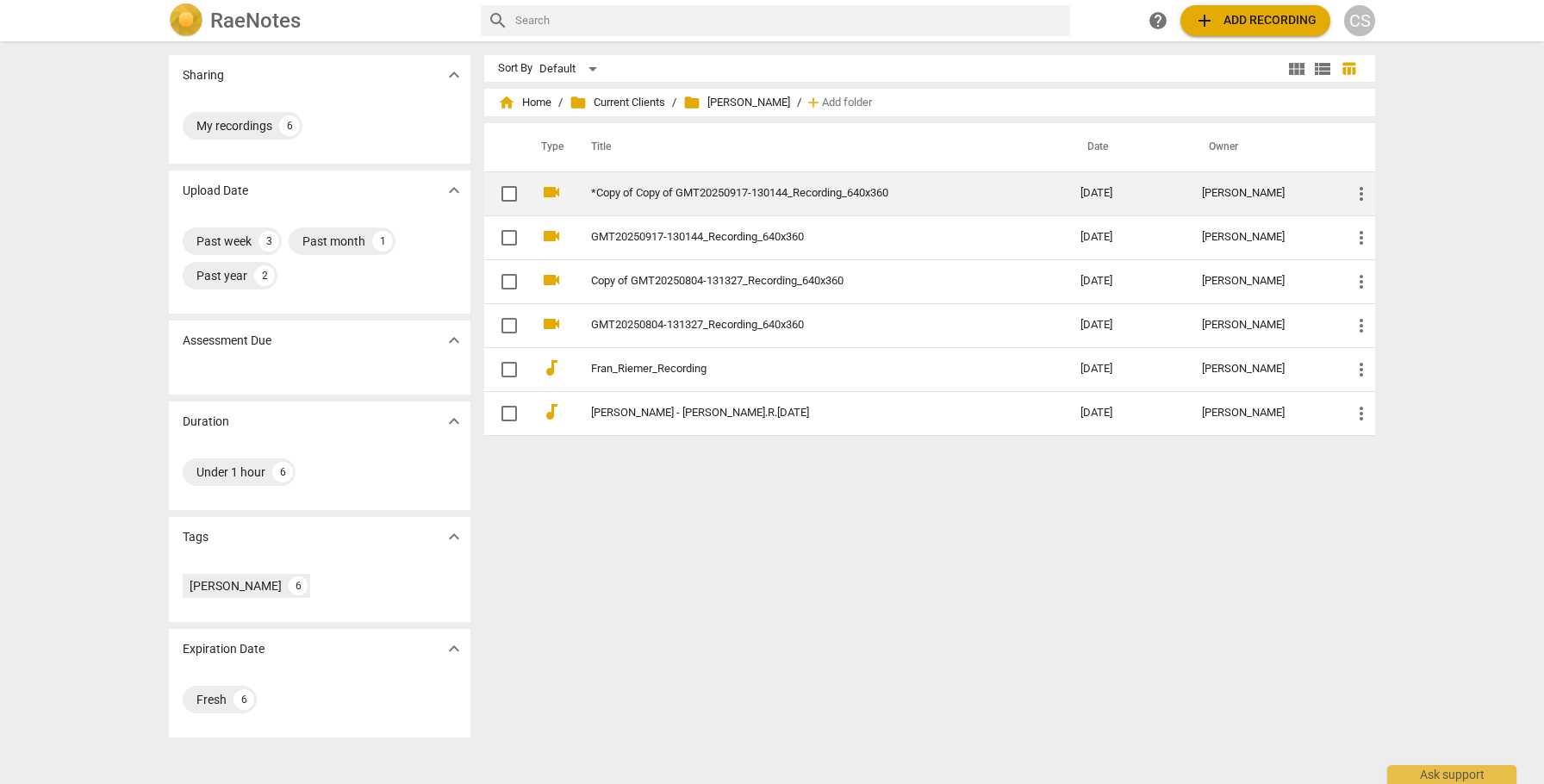
click at [855, 194] on link "*Copy of Copy of GMT20250917-130144_Recording_640x360" at bounding box center [804, 193] width 428 height 12
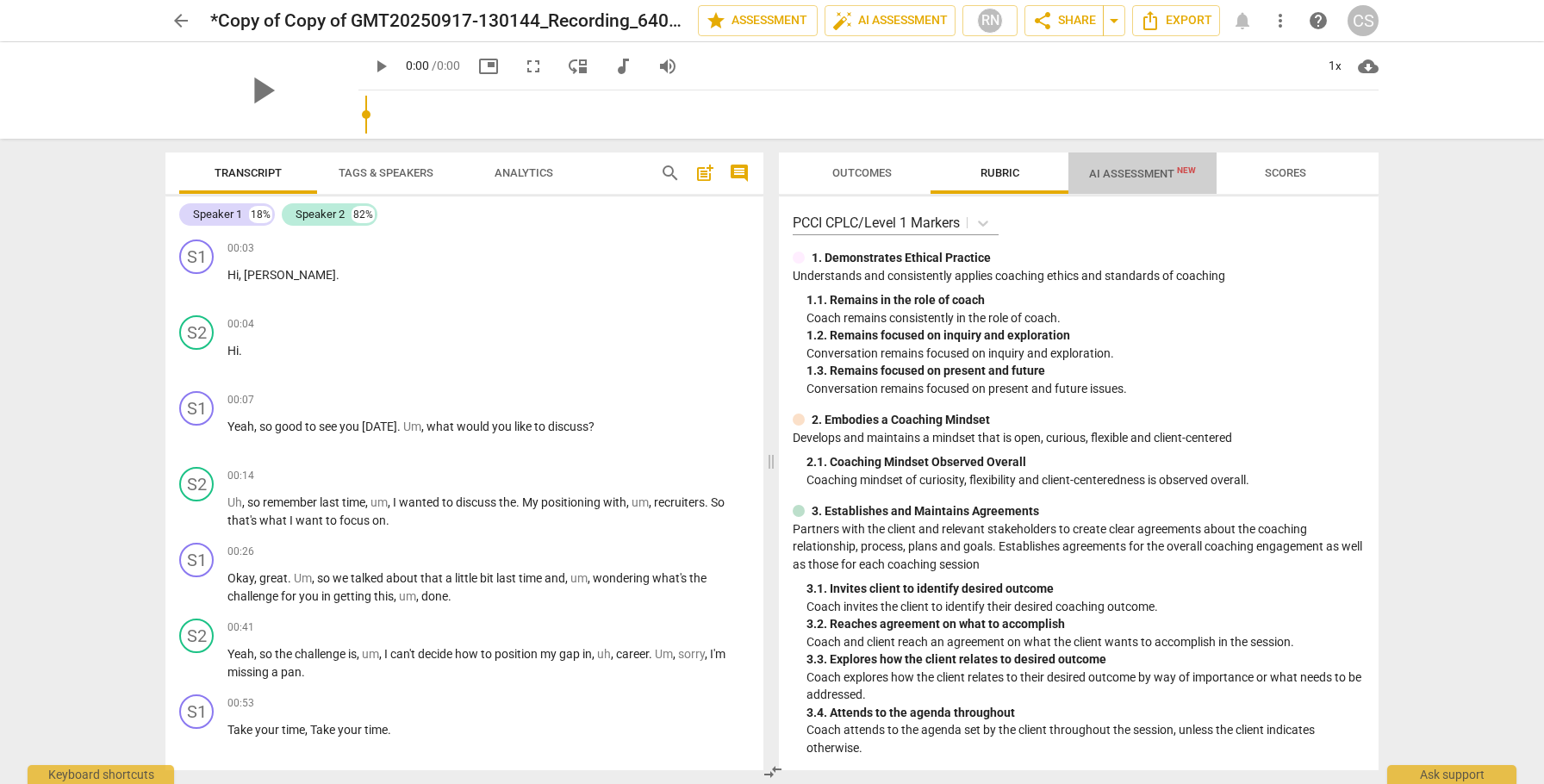
click at [1117, 172] on span "AI Assessment New" at bounding box center [1142, 173] width 107 height 12
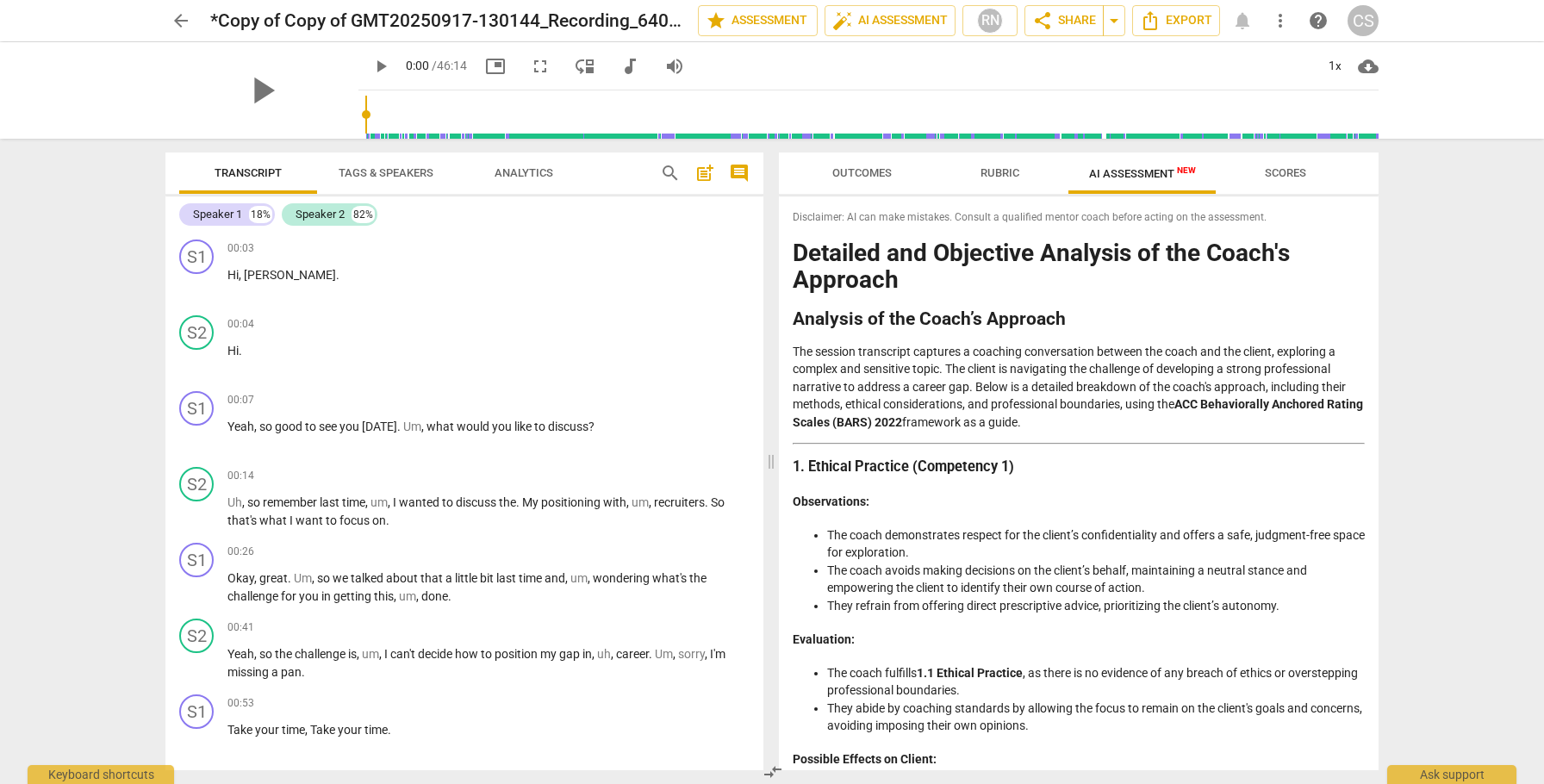
click at [182, 21] on span "arrow_back" at bounding box center [182, 21] width 21 height 21
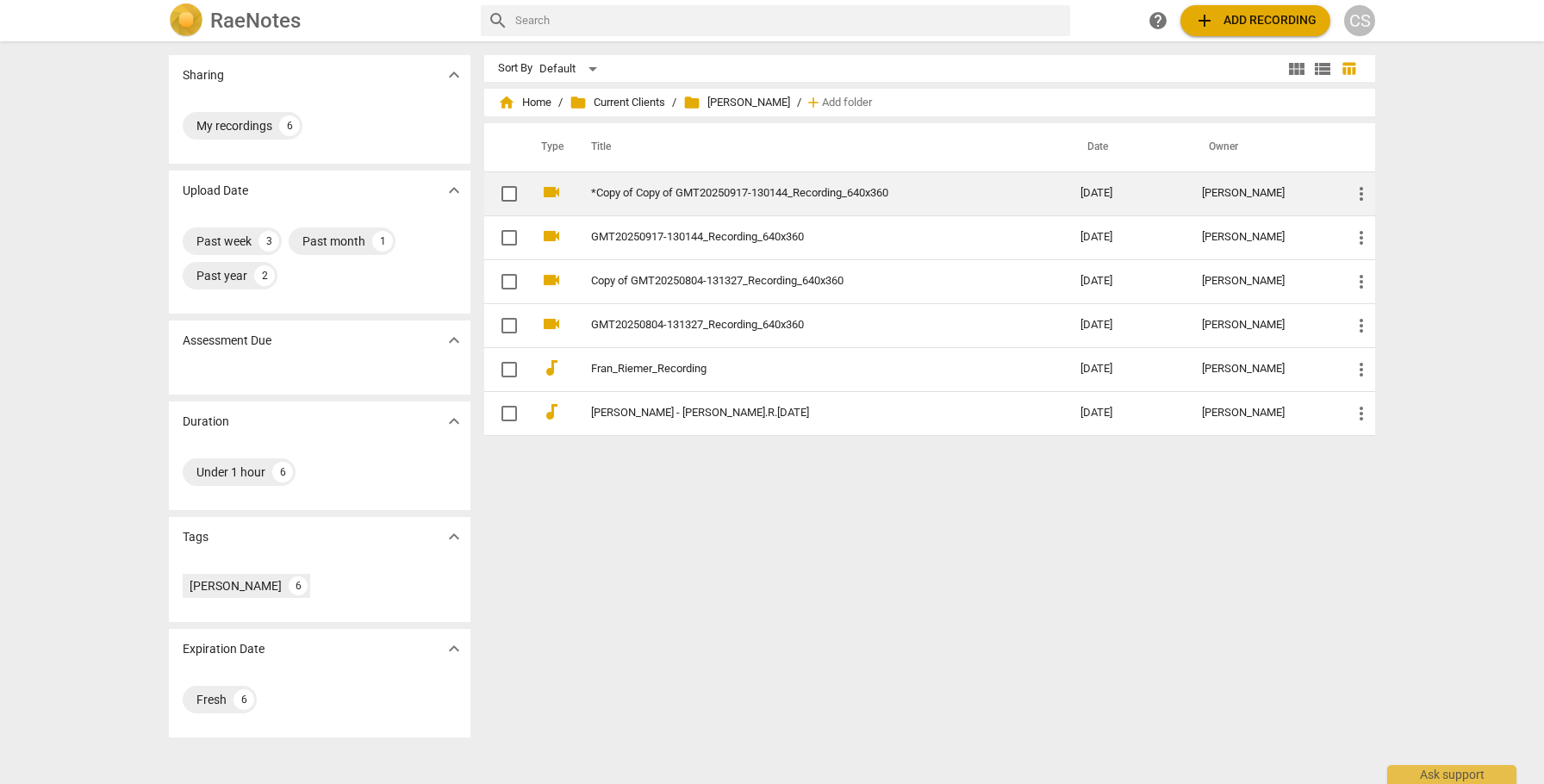
click at [1356, 191] on span "more_vert" at bounding box center [1361, 194] width 21 height 21
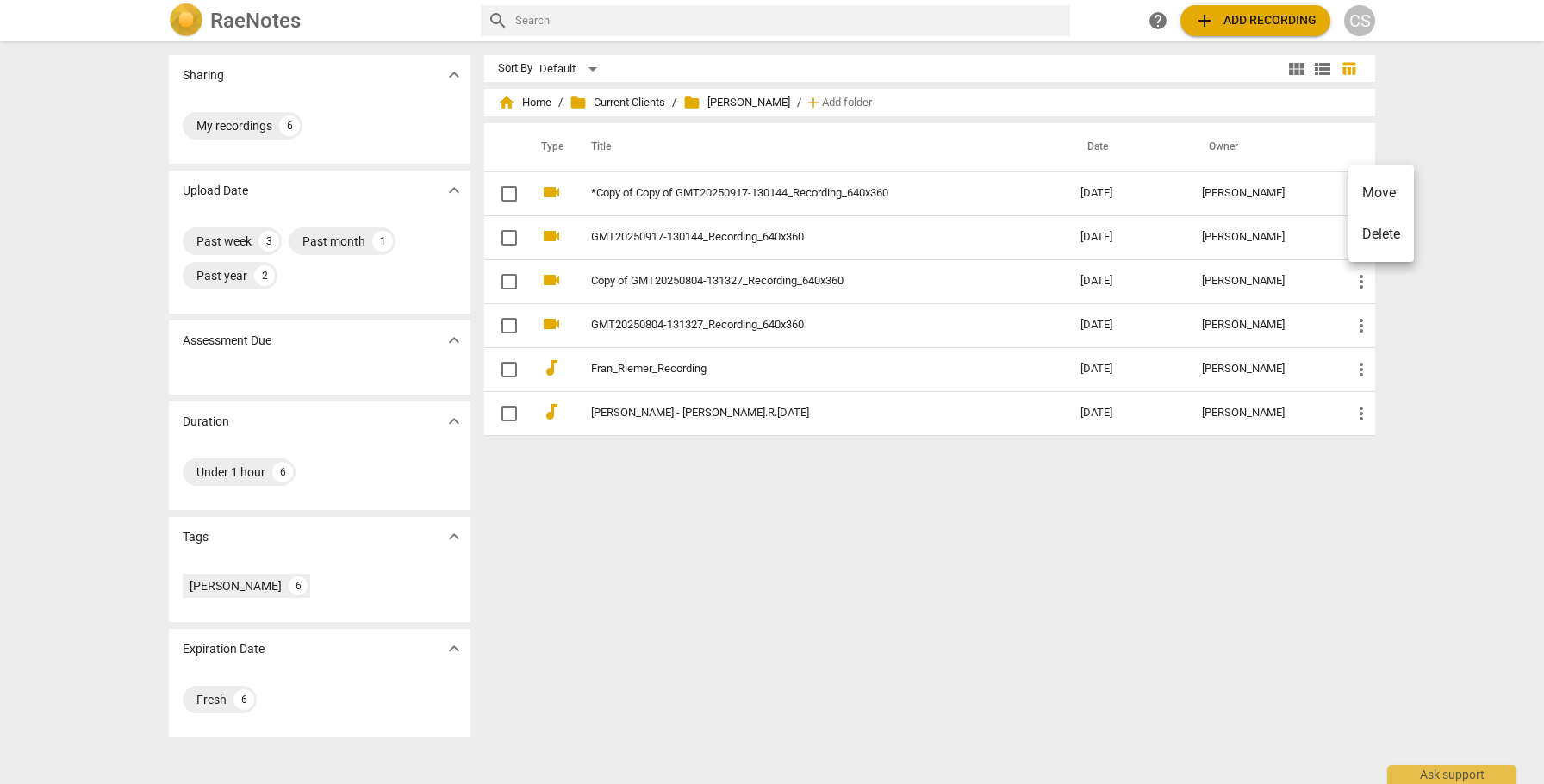
click at [915, 193] on div at bounding box center [772, 392] width 1544 height 784
click at [915, 193] on link "*Copy of Copy of GMT20250917-130144_Recording_640x360" at bounding box center [804, 193] width 428 height 12
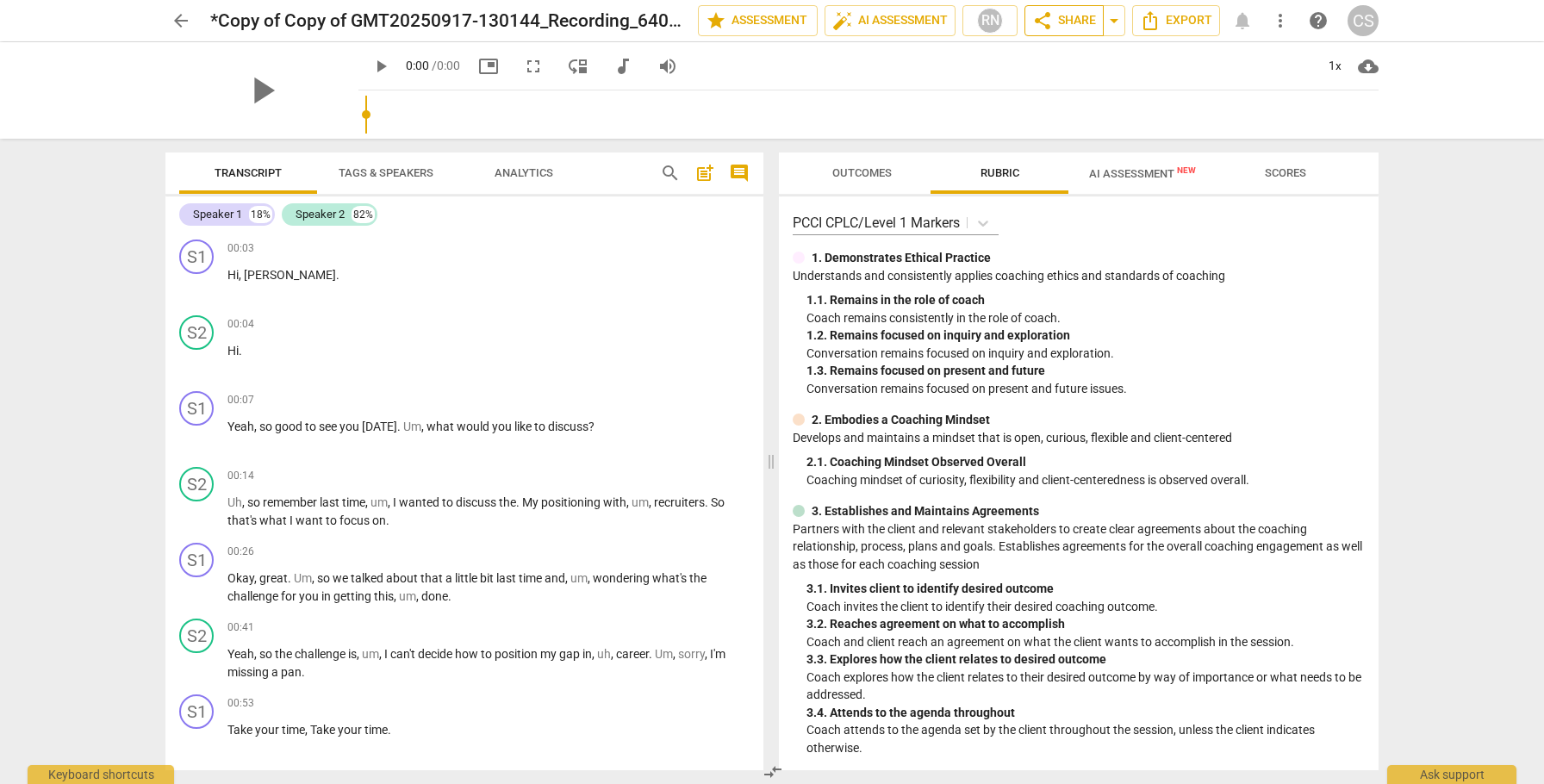
click at [1066, 19] on span "share Share" at bounding box center [1064, 21] width 63 height 21
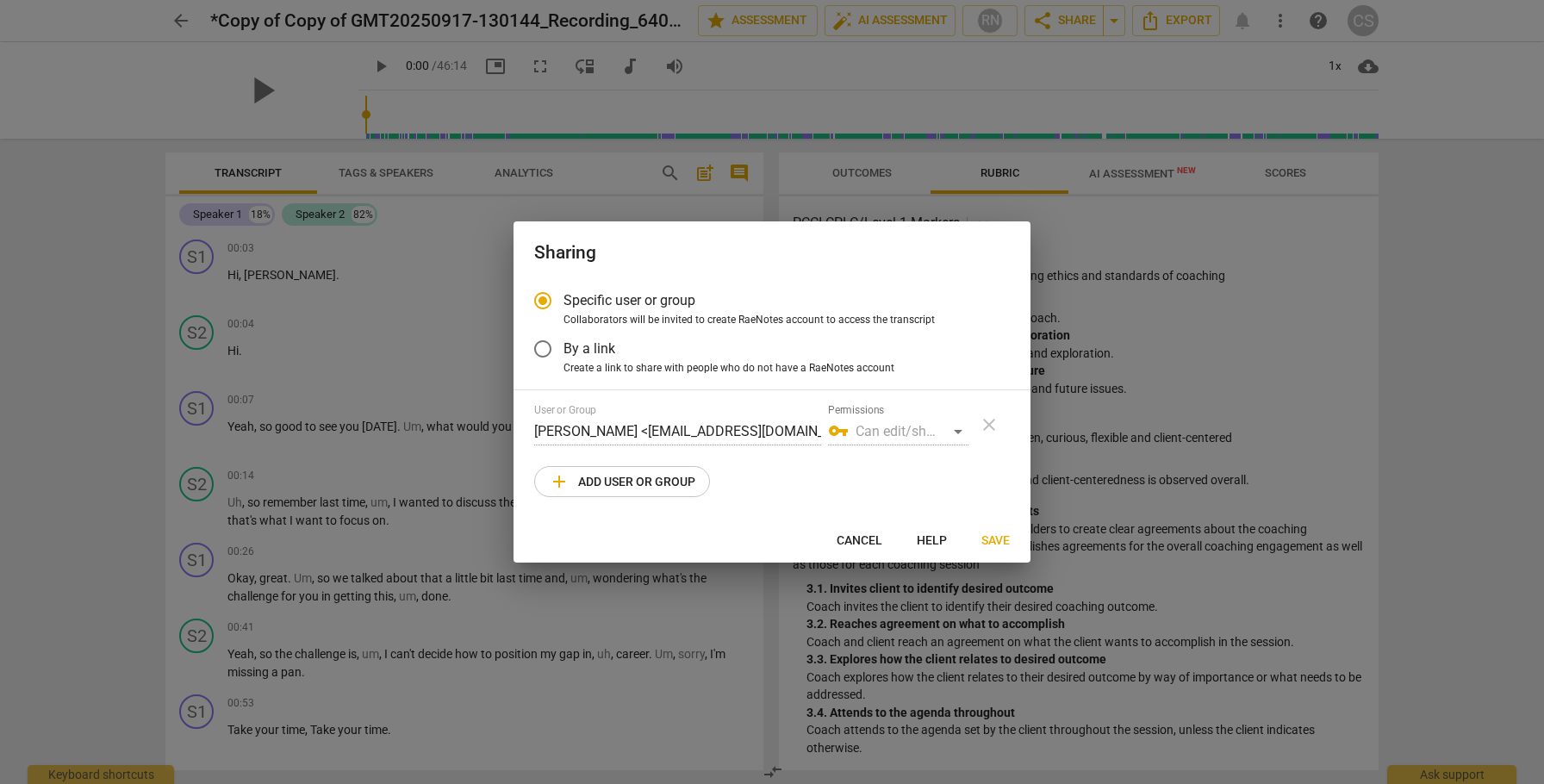
click at [607, 479] on span "add Add user or group" at bounding box center [622, 482] width 146 height 21
radio input "false"
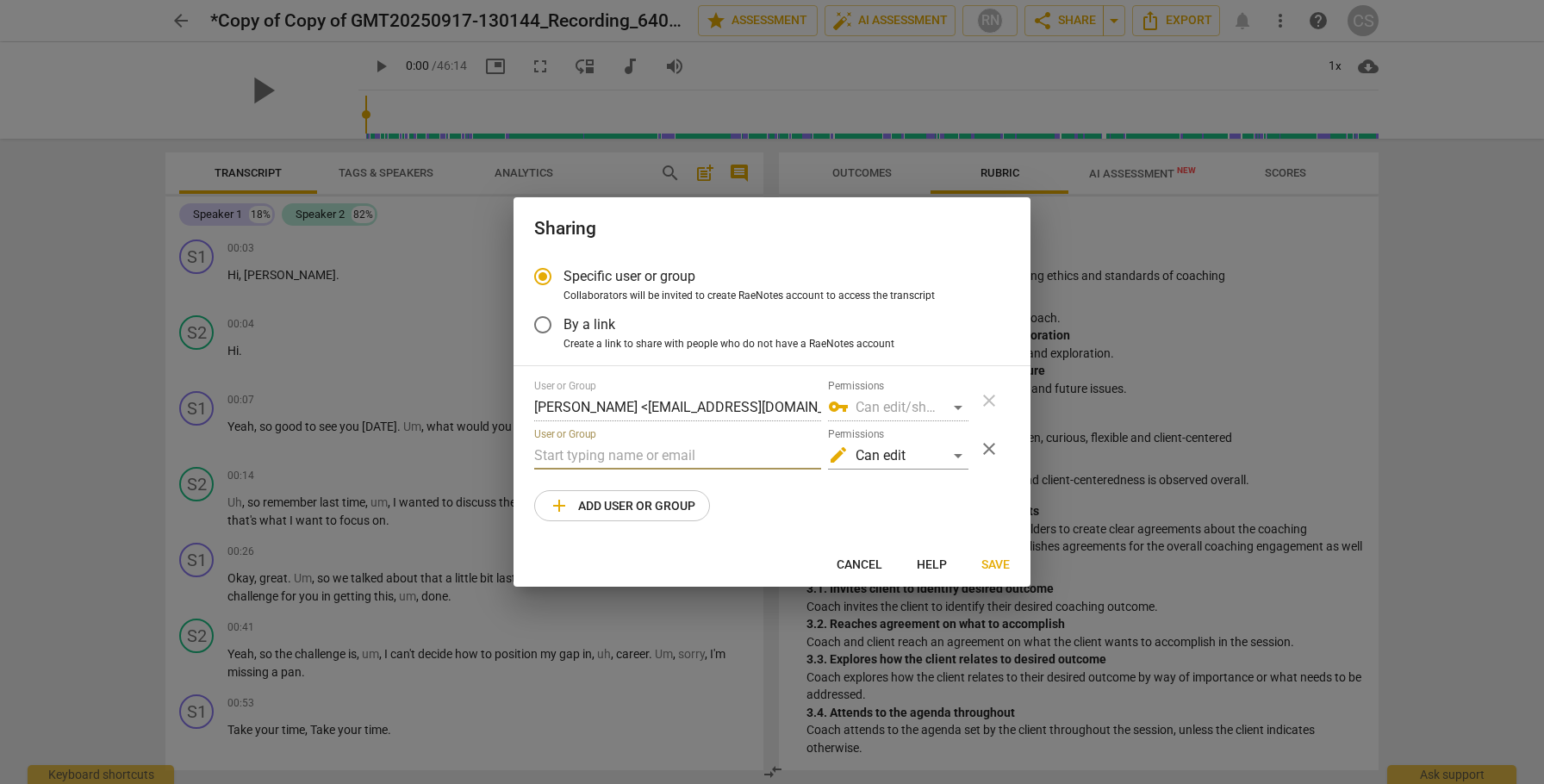
click at [632, 454] on input "text" at bounding box center [677, 455] width 287 height 28
paste input "[EMAIL_ADDRESS][DOMAIN_NAME]"
type input "[EMAIL_ADDRESS][DOMAIN_NAME]"
click at [862, 567] on span "Cancel" at bounding box center [860, 565] width 46 height 17
radio input "false"
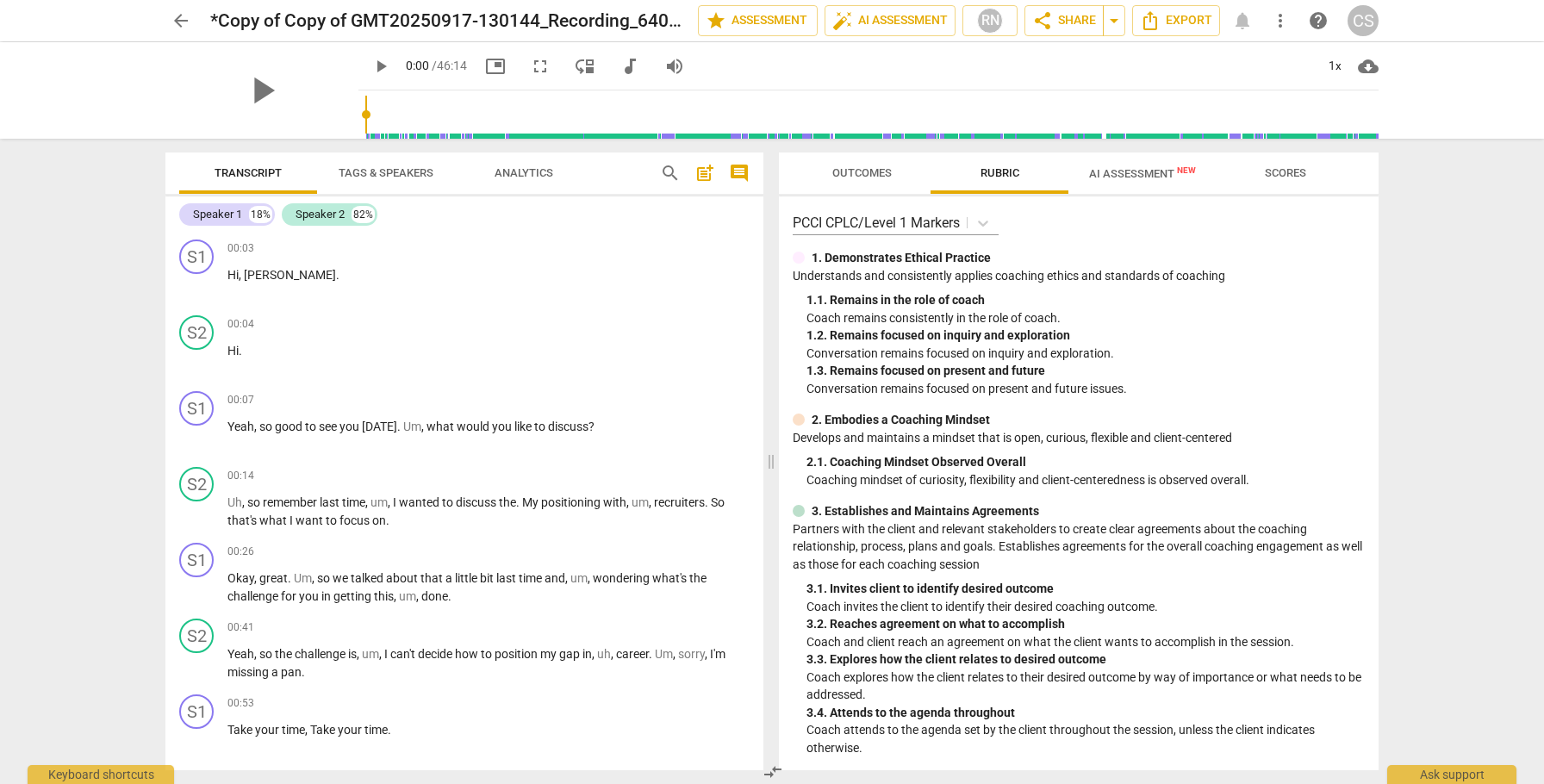
click at [180, 20] on span "arrow_back" at bounding box center [182, 21] width 21 height 21
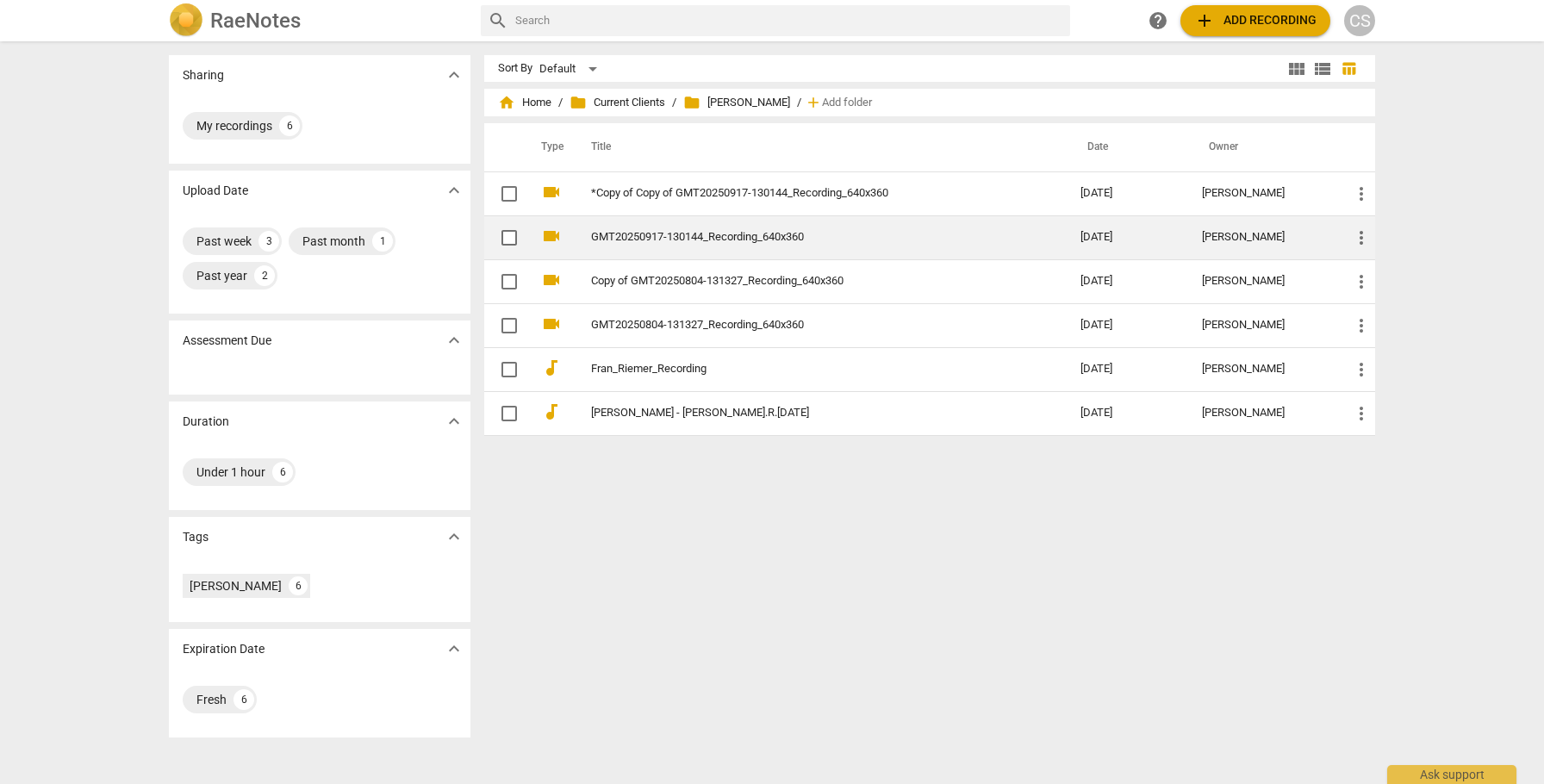
click at [714, 240] on link "GMT20250917-130144_Recording_640x360" at bounding box center [804, 236] width 428 height 12
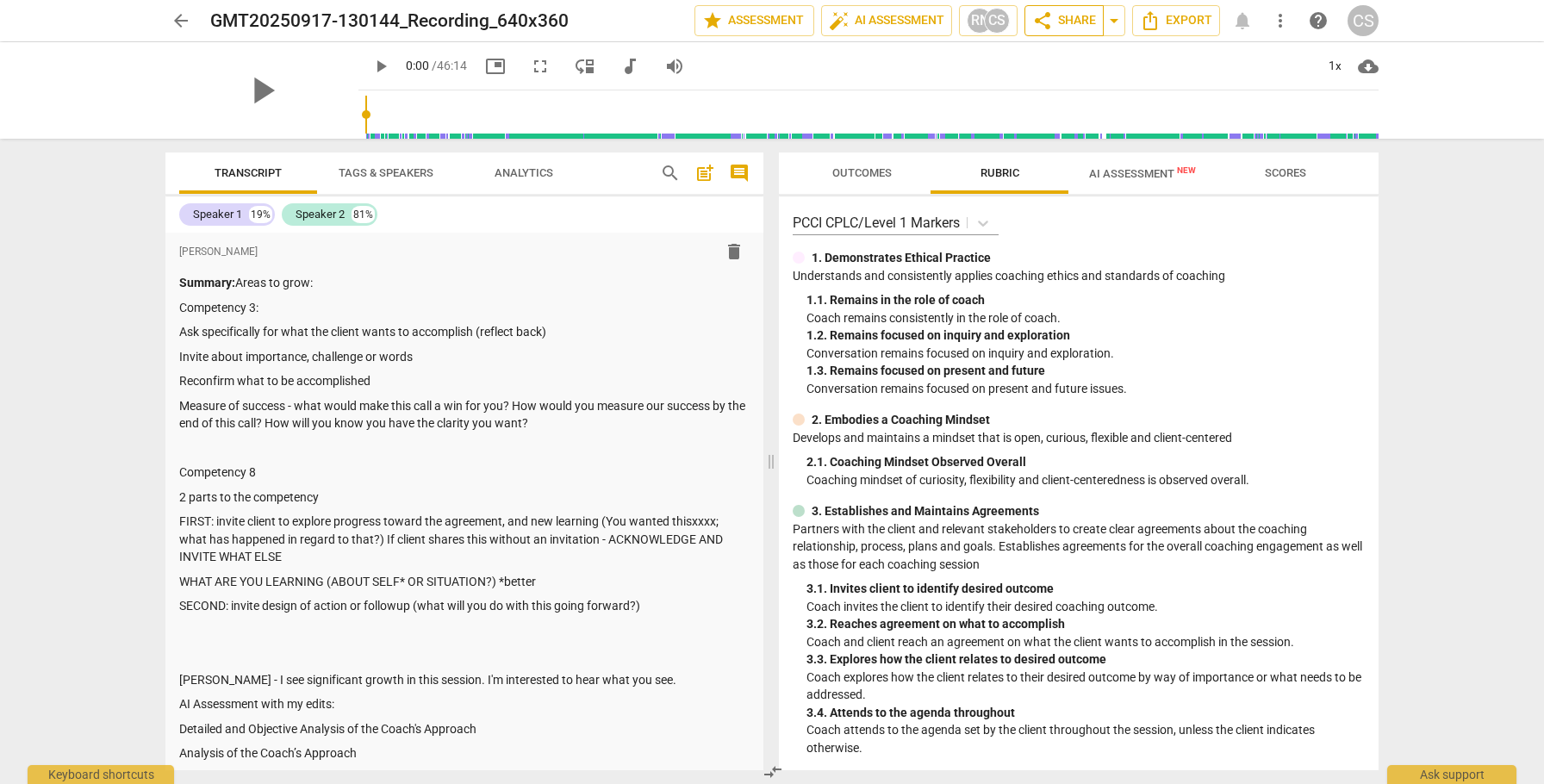
click at [1051, 22] on span "share" at bounding box center [1042, 21] width 21 height 21
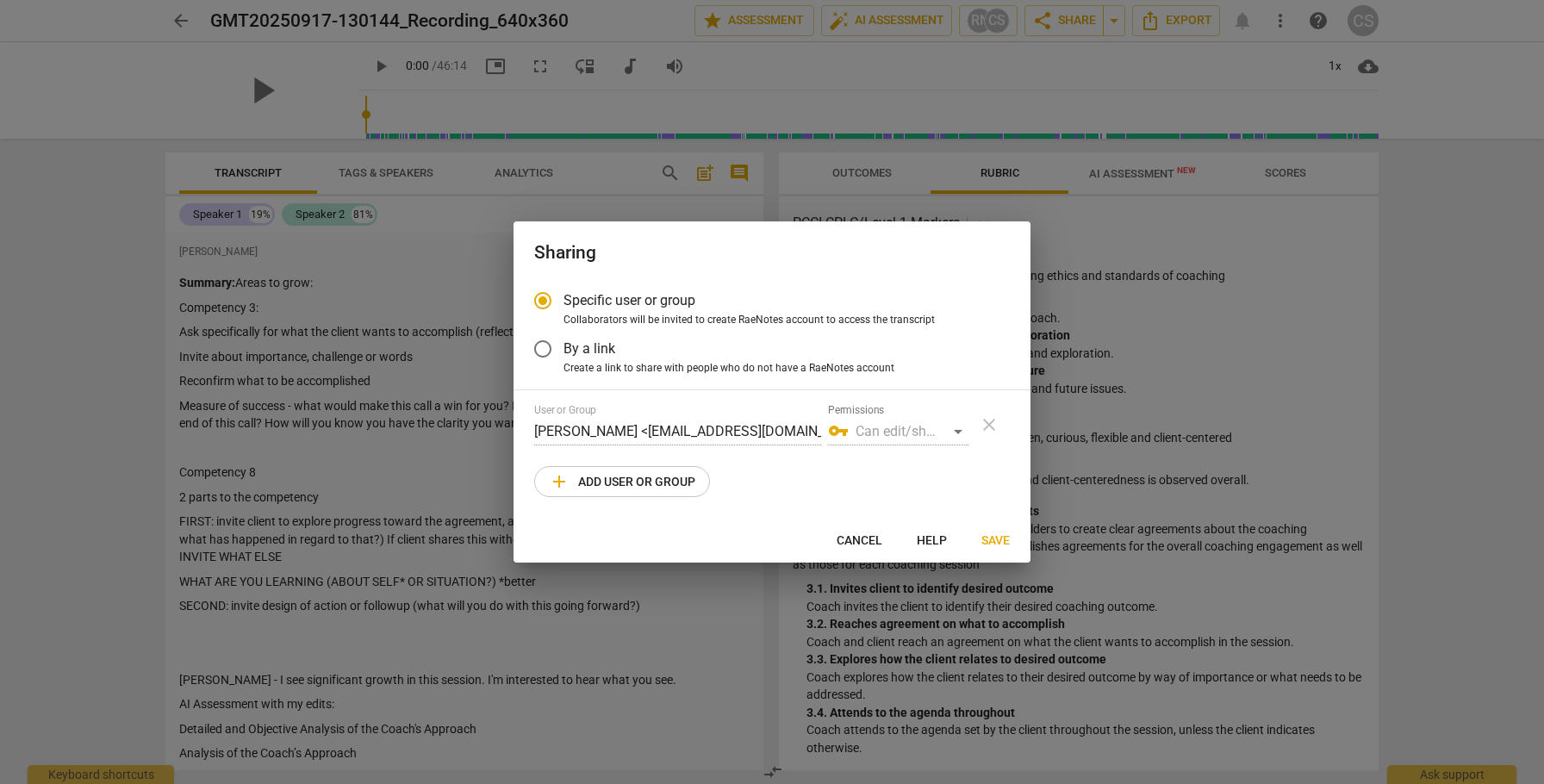
click at [666, 483] on span "add Add user or group" at bounding box center [622, 482] width 146 height 21
radio input "false"
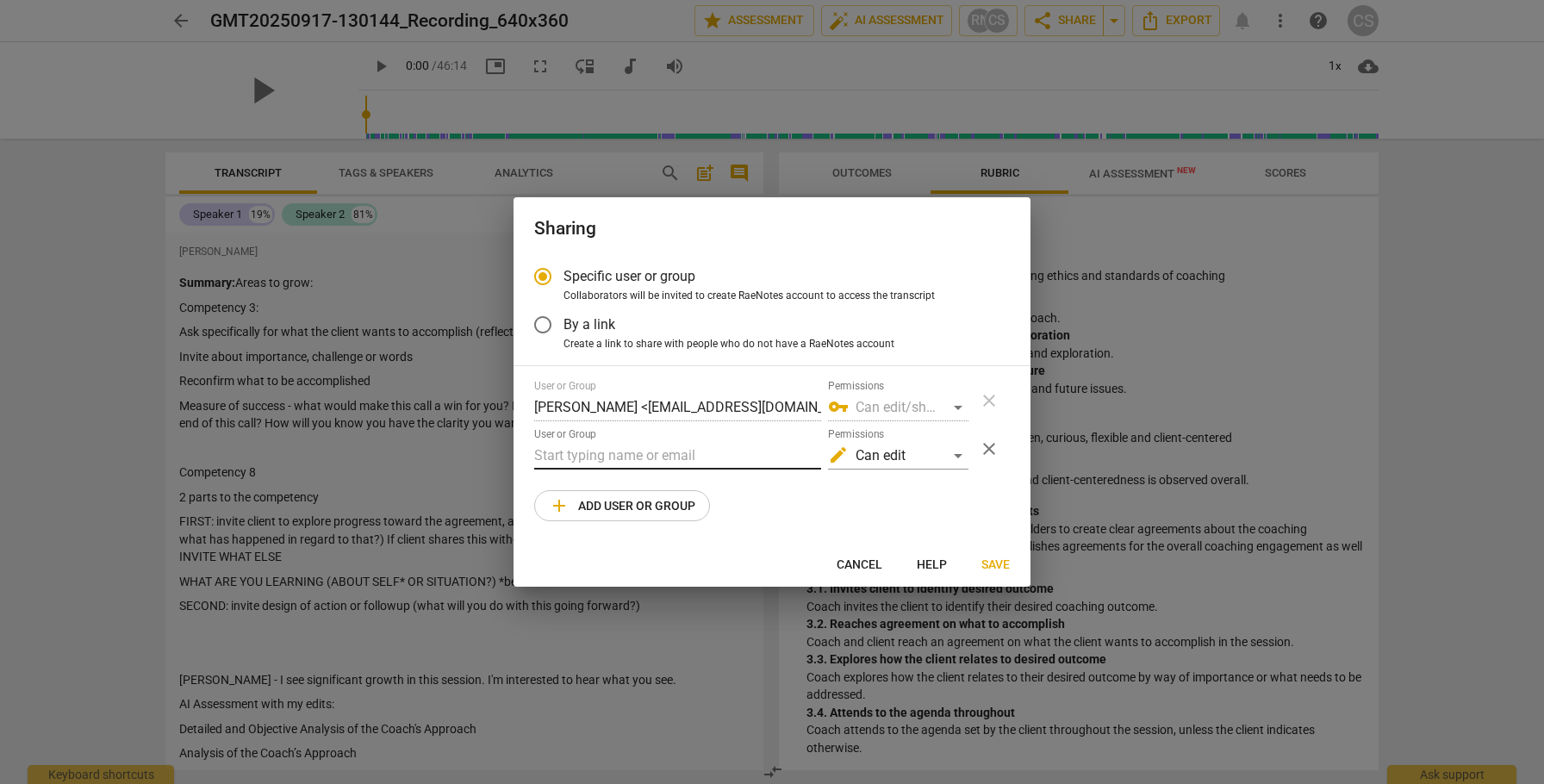
click at [648, 455] on input "text" at bounding box center [677, 455] width 287 height 28
paste input "[EMAIL_ADDRESS][DOMAIN_NAME]"
type input "[EMAIL_ADDRESS][DOMAIN_NAME]"
click at [993, 564] on span "Save" at bounding box center [996, 565] width 29 height 17
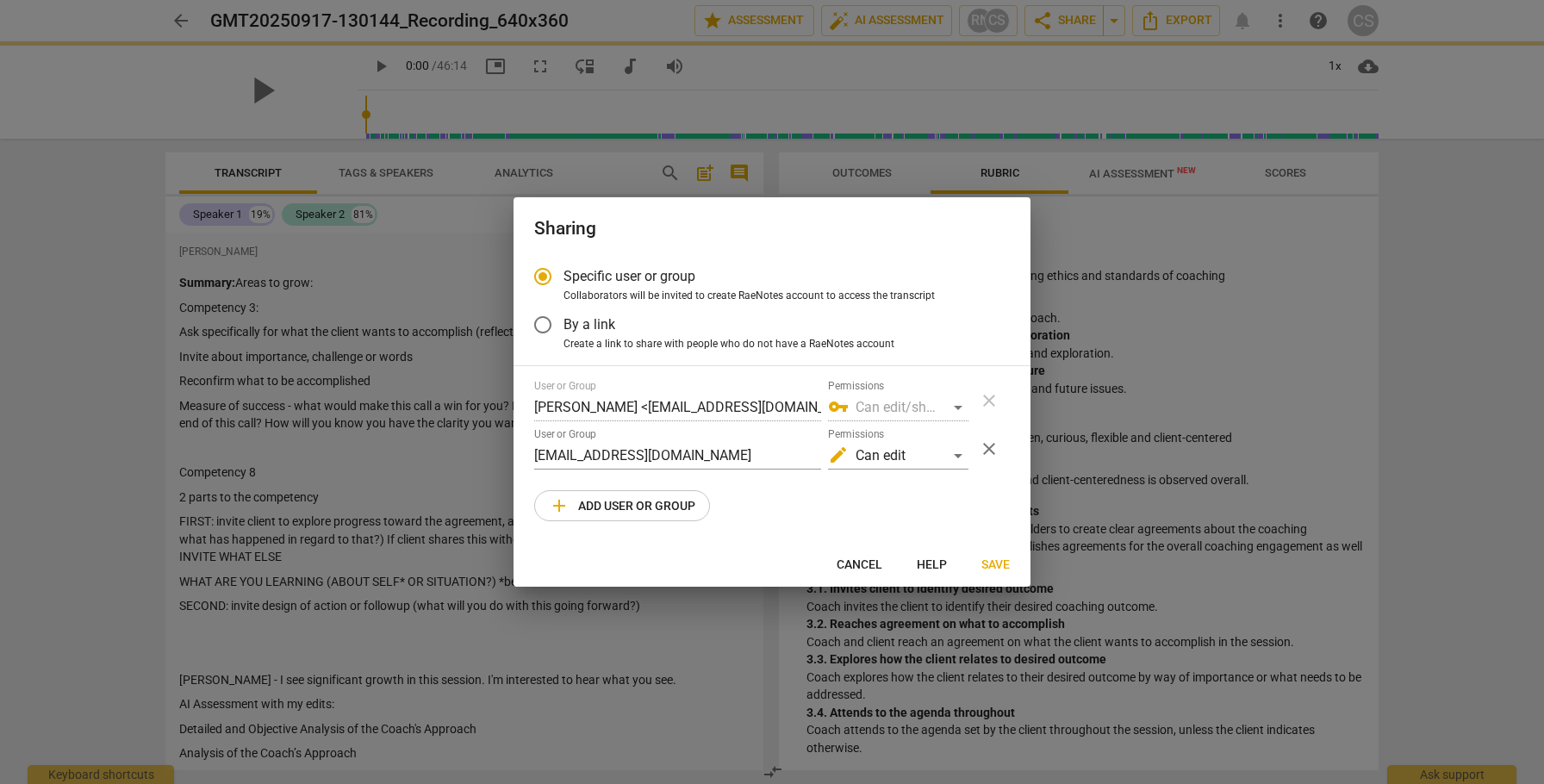
radio input "false"
type input "[PERSON_NAME] <[EMAIL_ADDRESS][DOMAIN_NAME]>"
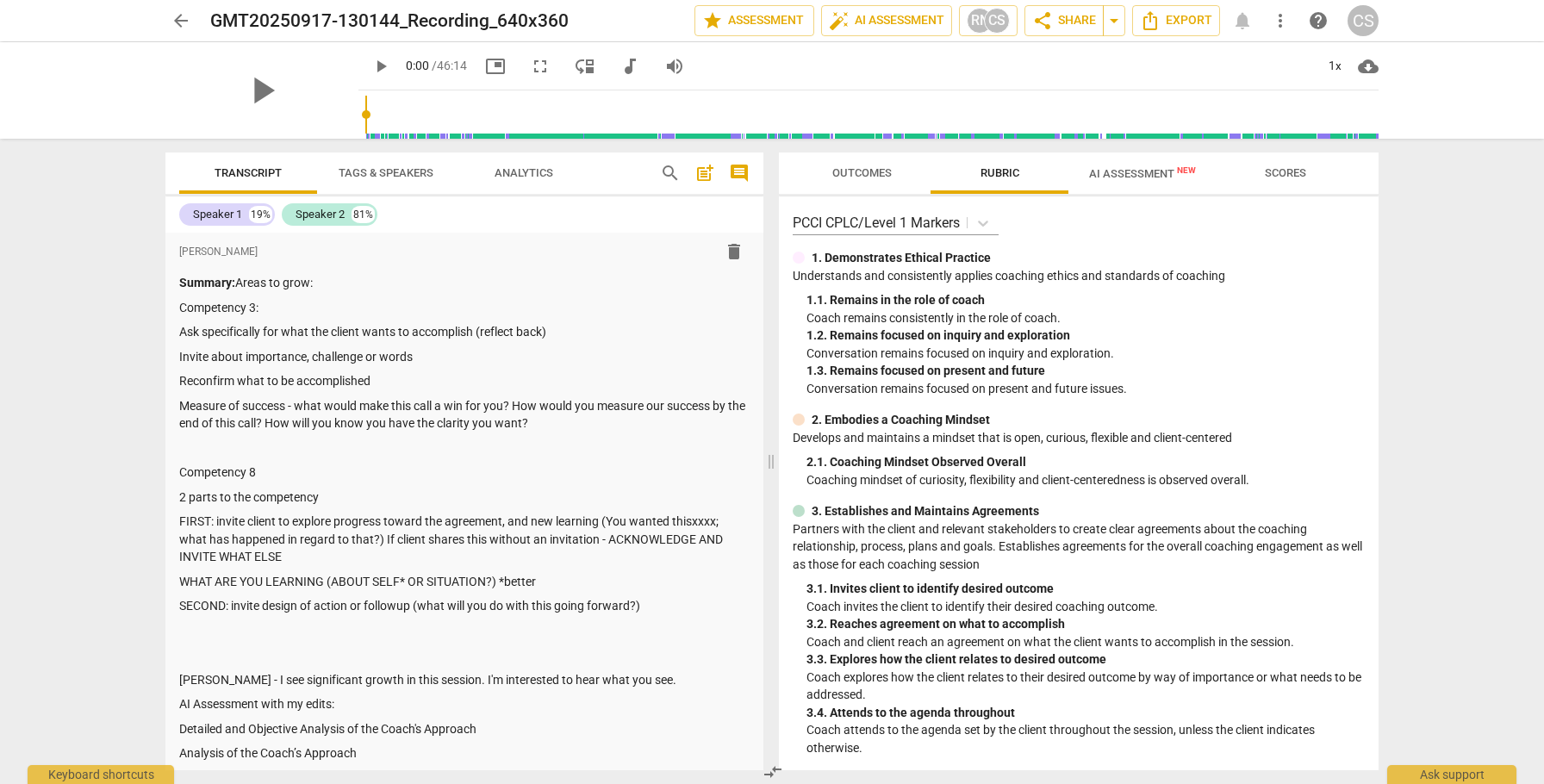
click at [177, 18] on span "arrow_back" at bounding box center [182, 21] width 21 height 21
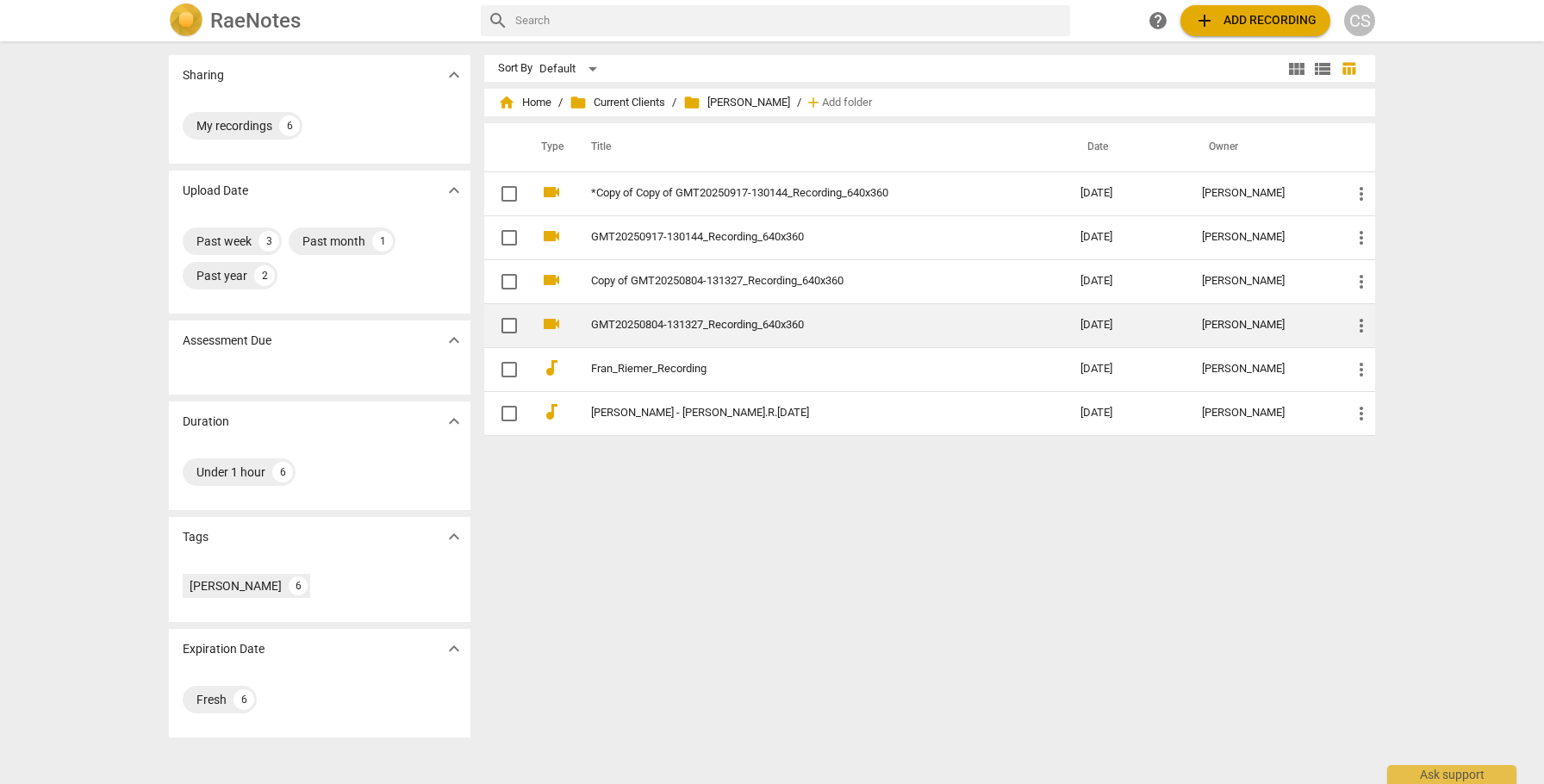
click at [731, 329] on link "GMT20250804-131327_Recording_640x360" at bounding box center [804, 325] width 428 height 12
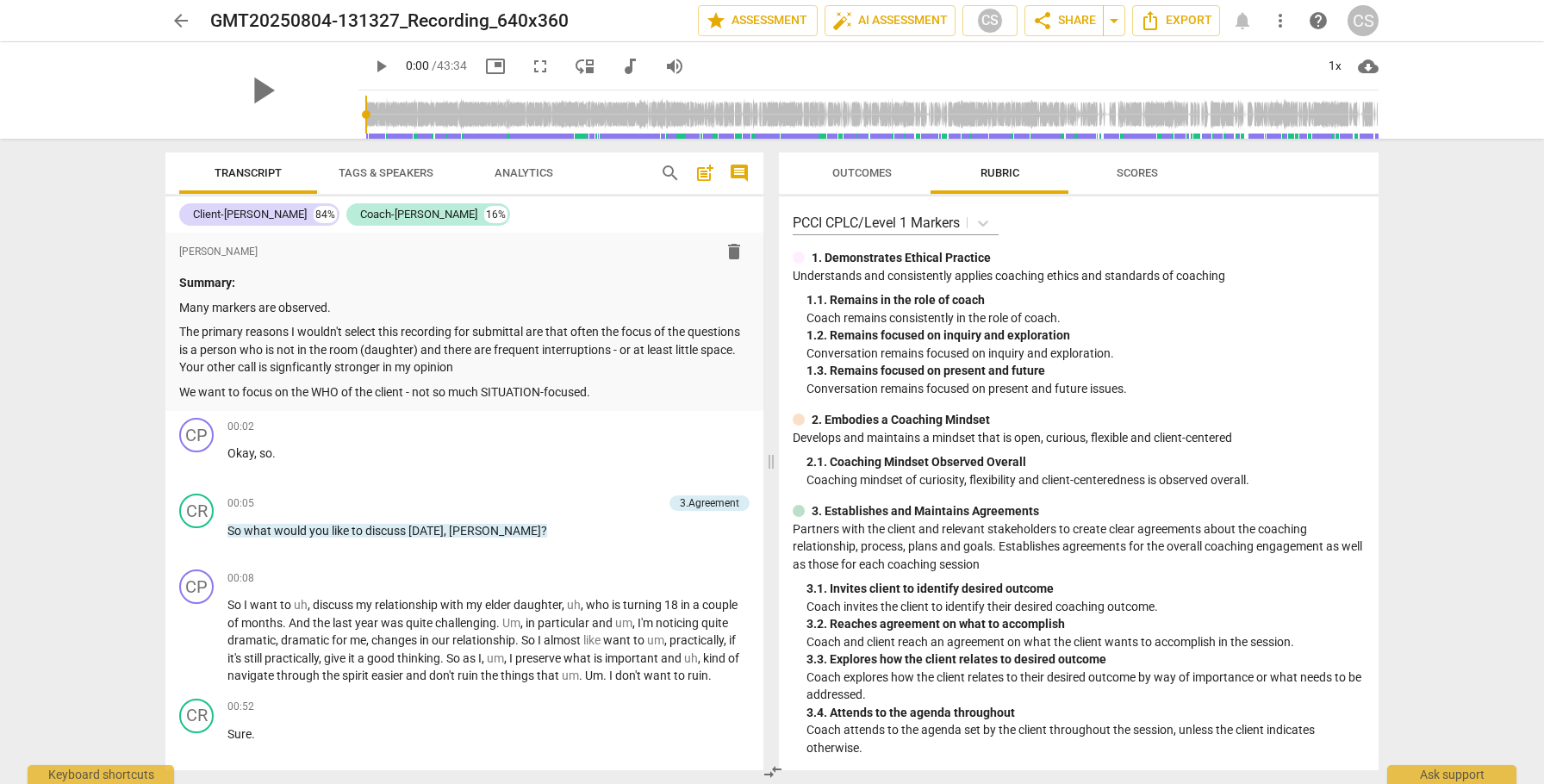
click at [182, 21] on span "arrow_back" at bounding box center [182, 21] width 21 height 21
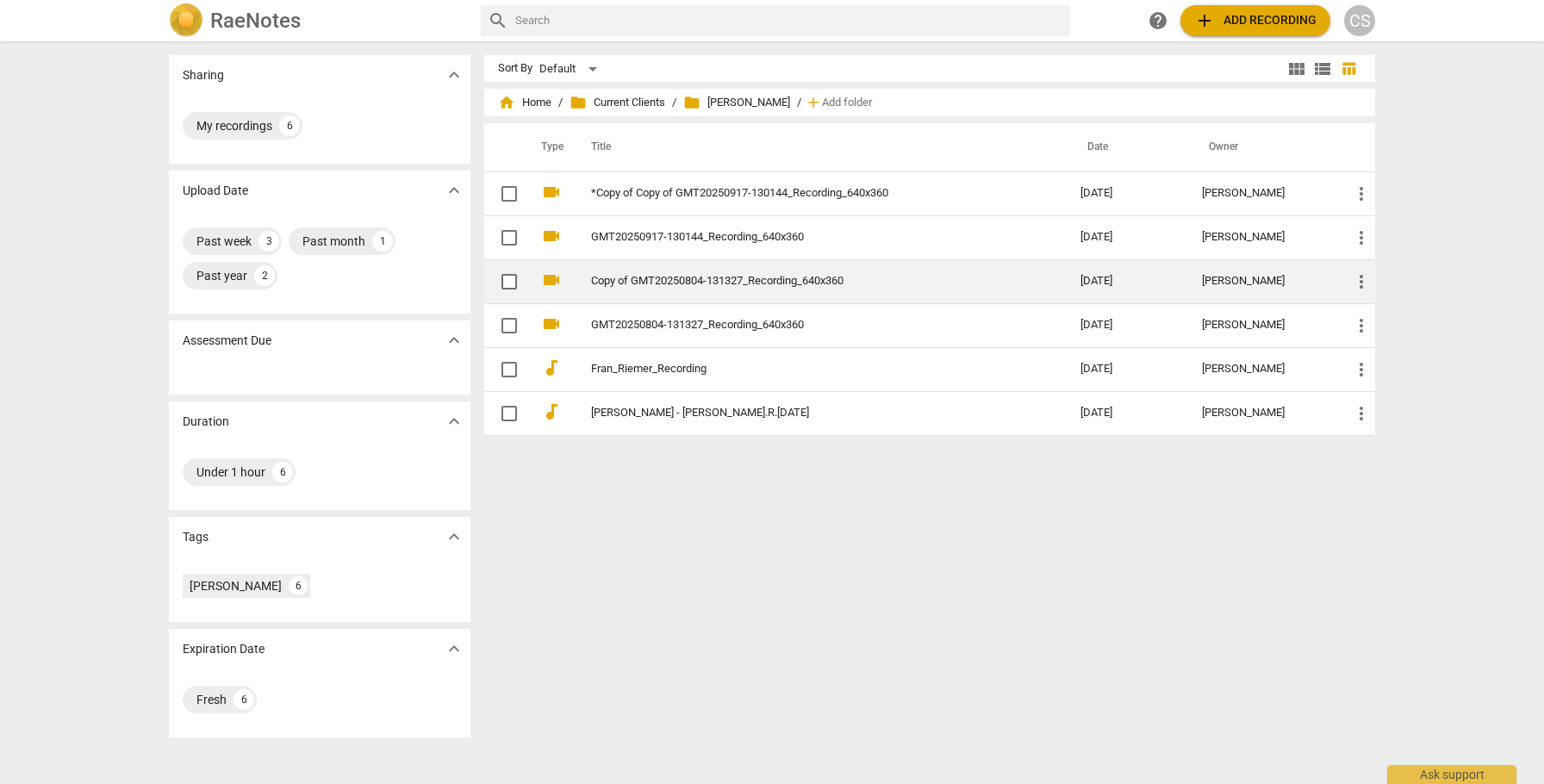
click at [713, 286] on link "Copy of GMT20250804-131327_Recording_640x360" at bounding box center [804, 281] width 428 height 12
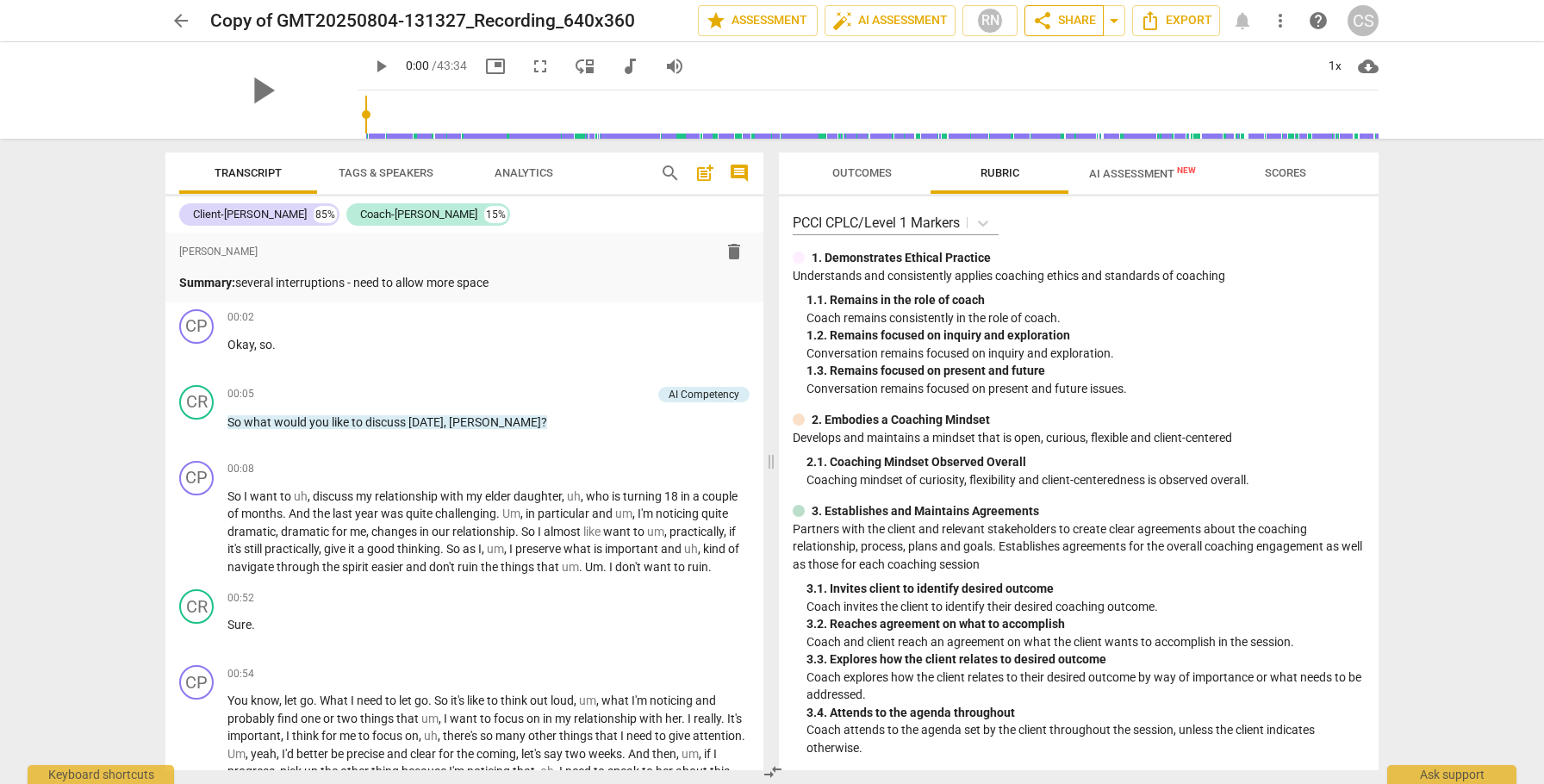
click at [1057, 18] on span "share Share" at bounding box center [1064, 21] width 63 height 21
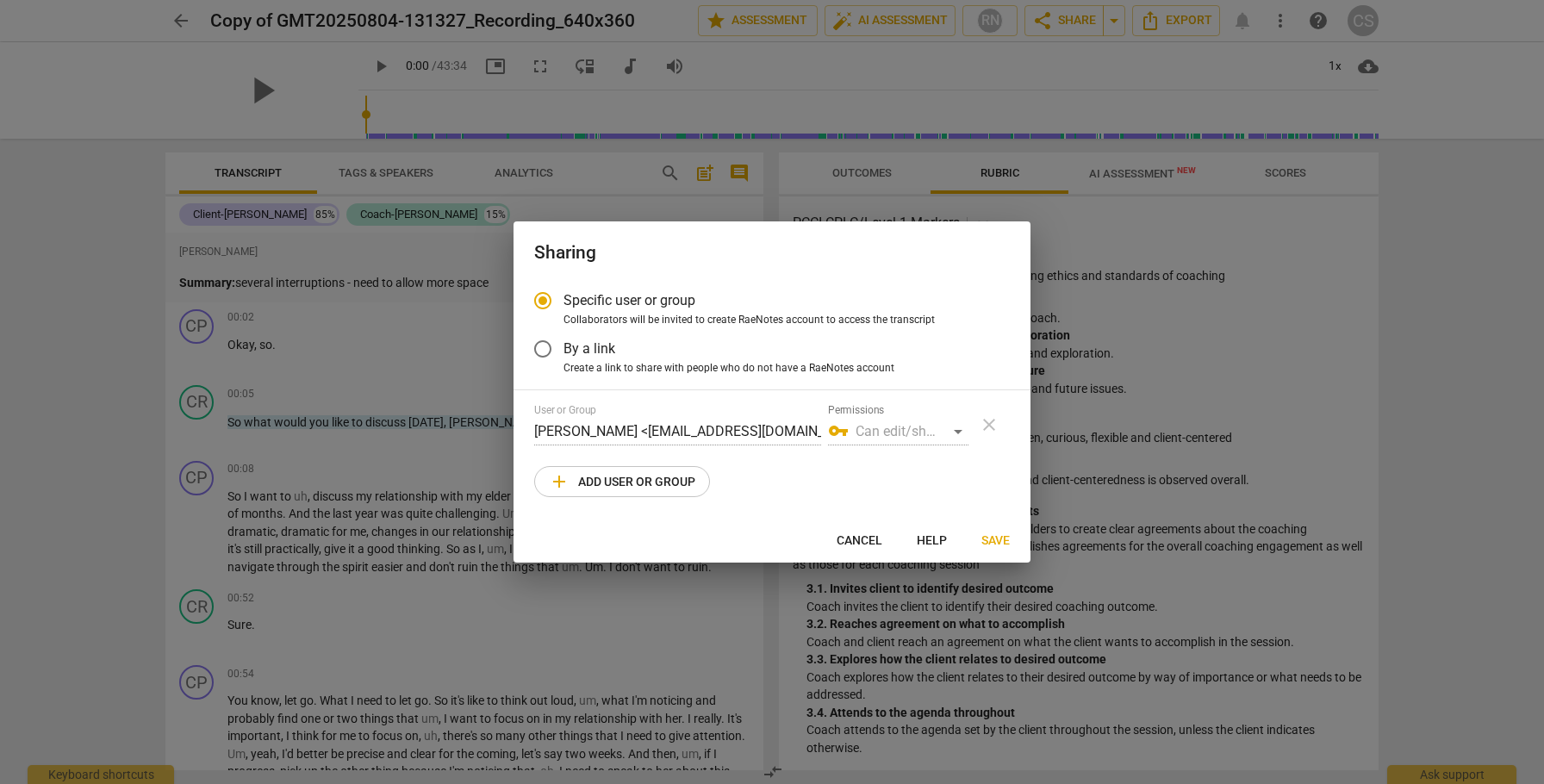
click at [596, 479] on span "add Add user or group" at bounding box center [622, 482] width 146 height 21
radio input "false"
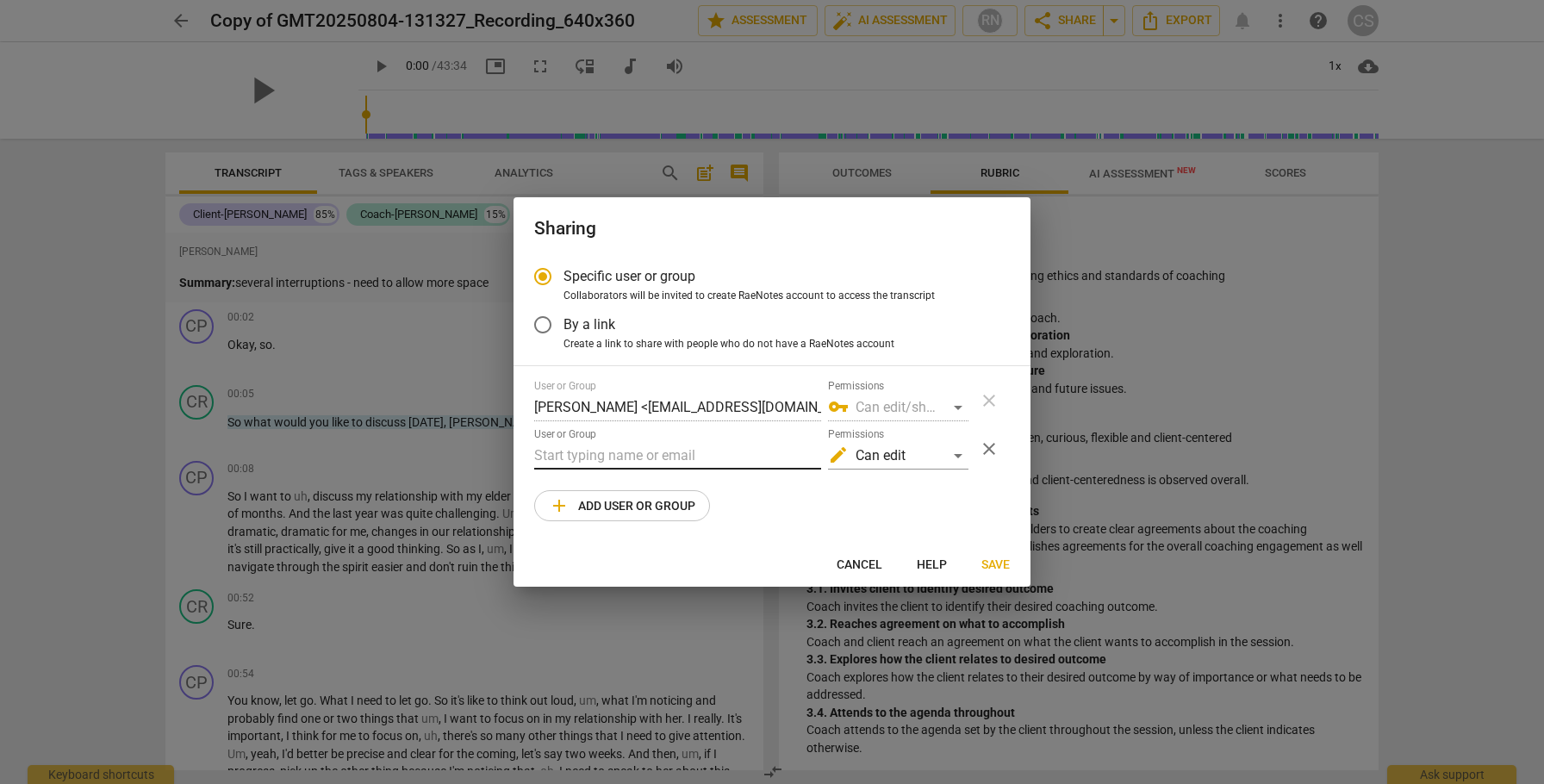
click at [601, 454] on input "text" at bounding box center [677, 455] width 287 height 28
paste input "[EMAIL_ADDRESS][DOMAIN_NAME]"
type input "[EMAIL_ADDRESS][DOMAIN_NAME]"
click at [1000, 566] on span "Save" at bounding box center [996, 565] width 29 height 17
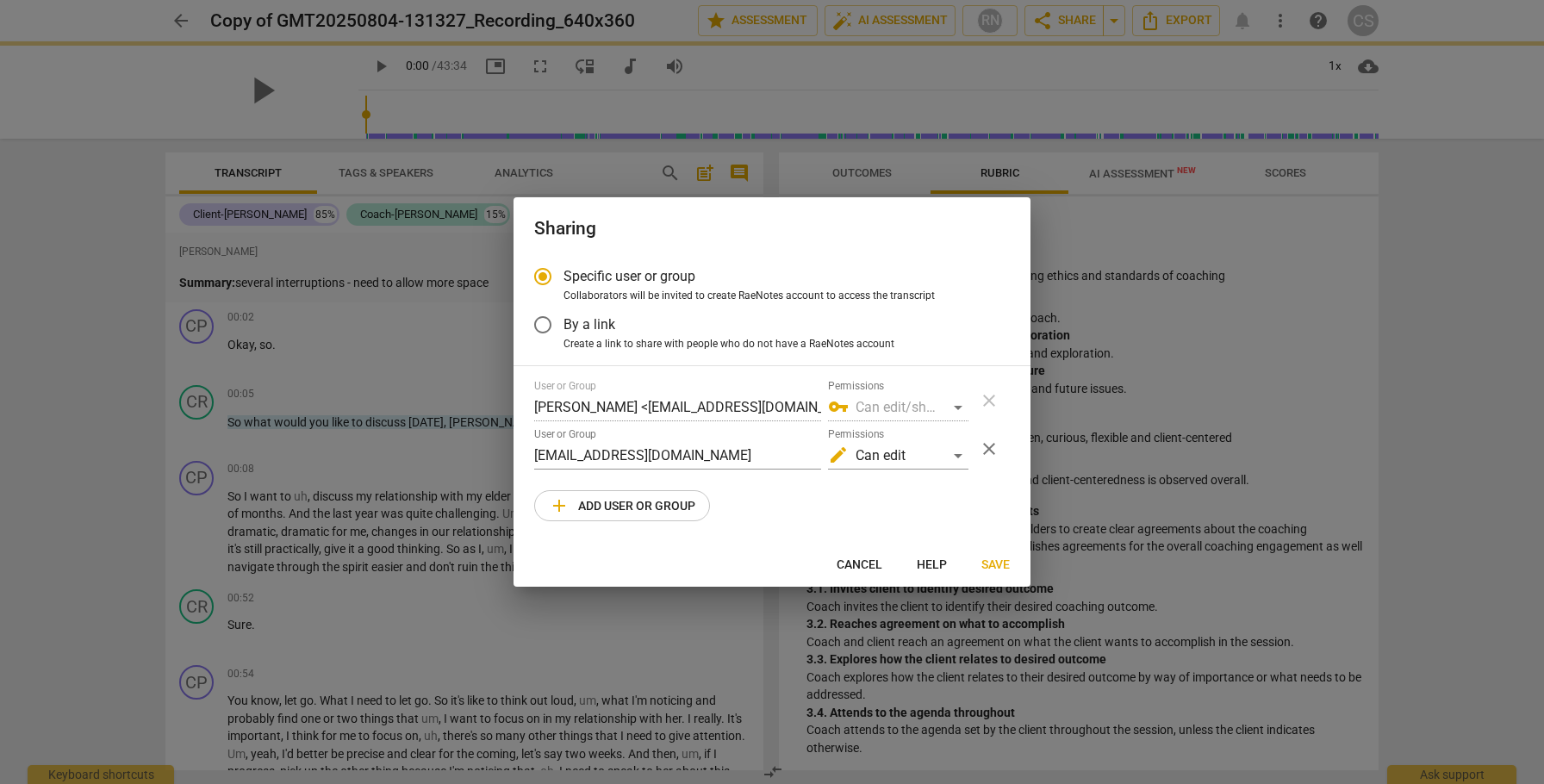
radio input "false"
type input "[PERSON_NAME] <[EMAIL_ADDRESS][DOMAIN_NAME]>"
